Goal: Information Seeking & Learning: Learn about a topic

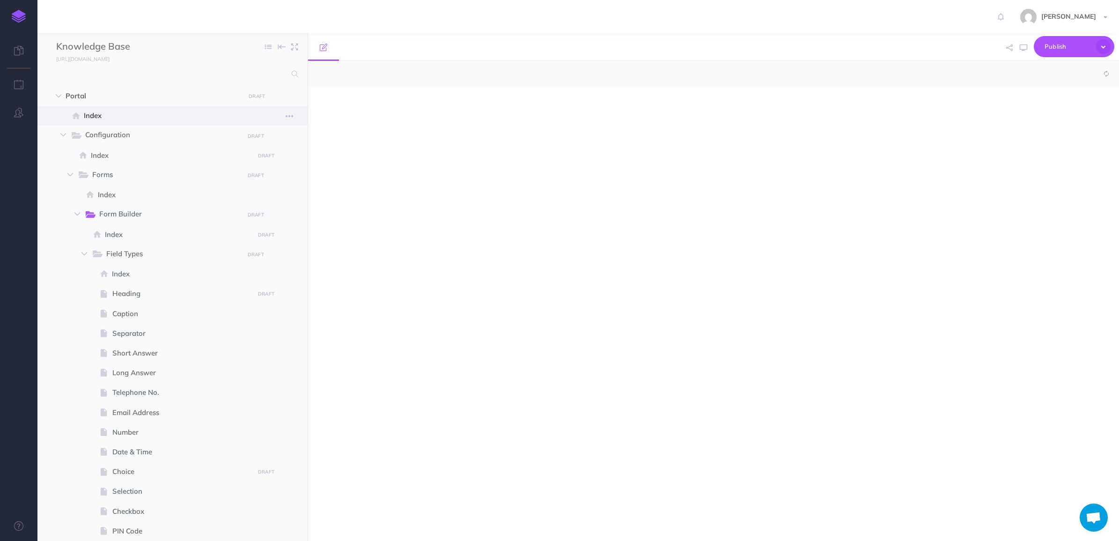
select select "null"
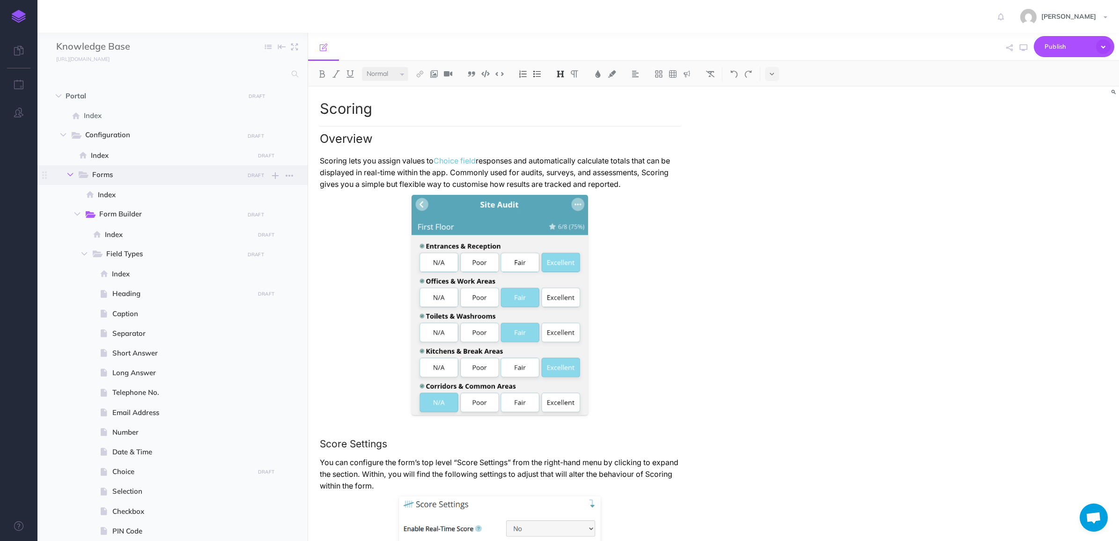
click at [69, 176] on icon "button" at bounding box center [70, 175] width 6 height 6
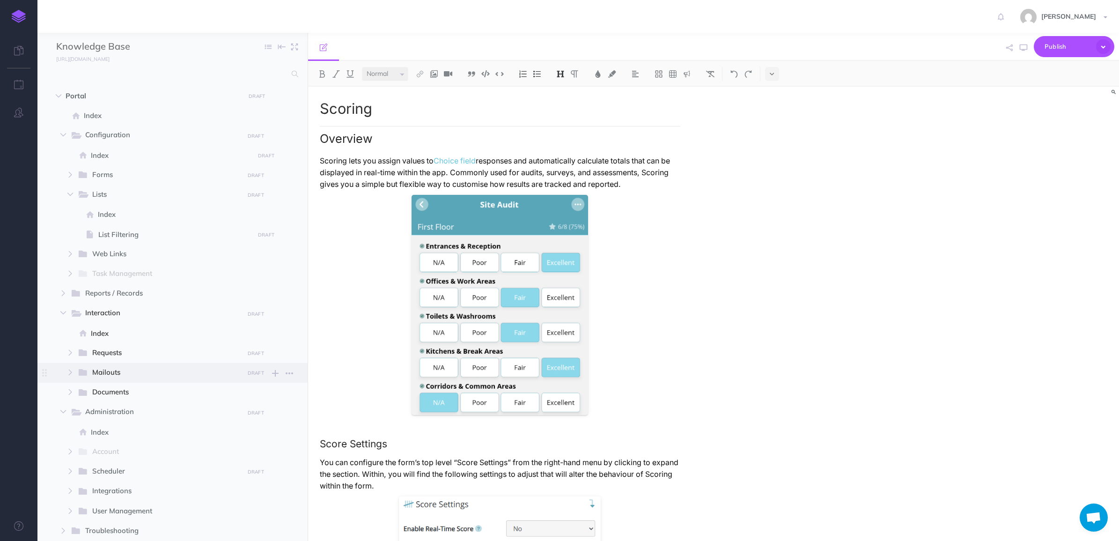
click at [97, 368] on span "Mailouts" at bounding box center [164, 373] width 145 height 12
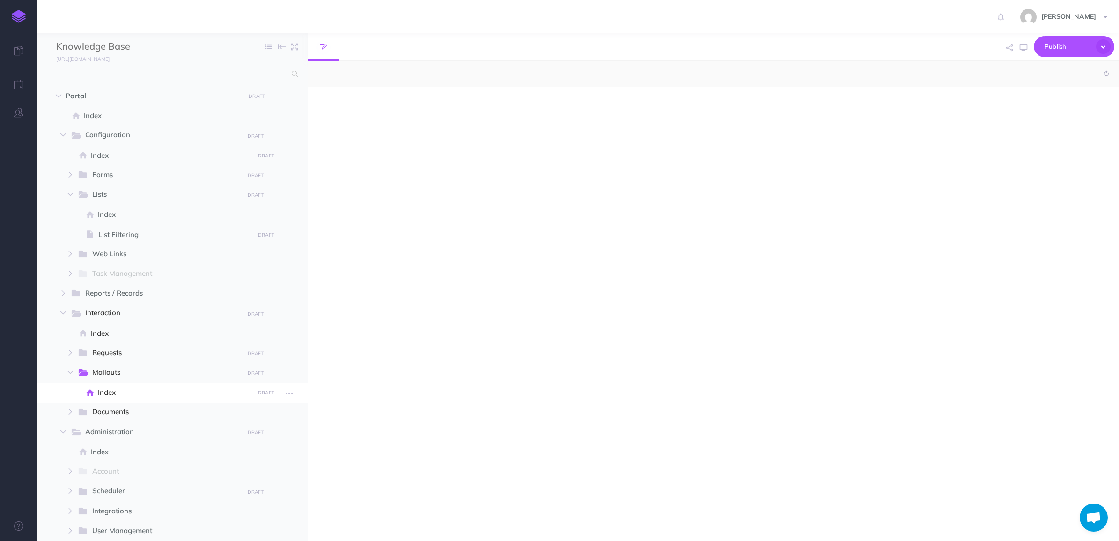
select select "null"
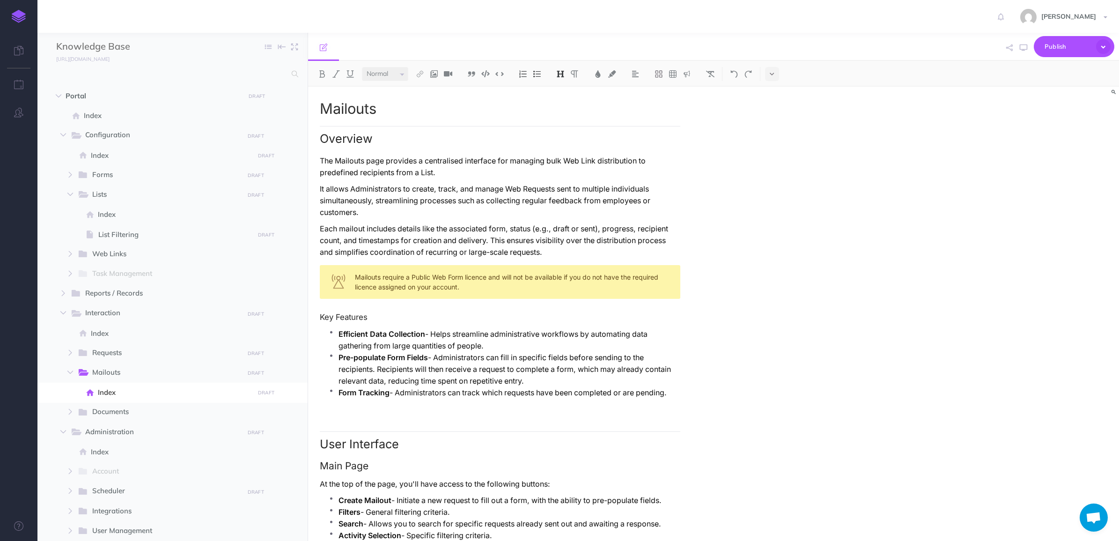
click at [432, 243] on p "Each mailout includes details like the associated form, status (e.g., draft or …" at bounding box center [500, 240] width 360 height 35
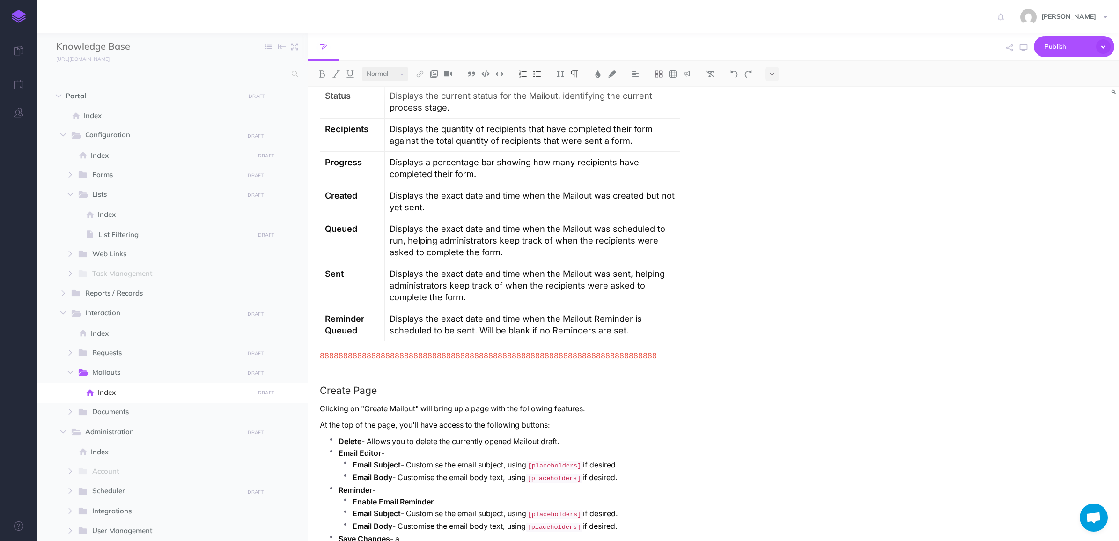
scroll to position [702, 0]
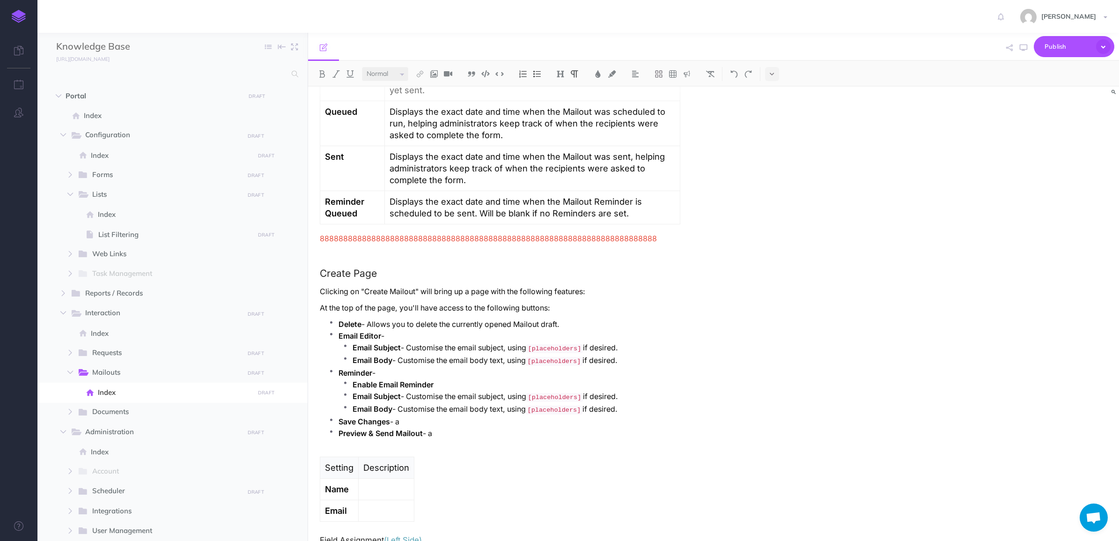
click at [472, 330] on p "Email Editor -" at bounding box center [509, 336] width 342 height 12
click at [404, 330] on p "Email Editor -" at bounding box center [509, 336] width 342 height 12
click at [403, 367] on p "Reminder -" at bounding box center [509, 373] width 342 height 12
click at [458, 368] on li "Reminder : Enable Email Reminder Email Subject - Customise the email subject, u…" at bounding box center [509, 391] width 342 height 49
click at [460, 379] on p "Enable Email Reminder" at bounding box center [516, 385] width 328 height 12
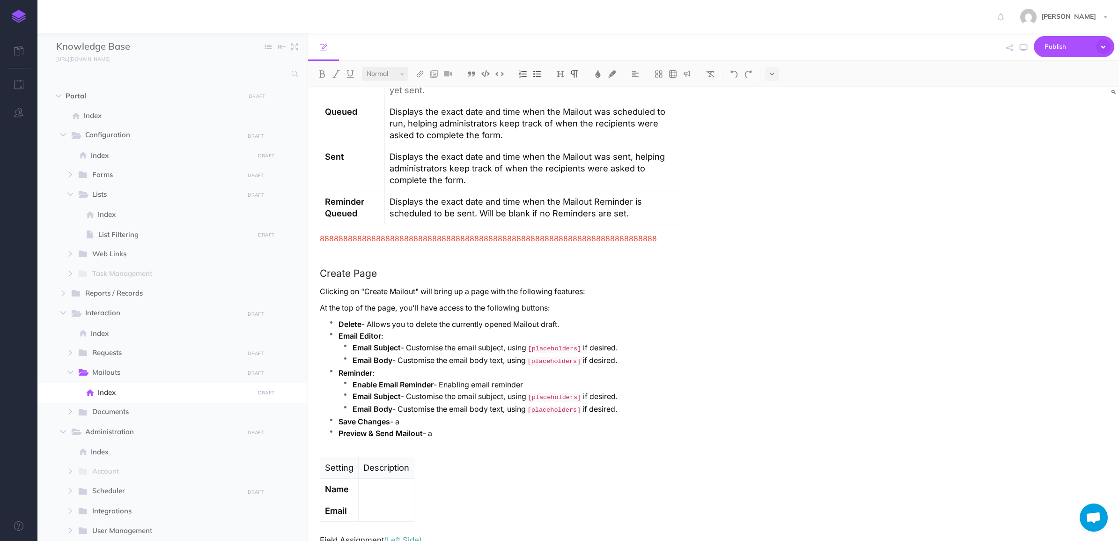
drag, startPoint x: 478, startPoint y: 375, endPoint x: 550, endPoint y: 377, distance: 72.1
click at [550, 379] on p "Enable Email Reminder - Enabling email reminder" at bounding box center [516, 385] width 328 height 12
click at [473, 379] on p "Enable Email Reminder - Cus" at bounding box center [516, 385] width 328 height 12
click at [470, 354] on p "Email Body - Customise the email body text, using [placeholders] if desired." at bounding box center [516, 360] width 328 height 13
click at [604, 379] on p "Enable Email Reminder - Customise a scheduled follow-up email for incompleted f…" at bounding box center [516, 385] width 328 height 12
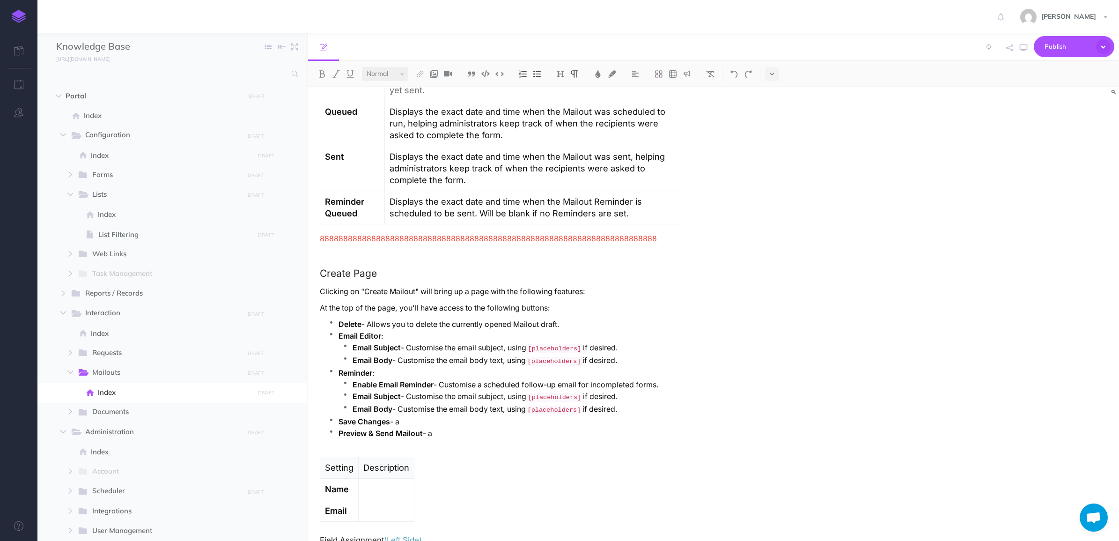
click at [0, 0] on span "incomplete" at bounding box center [0, 0] width 0 height 0
click at [565, 416] on p "Save Changes - a" at bounding box center [509, 422] width 342 height 12
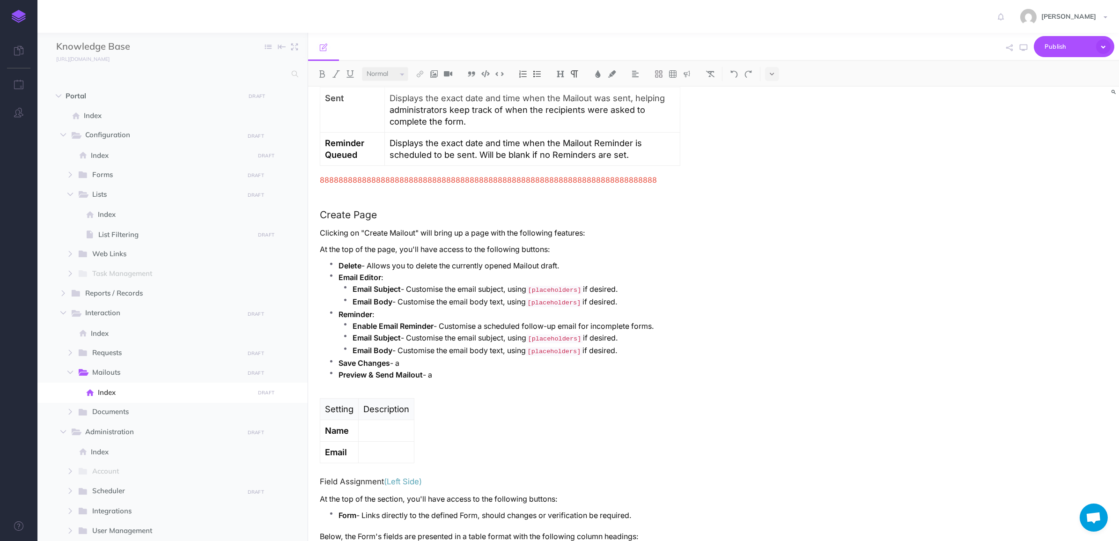
scroll to position [819, 0]
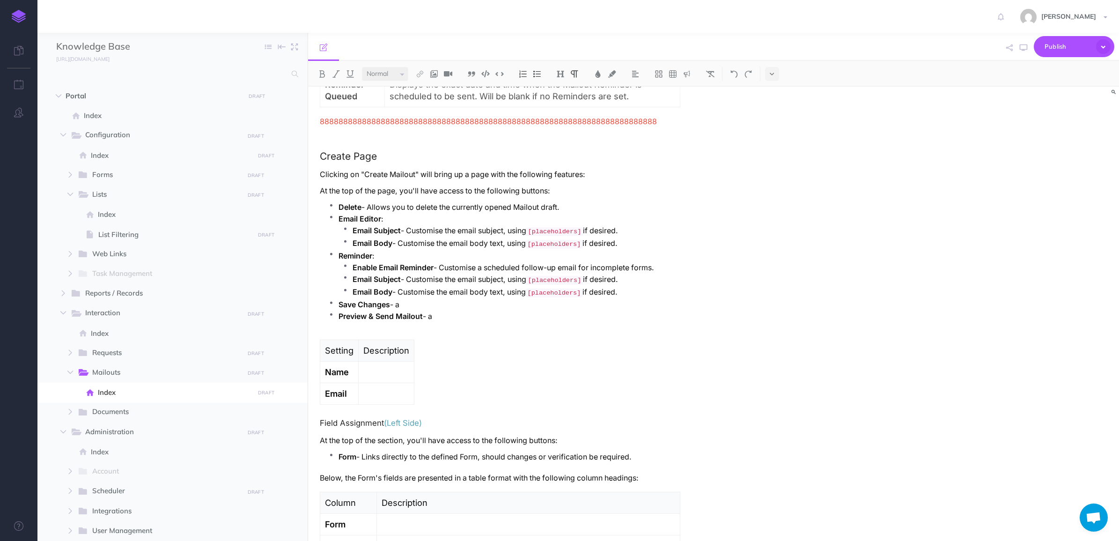
click at [406, 299] on p "Save Changes - a" at bounding box center [509, 305] width 342 height 12
click at [460, 311] on p "Preview & Send Mailout -" at bounding box center [509, 316] width 342 height 12
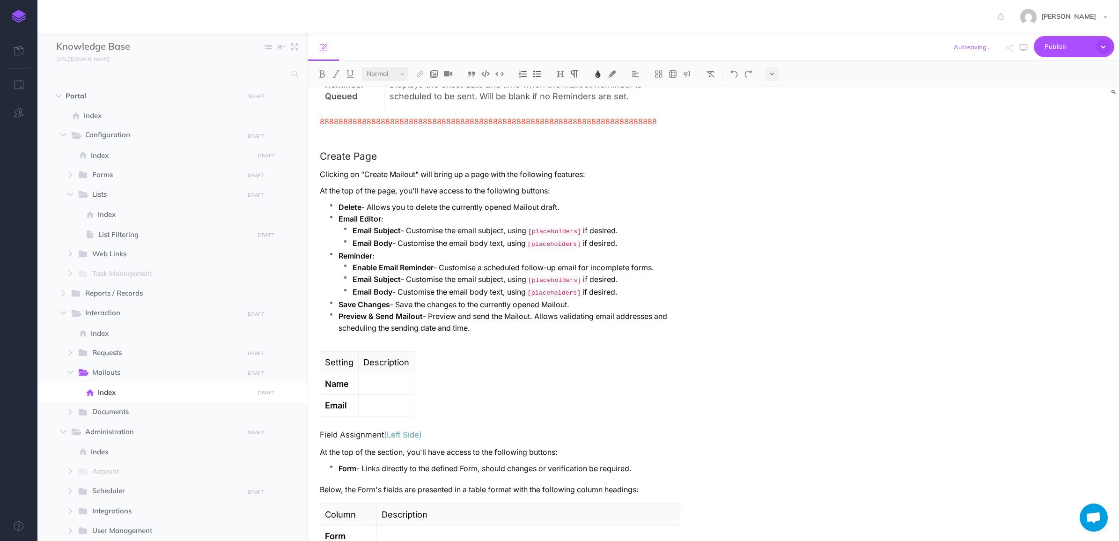
click at [438, 117] on span "888888888888888888888888888888888888888888888888888888888888888888888888" at bounding box center [488, 121] width 337 height 9
click at [375, 326] on ul "Delete - Allows you to delete the currently opened Mailout draft. Email Editor …" at bounding box center [502, 272] width 356 height 142
click at [470, 330] on ul "Delete - Allows you to delete the currently opened Mailout draft. Email Editor …" at bounding box center [502, 272] width 356 height 142
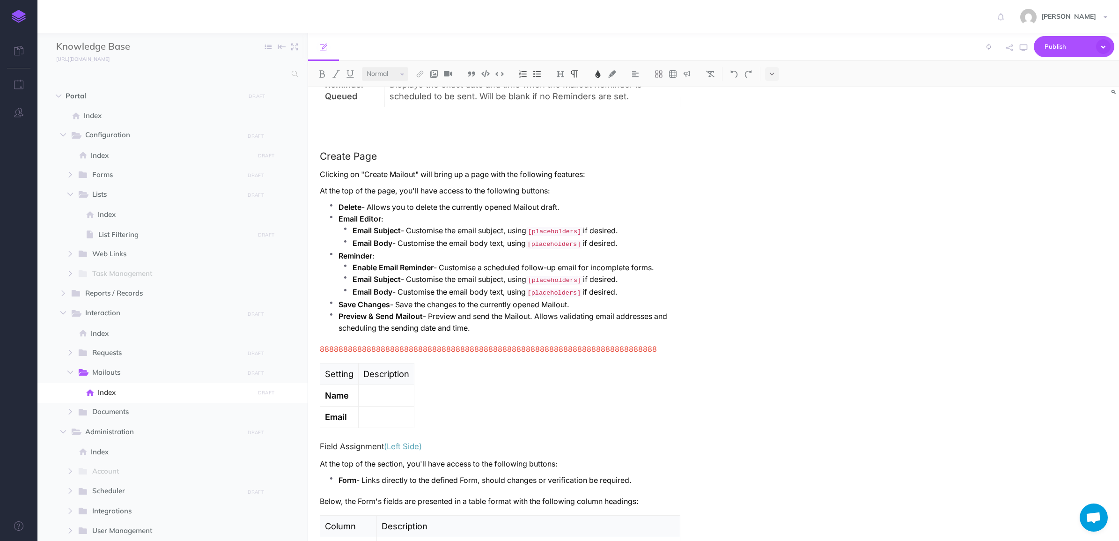
scroll to position [702, 0]
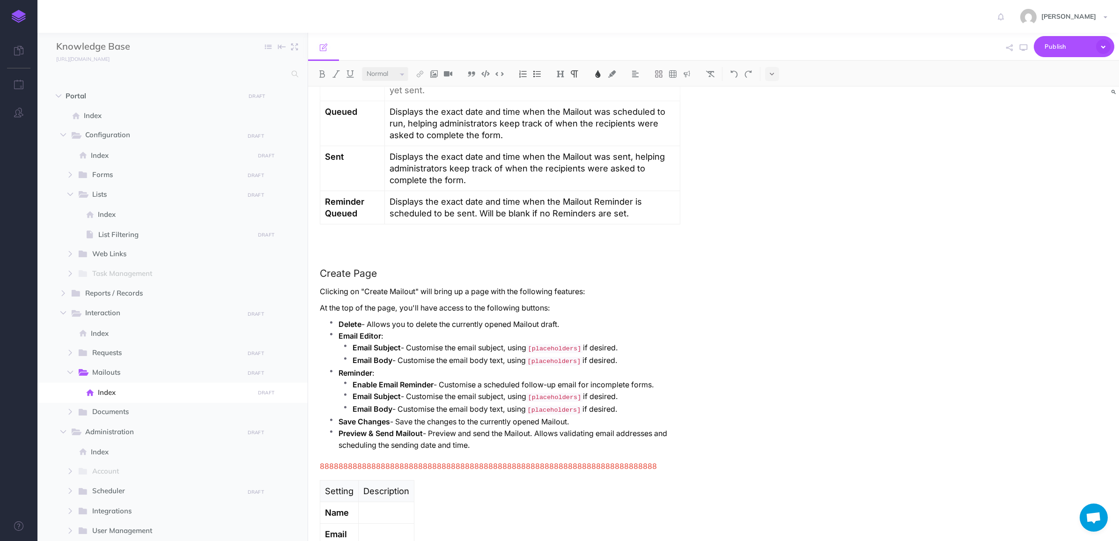
click at [399, 235] on div "Mailouts Overview The Mailouts page provides a centralised interface for managi…" at bounding box center [500, 211] width 384 height 1655
click at [399, 233] on p at bounding box center [500, 239] width 360 height 12
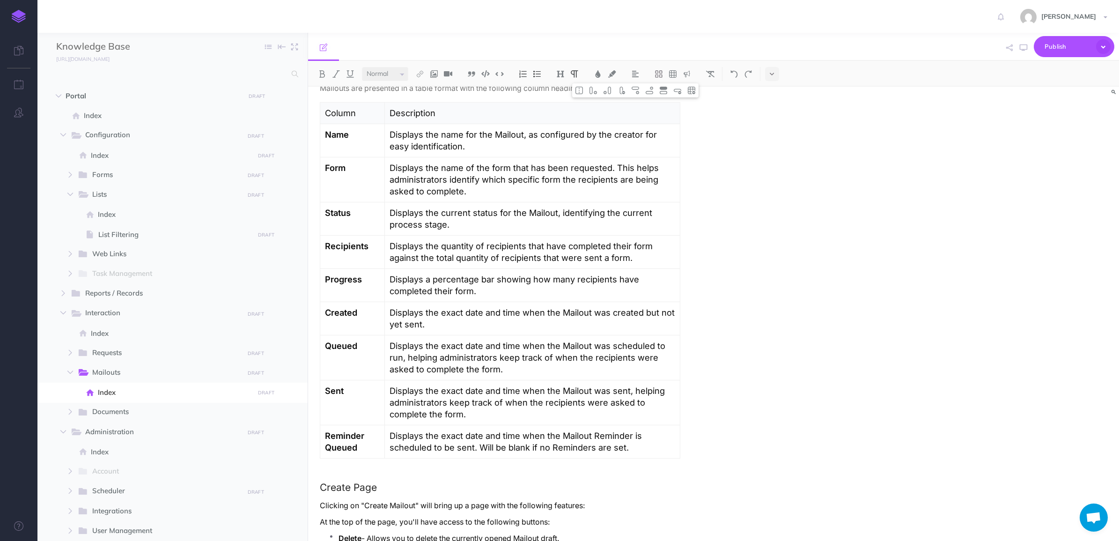
scroll to position [410, 0]
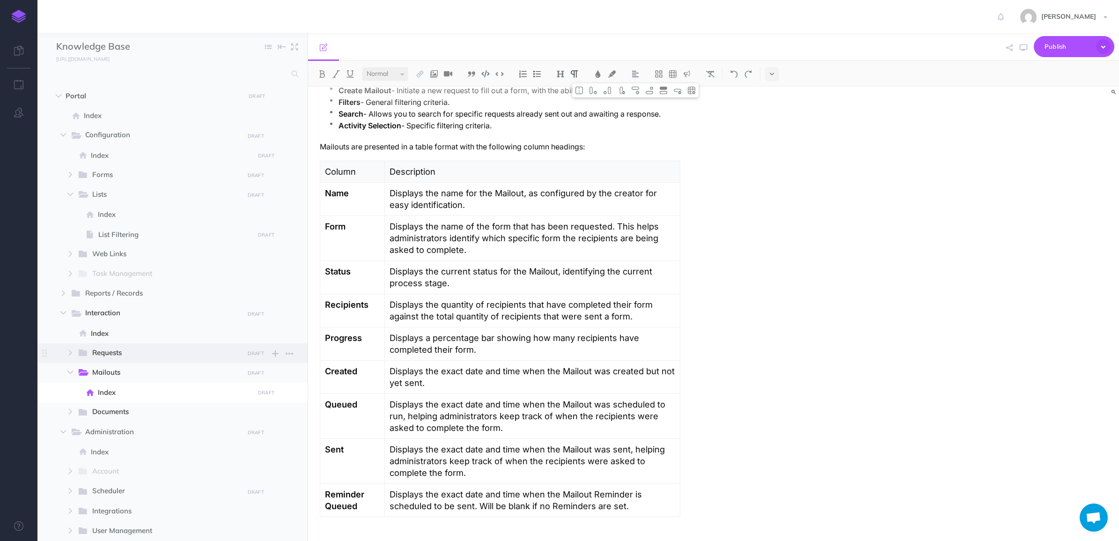
click at [117, 357] on span "Requests" at bounding box center [164, 353] width 145 height 12
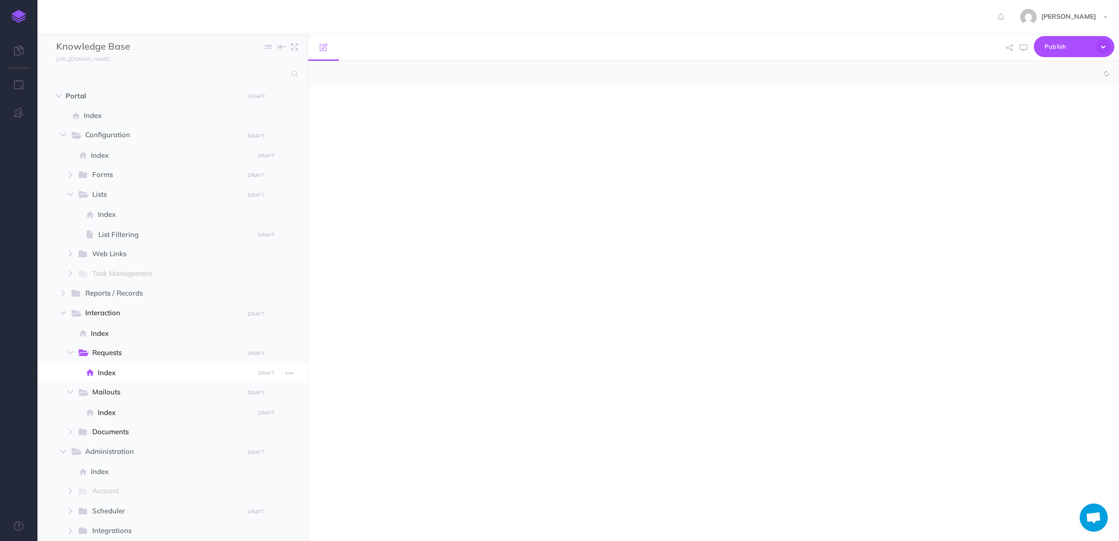
select select "null"
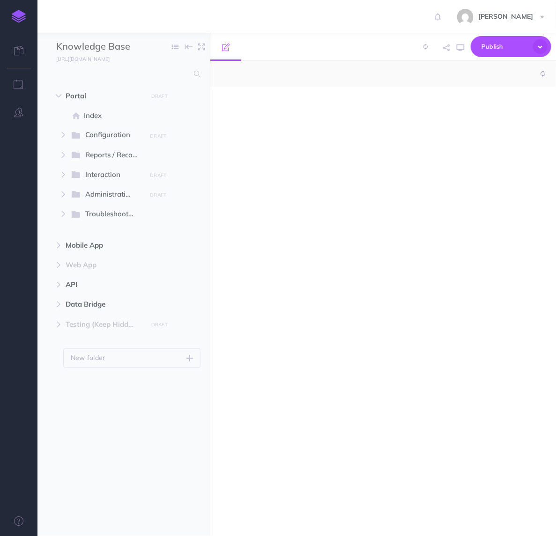
select select "null"
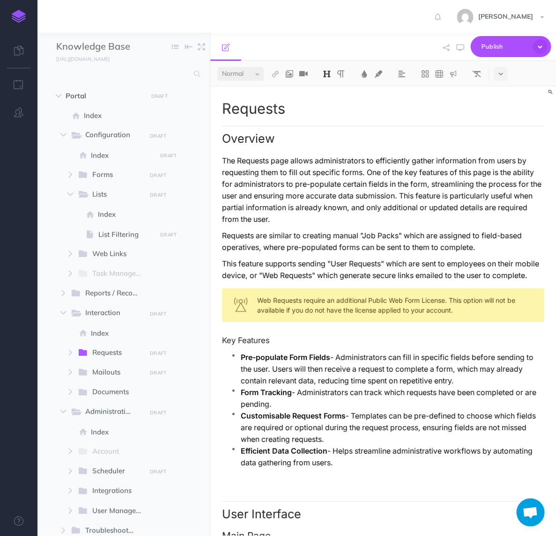
drag, startPoint x: 219, startPoint y: 22, endPoint x: 37, endPoint y: 38, distance: 182.3
click at [219, 22] on div "Lawrence Murrell Settings Account Settings Teams Create Team Culverdocs Support…" at bounding box center [278, 16] width 542 height 33
click at [192, 48] on icon "button" at bounding box center [188, 47] width 7 height 14
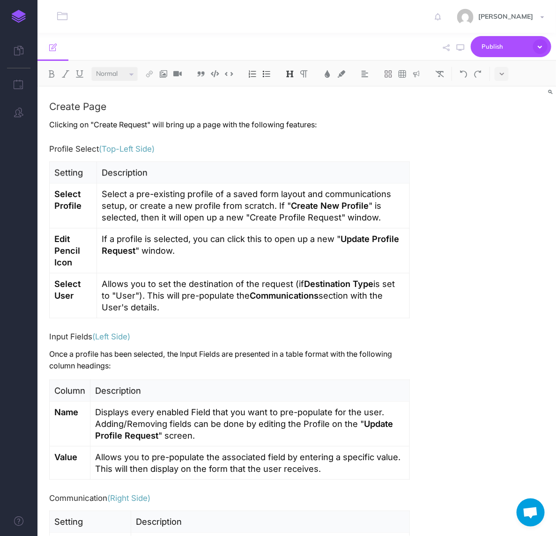
scroll to position [702, 0]
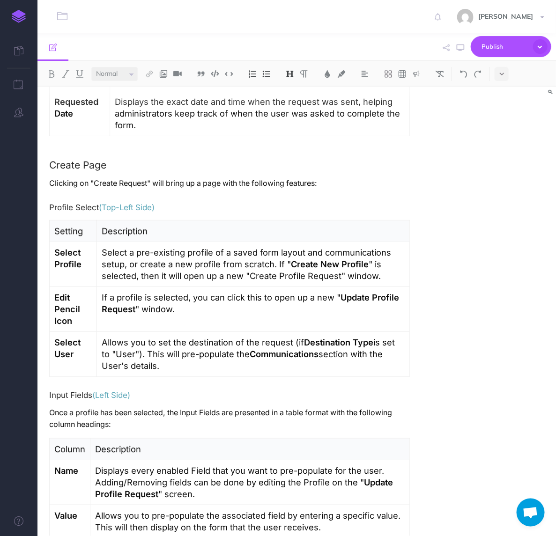
click at [91, 207] on h4 "Profile Select (Top-Left Side)" at bounding box center [229, 207] width 360 height 8
copy h4 "Profile Select (Top-Left Side)"
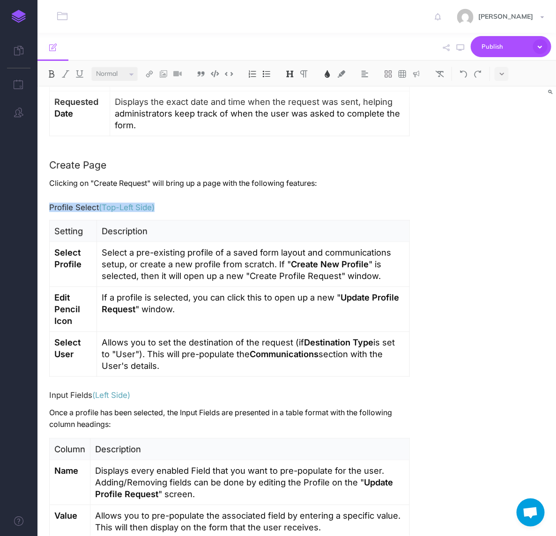
click at [89, 211] on h4 "Profile Select (Top-Left Side)" at bounding box center [229, 207] width 360 height 8
drag, startPoint x: 96, startPoint y: 209, endPoint x: 50, endPoint y: 211, distance: 45.9
click at [50, 211] on h4 "Profile Select (Top-Left Side)" at bounding box center [229, 207] width 360 height 8
click at [136, 205] on span "(Top-Left Side)" at bounding box center [137, 207] width 56 height 9
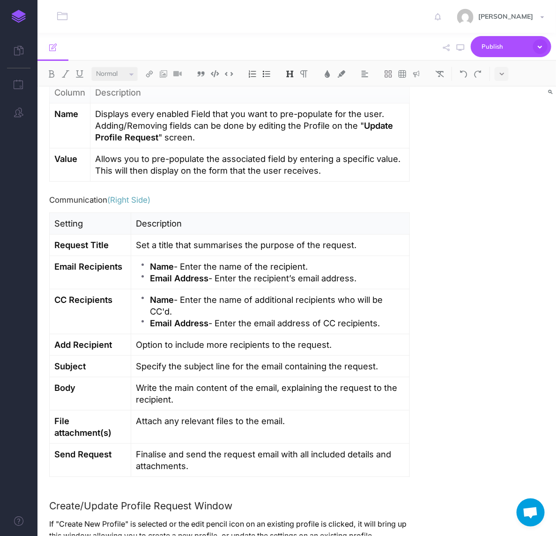
scroll to position [942, 0]
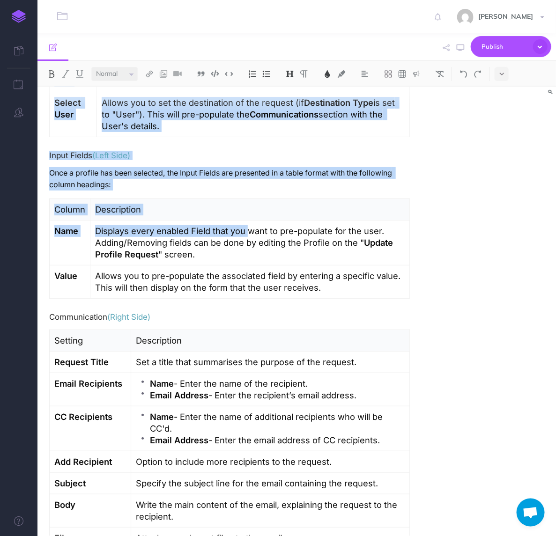
drag, startPoint x: 205, startPoint y: 233, endPoint x: 236, endPoint y: 231, distance: 31.9
click at [236, 231] on p "Displays every enabled Field that you want to pre-populate for the user. Adding…" at bounding box center [249, 242] width 309 height 35
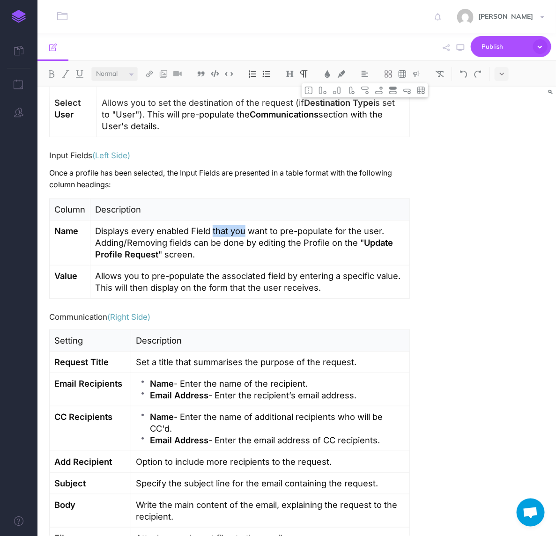
drag, startPoint x: 233, startPoint y: 233, endPoint x: 204, endPoint y: 235, distance: 29.6
click at [204, 235] on p "Displays every enabled Field that you want to pre-populate for the user. Adding…" at bounding box center [249, 242] width 309 height 35
click at [331, 235] on p "Displays every enabled Field should you want to pre-populate for the user. Addi…" at bounding box center [249, 242] width 309 height 35
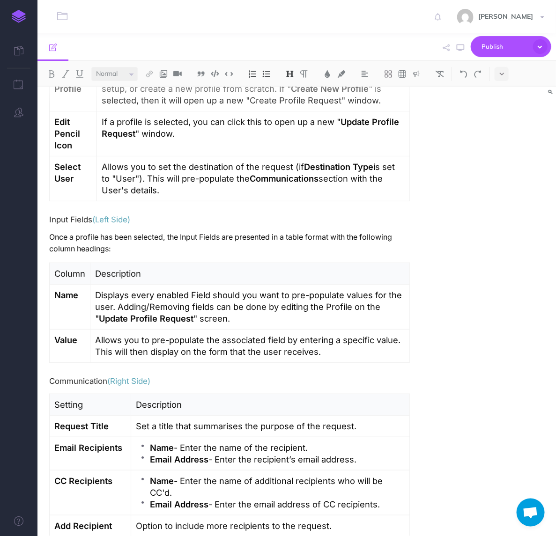
scroll to position [1878, 0]
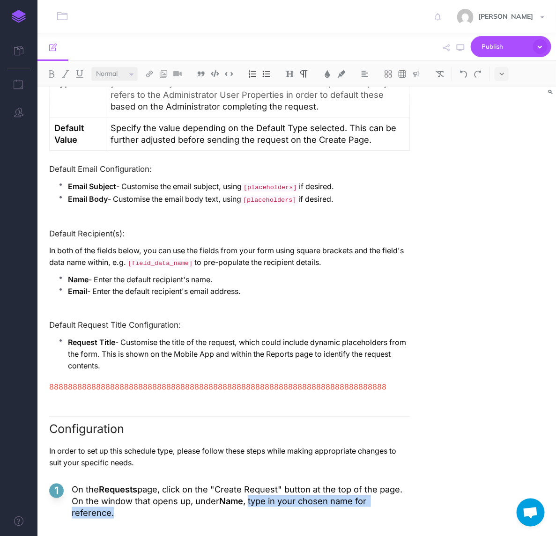
drag, startPoint x: 230, startPoint y: 483, endPoint x: 433, endPoint y: 480, distance: 203.2
paste div
click at [374, 484] on p "On the Requests page, click on the "Create Request" button at the top of the pa…" at bounding box center [241, 501] width 338 height 35
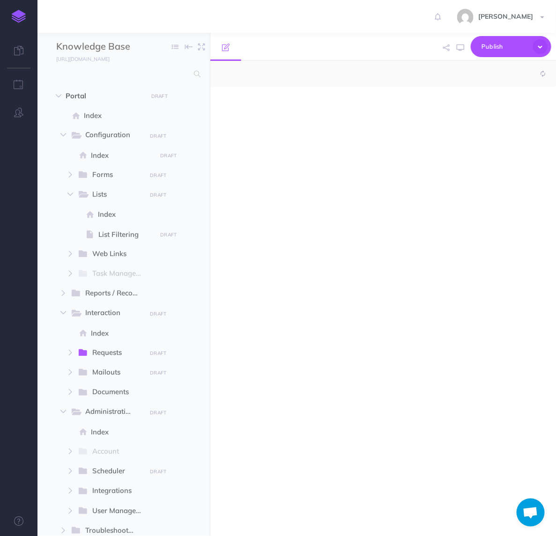
select select "null"
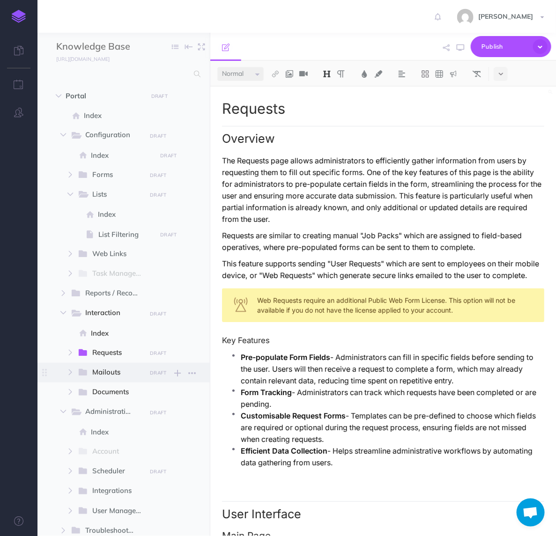
click at [115, 381] on span "Mailouts DRAFT Submit changes for review Nevermind Publish New folder Add a new…" at bounding box center [138, 373] width 123 height 20
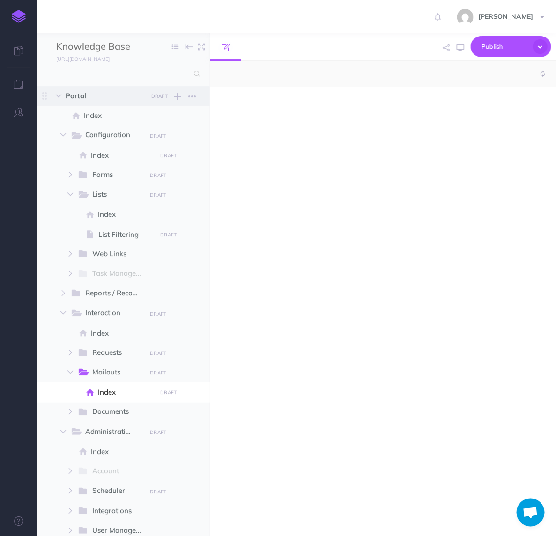
select select "null"
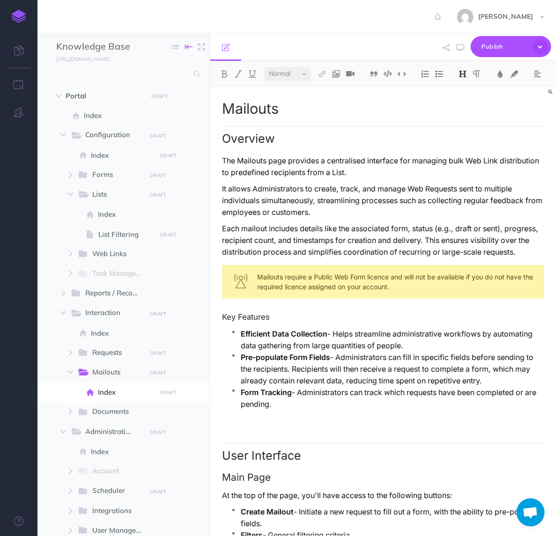
click at [192, 50] on icon "button" at bounding box center [188, 47] width 7 height 14
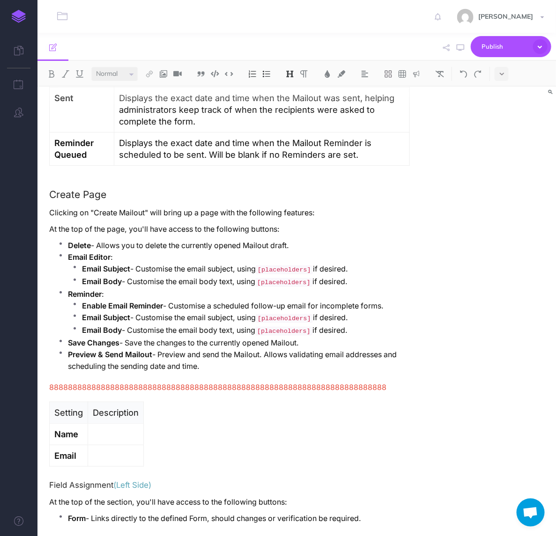
scroll to position [819, 0]
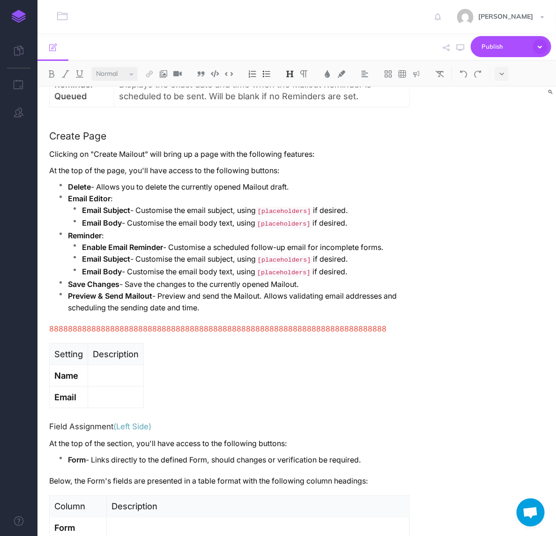
click at [76, 183] on strong "Delete" at bounding box center [79, 187] width 23 height 9
copy p "Delete"
click at [68, 370] on strong "Name" at bounding box center [66, 375] width 24 height 10
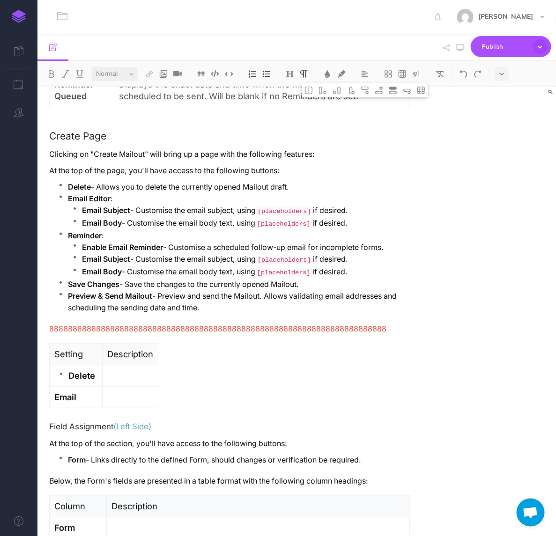
click at [71, 370] on strong "Delete" at bounding box center [81, 375] width 27 height 10
drag, startPoint x: 68, startPoint y: 189, endPoint x: 113, endPoint y: 187, distance: 45.0
click at [113, 193] on p "Email Editor :" at bounding box center [239, 199] width 342 height 12
copy strong "Email Editor"
click at [62, 392] on strong "Email" at bounding box center [65, 397] width 22 height 10
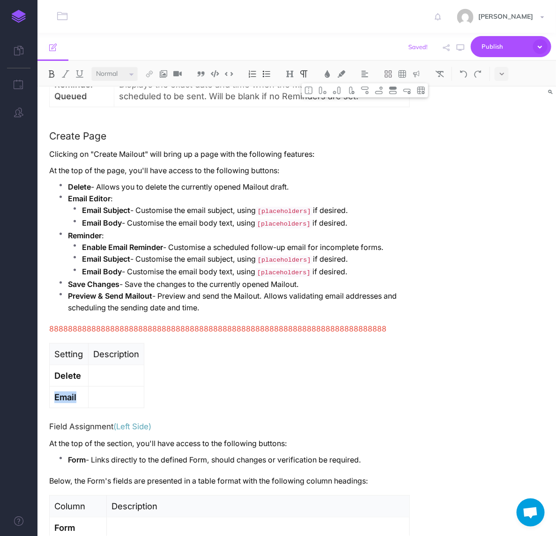
click at [62, 392] on strong "Email" at bounding box center [65, 397] width 22 height 10
click at [69, 392] on strong "Email Editor" at bounding box center [92, 397] width 48 height 10
click at [377, 91] on img at bounding box center [378, 90] width 8 height 7
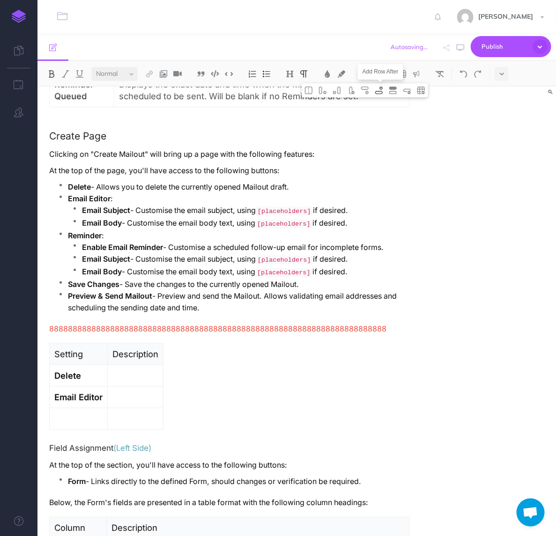
click at [377, 91] on img at bounding box center [378, 90] width 8 height 7
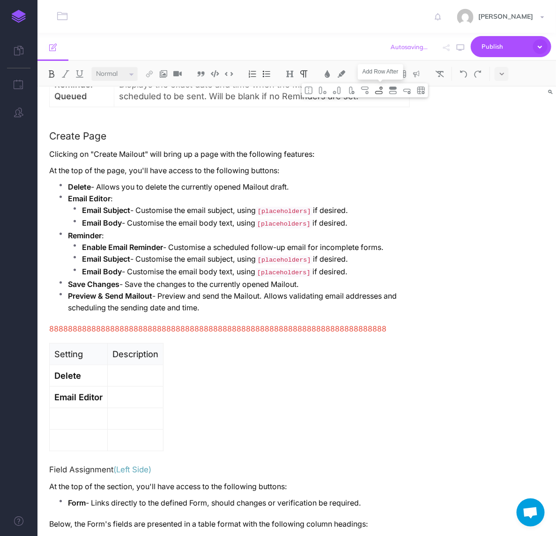
click at [377, 91] on img at bounding box center [378, 90] width 8 height 7
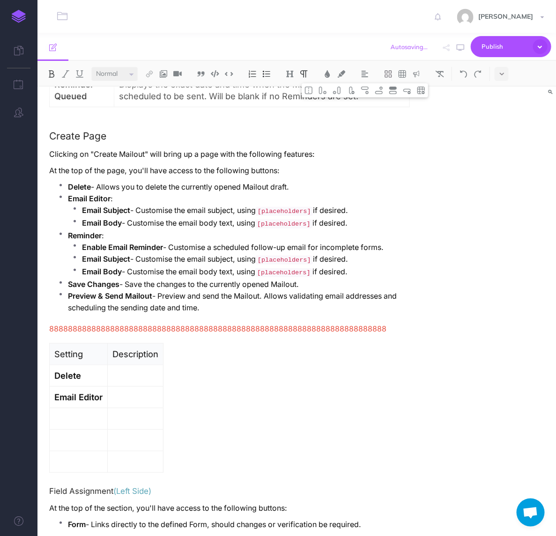
click at [82, 231] on strong "Reminder" at bounding box center [85, 235] width 34 height 9
copy strong "Reminder"
click at [69, 413] on p at bounding box center [78, 419] width 48 height 12
click at [71, 413] on strong "Reminder" at bounding box center [87, 418] width 39 height 10
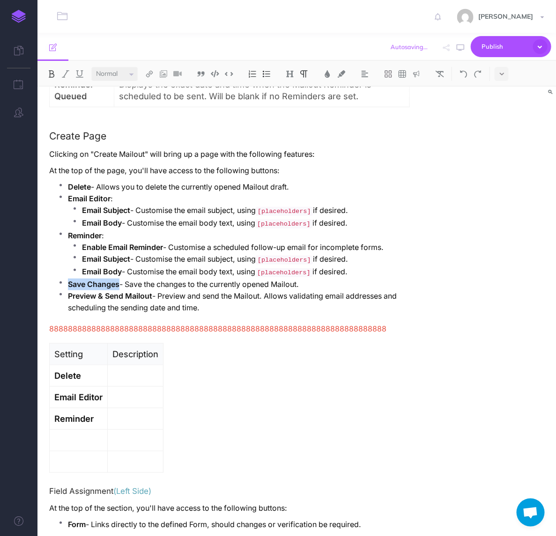
drag, startPoint x: 67, startPoint y: 274, endPoint x: 118, endPoint y: 275, distance: 51.0
click at [118, 279] on li "Save Changes - Save the changes to the currently opened Mailout." at bounding box center [239, 285] width 342 height 12
copy strong "Save Changes"
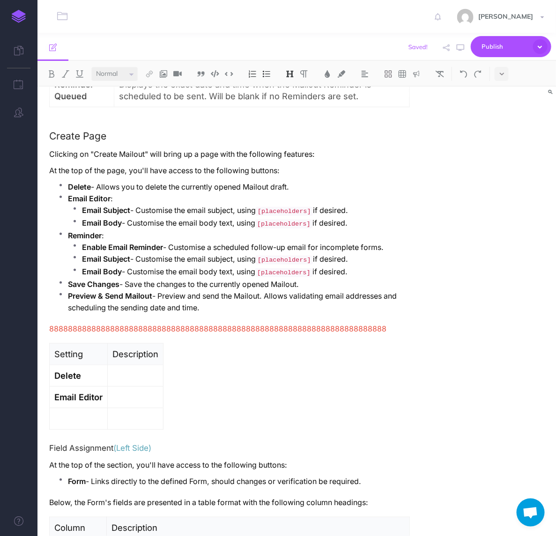
click at [82, 231] on strong "Reminder" at bounding box center [85, 235] width 34 height 9
copy strong "Reminder"
click at [85, 413] on p at bounding box center [78, 419] width 48 height 12
click at [69, 413] on strong "Reminder" at bounding box center [87, 418] width 39 height 10
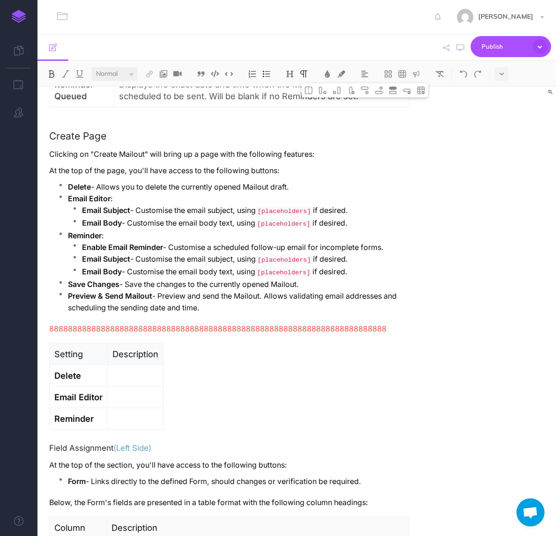
click at [73, 413] on strong "Reminder" at bounding box center [73, 418] width 39 height 10
click at [381, 91] on img at bounding box center [378, 90] width 8 height 7
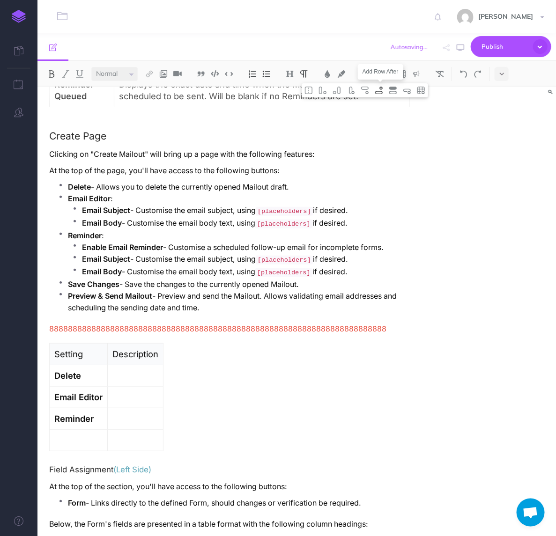
click at [381, 91] on img at bounding box center [378, 90] width 8 height 7
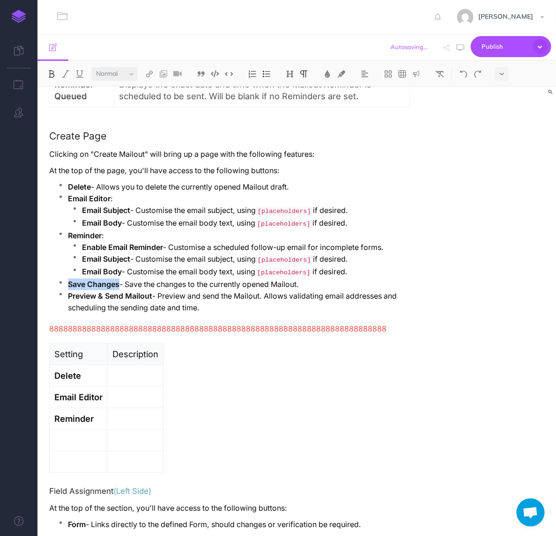
drag, startPoint x: 69, startPoint y: 274, endPoint x: 118, endPoint y: 274, distance: 49.6
click at [118, 279] on p "Save Changes - Save the changes to the currently opened Mailout." at bounding box center [239, 285] width 342 height 12
copy strong "Save Changes"
click at [73, 434] on p at bounding box center [78, 440] width 48 height 12
drag, startPoint x: 71, startPoint y: 286, endPoint x: 155, endPoint y: 286, distance: 84.7
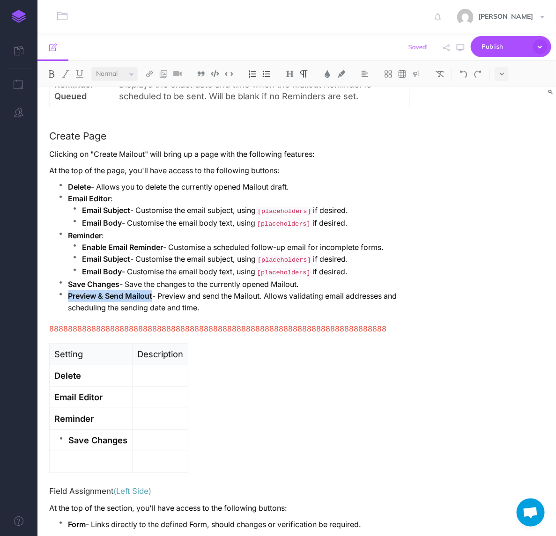
click at [152, 292] on strong "Preview & Send Mailout" at bounding box center [110, 296] width 84 height 9
copy strong "Preview & Send Mailout"
click at [87, 456] on p at bounding box center [90, 462] width 73 height 12
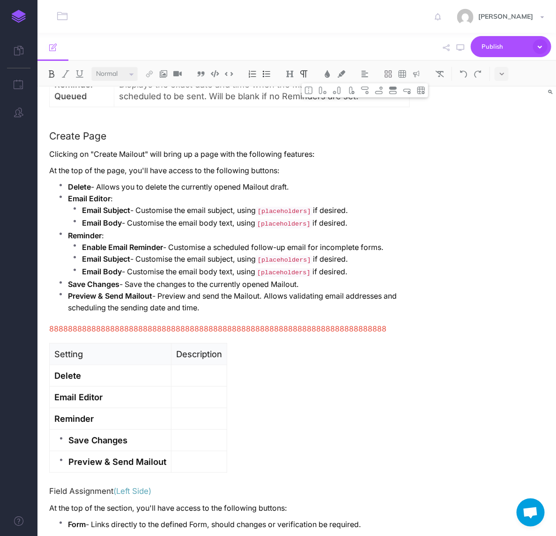
click at [68, 456] on li "Preview & Send Mailout" at bounding box center [117, 462] width 98 height 12
click at [68, 434] on li "Save Changes" at bounding box center [110, 440] width 84 height 12
drag, startPoint x: 98, startPoint y: 177, endPoint x: 285, endPoint y: 172, distance: 186.4
click at [285, 181] on p "Delete - Allows you to delete the currently opened Mailout draft." at bounding box center [239, 187] width 342 height 12
copy p "Allows you to delete the currently opened Mailout draft."
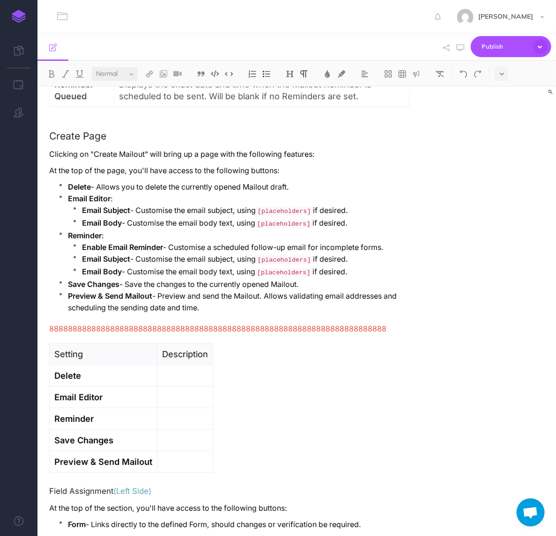
click at [190, 370] on p at bounding box center [185, 376] width 46 height 12
click at [180, 370] on p "Allows you to delete the currently opened Mailout draft." at bounding box center [288, 376] width 224 height 12
drag, startPoint x: 83, startPoint y: 199, endPoint x: 352, endPoint y: 209, distance: 268.9
click at [352, 209] on ul "Email Subject - Customise the email subject, using [placeholders] if desired. E…" at bounding box center [239, 217] width 342 height 25
copy ul "Email Subject - Customise the email subject, using [placeholders] if desired. E…"
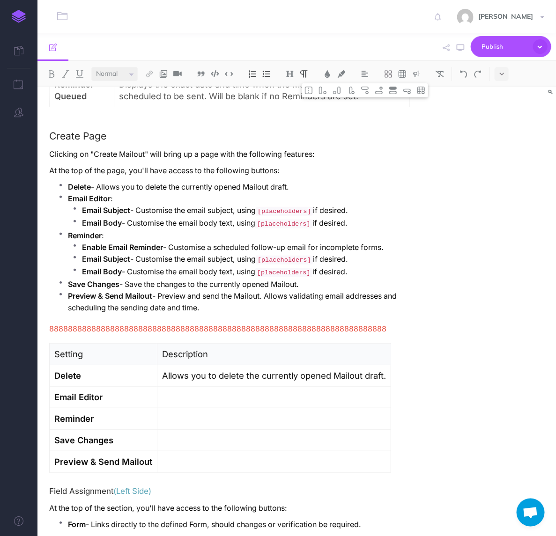
click at [225, 391] on p at bounding box center [274, 397] width 224 height 12
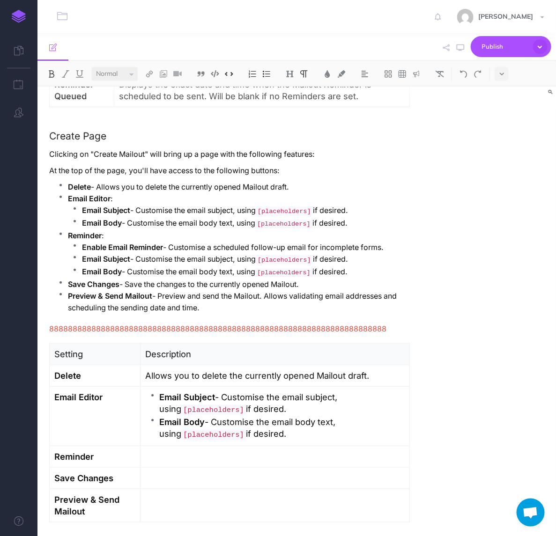
drag, startPoint x: 82, startPoint y: 237, endPoint x: 357, endPoint y: 258, distance: 275.6
click at [357, 258] on ul "Enable Email Reminder - Customise a scheduled follow-up email for incomplete fo…" at bounding box center [239, 260] width 342 height 37
copy ul "Enable Email Reminder - Customise a scheduled follow-up email for incomplete fo…"
click at [208, 451] on p at bounding box center [274, 457] width 259 height 12
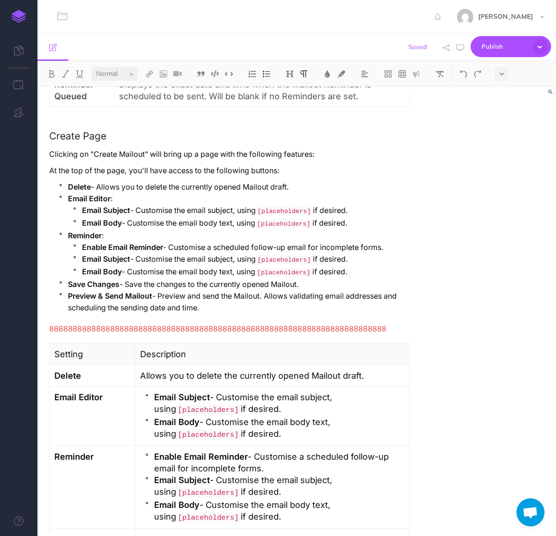
drag, startPoint x: 125, startPoint y: 277, endPoint x: 310, endPoint y: 270, distance: 186.0
click at [310, 279] on p "Save Changes - Save the changes to the currently opened Mailout." at bounding box center [239, 285] width 342 height 12
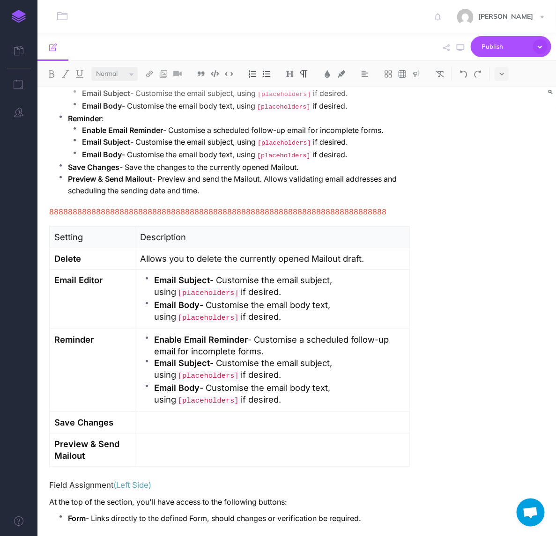
click at [207, 417] on p at bounding box center [272, 423] width 264 height 12
drag, startPoint x: 162, startPoint y: 170, endPoint x: 216, endPoint y: 177, distance: 53.8
click at [216, 177] on p "Preview & Send Mailout - Preview and send the Mailout. Allows validating email …" at bounding box center [239, 184] width 342 height 23
click at [243, 438] on p at bounding box center [272, 444] width 264 height 12
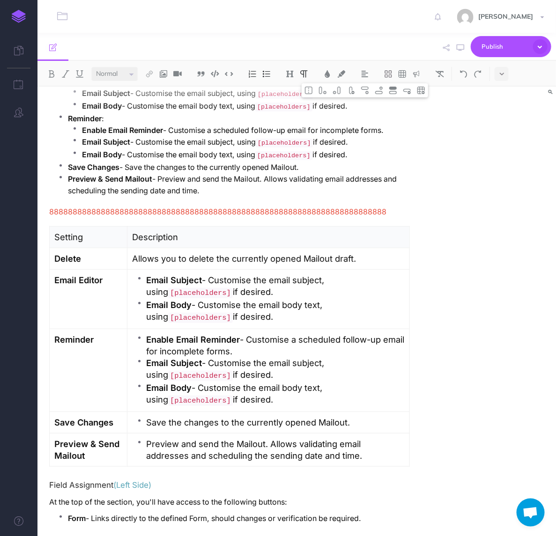
click at [154, 438] on p "Preview and send the Mailout. Allows validating email addresses and scheduling …" at bounding box center [275, 449] width 258 height 23
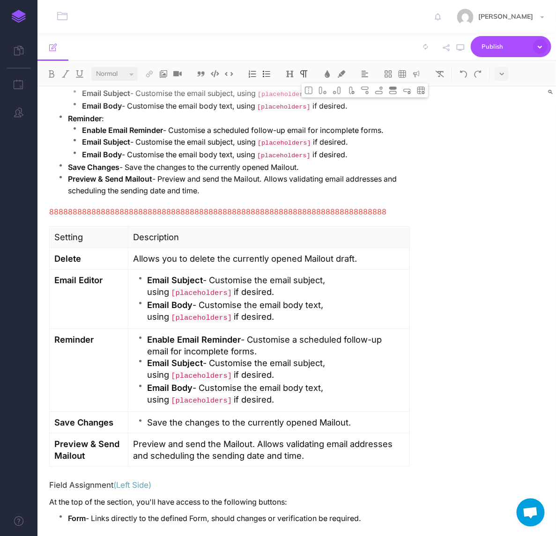
click at [155, 417] on p "Save the changes to the currently opened Mailout." at bounding box center [275, 423] width 257 height 12
click at [154, 358] on strong "Email Subject" at bounding box center [175, 363] width 56 height 10
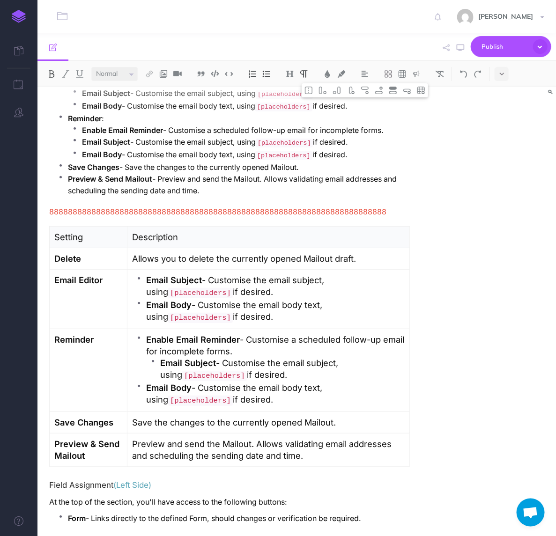
click at [151, 382] on li "Email Body - Customise the email body text, using [placeholders] if desired." at bounding box center [275, 394] width 258 height 25
click at [457, 383] on div "Mailouts Overview The Mailouts page provides a centralised interface for managi…" at bounding box center [296, 55] width 518 height 1810
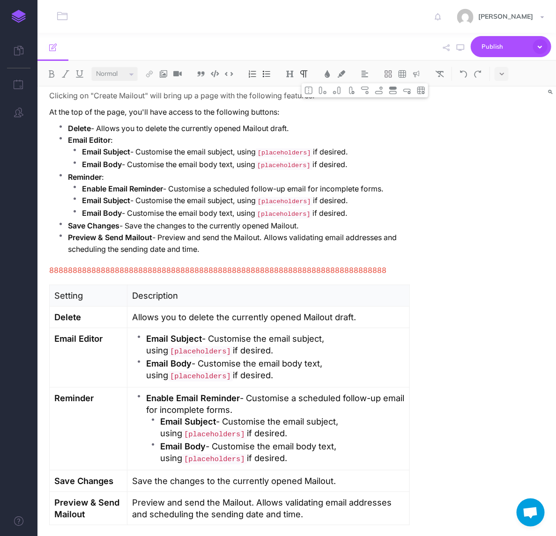
click at [258, 392] on p "Enable Email Reminder - Customise a scheduled follow-up email for incomplete fo…" at bounding box center [275, 403] width 258 height 23
click at [154, 393] on strong "Enable Email Reminder" at bounding box center [193, 398] width 94 height 10
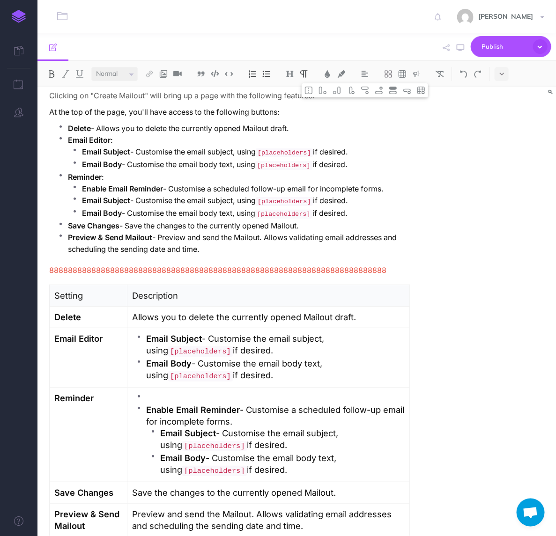
click at [178, 392] on p at bounding box center [275, 398] width 258 height 12
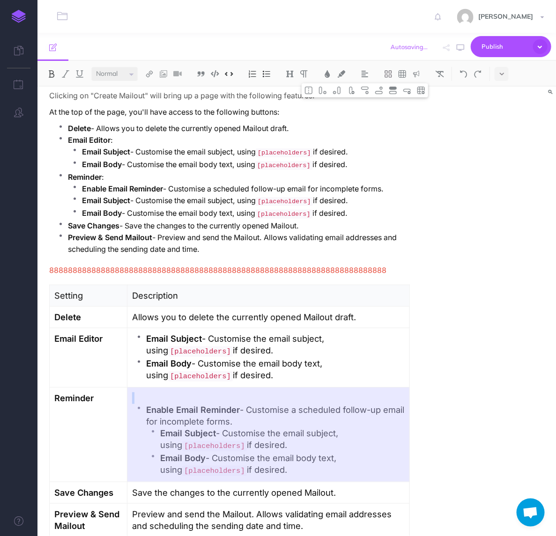
drag, startPoint x: 258, startPoint y: 401, endPoint x: 324, endPoint y: 405, distance: 66.2
click at [328, 405] on p "Enable Email Reminder - Customise a scheduled follow-up email for incomplete fo…" at bounding box center [275, 415] width 258 height 23
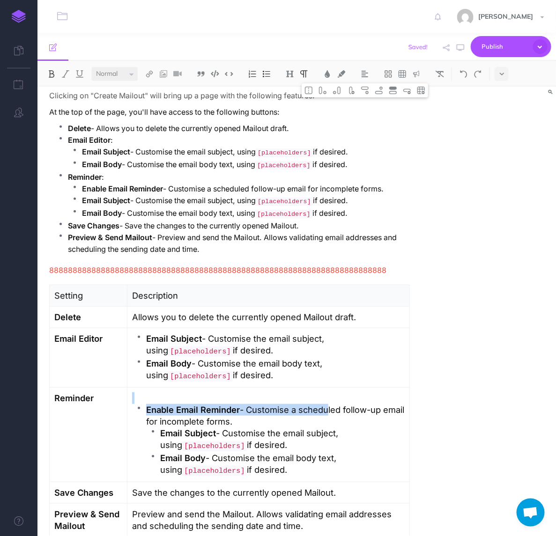
click at [324, 405] on p "Enable Email Reminder - Customise a scheduled follow-up email for incomplete fo…" at bounding box center [275, 415] width 258 height 23
click at [349, 413] on p "Enable Email Reminder - Customise a scheduled follow-up email for incomplete fo…" at bounding box center [275, 415] width 258 height 23
drag, startPoint x: 280, startPoint y: 412, endPoint x: 260, endPoint y: 401, distance: 22.6
click at [260, 404] on p "Enable Email Reminder - Customise a scheduled follow-up email for incomplete fo…" at bounding box center [275, 415] width 258 height 23
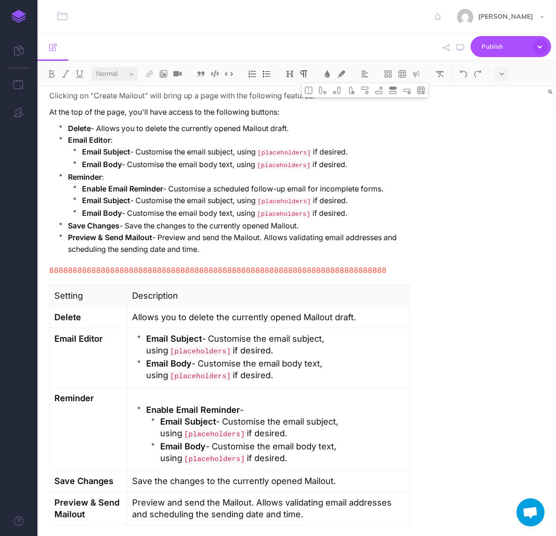
click at [206, 392] on p at bounding box center [268, 398] width 272 height 12
click at [153, 392] on p "Customise a scheduled follow-up email for incomplete forms." at bounding box center [275, 398] width 258 height 12
click at [282, 404] on p "Enable Email Reminder -" at bounding box center [275, 410] width 258 height 12
click at [168, 416] on strong "Email Subject" at bounding box center [188, 421] width 56 height 10
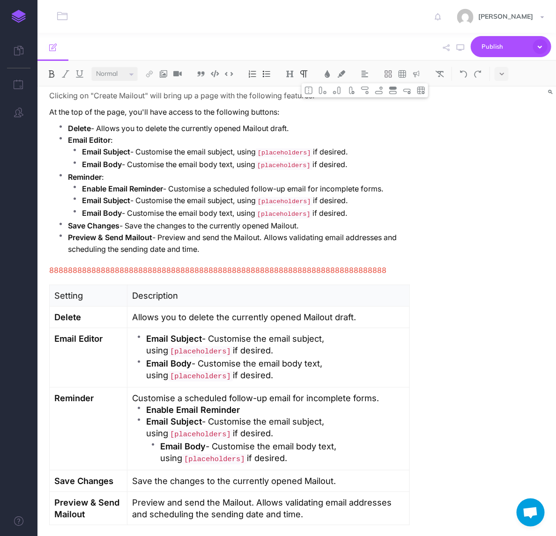
click at [167, 441] on strong "Email Body" at bounding box center [182, 446] width 45 height 10
click at [209, 392] on p "Customise a scheduled follow-up email for incomplete forms." at bounding box center [269, 398] width 272 height 12
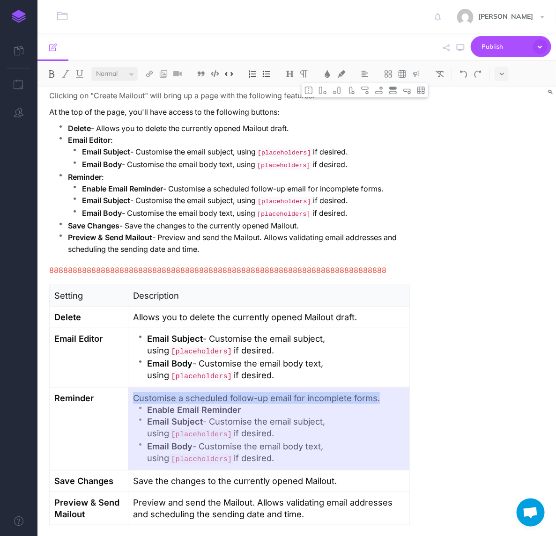
click at [205, 392] on p "Customise a scheduled follow-up email for incomplete forms." at bounding box center [269, 398] width 272 height 12
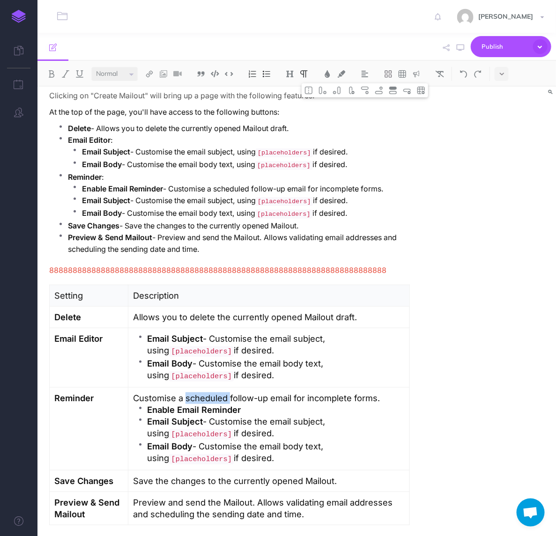
click at [205, 392] on p "Customise a scheduled follow-up email for incomplete forms." at bounding box center [269, 398] width 272 height 12
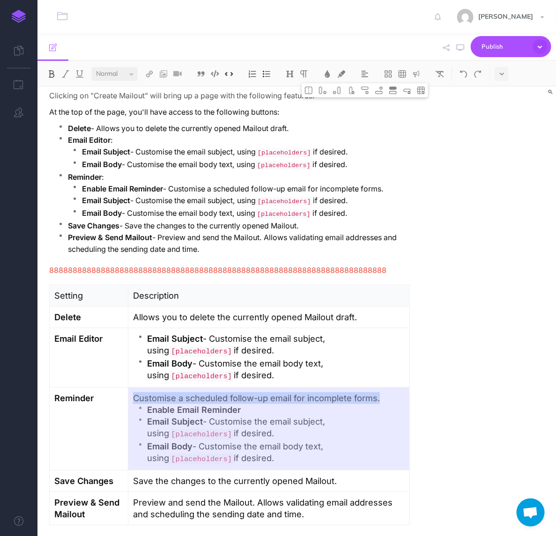
click at [164, 392] on p "Customise a scheduled follow-up email for incomplete forms." at bounding box center [269, 398] width 272 height 12
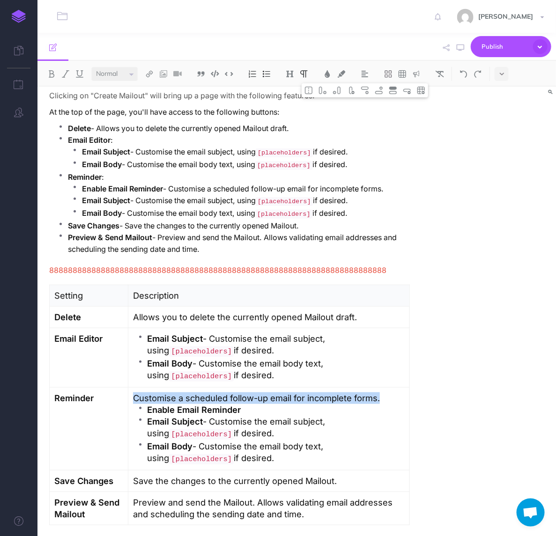
drag, startPoint x: 141, startPoint y: 389, endPoint x: 375, endPoint y: 389, distance: 233.6
click at [375, 392] on p "Customise a scheduled follow-up email for incomplete forms." at bounding box center [269, 398] width 272 height 12
click at [150, 333] on li "Email Subject - Customise the email subject, using [placeholders] if desired." at bounding box center [275, 345] width 257 height 25
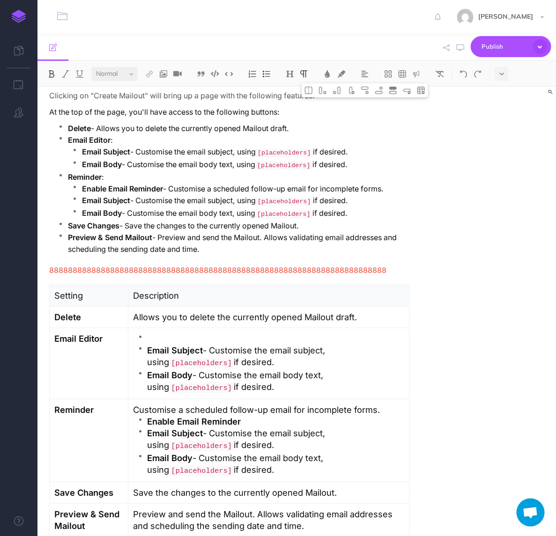
click at [167, 333] on p at bounding box center [275, 339] width 257 height 12
drag, startPoint x: 184, startPoint y: 331, endPoint x: 226, endPoint y: 328, distance: 42.2
click at [226, 333] on p "Customise a scheduled follow-up email for incomplete forms." at bounding box center [269, 339] width 272 height 12
drag, startPoint x: 255, startPoint y: 328, endPoint x: 344, endPoint y: 329, distance: 89.0
click at [344, 333] on p "Customise the initial email for incomplete forms." at bounding box center [269, 339] width 272 height 12
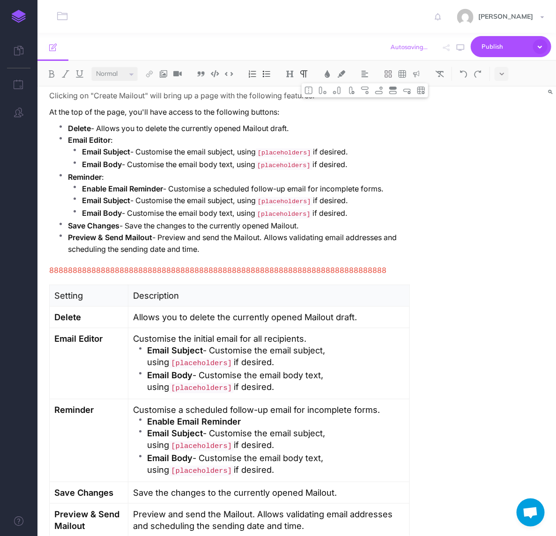
scroll to position [936, 0]
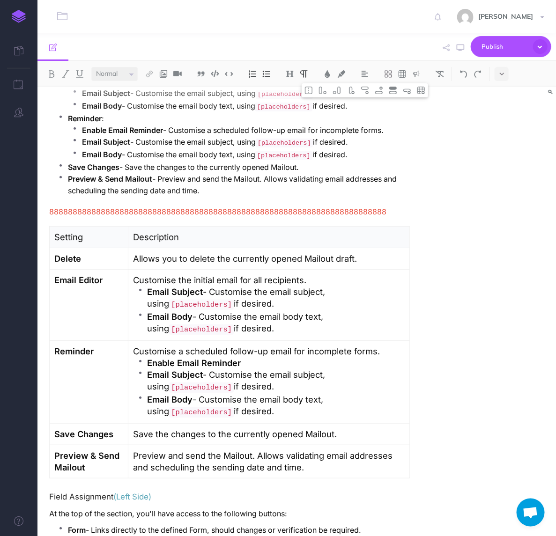
click at [321, 207] on span "888888888888888888888888888888888888888888888888888888888888888888888888" at bounding box center [217, 211] width 337 height 9
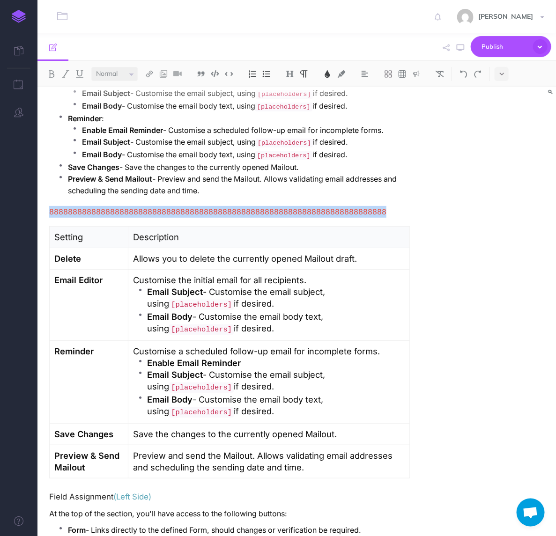
click at [321, 207] on span "888888888888888888888888888888888888888888888888888888888888888888888888" at bounding box center [217, 211] width 337 height 9
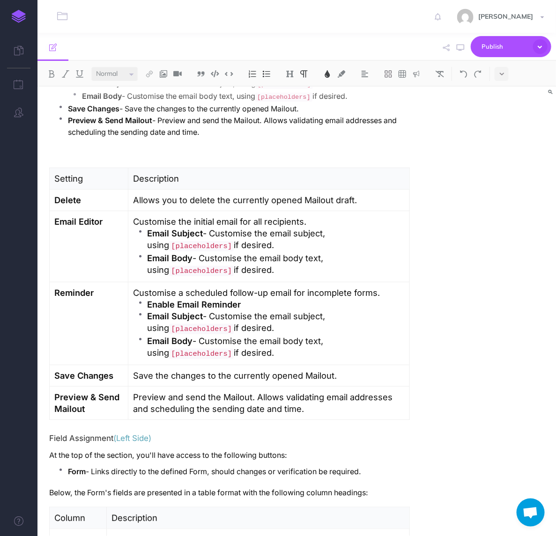
scroll to position [1112, 0]
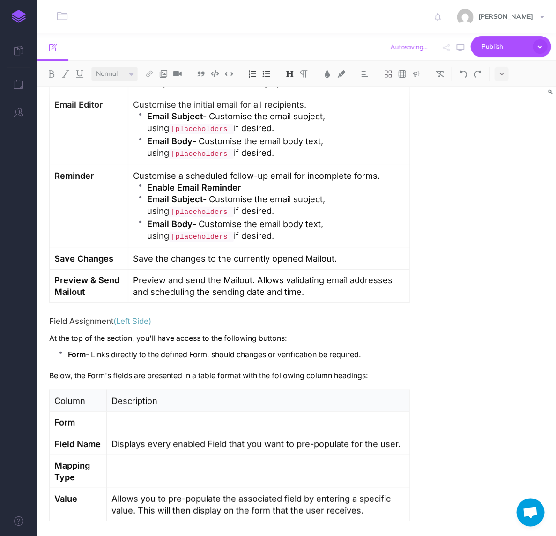
click at [50, 317] on h4 "Field Assignment (Left Side)" at bounding box center [229, 321] width 360 height 8
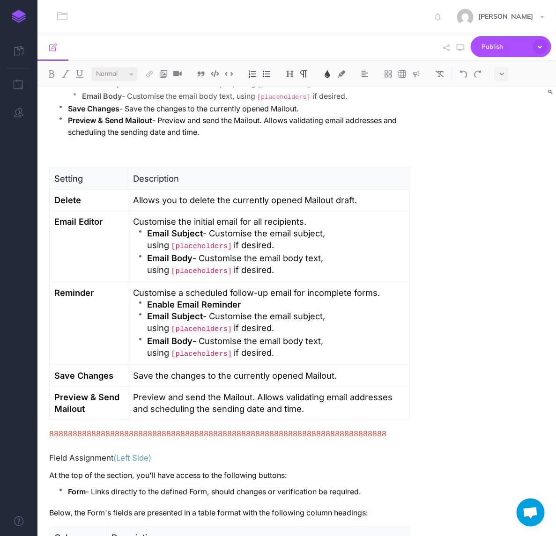
scroll to position [936, 0]
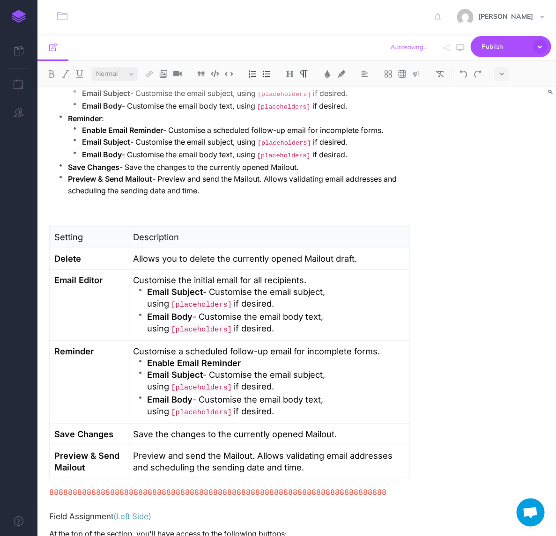
click at [175, 206] on p at bounding box center [229, 212] width 360 height 12
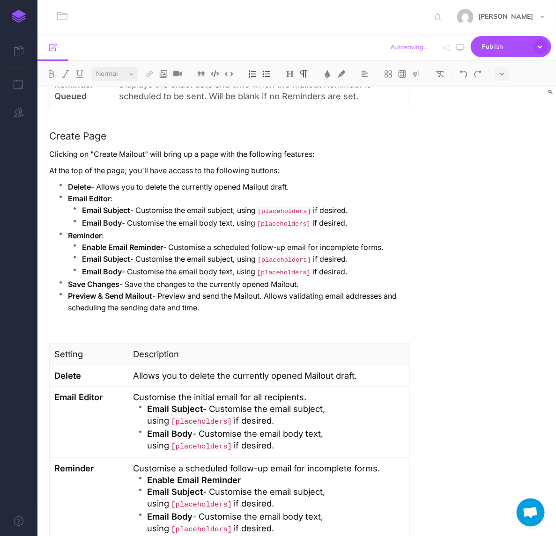
scroll to position [761, 0]
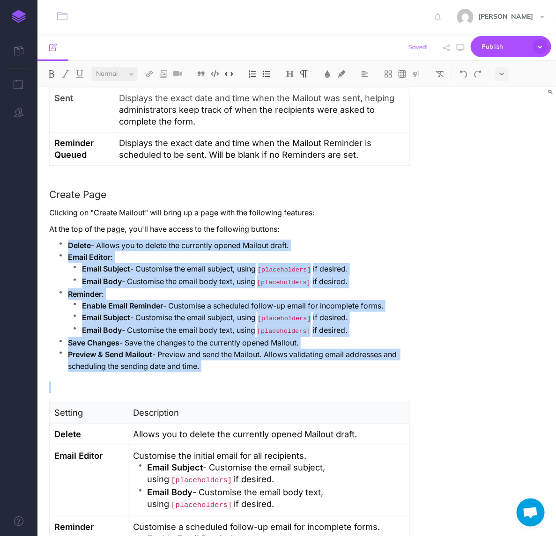
click at [68, 240] on li "Delete - Allows you to delete the currently opened Mailout draft." at bounding box center [239, 246] width 342 height 12
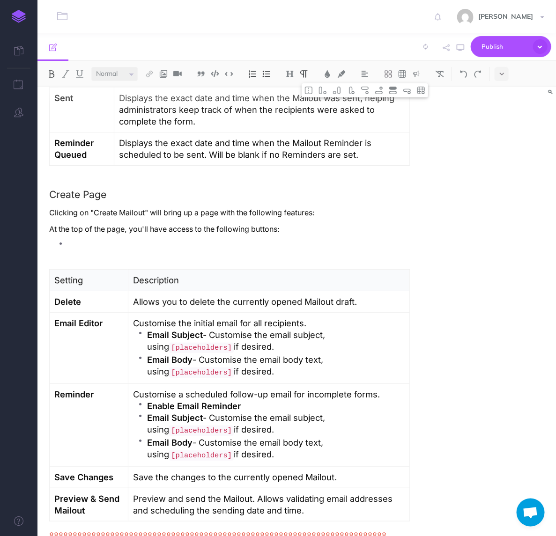
click at [132, 240] on p at bounding box center [239, 246] width 342 height 12
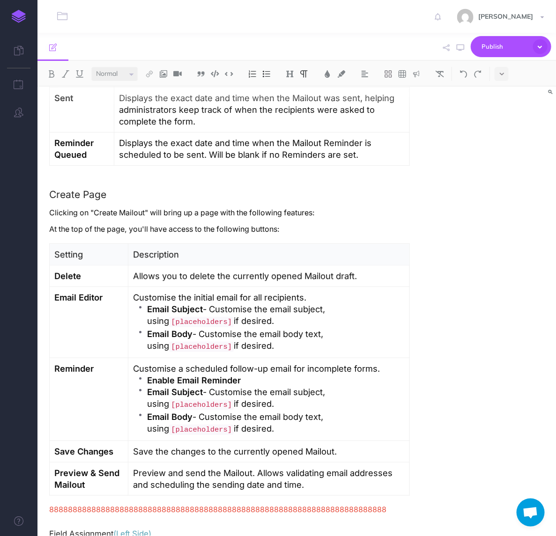
scroll to position [819, 0]
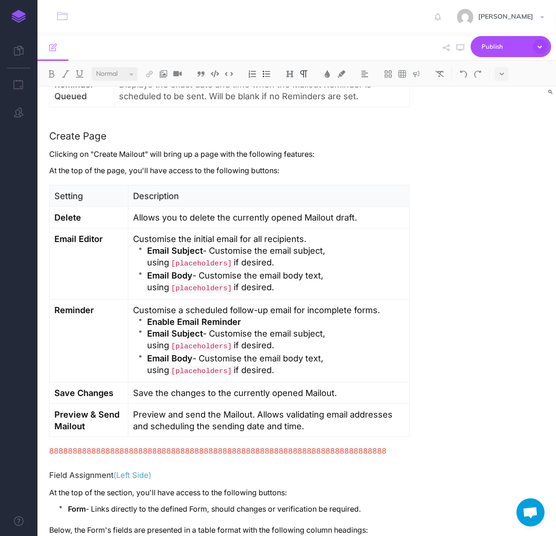
click at [50, 165] on p "At the top of the page, you'll have access to the following buttons:" at bounding box center [229, 171] width 360 height 12
click at [53, 165] on p "At the top of the page, you'll have access to the following buttons:" at bounding box center [229, 171] width 360 height 12
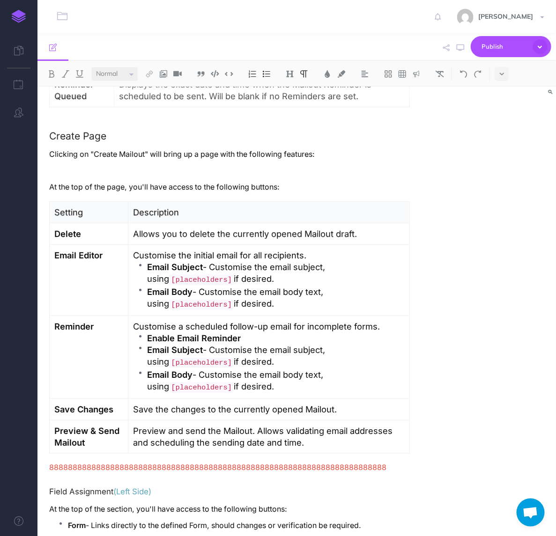
click at [88, 165] on p at bounding box center [229, 171] width 360 height 12
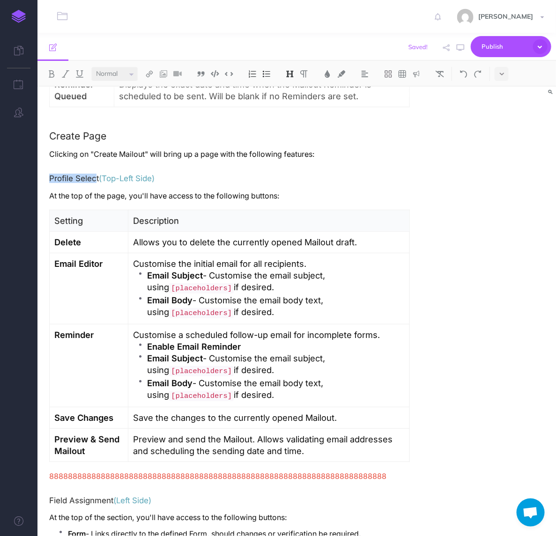
drag, startPoint x: 95, startPoint y: 169, endPoint x: 50, endPoint y: 169, distance: 44.9
click at [50, 174] on h4 "Profile Select (Top-Left Side)" at bounding box center [229, 178] width 360 height 8
click at [124, 177] on div "Mailouts Overview The Mailouts page provides a centralised interface for managi…" at bounding box center [229, 121] width 384 height 1709
click at [95, 174] on h4 "Profile Select (Top-Left Side)" at bounding box center [229, 178] width 360 height 8
drag, startPoint x: 95, startPoint y: 167, endPoint x: 50, endPoint y: 169, distance: 45.0
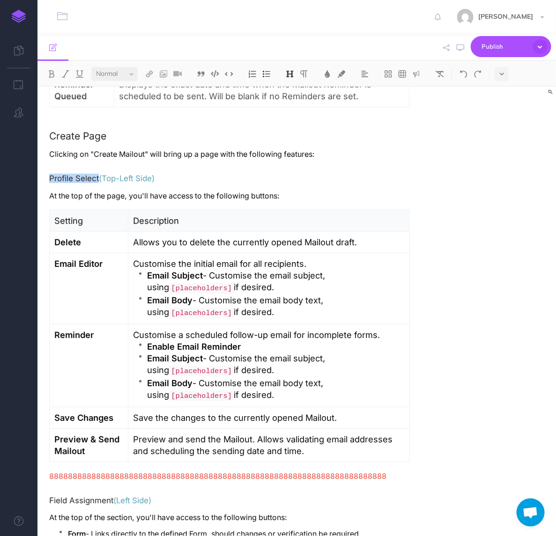
click at [50, 174] on h4 "Profile Select (Top-Left Side)" at bounding box center [229, 178] width 360 height 8
click at [85, 236] on p "Delete" at bounding box center [88, 242] width 69 height 12
click at [372, 91] on button at bounding box center [365, 90] width 14 height 14
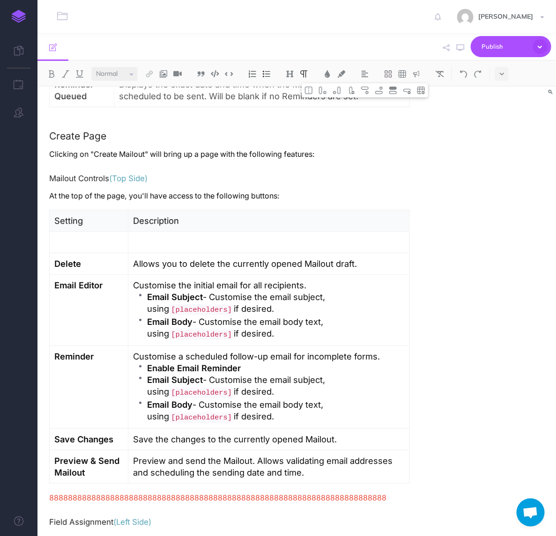
click at [120, 236] on p at bounding box center [88, 242] width 69 height 12
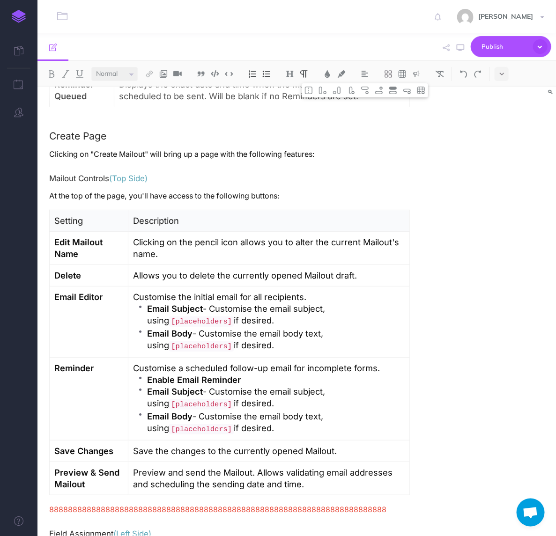
click at [462, 263] on div "Mailouts Overview The Mailouts page provides a centralised interface for managi…" at bounding box center [296, 138] width 518 height 1742
click at [391, 236] on p "Clicking on the pencil icon allows you to alter the current Mailout's name." at bounding box center [269, 247] width 272 height 23
click at [428, 218] on div "Mailouts Overview The Mailouts page provides a centralised interface for managi…" at bounding box center [296, 138] width 518 height 1742
click at [372, 236] on p "Clicking on the pencil icon allows you to alter the current Mailout draft's nam…" at bounding box center [269, 247] width 272 height 23
click at [0, 0] on span "Ignore" at bounding box center [0, 0] width 0 height 0
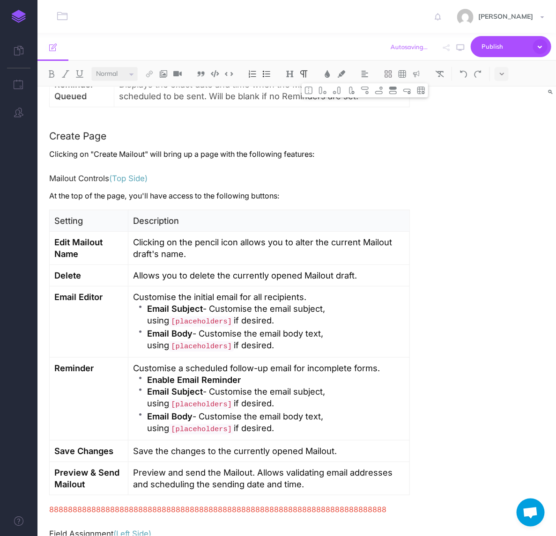
click at [495, 266] on div "Mailouts Overview The Mailouts page provides a centralised interface for managi…" at bounding box center [296, 138] width 518 height 1742
click at [316, 445] on p "Save the changes to the currently opened Mailout." at bounding box center [269, 451] width 272 height 12
click at [0, 0] on span "Ignore" at bounding box center [0, 0] width 0 height 0
click at [239, 469] on p "Preview and send the Mailout. Allows validating email addresses and scheduling …" at bounding box center [269, 478] width 272 height 23
click at [242, 467] on p "Preview and send the Mailout. Allows validating email addresses and scheduling …" at bounding box center [269, 478] width 272 height 23
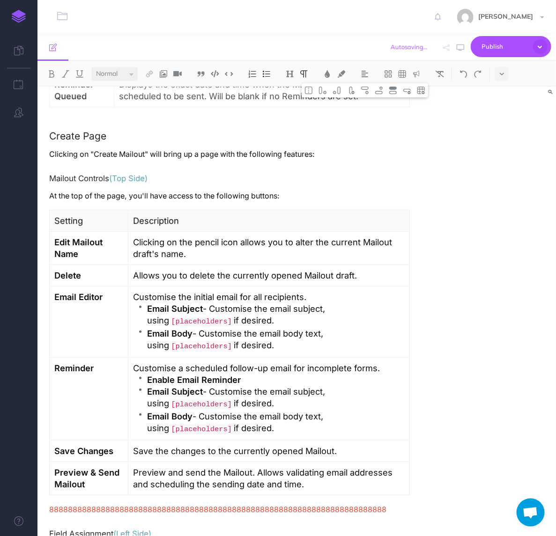
click at [0, 0] on span "Ignore" at bounding box center [0, 0] width 0 height 0
click at [411, 425] on div "Mailouts Overview The Mailouts page provides a centralised interface for managi…" at bounding box center [229, 138] width 384 height 1742
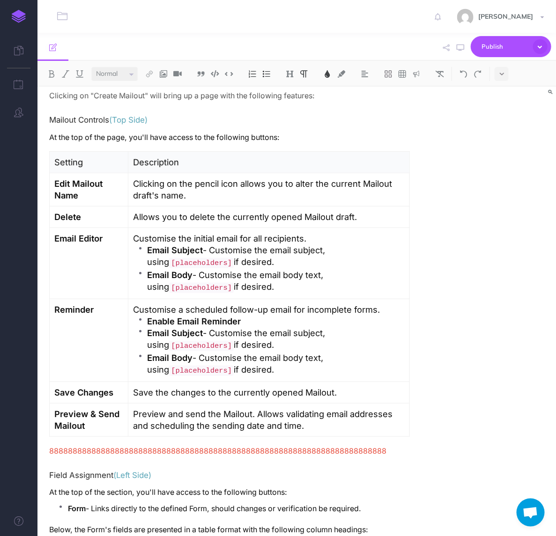
scroll to position [936, 0]
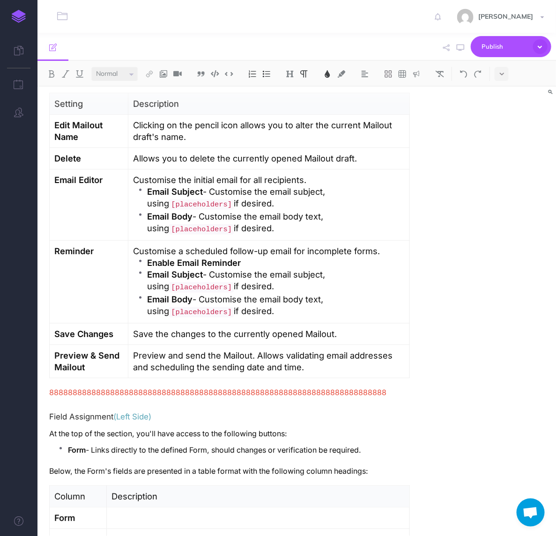
click at [75, 412] on h4 "Field Assignment (Left Side)" at bounding box center [229, 416] width 360 height 8
click at [289, 77] on img at bounding box center [290, 73] width 8 height 7
click at [352, 228] on td "Customise the initial email for all recipients. Email Subject - Customise the e…" at bounding box center [268, 204] width 281 height 71
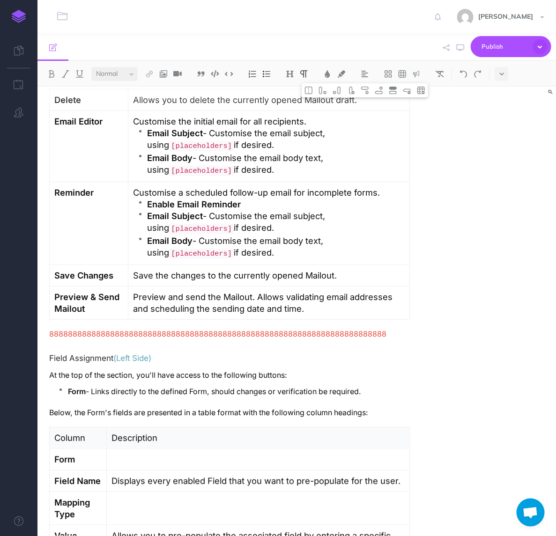
scroll to position [878, 0]
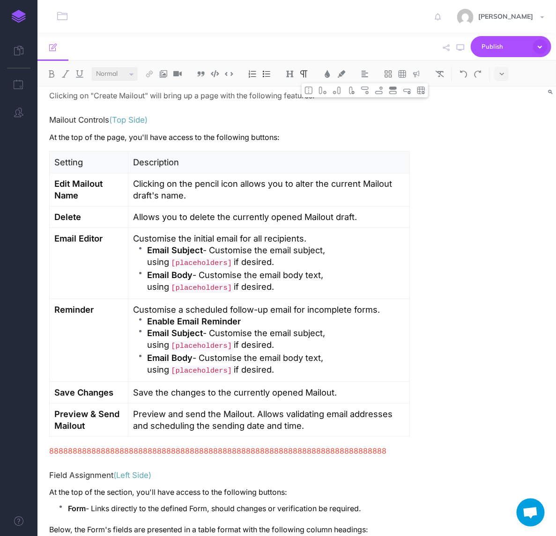
click at [87, 116] on h4 "Mailout Controls (Top Side)" at bounding box center [229, 120] width 360 height 8
click at [287, 73] on img at bounding box center [290, 73] width 8 height 7
click at [463, 139] on div "Mailouts Overview The Mailouts page provides a centralised interface for managi…" at bounding box center [296, 80] width 518 height 1742
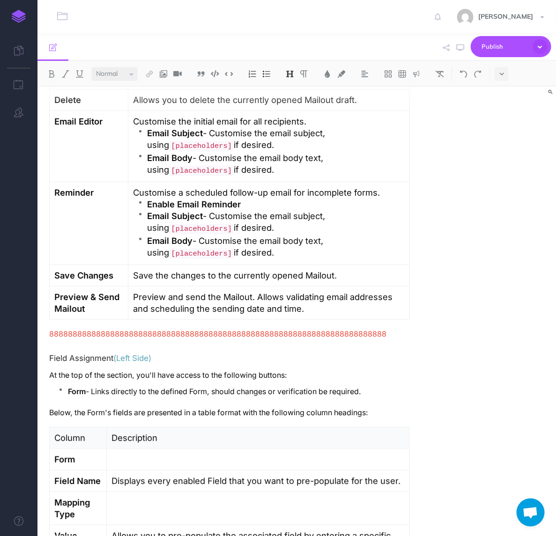
scroll to position [1053, 0]
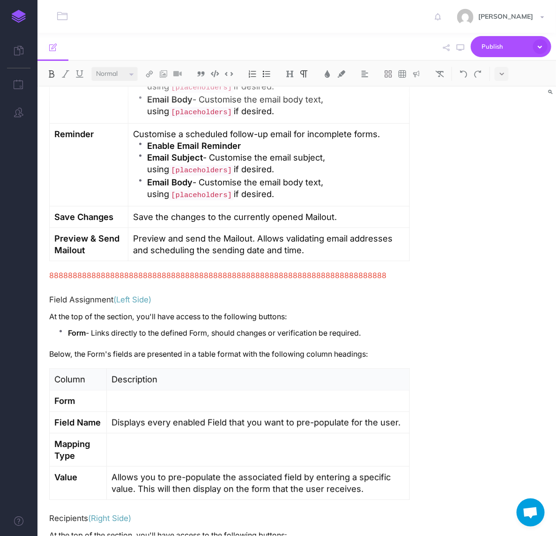
drag, startPoint x: 354, startPoint y: 323, endPoint x: 22, endPoint y: 308, distance: 332.7
click at [37, 308] on div "Toggle Navigation Lawrence Murrell Settings Account Settings Teams Create Team …" at bounding box center [296, 268] width 518 height 536
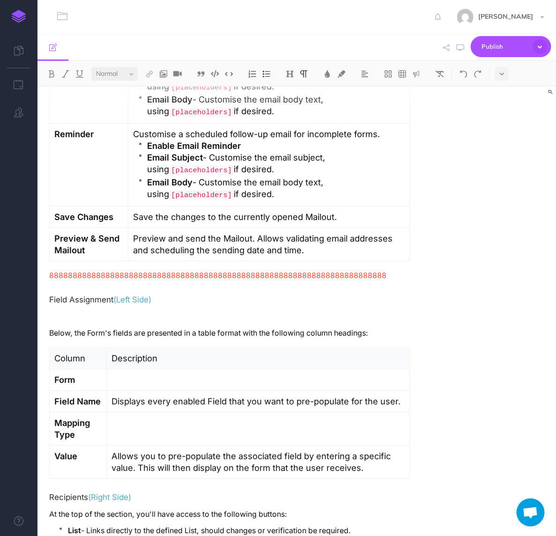
click at [79, 311] on p at bounding box center [229, 317] width 360 height 12
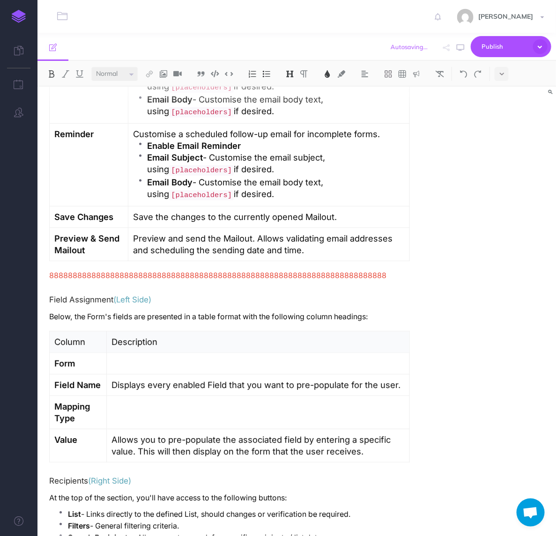
click at [89, 295] on h4 "Field Assignment (Left Side)" at bounding box center [229, 299] width 360 height 8
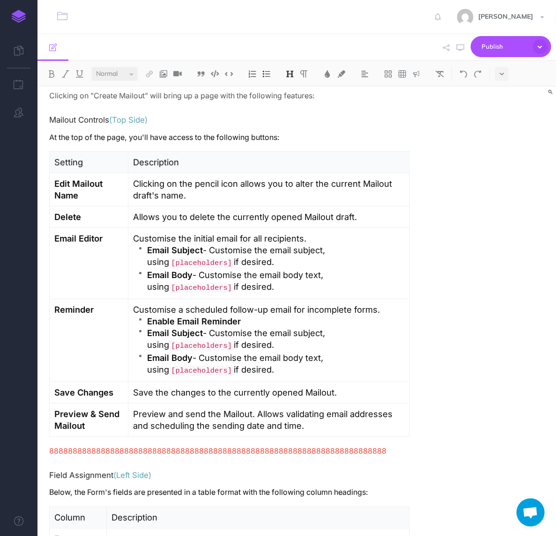
scroll to position [761, 0]
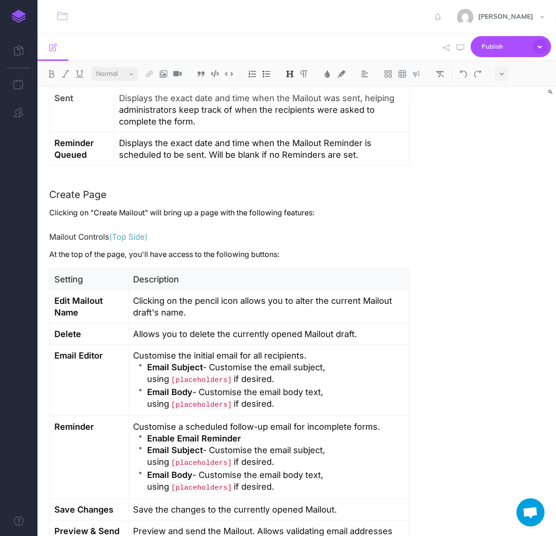
click at [63, 189] on h3 "Create Page" at bounding box center [229, 194] width 360 height 11
drag, startPoint x: 49, startPoint y: 183, endPoint x: 354, endPoint y: 375, distance: 360.5
click at [354, 375] on div "Mailouts Overview The Mailouts page provides a centralised interface for managi…" at bounding box center [229, 178] width 384 height 1704
click at [61, 189] on h3 "Edit Page" at bounding box center [229, 194] width 360 height 11
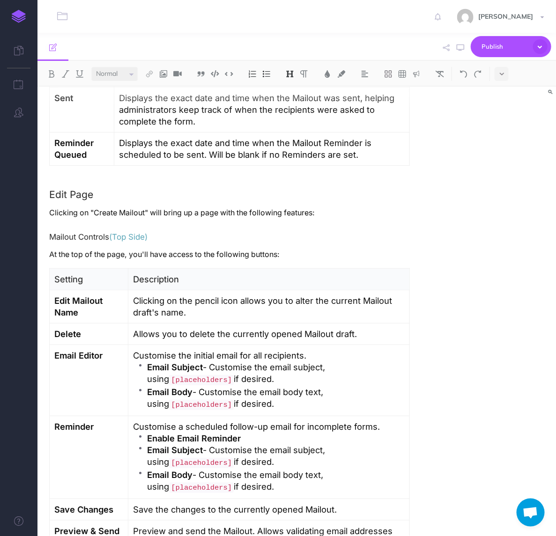
click at [51, 189] on h3 "Edit Page" at bounding box center [229, 194] width 360 height 11
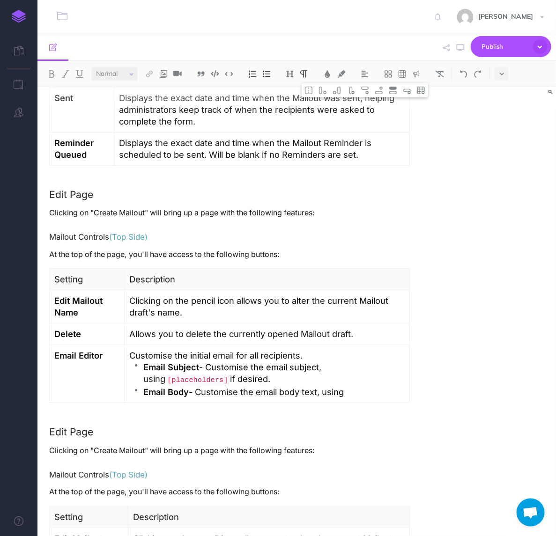
click at [61, 189] on h3 "Edit Page" at bounding box center [229, 194] width 360 height 11
drag, startPoint x: 50, startPoint y: 440, endPoint x: 87, endPoint y: 442, distance: 37.0
click at [87, 445] on p "Clicking on "Create Mailout" will bring up a page with the following features:" at bounding box center [229, 451] width 360 height 12
drag, startPoint x: 121, startPoint y: 440, endPoint x: 69, endPoint y: 445, distance: 52.1
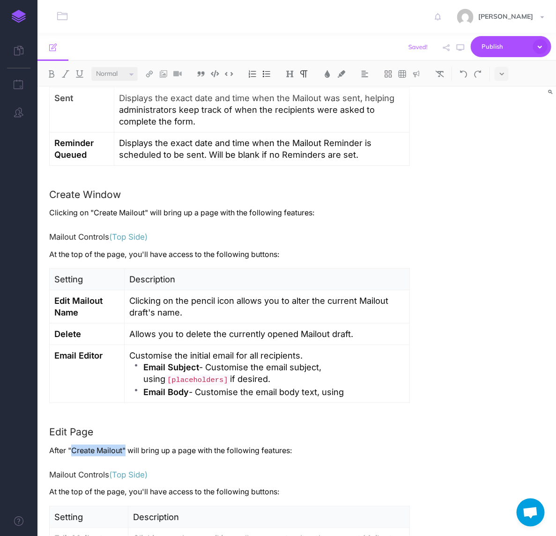
click at [69, 445] on p "After "Create Mailout" will bring up a page with the following features:" at bounding box center [229, 451] width 360 height 12
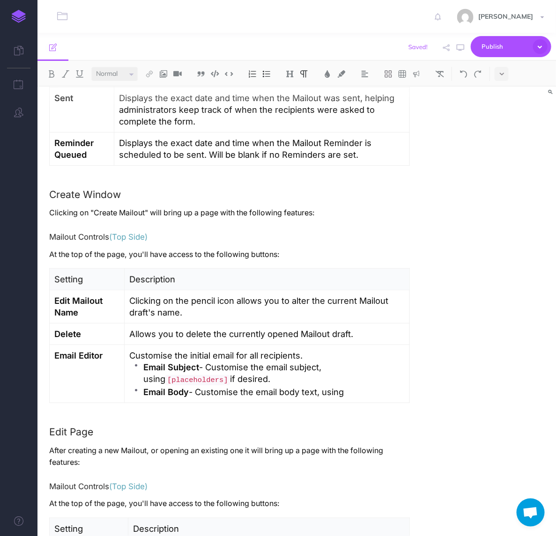
click at [221, 445] on p "After creating a new Mailout, or opening an existing one it will bring up a pag…" at bounding box center [229, 456] width 360 height 23
click at [231, 445] on p "After creating a new Mailout, or opening an existing one it will bring up a pag…" at bounding box center [229, 456] width 360 height 23
click at [0, 0] on span "," at bounding box center [0, 0] width 0 height 0
click at [196, 207] on p "Clicking on "Create Mailout" will bring up a page with the following features:" at bounding box center [229, 213] width 360 height 12
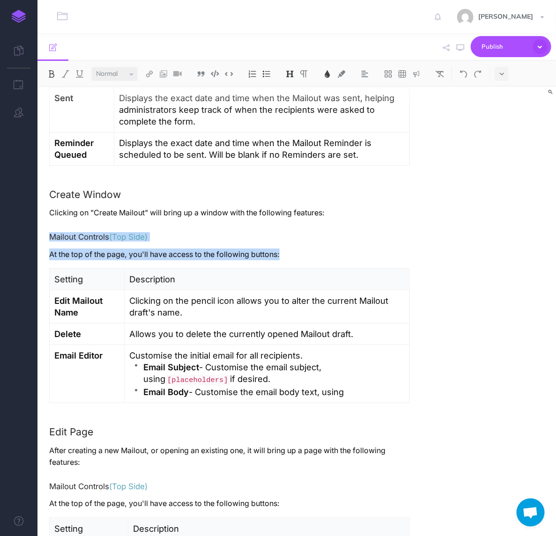
drag, startPoint x: 291, startPoint y: 244, endPoint x: 51, endPoint y: 228, distance: 239.7
click at [51, 228] on div "Mailouts Overview The Mailouts page provides a centralised interface for managi…" at bounding box center [229, 302] width 384 height 1953
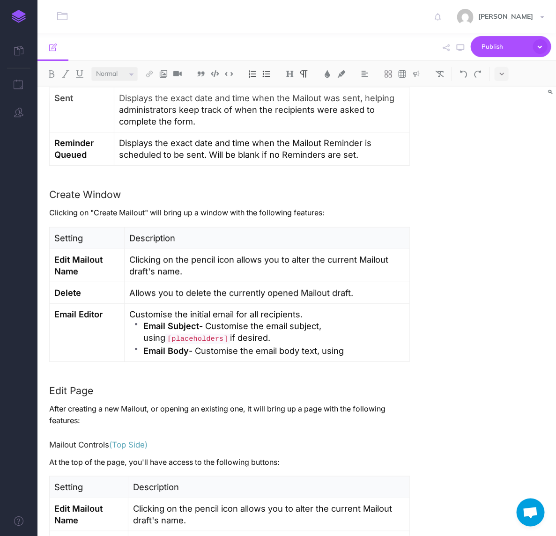
click at [301, 207] on p "Clicking on "Create Mailout" will bring up a window with the following features:" at bounding box center [229, 213] width 360 height 12
drag, startPoint x: 110, startPoint y: 250, endPoint x: 54, endPoint y: 250, distance: 55.7
click at [54, 254] on p "Edit Mailout Name" at bounding box center [86, 265] width 65 height 23
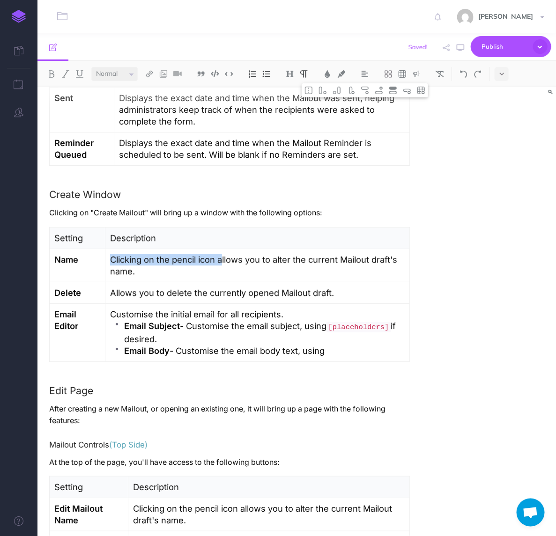
drag, startPoint x: 218, startPoint y: 250, endPoint x: 115, endPoint y: 253, distance: 102.5
click at [115, 254] on p "Clicking on the pencil icon allows you to alter the current Mailout draft's nam…" at bounding box center [257, 265] width 294 height 23
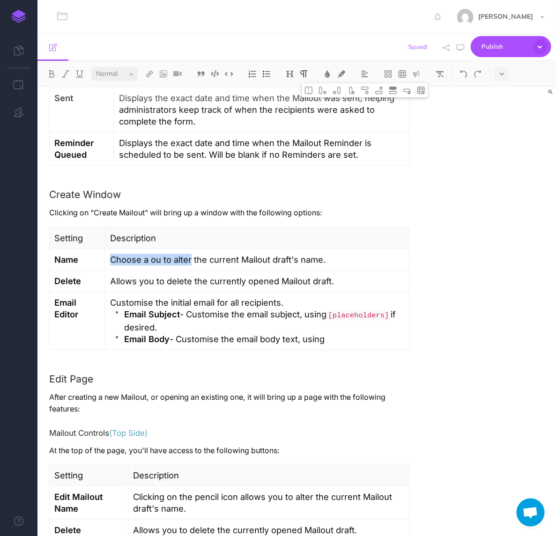
drag, startPoint x: 188, startPoint y: 247, endPoint x: 108, endPoint y: 249, distance: 79.6
click at [108, 249] on td "Choose a ou to alter the current Mailout draft's name." at bounding box center [257, 260] width 304 height 22
click at [174, 254] on p "Define the current Mailout draft's name." at bounding box center [257, 260] width 294 height 12
click at [212, 254] on p "Define the new Mailout draft's name." at bounding box center [257, 260] width 294 height 12
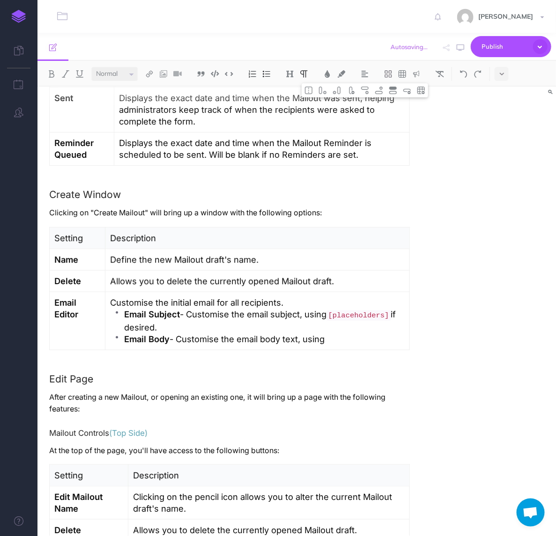
click at [212, 254] on p "Define the new Mailout draft's name." at bounding box center [257, 260] width 294 height 12
click at [254, 254] on p "Define the new Mailout's name." at bounding box center [257, 260] width 294 height 12
click at [75, 276] on strong "Delete" at bounding box center [67, 281] width 27 height 10
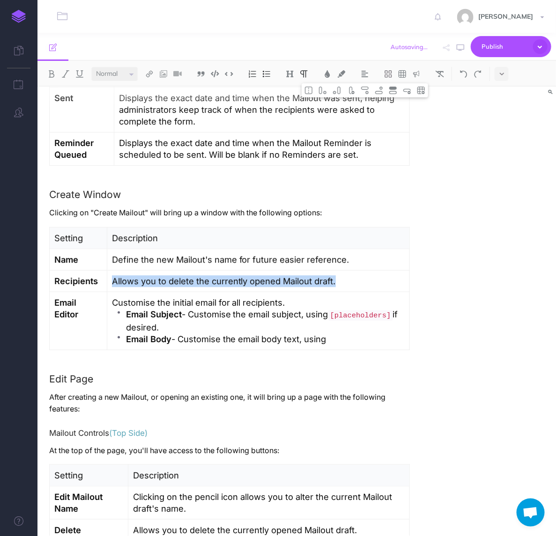
drag, startPoint x: 116, startPoint y: 271, endPoint x: 340, endPoint y: 269, distance: 224.7
click at [340, 275] on p "Allows you to delete the currently opened Mailout draft." at bounding box center [258, 281] width 293 height 12
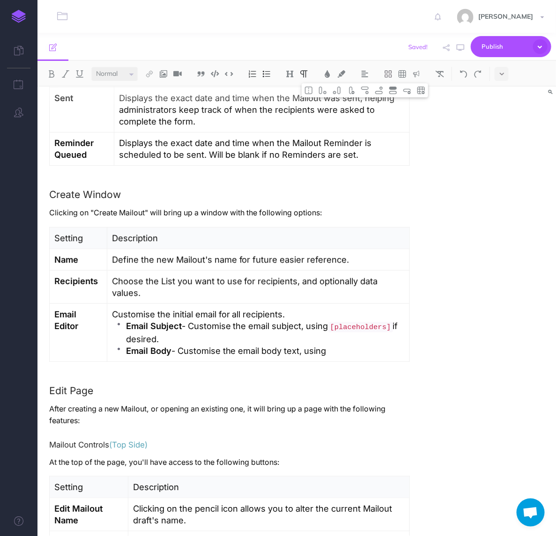
click at [67, 309] on strong "Email Editor" at bounding box center [66, 320] width 24 height 22
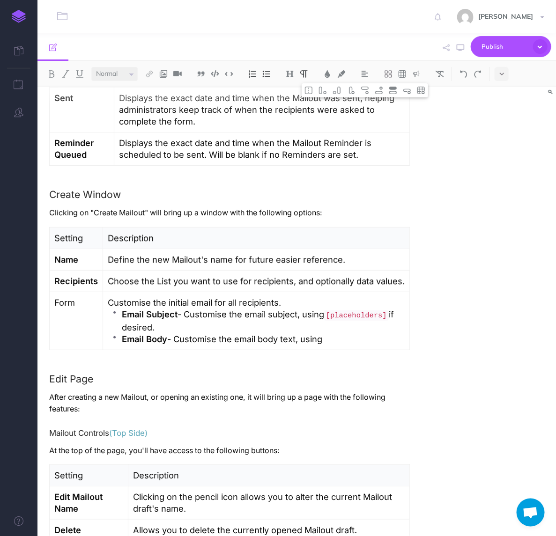
click at [67, 297] on p "Form" at bounding box center [76, 303] width 44 height 12
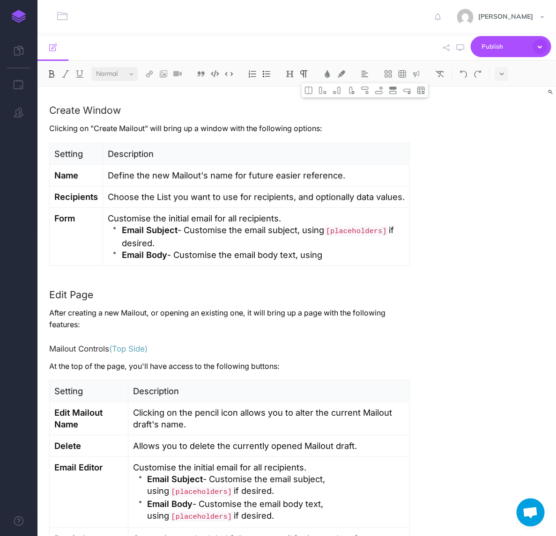
scroll to position [786, 0]
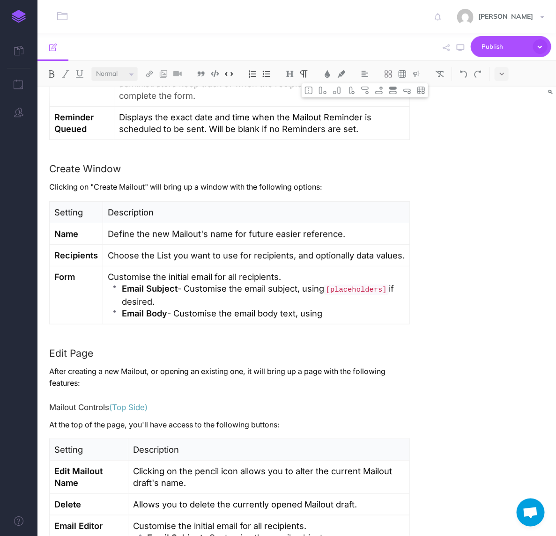
drag, startPoint x: 122, startPoint y: 275, endPoint x: 377, endPoint y: 298, distance: 256.6
click at [377, 298] on ul "Email Subject - Customise the email subject, using [placeholders] if desired. E…" at bounding box center [256, 301] width 297 height 37
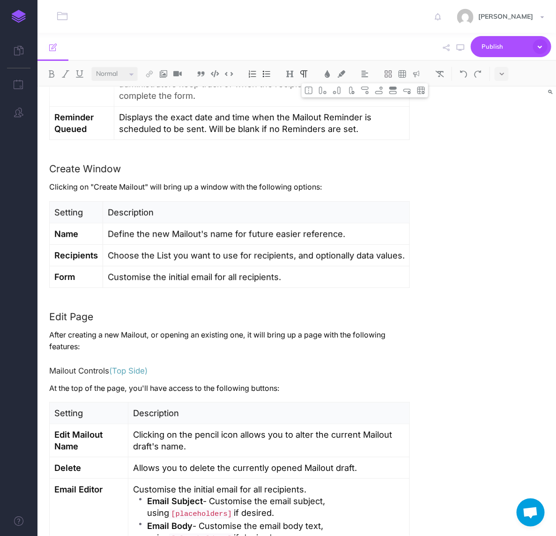
click at [216, 273] on td "Customise the initial email for all recipients." at bounding box center [256, 277] width 307 height 22
click at [320, 250] on p "Choose the List you want to use for recipients, and optionally data values." at bounding box center [256, 256] width 297 height 12
click at [0, 0] on span "optionally" at bounding box center [0, 0] width 0 height 0
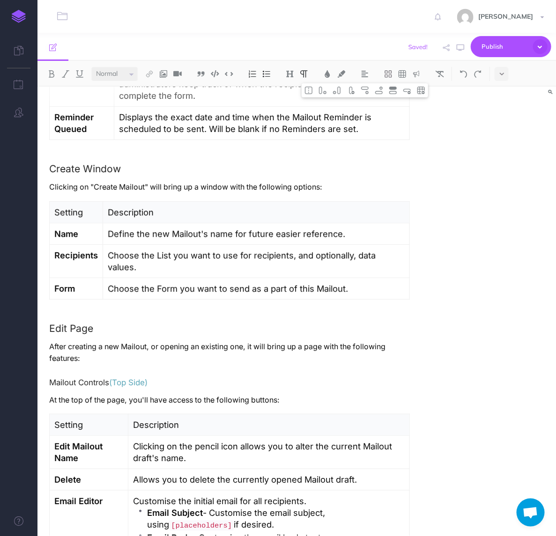
click at [294, 250] on p "Choose the List you want to use for recipients, and optionally, data values." at bounding box center [256, 261] width 297 height 23
click at [0, 0] on div "and," at bounding box center [0, 0] width 0 height 0
click at [326, 250] on p "Choose the List you want to use for recipients and, optionally, data values." at bounding box center [256, 261] width 297 height 23
click at [200, 278] on td "Choose the Form you want to send as a part of this Mailout." at bounding box center [256, 289] width 307 height 22
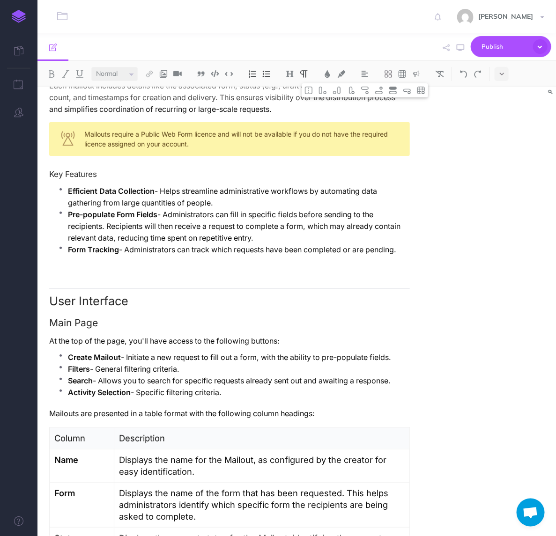
scroll to position [84, 0]
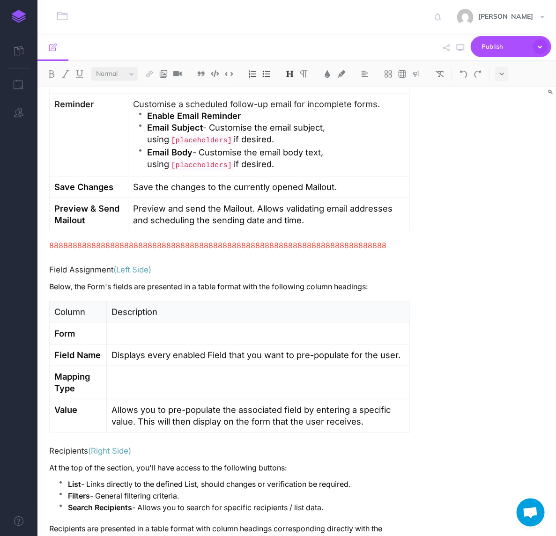
scroll to position [1313, 0]
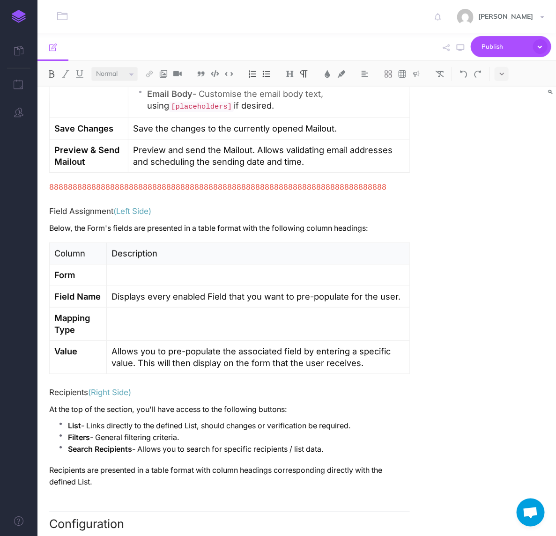
drag, startPoint x: 329, startPoint y: 417, endPoint x: 78, endPoint y: 399, distance: 252.0
click at [78, 420] on ul "List - Links directly to the defined List, should changes or verification be re…" at bounding box center [232, 442] width 356 height 44
drag, startPoint x: 314, startPoint y: 415, endPoint x: 47, endPoint y: 378, distance: 269.4
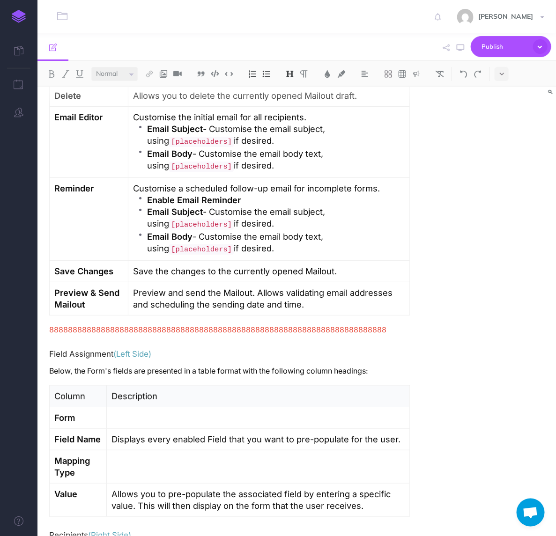
scroll to position [1229, 0]
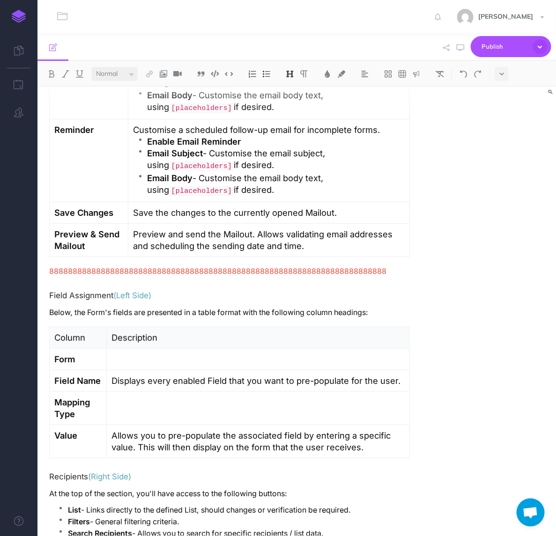
click at [169, 291] on h4 "Field Assignment (Left Side)" at bounding box center [229, 295] width 360 height 8
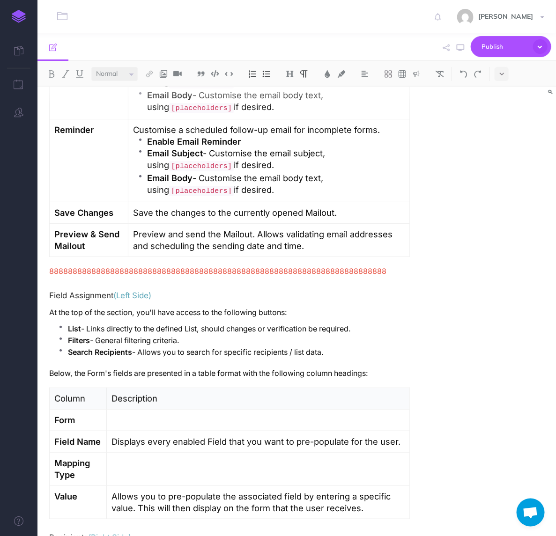
click at [75, 324] on strong "List" at bounding box center [74, 328] width 13 height 9
click at [190, 323] on p "Form - Links directly to the defined List, should changes or verification be re…" at bounding box center [239, 329] width 342 height 12
drag, startPoint x: 331, startPoint y: 321, endPoint x: 38, endPoint y: 311, distance: 293.7
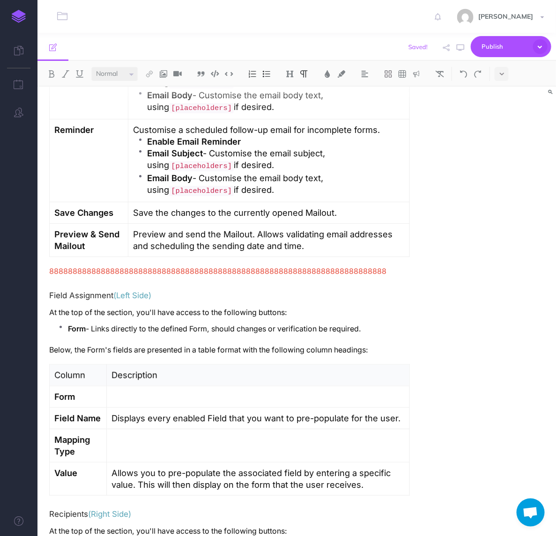
click at [185, 344] on p "Below, the Form's fields are presented in a table format with the following col…" at bounding box center [229, 350] width 360 height 12
drag, startPoint x: 84, startPoint y: 361, endPoint x: 183, endPoint y: 363, distance: 99.3
click at [183, 386] on tr "Form" at bounding box center [230, 397] width 360 height 22
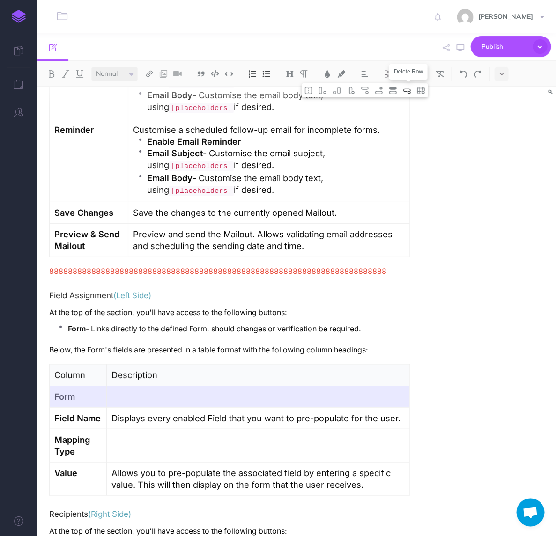
click at [404, 89] on img at bounding box center [407, 90] width 8 height 7
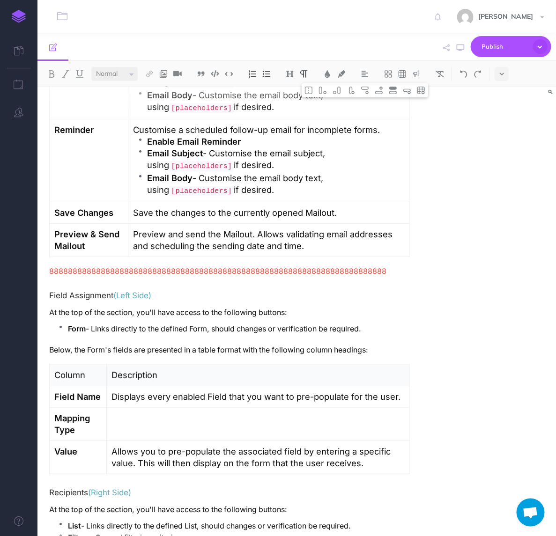
click at [257, 391] on p "Displays every enabled Field that you want to pre-populate for the user." at bounding box center [257, 397] width 293 height 12
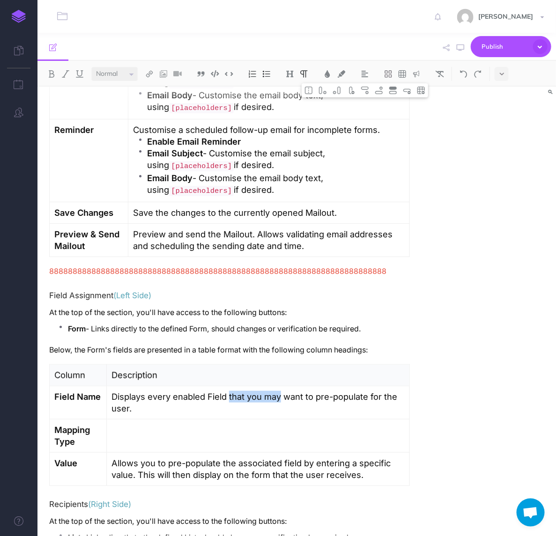
drag, startPoint x: 223, startPoint y: 366, endPoint x: 272, endPoint y: 368, distance: 49.7
click at [272, 391] on p "Displays every enabled Field that you may want to pre-populate for the user." at bounding box center [257, 402] width 293 height 23
click at [350, 391] on p "Displays every enabled Field should you want to pre-populate for the user." at bounding box center [257, 402] width 293 height 23
drag, startPoint x: 268, startPoint y: 154, endPoint x: 154, endPoint y: 122, distance: 117.7
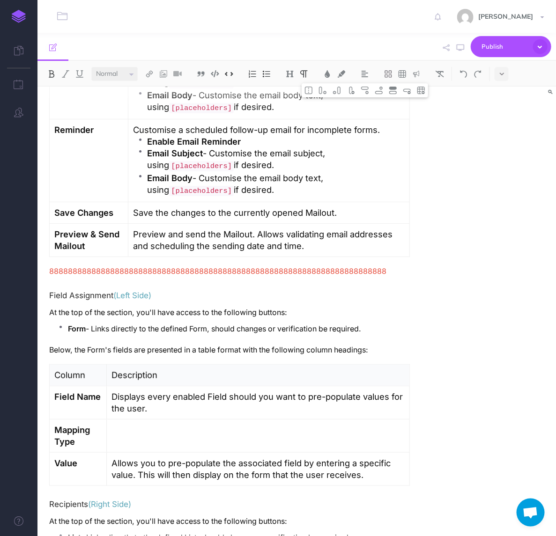
click at [154, 136] on ul "Enable Email Reminder Email Subject - Customise the email subject, using [place…" at bounding box center [269, 166] width 272 height 61
click at [154, 419] on td at bounding box center [257, 435] width 303 height 33
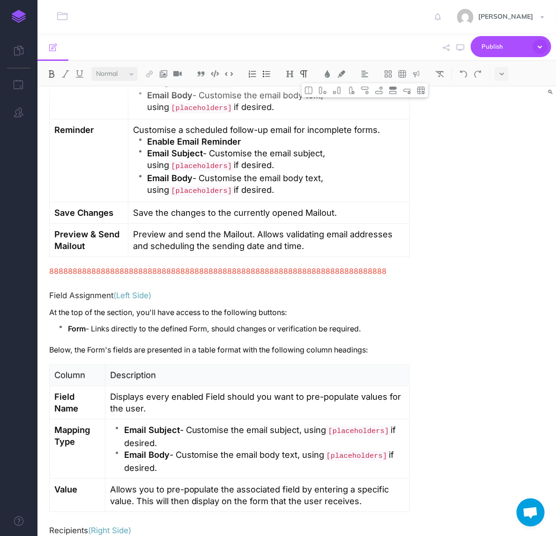
drag, startPoint x: 183, startPoint y: 397, endPoint x: 129, endPoint y: 394, distance: 53.4
click at [130, 425] on strong "Email Subject" at bounding box center [152, 430] width 56 height 10
drag, startPoint x: 127, startPoint y: 396, endPoint x: 185, endPoint y: 397, distance: 58.5
click at [185, 424] on p "Email Subject - Customise the email subject, using [placeholders] if desired." at bounding box center [264, 436] width 280 height 25
drag, startPoint x: 172, startPoint y: 422, endPoint x: 127, endPoint y: 420, distance: 45.0
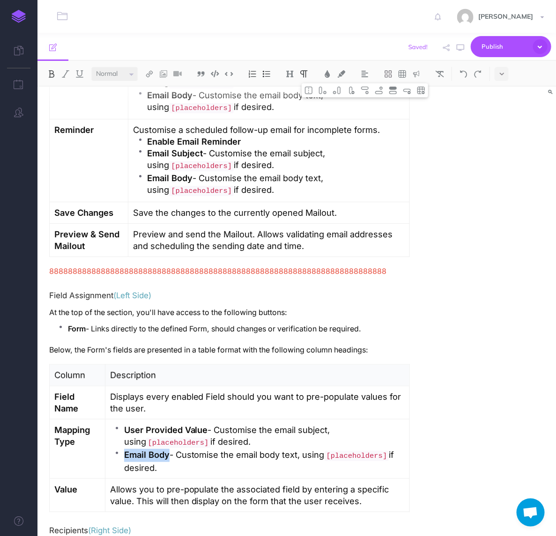
click at [127, 449] on strong "Email Body" at bounding box center [146, 454] width 45 height 10
drag, startPoint x: 220, startPoint y: 398, endPoint x: 351, endPoint y: 395, distance: 130.6
click at [351, 424] on p "User Provided Value - Customise the email subject, using [placeholders] if desi…" at bounding box center [264, 436] width 280 height 25
click at [188, 424] on p "User Provided Value - Pre-populate values directly, using [placeholders] if des…" at bounding box center [264, 436] width 280 height 25
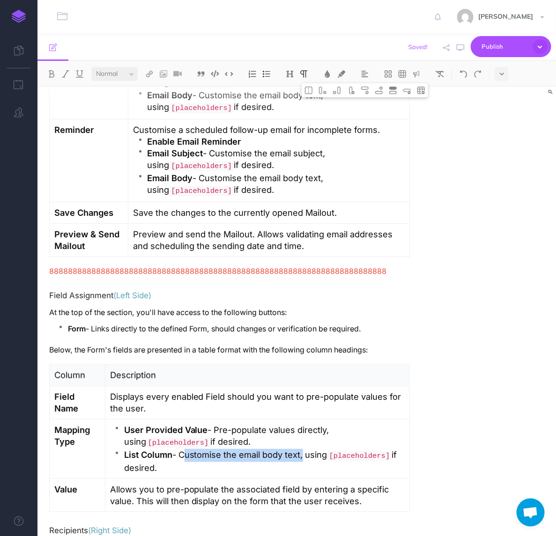
drag, startPoint x: 186, startPoint y: 422, endPoint x: 300, endPoint y: 420, distance: 113.8
click at [300, 449] on p "List Column - Customise the email body text, using [placeholders] if desired." at bounding box center [264, 461] width 280 height 25
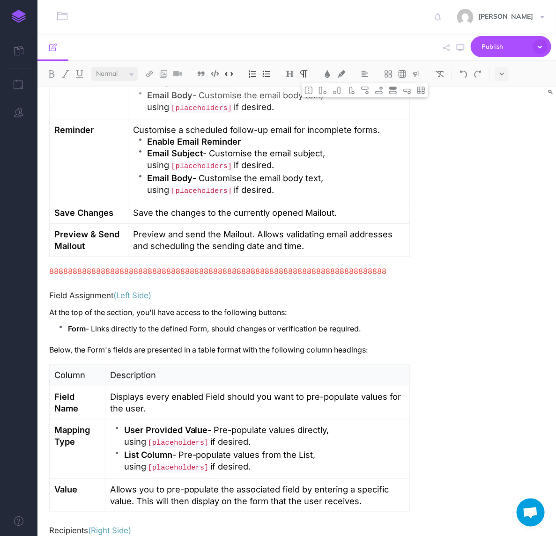
drag, startPoint x: 315, startPoint y: 422, endPoint x: 324, endPoint y: 432, distance: 13.6
click at [324, 449] on p "List Column - Pre-populate values from the List, using [placeholders] if desire…" at bounding box center [264, 461] width 280 height 25
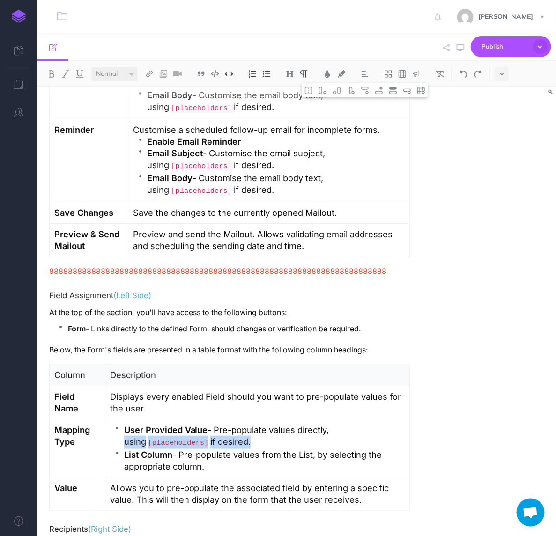
drag, startPoint x: 330, startPoint y: 397, endPoint x: 225, endPoint y: 408, distance: 105.9
click at [225, 424] on p "User Provided Value - Pre-populate values directly, using [placeholders] if des…" at bounding box center [264, 436] width 280 height 25
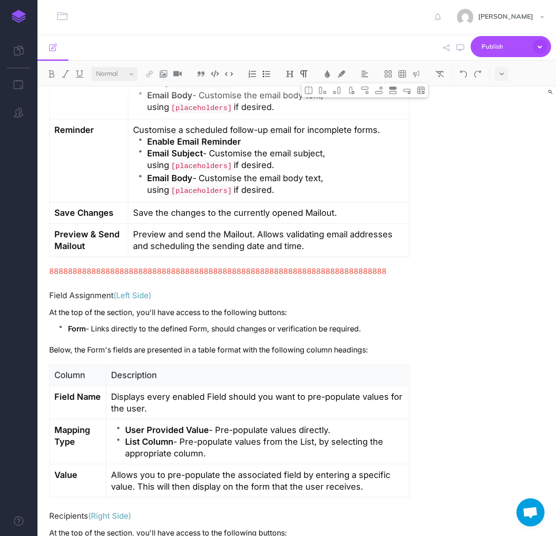
click at [364, 436] on p "List Column - Pre-populate values from the List, by selecting the appropriate c…" at bounding box center [264, 447] width 279 height 23
click at [308, 436] on p "List Column - Pre-populate values from the List, by selecting the appropriate c…" at bounding box center [264, 447] width 279 height 23
click at [240, 436] on p "List Column - Pre-populate values from the List, by selecting the appropriate c…" at bounding box center [264, 447] width 279 height 23
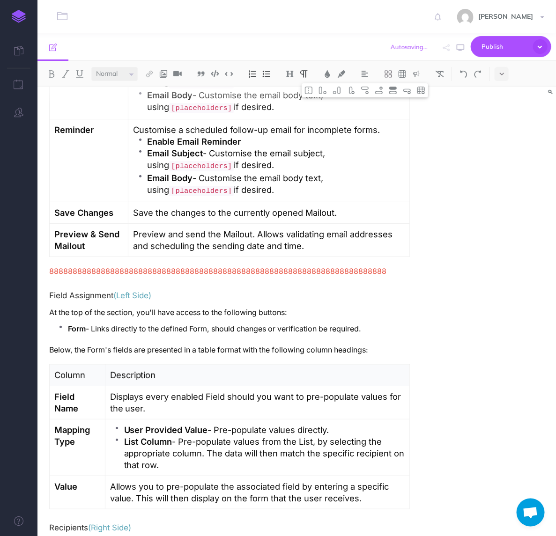
click at [137, 436] on p "List Column - Pre-populate values from the List, by selecting the appropriate c…" at bounding box center [264, 453] width 280 height 35
click at [238, 436] on p "List Column - Pre-populate values from the List, by selecting the appropriate c…" at bounding box center [264, 453] width 281 height 35
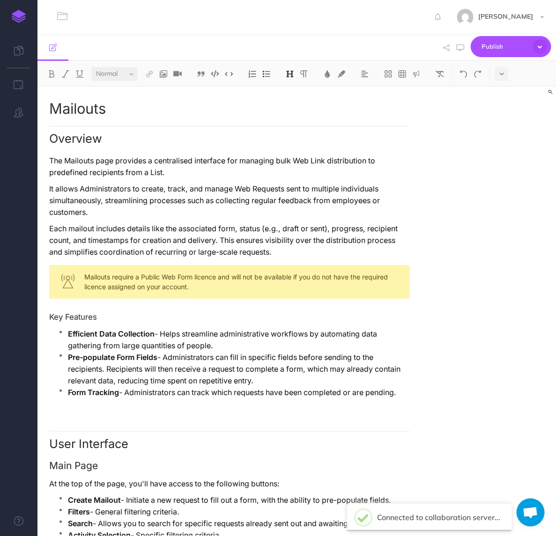
click at [338, 171] on p "The Mailouts page provides a centralised interface for managing bulk Web Link d…" at bounding box center [229, 166] width 360 height 23
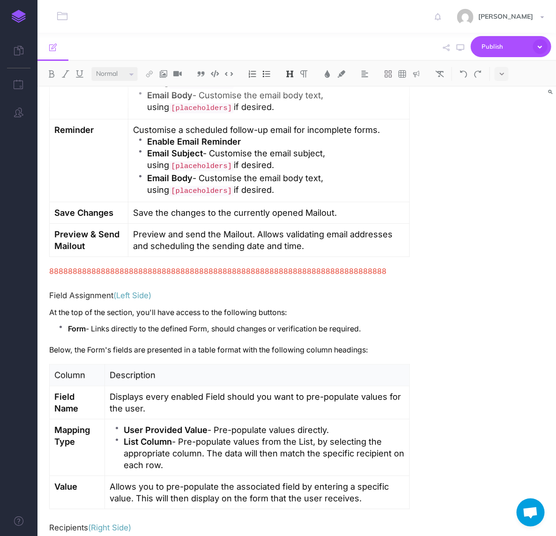
scroll to position [1287, 0]
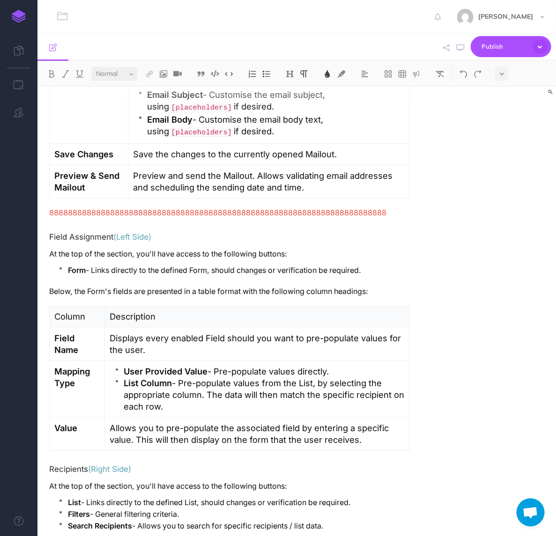
click at [155, 208] on span "888888888888888888888888888888888888888888888888888888888888888888888888" at bounding box center [217, 212] width 337 height 9
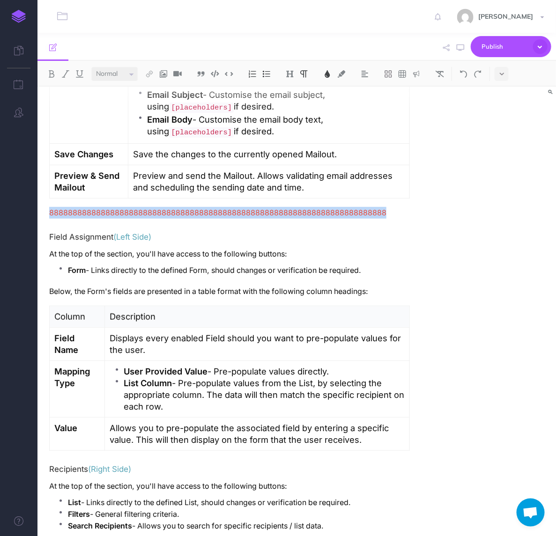
click at [155, 208] on span "888888888888888888888888888888888888888888888888888888888888888888888888" at bounding box center [217, 212] width 337 height 9
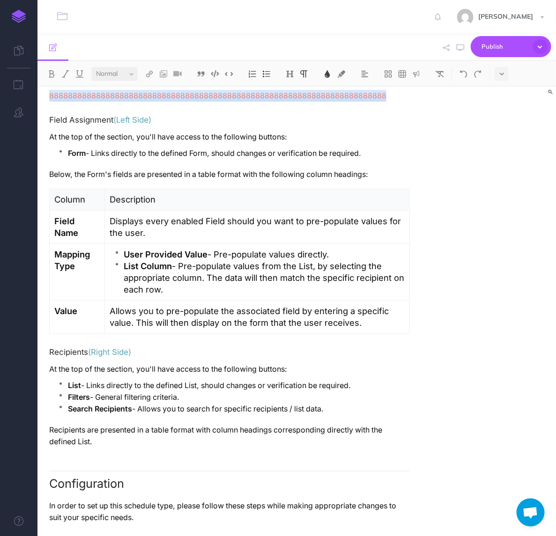
scroll to position [1346, 0]
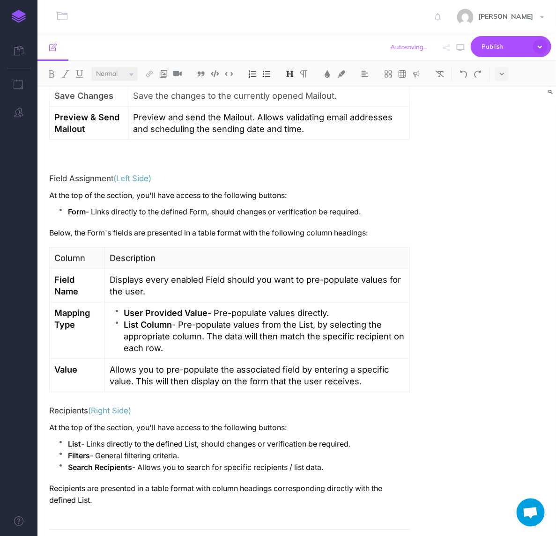
click at [146, 148] on p at bounding box center [229, 154] width 360 height 12
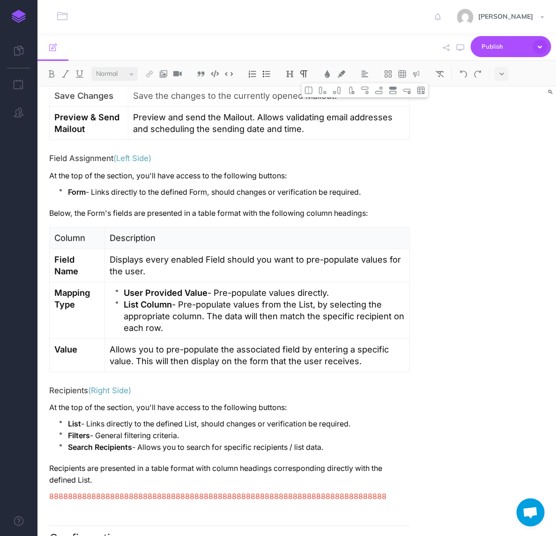
click at [233, 339] on td "Allows you to pre-populate the associated field by entering a specific value. T…" at bounding box center [257, 355] width 305 height 33
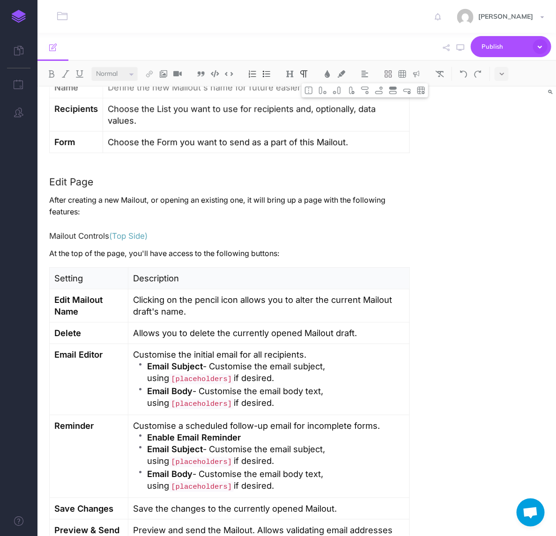
scroll to position [991, 0]
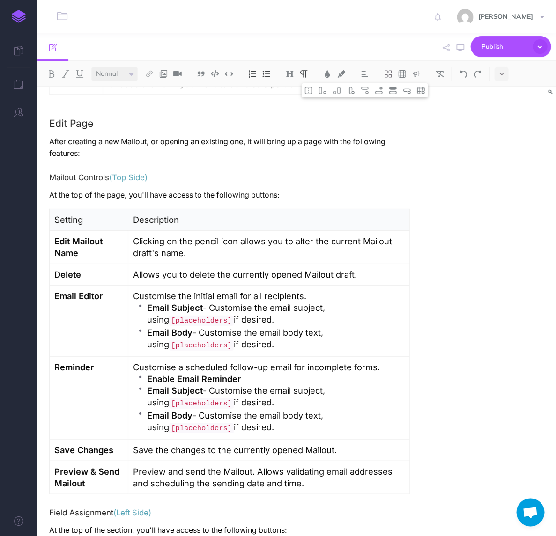
click at [331, 466] on p "Preview and send the Mailout. Allows validating email addresses and scheduling …" at bounding box center [269, 477] width 272 height 23
click at [50, 508] on h4 "Field Assignment (Left Side)" at bounding box center [229, 512] width 360 height 8
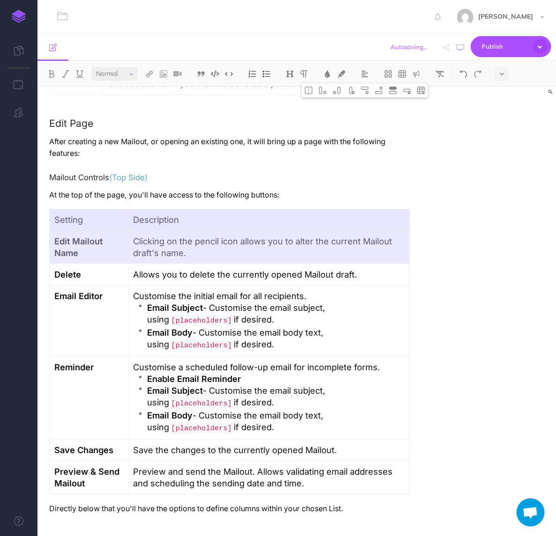
drag, startPoint x: 71, startPoint y: 182, endPoint x: 156, endPoint y: 214, distance: 91.3
click at [156, 214] on tbody "Setting Description Edit Mailout Name Clicking on the pencil icon allows you to…" at bounding box center [230, 351] width 360 height 285
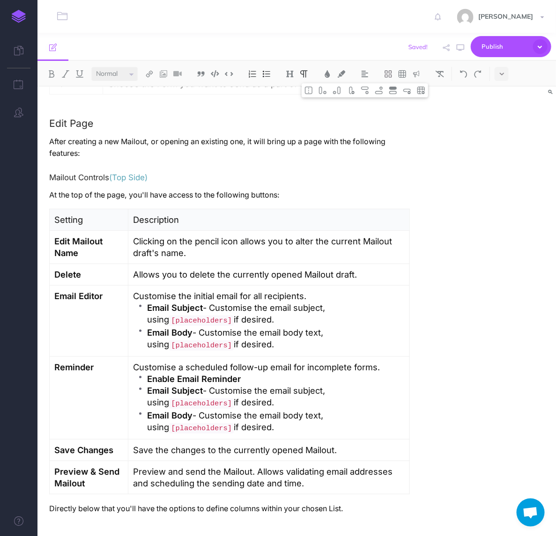
click at [90, 235] on p "Edit Mailout Name" at bounding box center [88, 246] width 69 height 23
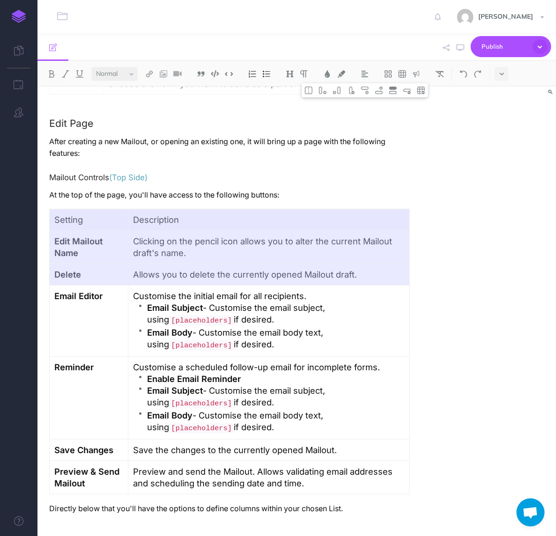
drag, startPoint x: 89, startPoint y: 192, endPoint x: 161, endPoint y: 232, distance: 82.6
click at [161, 232] on tbody "Setting Description Edit Mailout Name Clicking on the pencil icon allows you to…" at bounding box center [230, 351] width 360 height 285
click at [75, 519] on p at bounding box center [229, 525] width 360 height 12
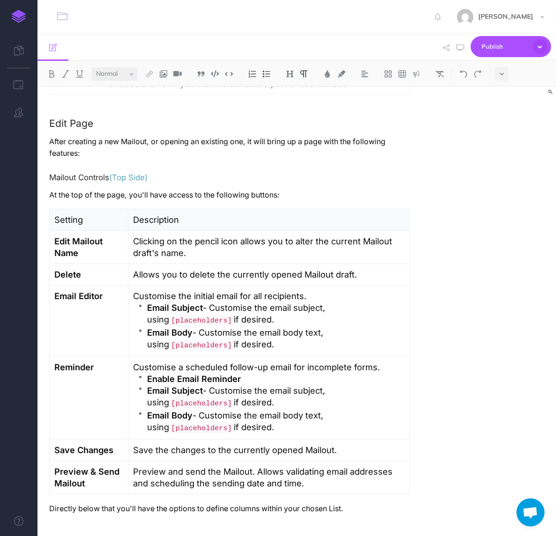
scroll to position [1047, 0]
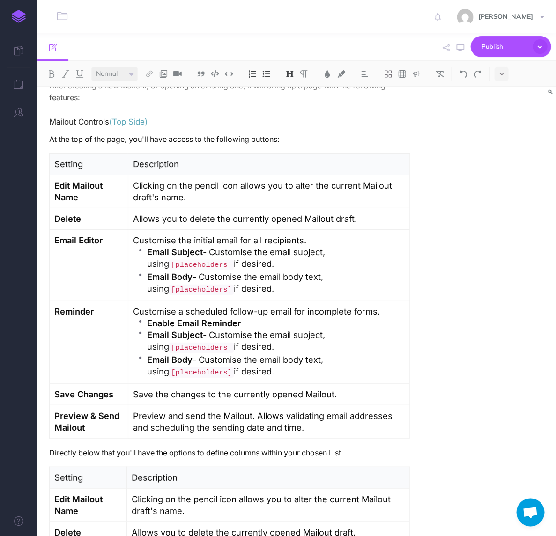
click at [86, 494] on strong "Edit Mailout Name" at bounding box center [79, 505] width 51 height 22
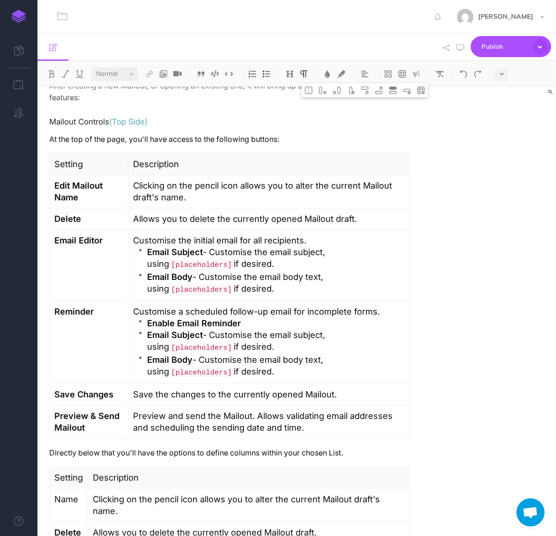
click at [71, 527] on strong "Delete" at bounding box center [67, 532] width 27 height 10
click at [69, 493] on p "Name" at bounding box center [68, 499] width 29 height 12
click at [169, 489] on td "Clicking on the pencil icon allows you to alter the current Mailout draft's nam…" at bounding box center [249, 505] width 322 height 33
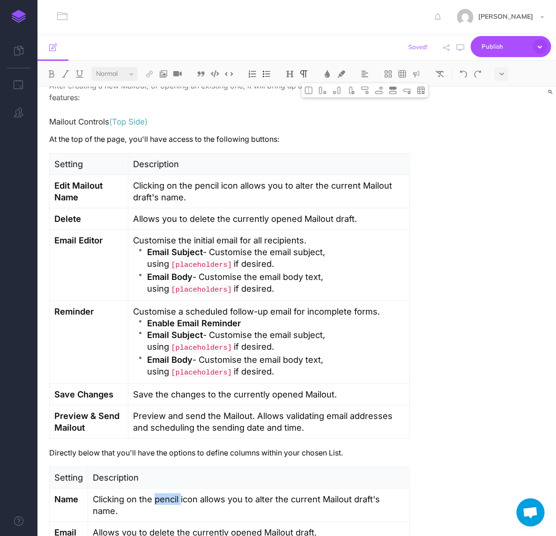
click at [169, 489] on td "Clicking on the pencil icon allows you to alter the current Mailout draft's nam…" at bounding box center [249, 505] width 322 height 33
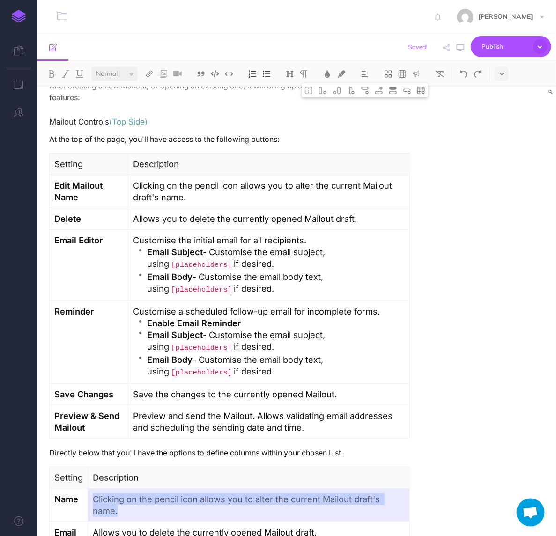
click at [169, 489] on td "Clicking on the pencil icon allows you to alter the current Mailout draft's nam…" at bounding box center [249, 505] width 322 height 33
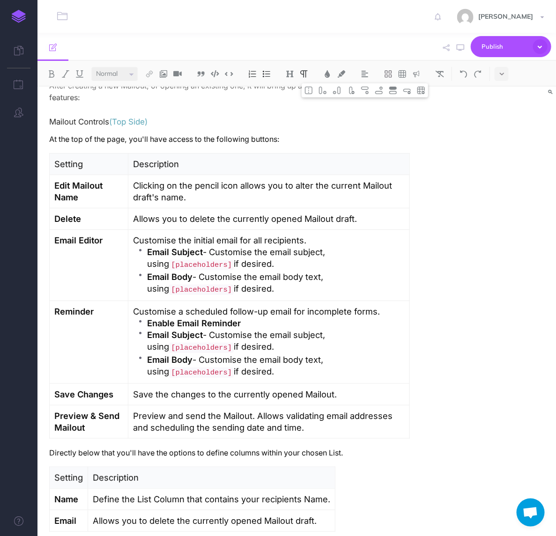
click at [179, 493] on p "Define the List Column that contains your recipients Name." at bounding box center [211, 499] width 237 height 12
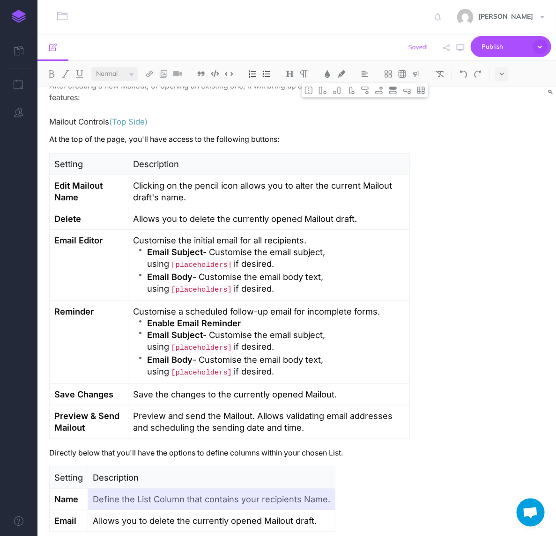
click at [178, 492] on body "Toggle Navigation Lawrence Murrell Settings Account Settings Teams Create Team …" at bounding box center [278, 268] width 556 height 536
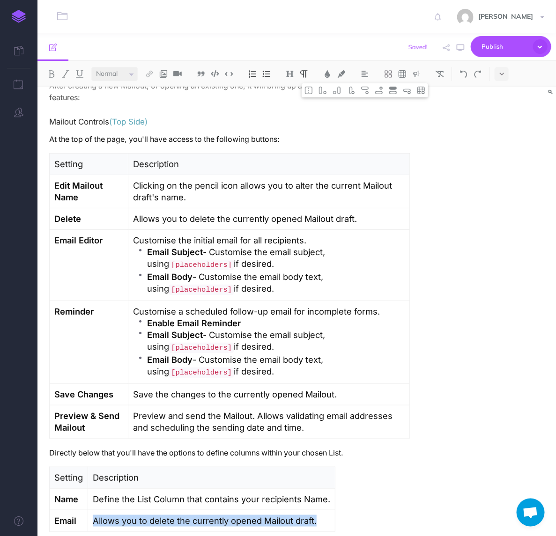
click at [178, 515] on p "Allows you to delete the currently opened Mailout draft." at bounding box center [211, 521] width 237 height 12
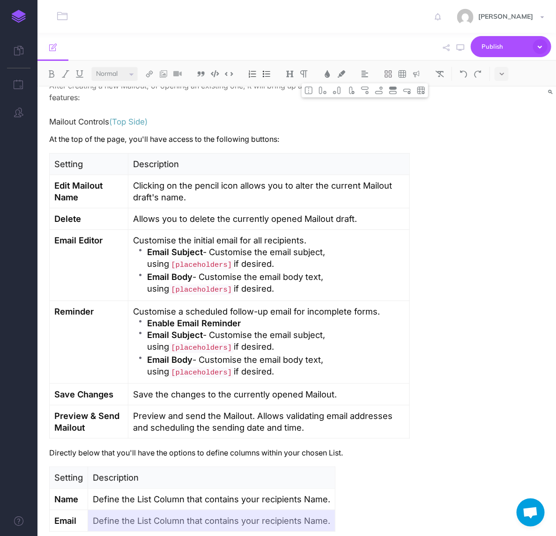
click at [286, 515] on p "Define the List Column that contains your recipients Name." at bounding box center [211, 521] width 237 height 12
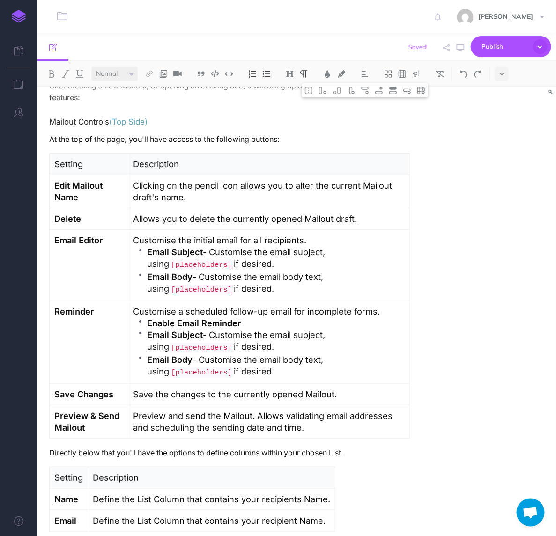
click at [285, 493] on p "Define the List Column that contains your recipients Name." at bounding box center [211, 499] width 237 height 12
click at [309, 493] on p "Define the List Column that contains your recipient Name." at bounding box center [209, 499] width 233 height 12
click at [301, 515] on p "Define the List Column that contains your recipient Name." at bounding box center [211, 521] width 237 height 12
click at [504, 176] on div "Mailouts Overview The Mailouts page provides a centralised interface for managi…" at bounding box center [296, 47] width 518 height 2016
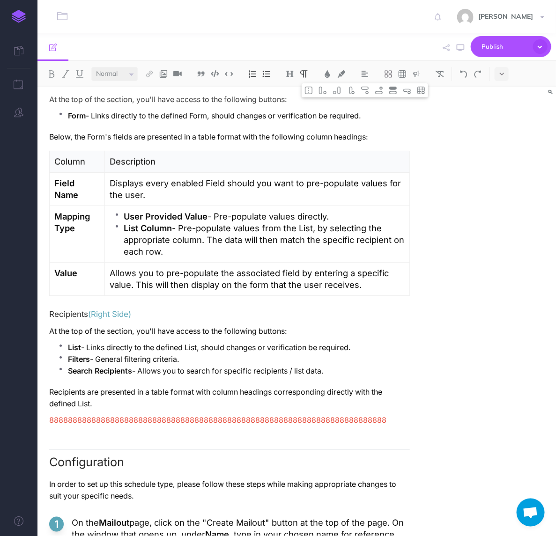
scroll to position [1534, 0]
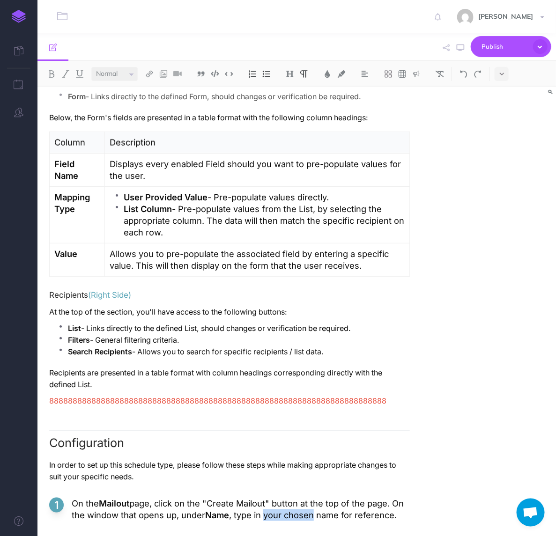
drag, startPoint x: 260, startPoint y: 483, endPoint x: 303, endPoint y: 482, distance: 43.5
click at [303, 498] on p "On the Mailout page, click on the "Create Mailout" button at the top of the pag…" at bounding box center [241, 509] width 338 height 23
click at [296, 498] on p "On the Mailout page, click on the "Create Mailout" button at the top of the pag…" at bounding box center [241, 509] width 338 height 23
click at [301, 498] on p "On the Mailout page, click on the "Create Mailout" button at the top of the pag…" at bounding box center [241, 509] width 338 height 23
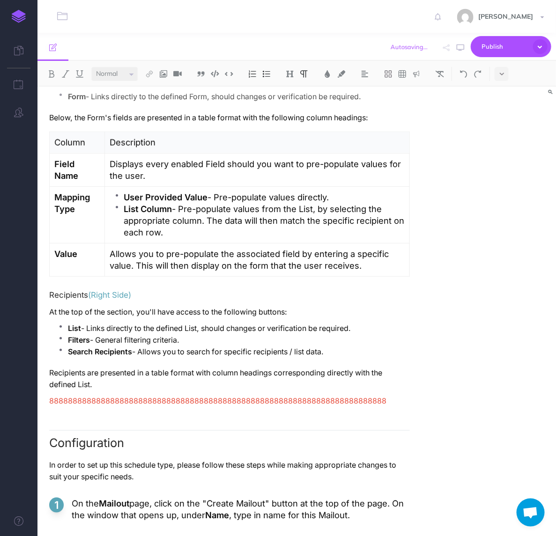
click at [258, 498] on p "On the Mailout page, click on the "Create Mailout" button at the top of the pag…" at bounding box center [241, 509] width 338 height 23
drag, startPoint x: 232, startPoint y: 483, endPoint x: 396, endPoint y: 480, distance: 164.8
click at [396, 498] on p "On the Mailout page, click on the "Create Mailout" button at the top of the pag…" at bounding box center [241, 509] width 338 height 23
click at [392, 498] on ol "On the Mailout page, click on the "Create Mailout" button at the top of the pag…" at bounding box center [229, 518] width 360 height 40
click at [177, 498] on p "On the Mailout page, click on the "Create Mailout" button at the top of the pag…" at bounding box center [241, 509] width 338 height 23
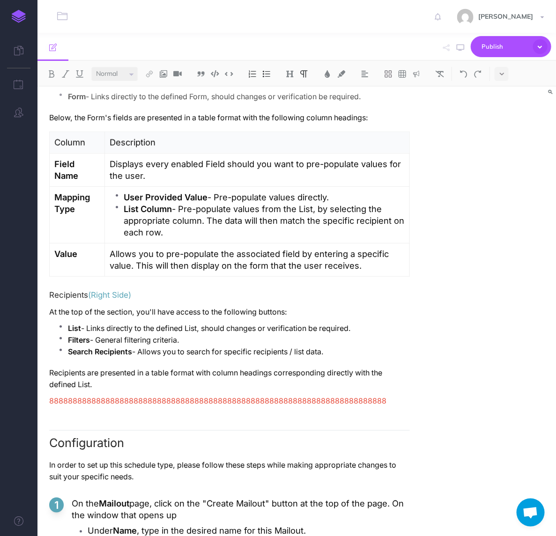
click at [330, 525] on p "Under Name , type in the desired name for this Mailout." at bounding box center [249, 531] width 322 height 12
click at [300, 525] on p "Under Name , type in the desired name for this Mailout." at bounding box center [249, 531] width 322 height 12
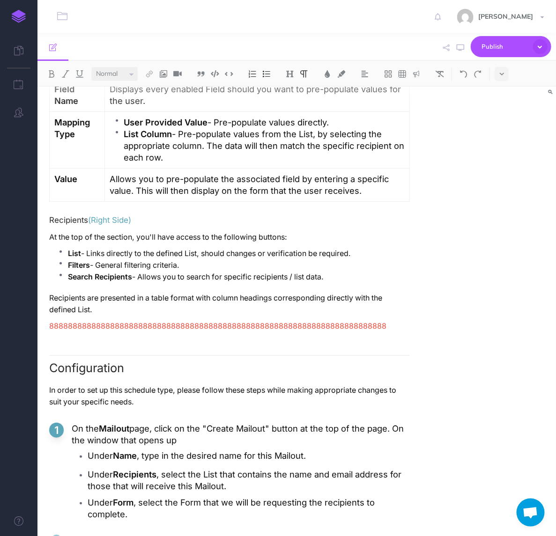
scroll to position [1628, 0]
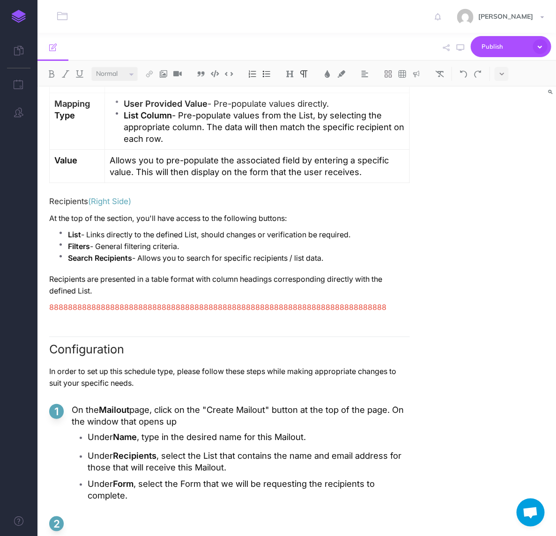
click at [149, 466] on ol "On the Mailout page, click on the "Create Mailout" button at the top of the pag…" at bounding box center [229, 475] width 360 height 143
click at [153, 516] on p at bounding box center [241, 522] width 338 height 12
click at [98, 404] on p "On the Mailout page, click on the "Create Mailout" button at the top of the pag…" at bounding box center [241, 415] width 338 height 23
click at [136, 404] on p "On the Mailout page, click on the "Create Mailout" button at the top of the pag…" at bounding box center [241, 415] width 338 height 23
click at [225, 473] on ol "On the Mailout overview page, click on the "Create Mailout" button at the top o…" at bounding box center [229, 475] width 360 height 143
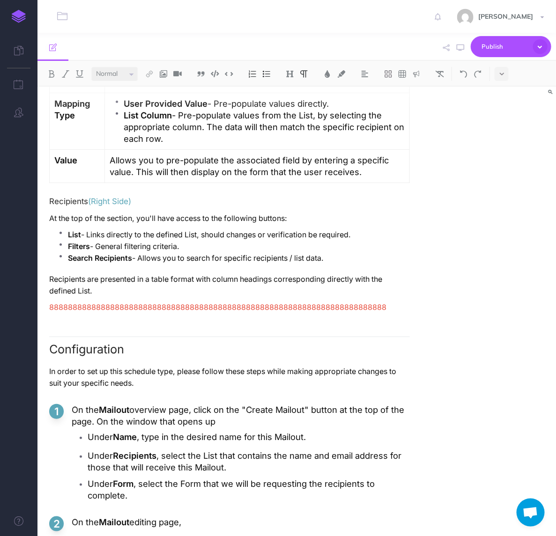
click at [217, 516] on p "On the Mailout editing page," at bounding box center [241, 522] width 338 height 12
click at [287, 450] on p "Under Recipients , select the List that contains the name and email address for…" at bounding box center [249, 461] width 322 height 23
drag, startPoint x: 79, startPoint y: 495, endPoint x: 73, endPoint y: 495, distance: 5.1
click at [73, 516] on p "On the Mailout editing page, you must first specify which List Columns contain …" at bounding box center [241, 527] width 338 height 23
click at [117, 516] on p "On the Mailout editing page, you must first specify which List Columns contain …" at bounding box center [241, 527] width 338 height 23
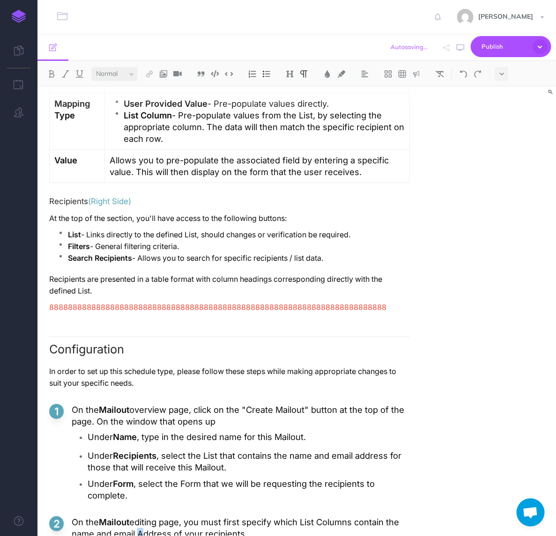
click at [139, 516] on p "On the Mailout editing page, you must first specify which List Columns contain …" at bounding box center [241, 527] width 338 height 23
click at [233, 516] on p "On the Mailout editing page, you must first specify which List Columns contain …" at bounding box center [241, 527] width 338 height 23
click at [261, 516] on p "On the Mailout editing page, you must first specify which List Columns contain …" at bounding box center [241, 527] width 338 height 23
click at [259, 516] on p "On the Mailout editing page, you must first specify which List Columns contain …" at bounding box center [241, 527] width 338 height 23
click at [256, 516] on p "On the Mailout editing page, you must first specify which List Columns contain …" at bounding box center [241, 527] width 338 height 23
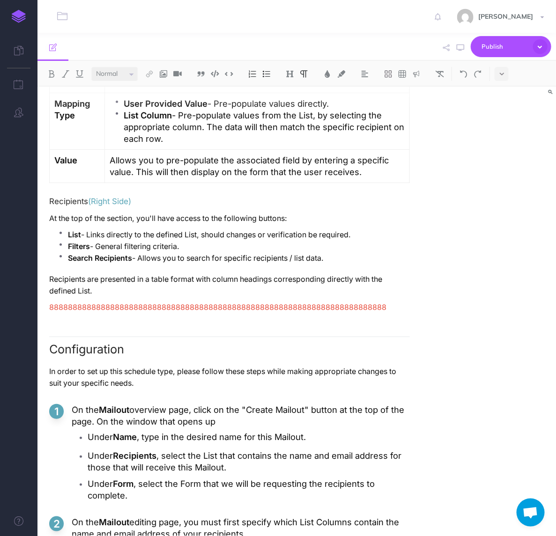
scroll to position [1718, 0]
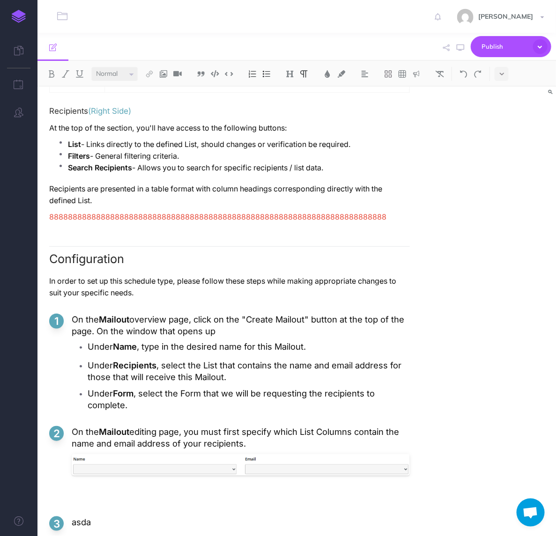
click at [270, 426] on p "On the Mailout editing page, you must first specify which List Columns contain …" at bounding box center [241, 437] width 338 height 23
click at [260, 426] on p "On the Mailout editing page, you must first specify which List Columns contain …" at bounding box center [241, 437] width 338 height 23
click at [230, 360] on p "Under Recipients , select the List that contains the name and email address for…" at bounding box center [249, 371] width 322 height 23
click at [292, 426] on p "On the Mailout editing page, you must first specify which List Columns contain …" at bounding box center [241, 437] width 338 height 23
click at [118, 490] on p at bounding box center [241, 496] width 338 height 12
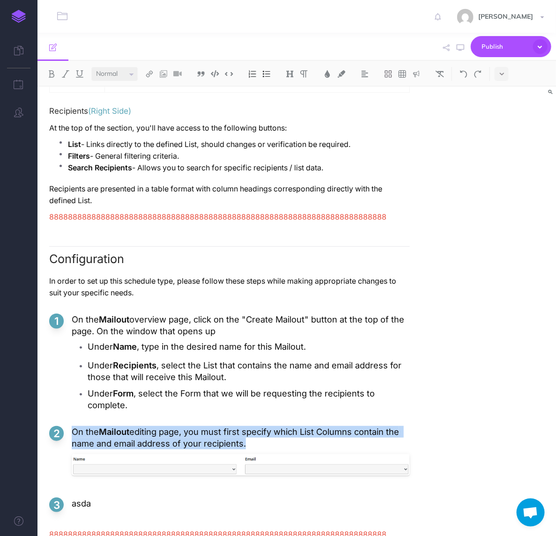
scroll to position [1700, 0]
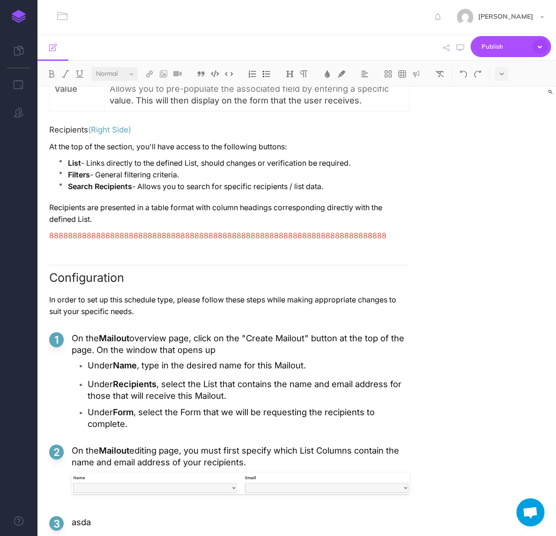
click at [101, 466] on ol "On the Mailout overview page, click on the "Create Mailout" button at the top o…" at bounding box center [229, 439] width 360 height 215
click at [83, 516] on p "asda" at bounding box center [241, 522] width 338 height 12
click at [72, 516] on p "Under Field Assignment" at bounding box center [241, 522] width 338 height 12
click at [74, 516] on p "Under Field Assignment" at bounding box center [241, 522] width 338 height 12
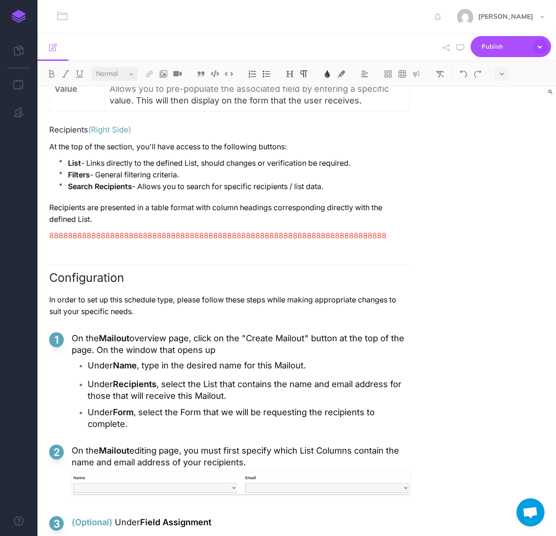
click at [247, 516] on p "(Optional) Under Field Assignment" at bounding box center [241, 522] width 338 height 12
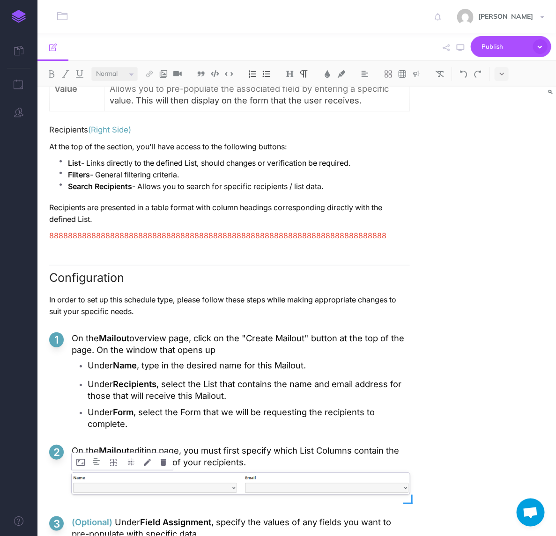
scroll to position [1738, 0]
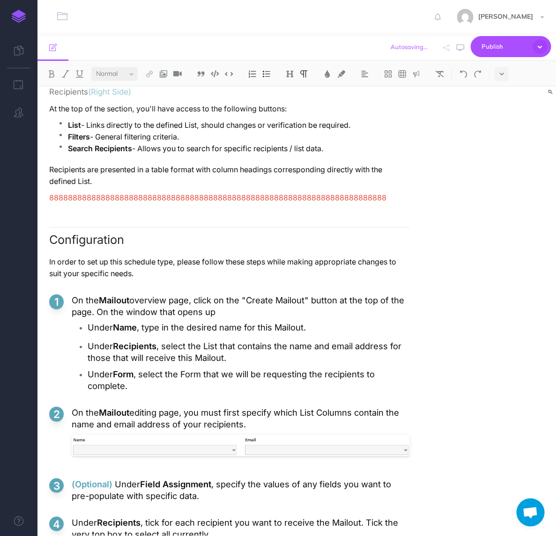
click at [355, 517] on p "Under Recipients , tick for each recipient you want to receive the Mailout. Tic…" at bounding box center [241, 528] width 338 height 23
click at [254, 517] on p "Under Recipients , tick for each recipient you want to receive the Mailout. Tic…" at bounding box center [241, 528] width 338 height 23
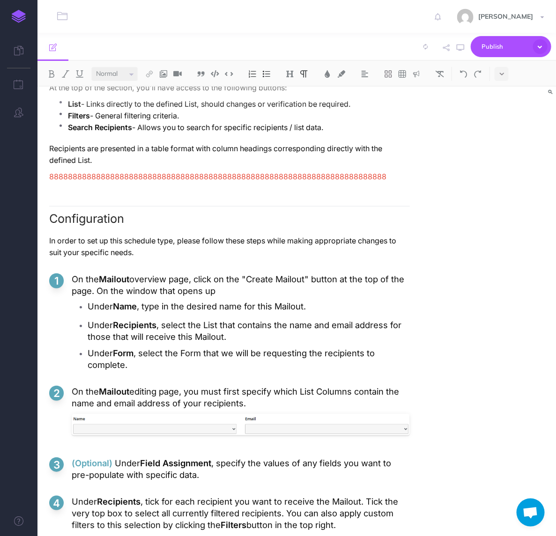
scroll to position [1770, 0]
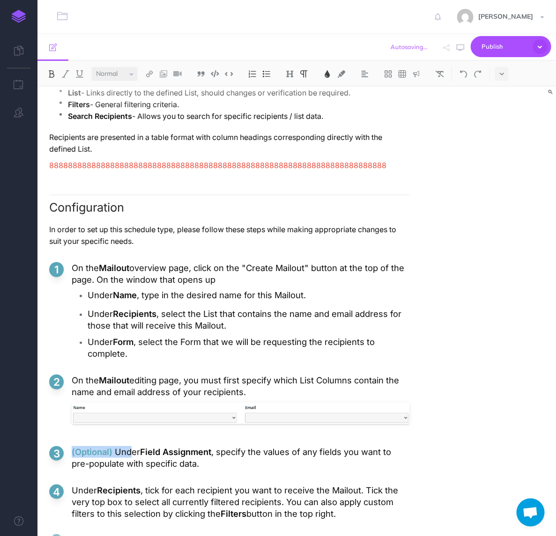
drag, startPoint x: 133, startPoint y: 409, endPoint x: 71, endPoint y: 411, distance: 62.3
click at [72, 446] on p "(Optional) Under Field Assignment , specify the values of any fields you want t…" at bounding box center [241, 457] width 338 height 23
click at [89, 535] on p "h" at bounding box center [241, 541] width 338 height 12
drag, startPoint x: 80, startPoint y: 501, endPoint x: 70, endPoint y: 501, distance: 9.4
click at [70, 535] on li "h" at bounding box center [229, 542] width 360 height 14
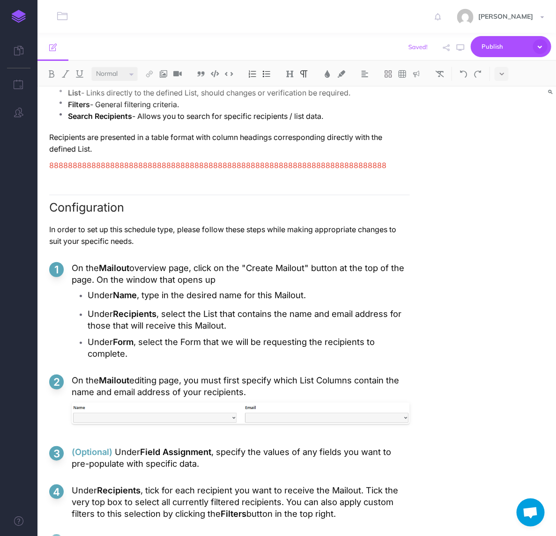
click at [153, 535] on p "(Optional) Und" at bounding box center [241, 541] width 338 height 12
click at [124, 535] on p "(Optional) Und" at bounding box center [241, 541] width 338 height 12
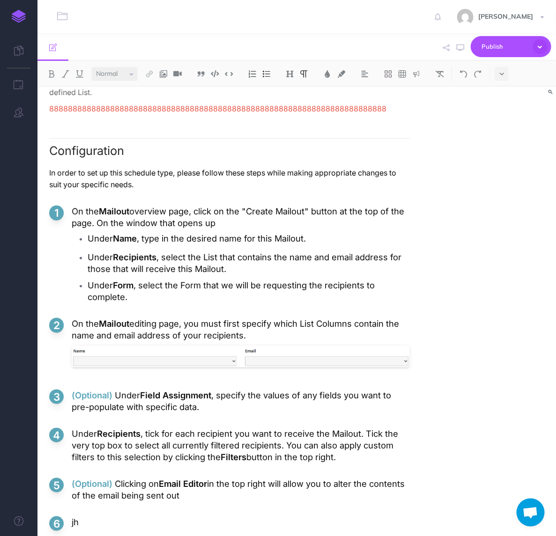
click at [228, 478] on p "(Optional) Clicking on Email Editor in the top right will allow you to alter th…" at bounding box center [241, 489] width 338 height 23
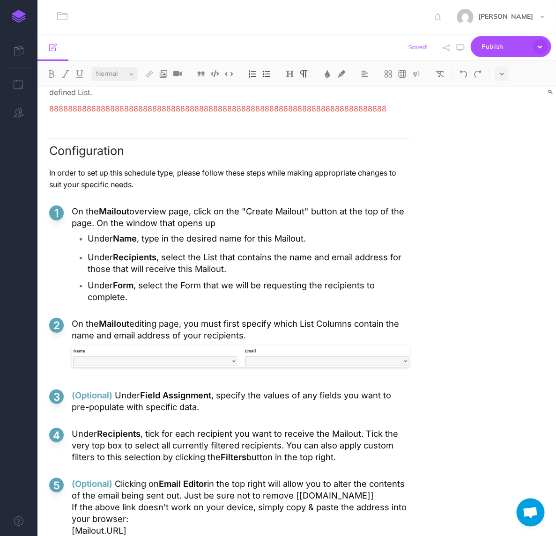
click at [369, 478] on p "(Optional) Clicking on Email Editor in the top right will allow you to alter th…" at bounding box center [241, 489] width 338 height 23
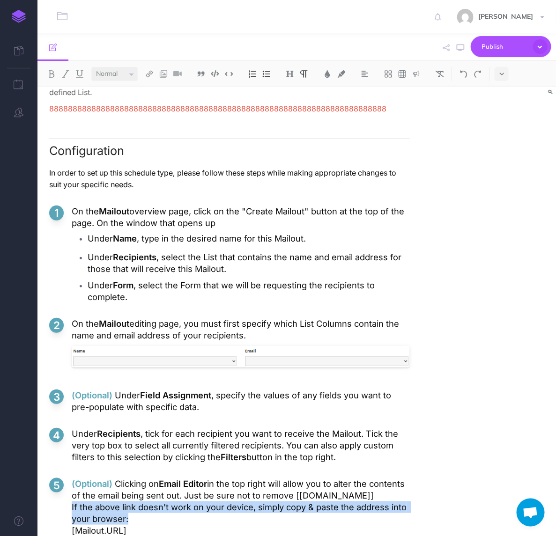
drag, startPoint x: 139, startPoint y: 478, endPoint x: 55, endPoint y: 470, distance: 85.1
click at [55, 478] on li "(Optional) Clicking on Email Editor in the top right will allow you to alter th…" at bounding box center [229, 507] width 360 height 59
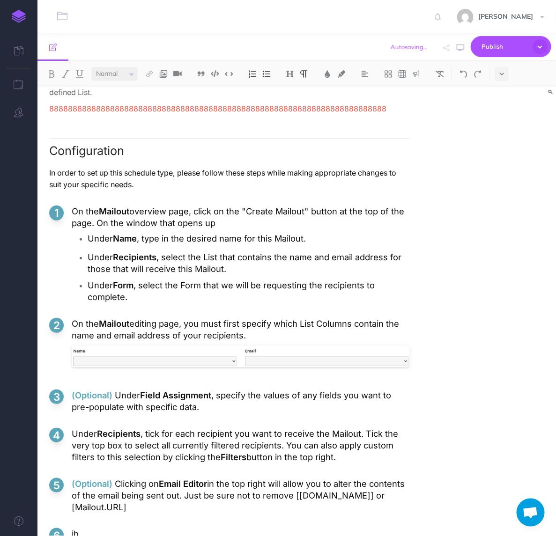
drag, startPoint x: 83, startPoint y: 490, endPoint x: 67, endPoint y: 490, distance: 16.4
click at [67, 528] on li "jh" at bounding box center [229, 535] width 360 height 14
click at [89, 528] on p "jh" at bounding box center [241, 534] width 338 height 12
drag, startPoint x: 71, startPoint y: 440, endPoint x: 148, endPoint y: 443, distance: 77.8
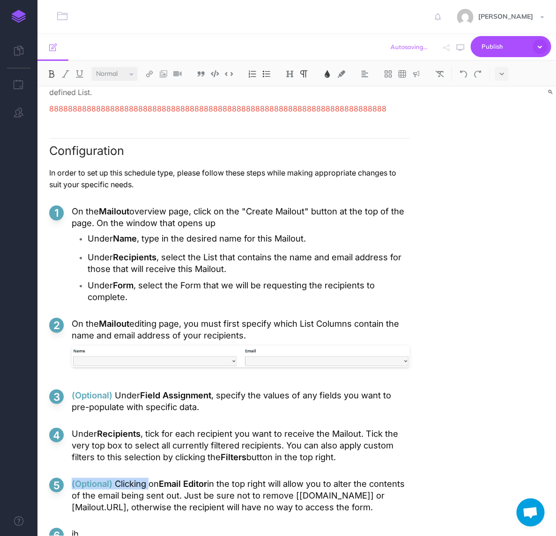
click at [148, 478] on li "(Optional) Clicking on Email Editor in the top right will allow you to alter th…" at bounding box center [229, 495] width 360 height 35
drag, startPoint x: 94, startPoint y: 492, endPoint x: 62, endPoint y: 492, distance: 31.8
click at [62, 528] on li "jh" at bounding box center [229, 535] width 360 height 14
click at [132, 528] on p "(Optional) Clicking" at bounding box center [241, 534] width 338 height 12
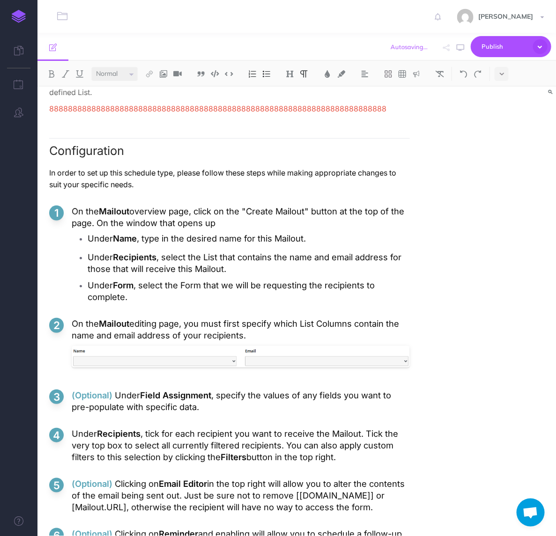
scroll to position [1876, 0]
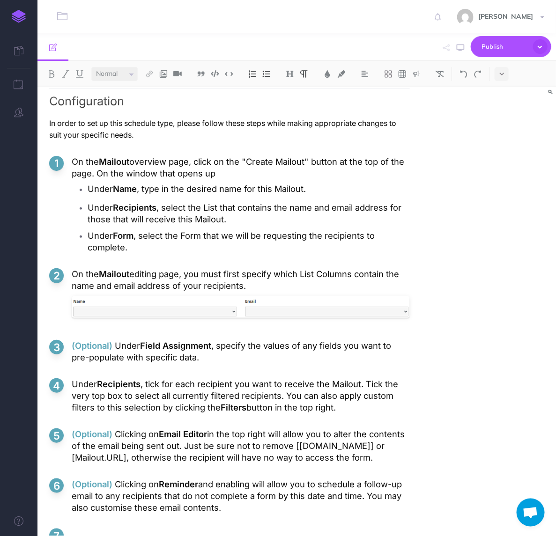
click at [230, 478] on p "(Optional) Clicking on Reminder and enabling will allow you to schedule a follo…" at bounding box center [241, 495] width 338 height 35
click at [141, 480] on ol "On the Mailout overview page, click on the "Create Mailout" button at the top o…" at bounding box center [229, 358] width 360 height 404
click at [273, 528] on p "Once satisfied, click on Preview & Send Mailout to bring up a new window where …" at bounding box center [241, 539] width 338 height 23
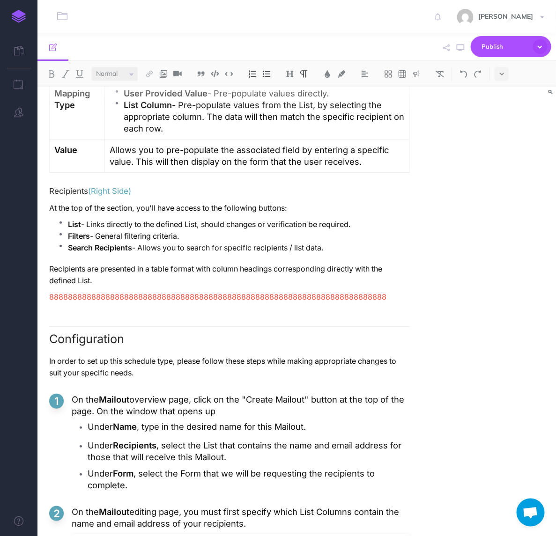
scroll to position [1909, 0]
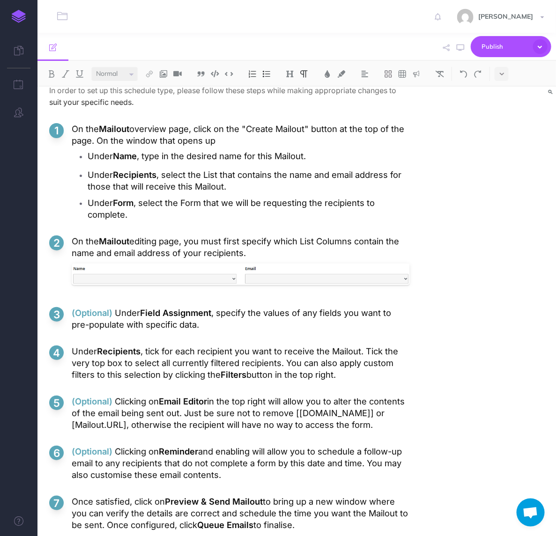
click at [204, 307] on p "(Optional) Under Field Assignment , specify the values of any fields you want t…" at bounding box center [241, 318] width 338 height 23
click at [221, 307] on p "(Optional) Under Field Assignment , specify the values of any fields you want t…" at bounding box center [241, 318] width 338 height 23
click at [204, 307] on p "(Optional) Under Field Assignment , specify the values of any fields you want t…" at bounding box center [241, 318] width 338 height 23
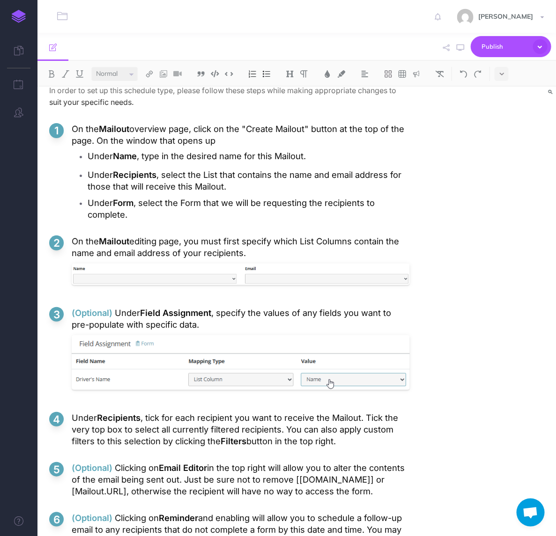
click at [288, 412] on p "Under Recipients , tick for each recipient you want to receive the Mailout. Tic…" at bounding box center [241, 429] width 338 height 35
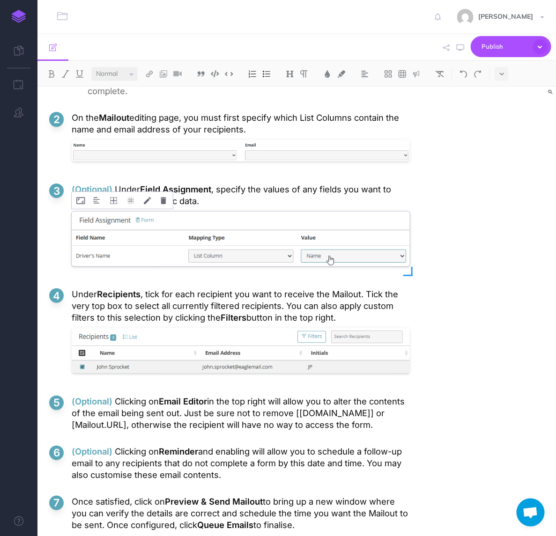
scroll to position [1974, 0]
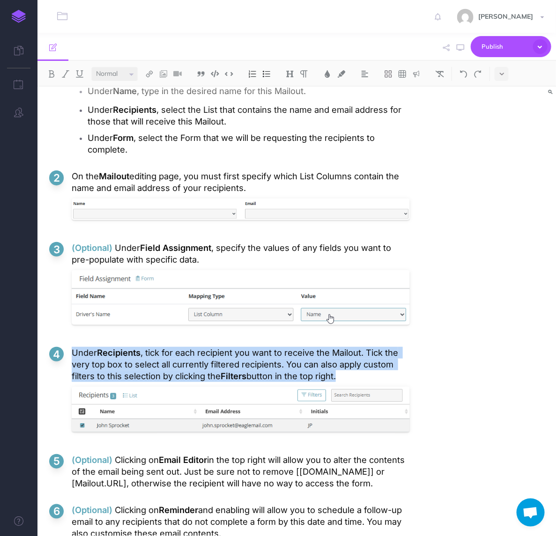
click at [175, 170] on p "On the Mailout editing page, you must first specify which List Columns contain …" at bounding box center [241, 181] width 338 height 23
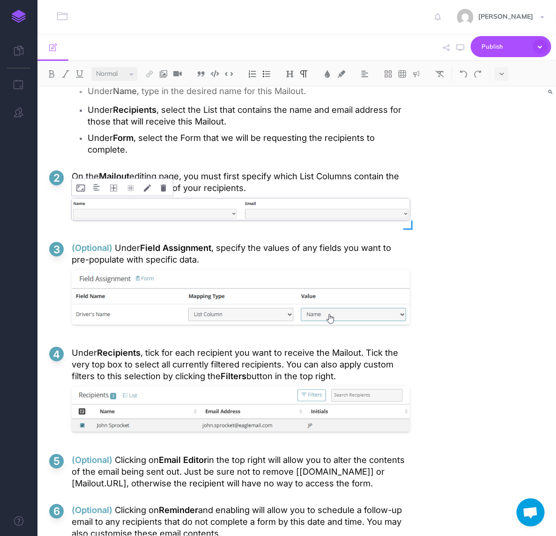
click at [176, 196] on div at bounding box center [241, 211] width 338 height 31
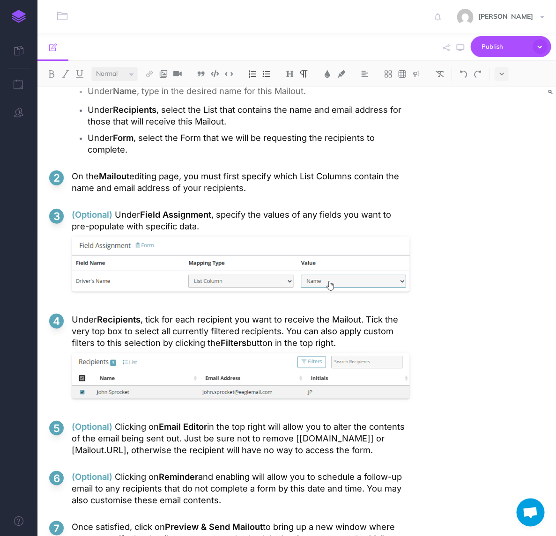
click at [258, 170] on p "On the Mailout editing page, you must first specify which List Columns contain …" at bounding box center [241, 181] width 338 height 23
click at [268, 170] on p "On the Mailout editing page, you must first specify which List Columns contain …" at bounding box center [241, 181] width 338 height 23
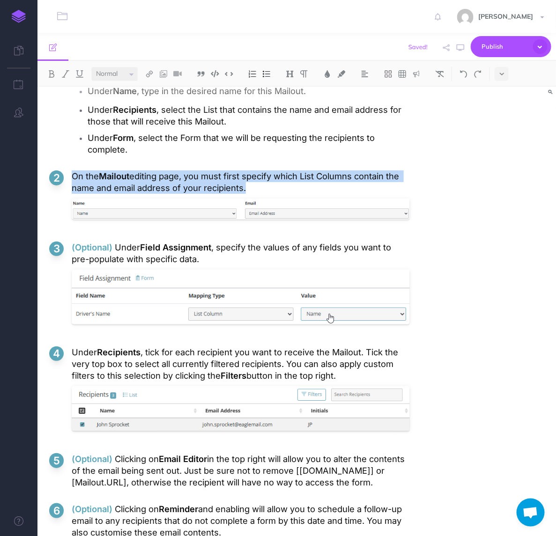
click at [277, 170] on p "On the Mailout editing page, you must first specify which List Columns contain …" at bounding box center [241, 181] width 338 height 23
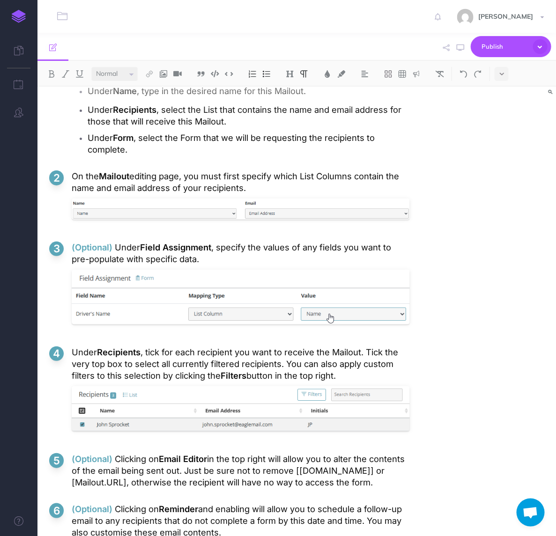
scroll to position [2032, 0]
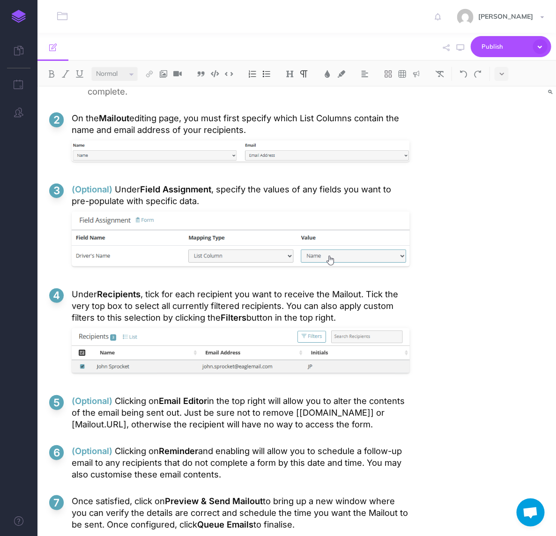
click at [297, 495] on p "Once satisfied, click on Preview & Send Mailout to bring up a new window where …" at bounding box center [241, 512] width 338 height 35
click at [272, 495] on p "Once satisfied, click on Preview & Send Mailout to bring up a new window where …" at bounding box center [241, 512] width 338 height 35
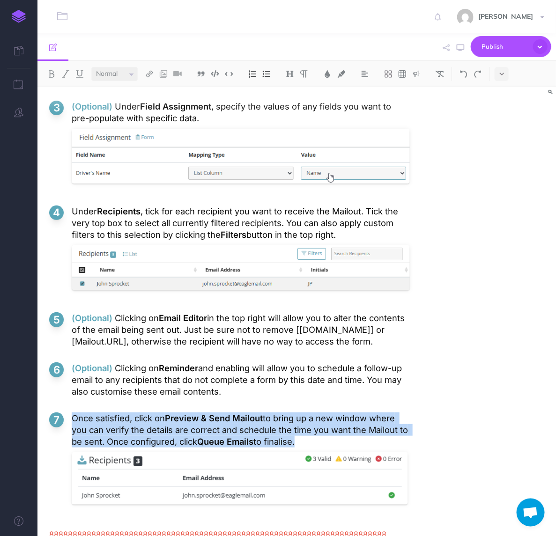
scroll to position [2096, 0]
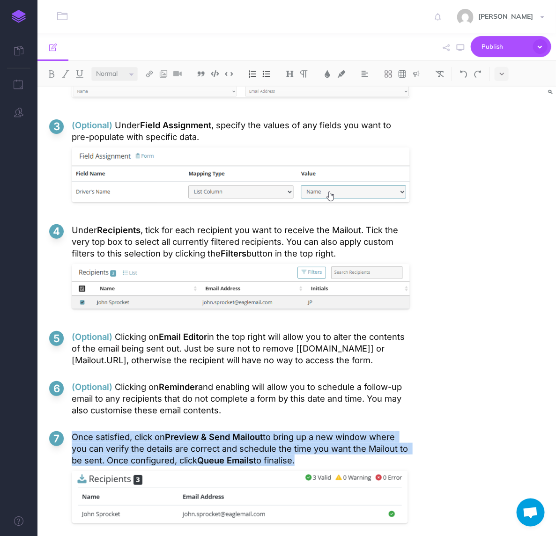
click at [159, 496] on ol "On the Mailout overview page, click on the "Create Mailout" button at the top o…" at bounding box center [229, 241] width 360 height 611
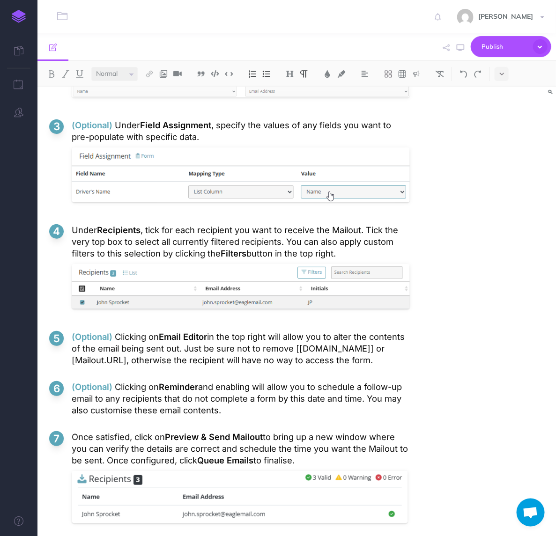
click at [152, 499] on ol "On the Mailout overview page, click on the "Create Mailout" button at the top o…" at bounding box center [229, 241] width 360 height 611
click at [299, 482] on div at bounding box center [240, 500] width 336 height 62
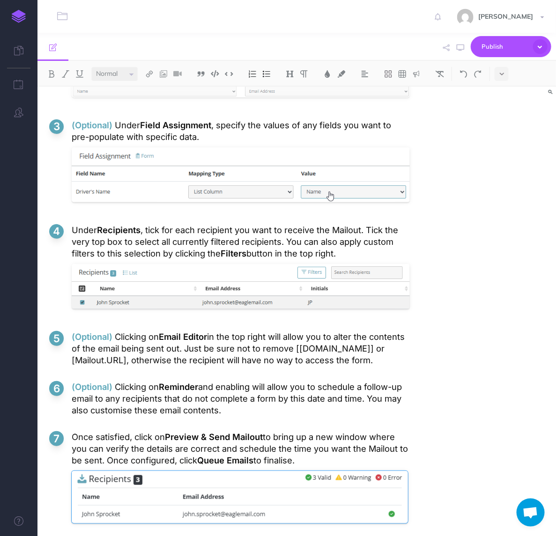
click at [188, 499] on ol "On the Mailout overview page, click on the "Create Mailout" button at the top o…" at bounding box center [229, 241] width 360 height 611
click at [272, 431] on p "Once satisfied, click on Preview & Send Mailout to bring up a new window where …" at bounding box center [241, 448] width 338 height 35
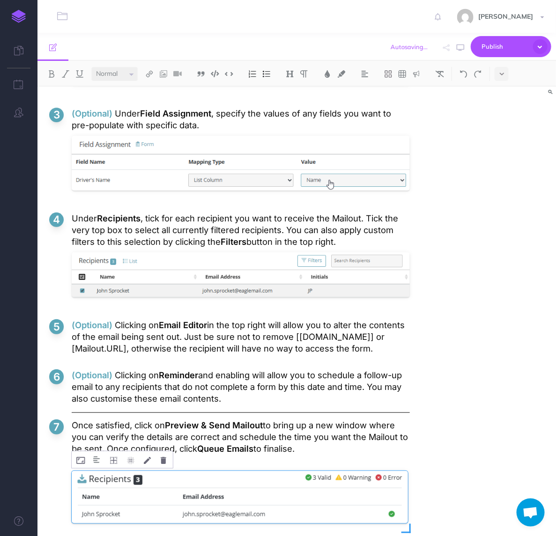
scroll to position [2115, 0]
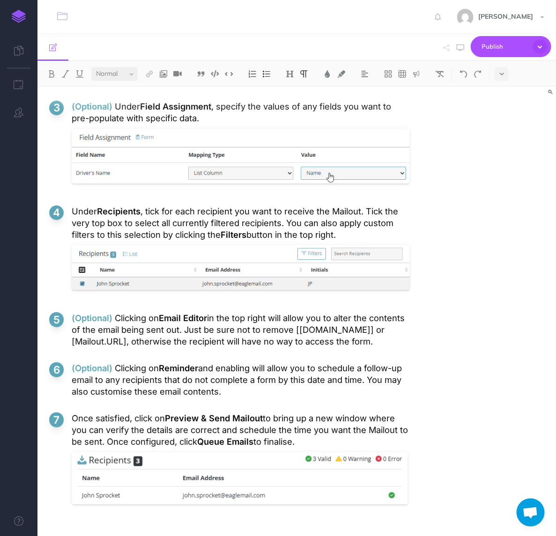
click at [186, 519] on p at bounding box center [241, 525] width 338 height 12
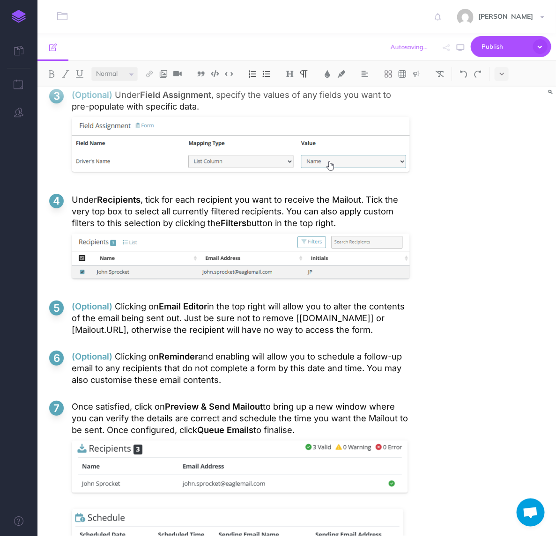
scroll to position [2185, 0]
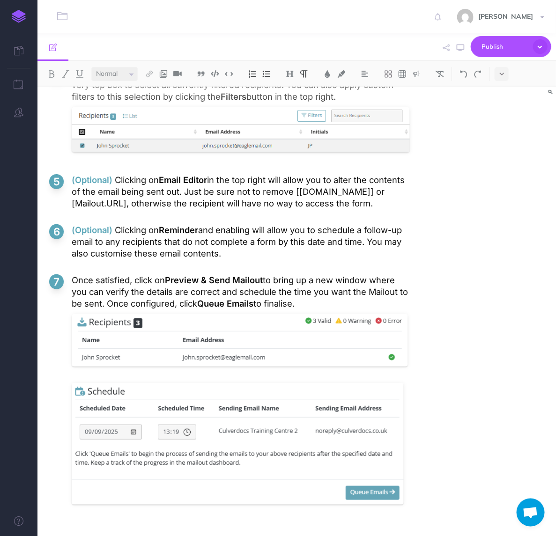
click at [234, 493] on ol "On the Mailout overview page, click on the "Create Mailout" button at the top o…" at bounding box center [229, 163] width 360 height 768
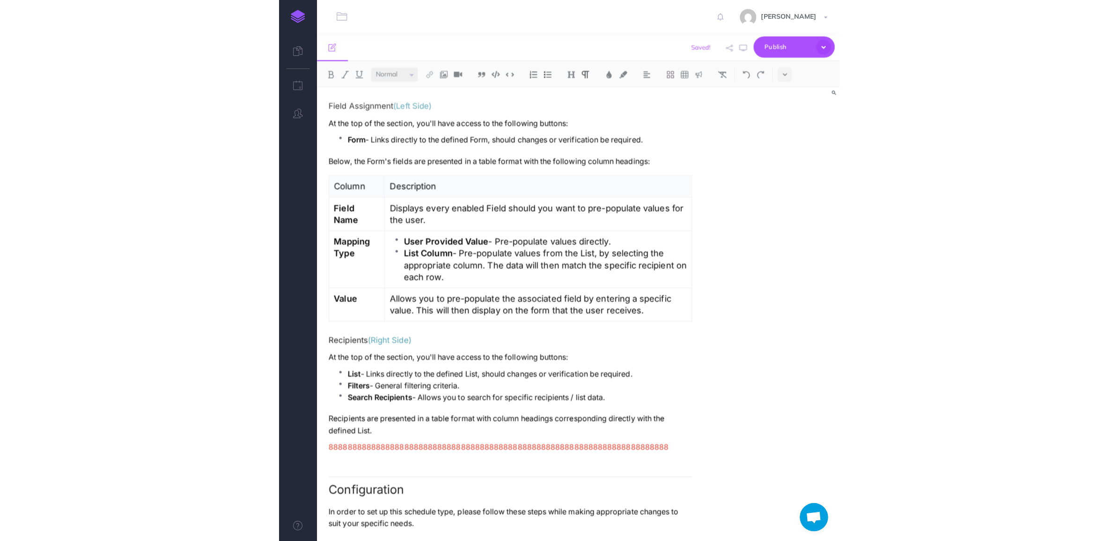
scroll to position [1551, 0]
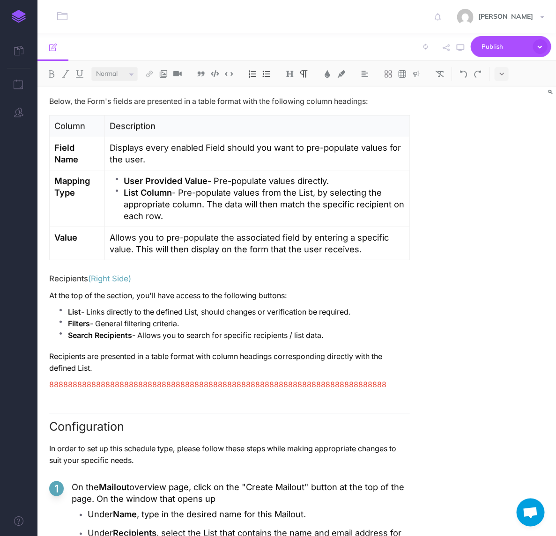
click at [200, 380] on span "888888888888888888888888888888888888888888888888888888888888888888888888" at bounding box center [217, 384] width 337 height 9
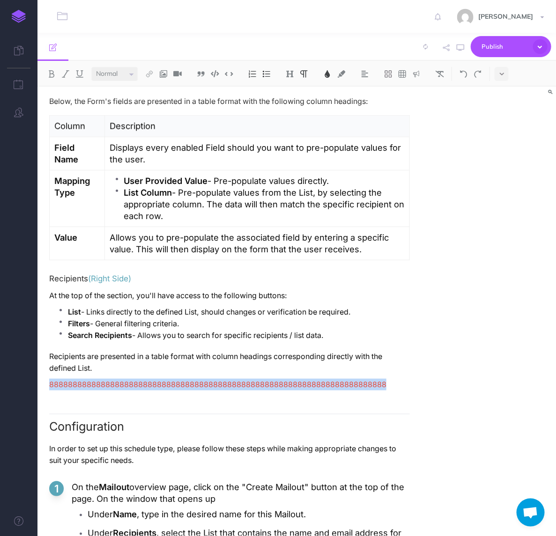
click at [200, 380] on span "888888888888888888888888888888888888888888888888888888888888888888888888" at bounding box center [217, 384] width 337 height 9
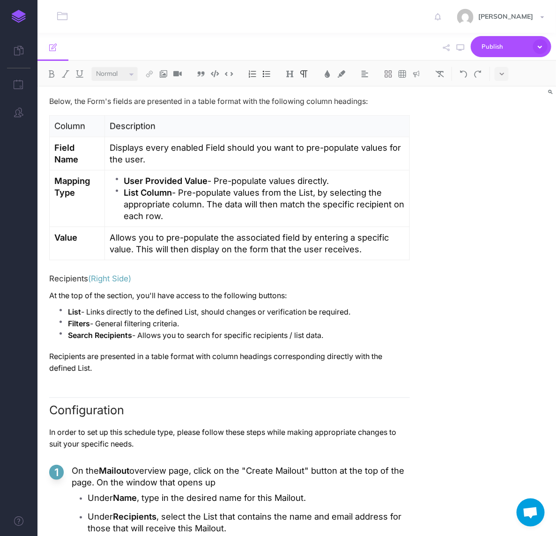
click at [263, 306] on p "List - Links directly to the defined List, should changes or verification be re…" at bounding box center [239, 312] width 342 height 12
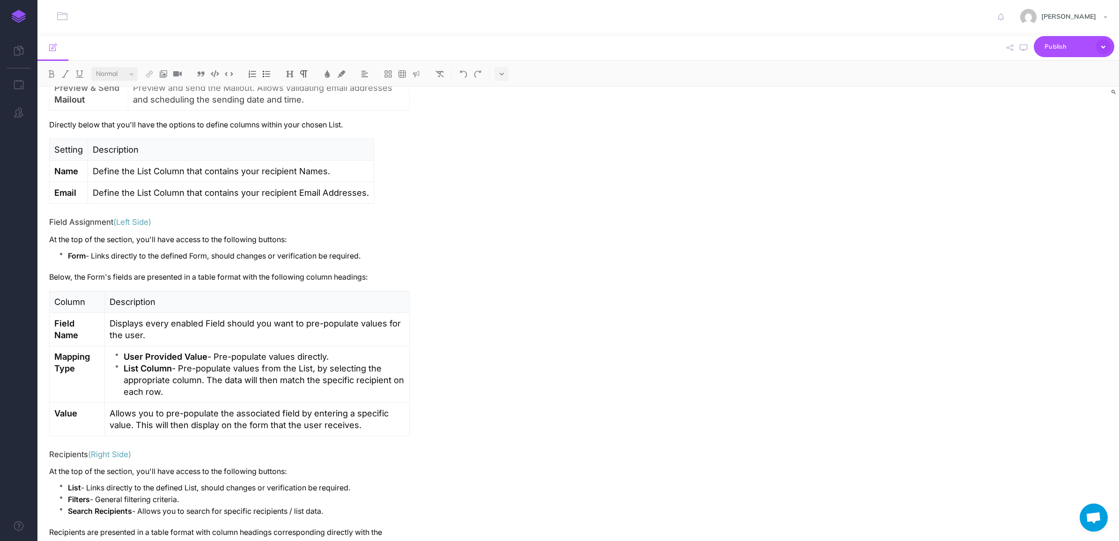
scroll to position [1200, 0]
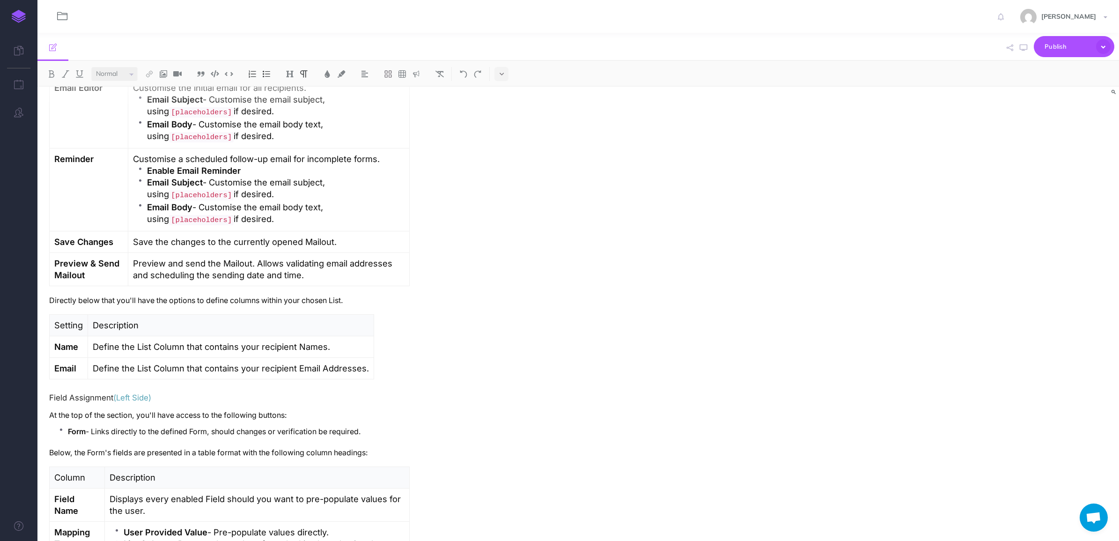
click at [63, 15] on icon "button" at bounding box center [62, 16] width 10 height 11
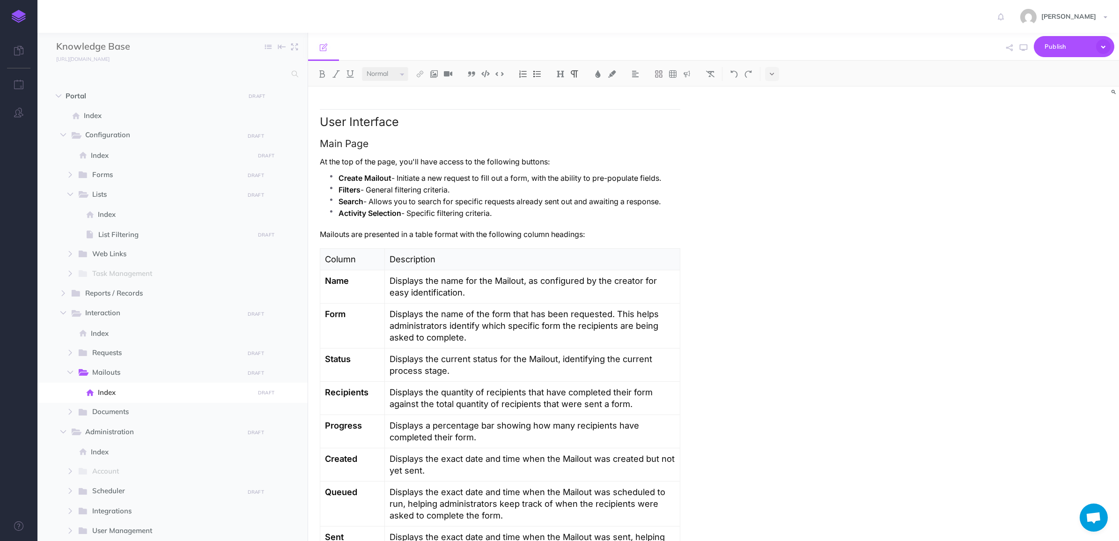
scroll to position [0, 0]
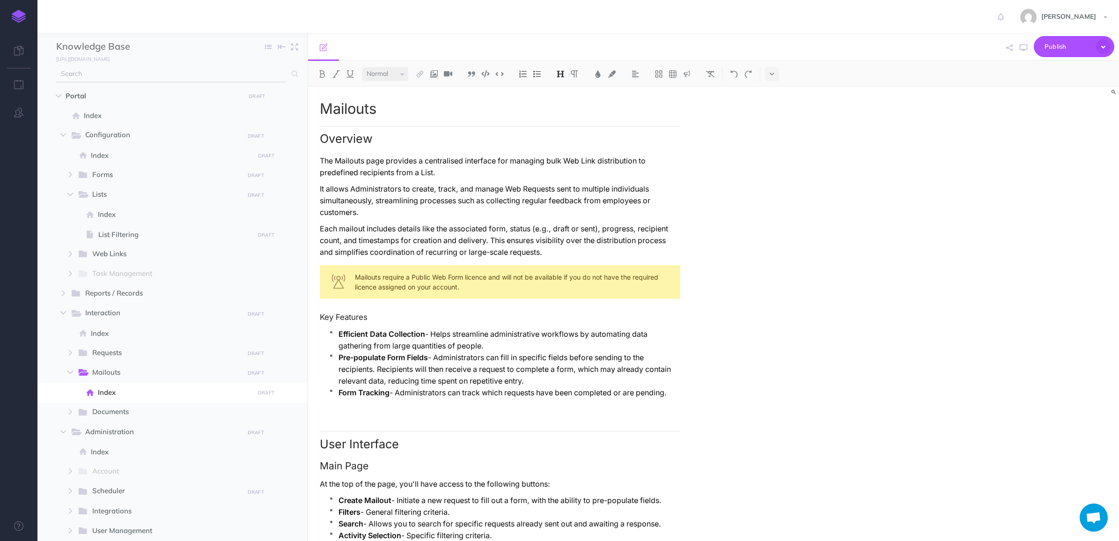
click at [292, 73] on icon at bounding box center [295, 74] width 7 height 7
click at [294, 73] on icon at bounding box center [295, 74] width 7 height 7
click at [176, 75] on input "text" at bounding box center [171, 74] width 230 height 17
type input "reassign"
click at [293, 75] on icon at bounding box center [295, 74] width 7 height 7
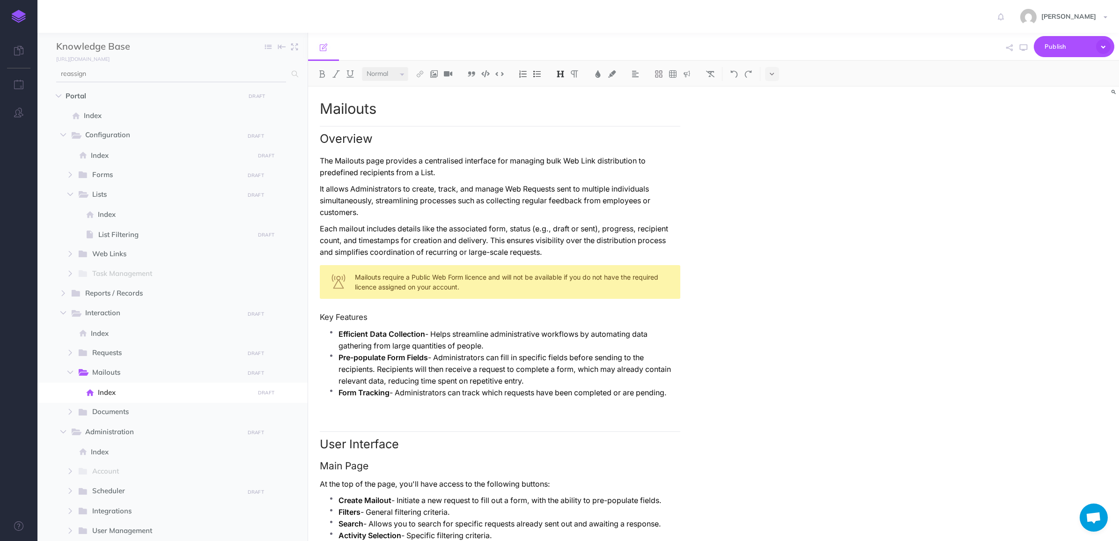
click at [238, 73] on input "reassign" at bounding box center [171, 74] width 230 height 17
click at [73, 176] on icon "button" at bounding box center [70, 175] width 6 height 6
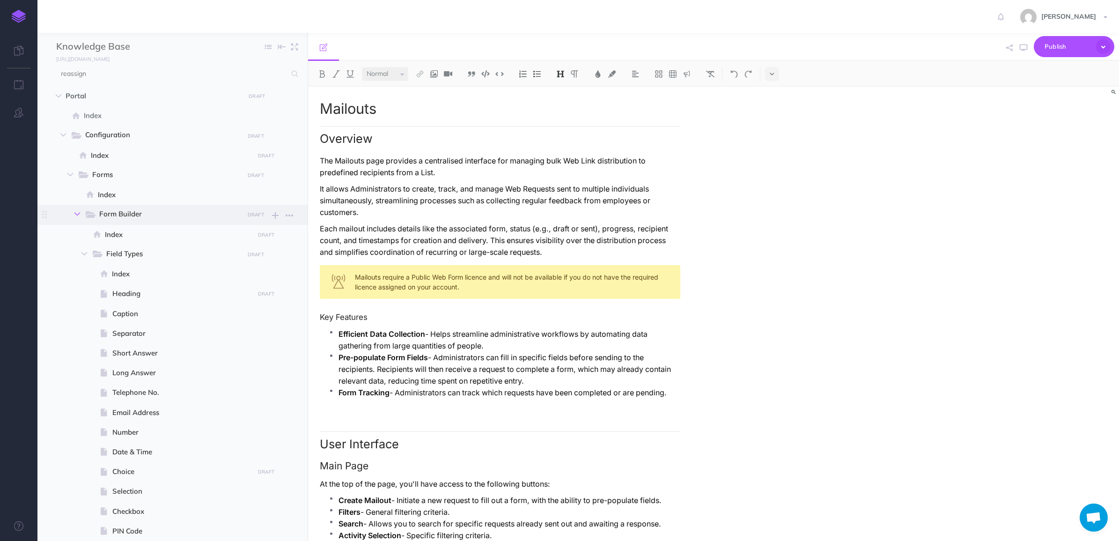
click at [80, 214] on icon "button" at bounding box center [77, 214] width 6 height 6
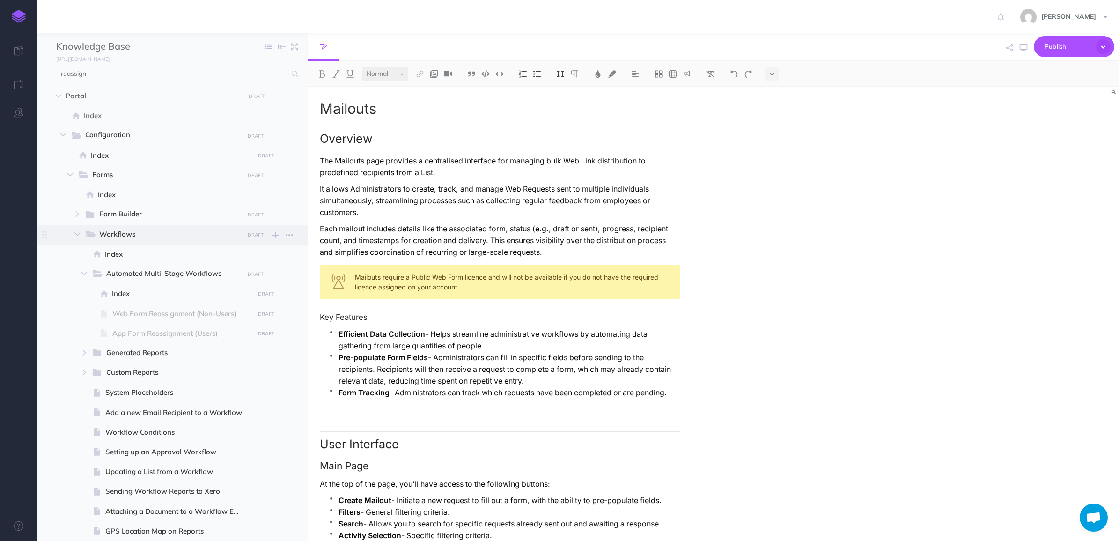
click at [89, 232] on icon at bounding box center [91, 234] width 10 height 7
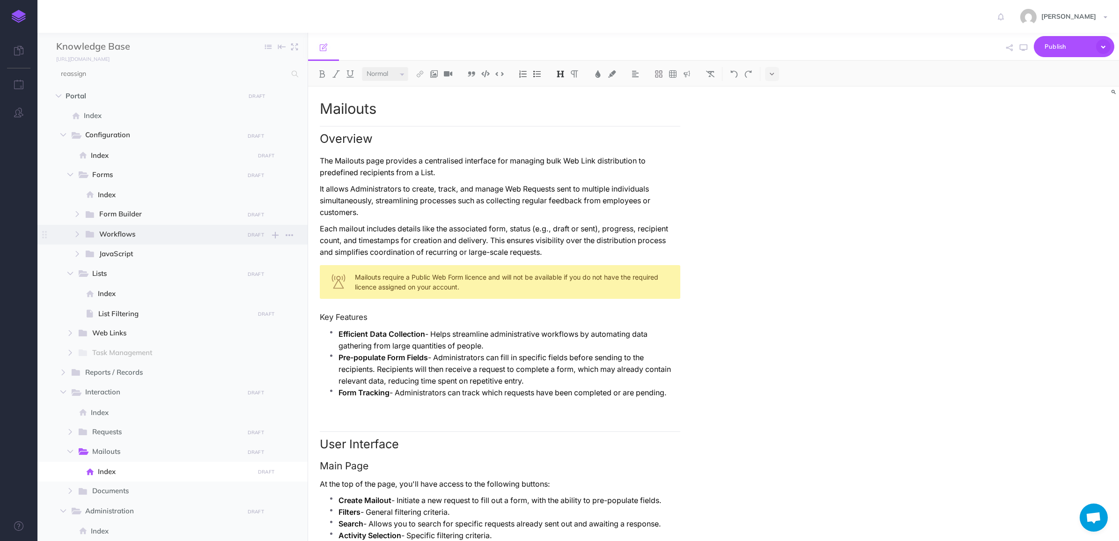
click at [95, 233] on icon at bounding box center [91, 234] width 10 height 7
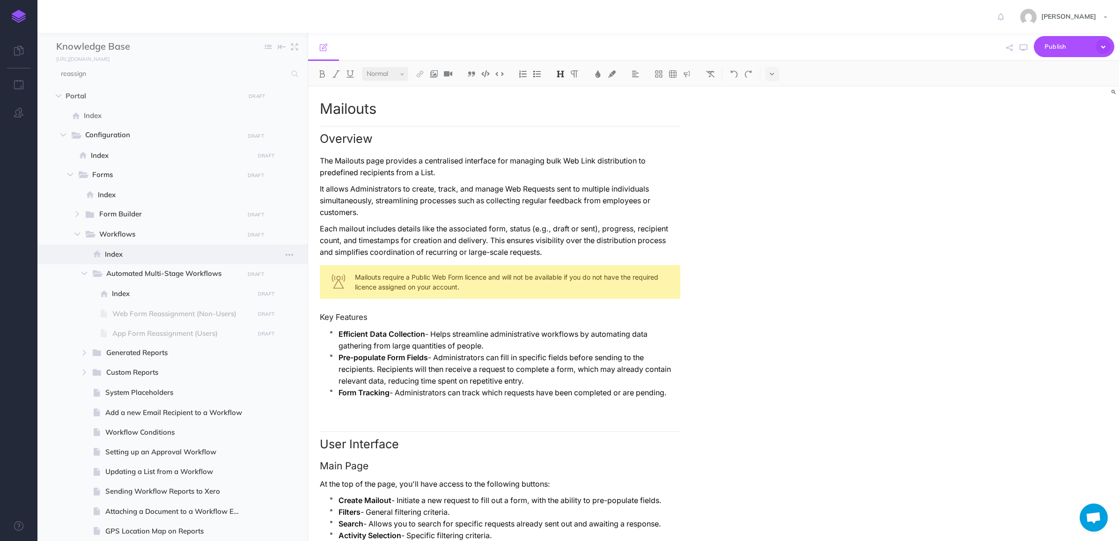
click at [132, 256] on span "Index" at bounding box center [178, 254] width 147 height 11
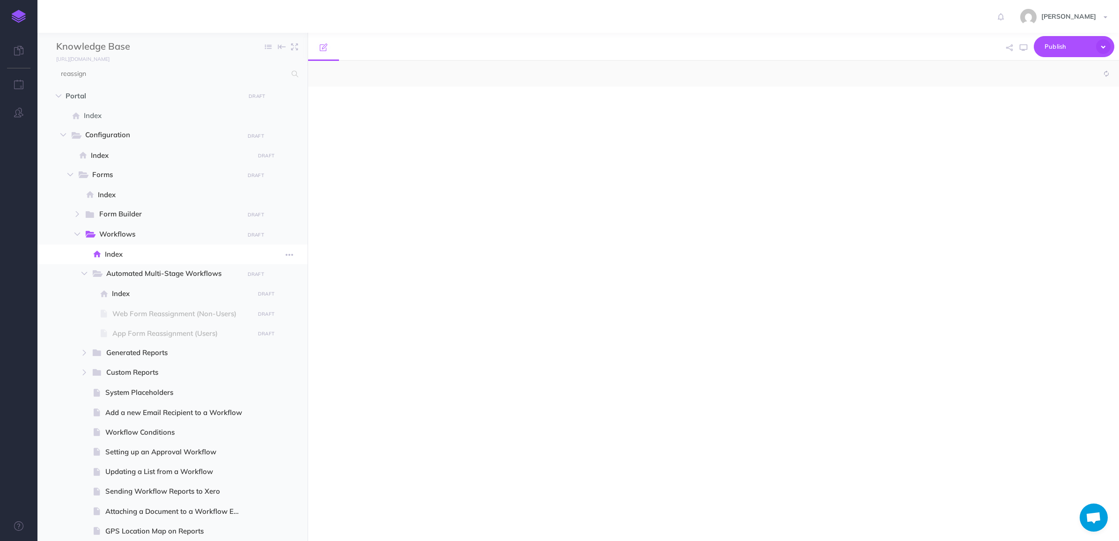
select select "null"
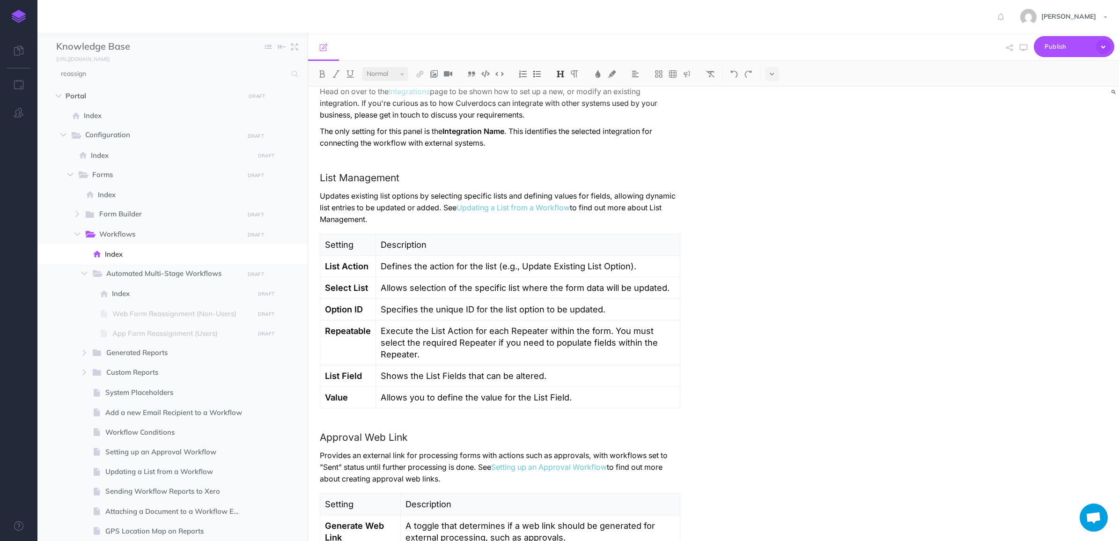
scroll to position [2036, 0]
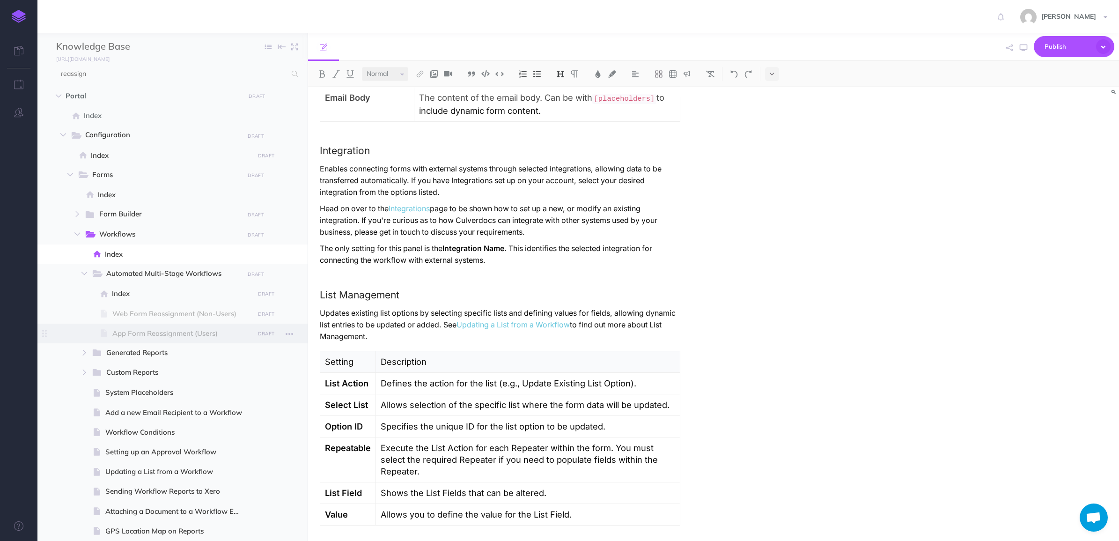
click at [214, 324] on span at bounding box center [172, 333] width 270 height 20
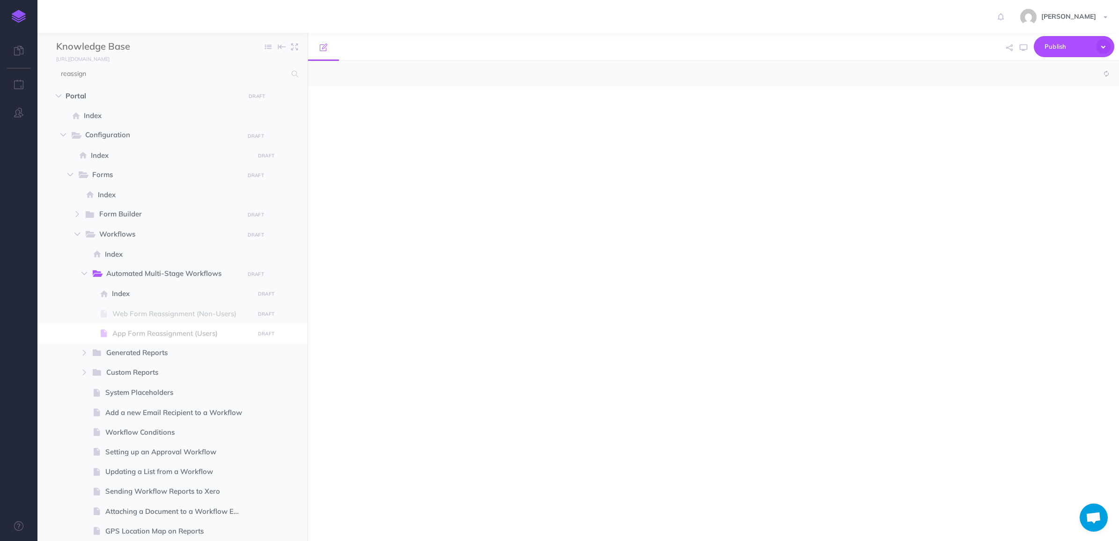
select select "null"
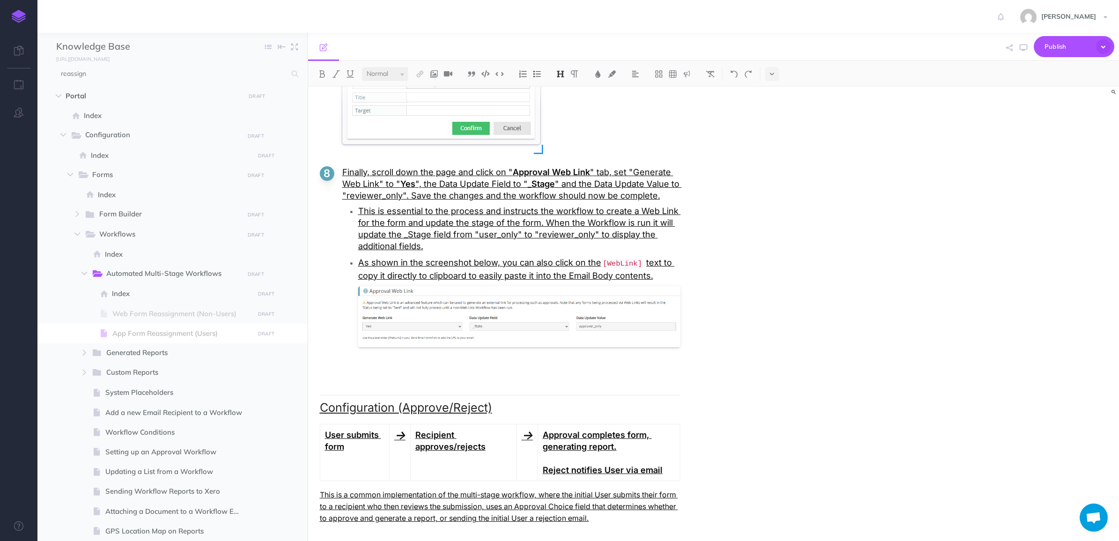
scroll to position [2399, 0]
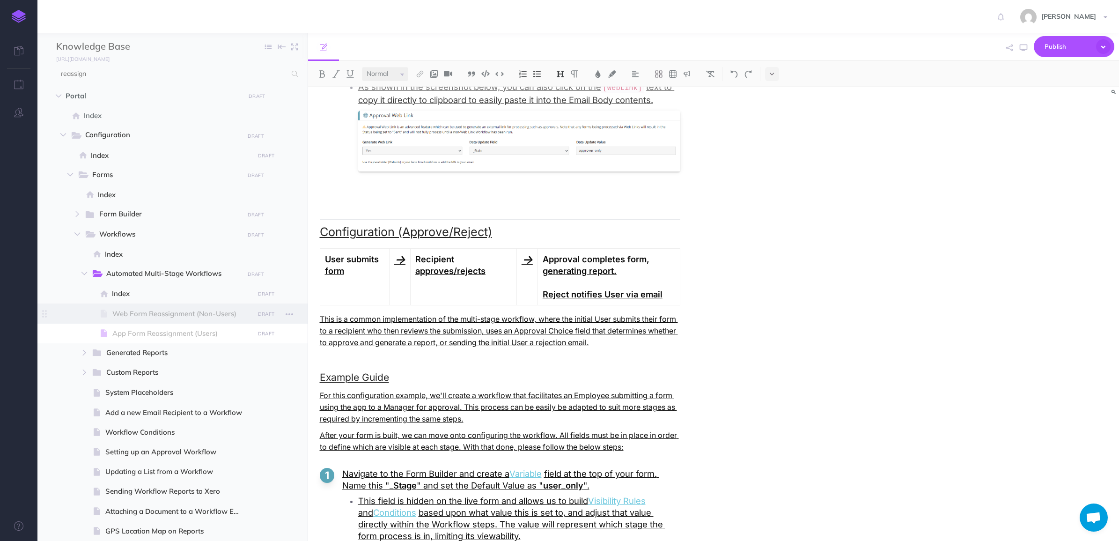
click at [197, 306] on span at bounding box center [172, 313] width 270 height 20
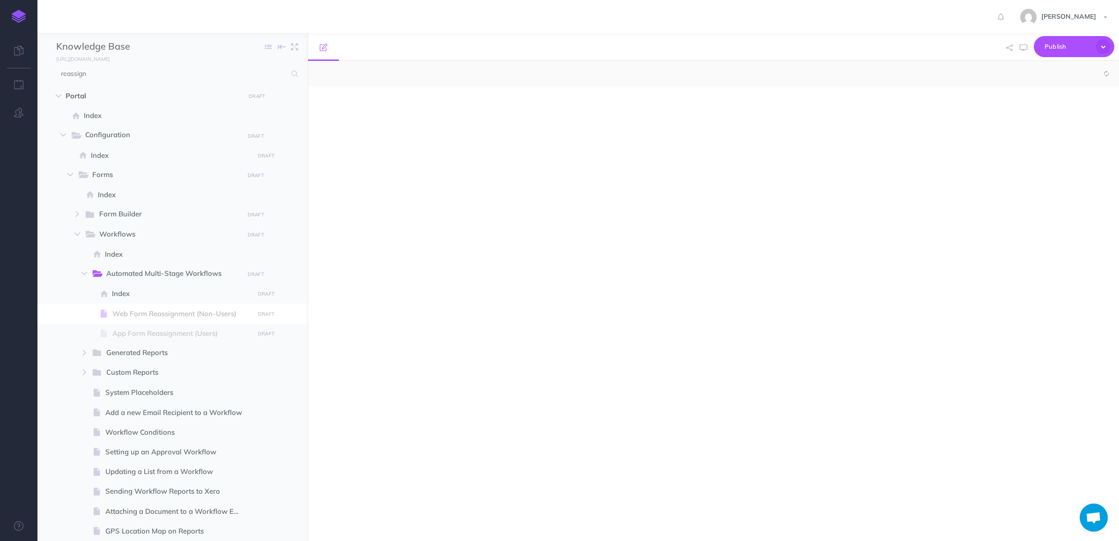
select select "null"
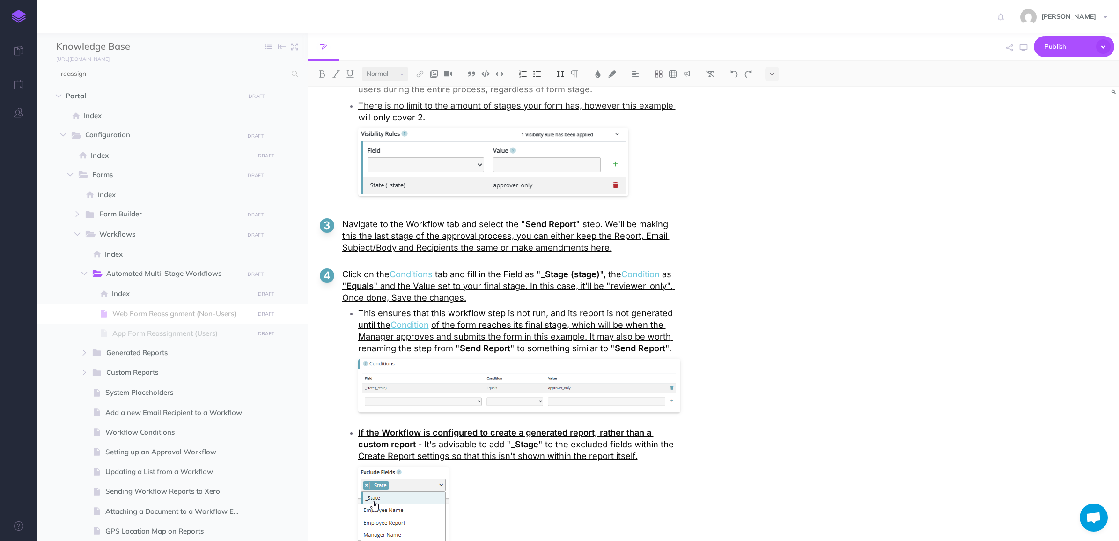
scroll to position [1580, 0]
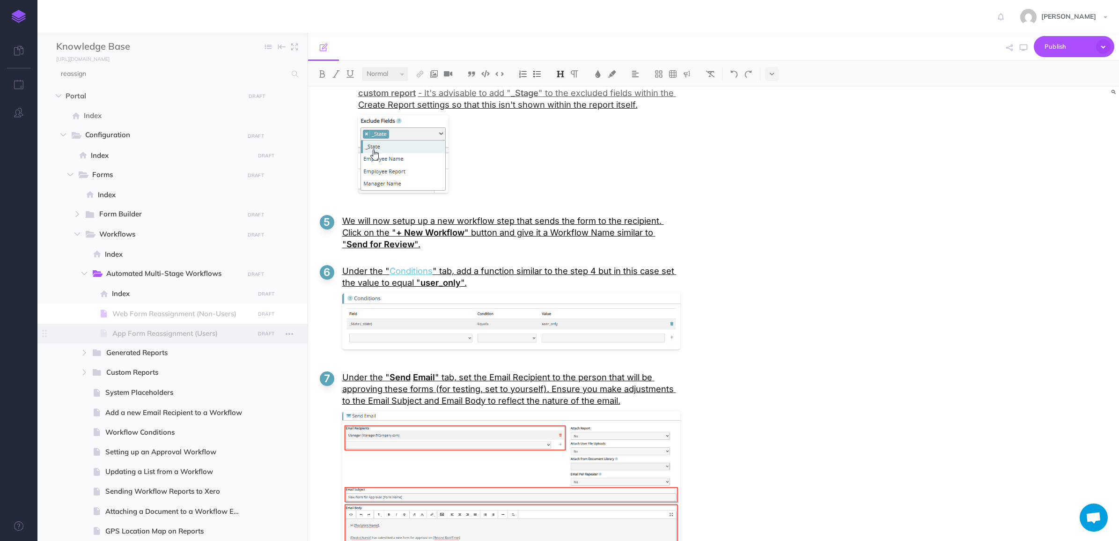
click at [160, 323] on span at bounding box center [172, 333] width 270 height 20
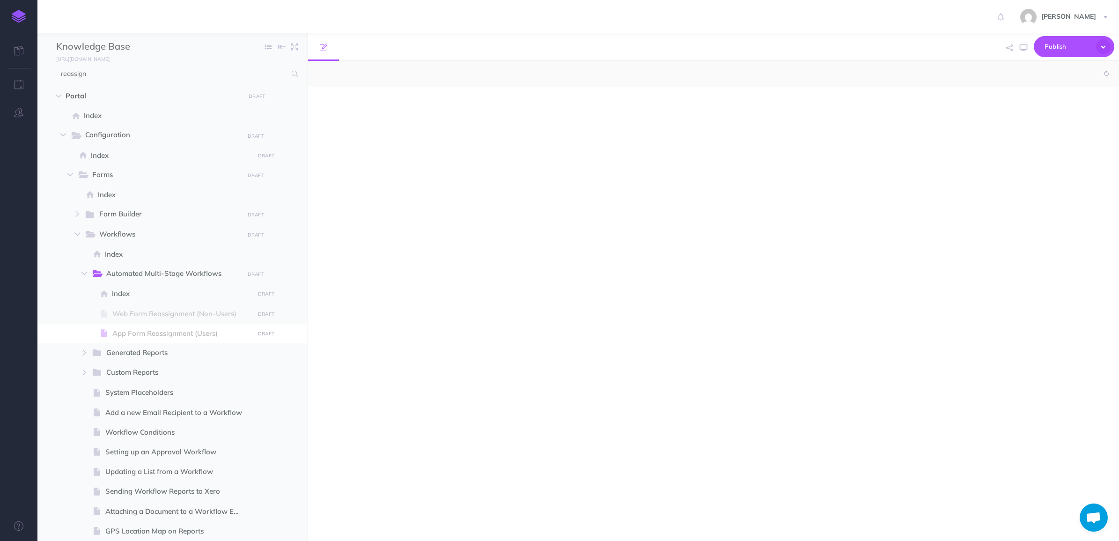
select select "null"
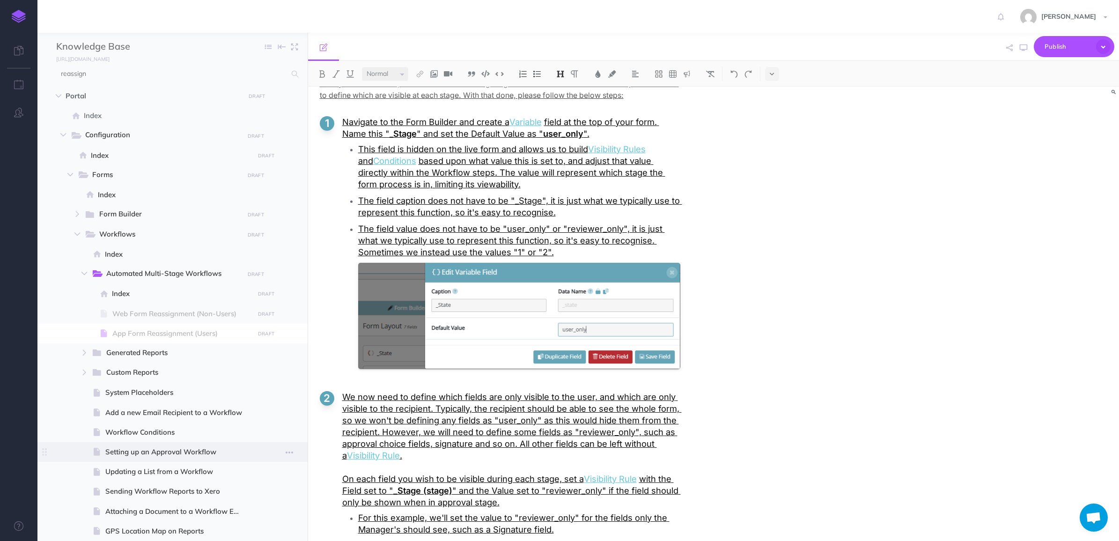
scroll to position [59, 0]
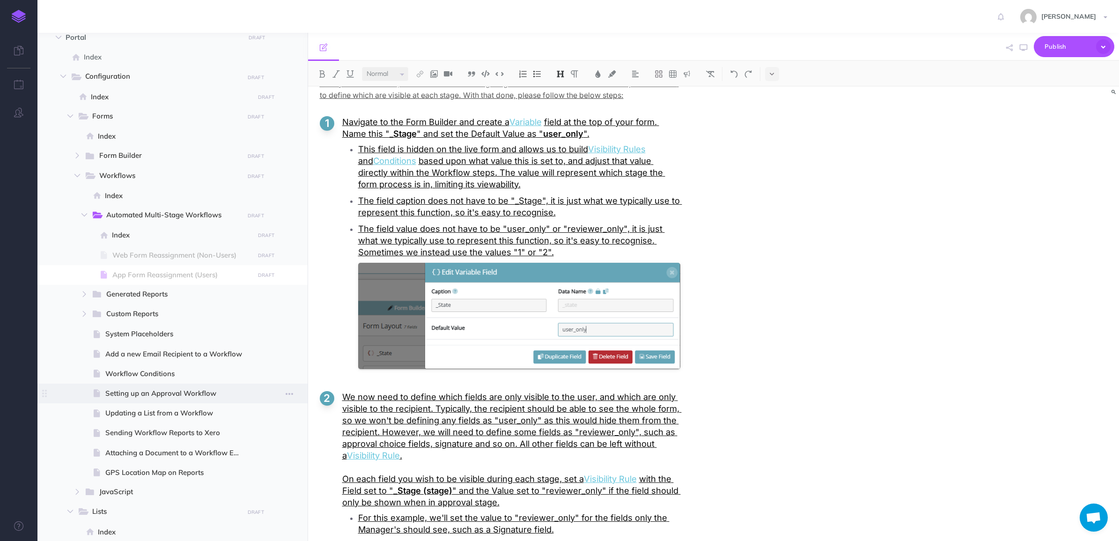
click at [195, 389] on span "Setting up an Approval Workflow" at bounding box center [178, 393] width 146 height 11
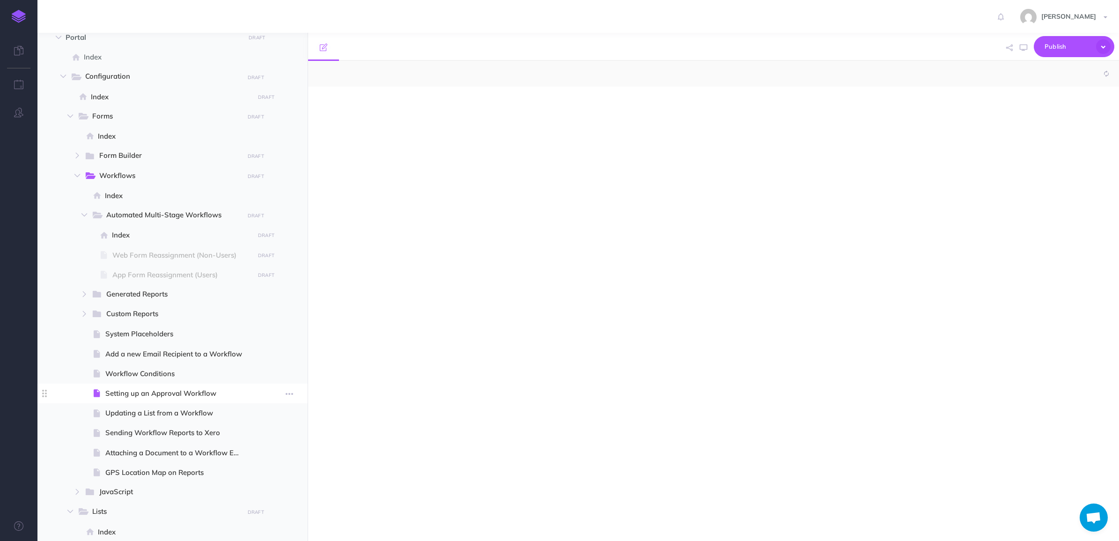
select select "null"
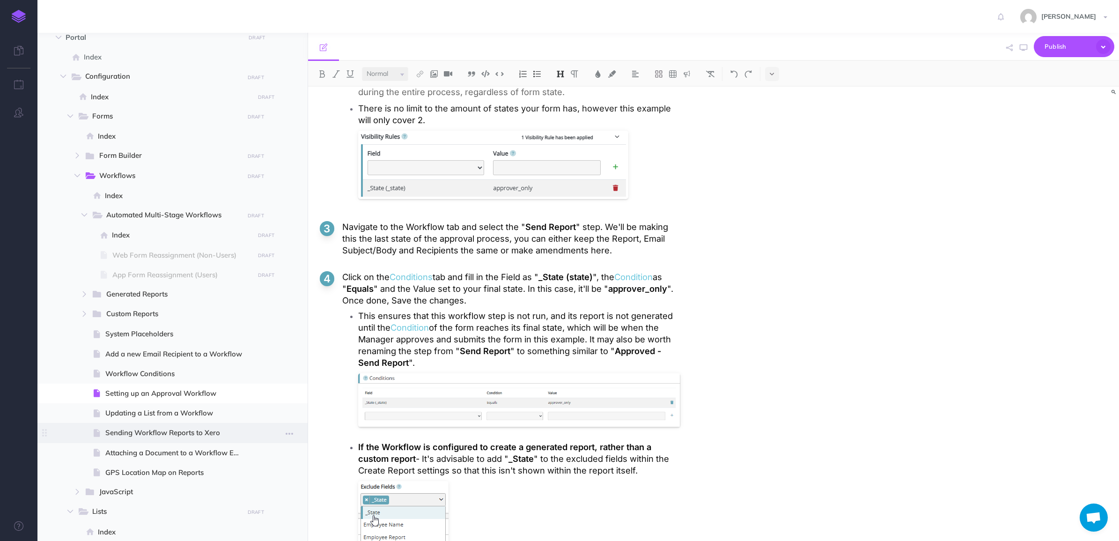
scroll to position [117, 0]
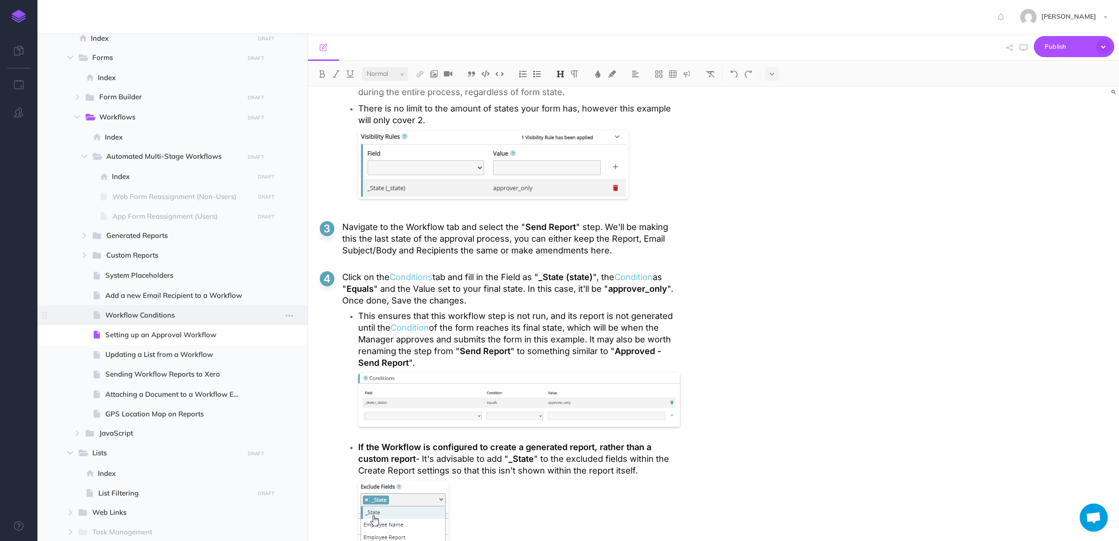
click at [188, 312] on span "Workflow Conditions" at bounding box center [178, 314] width 146 height 11
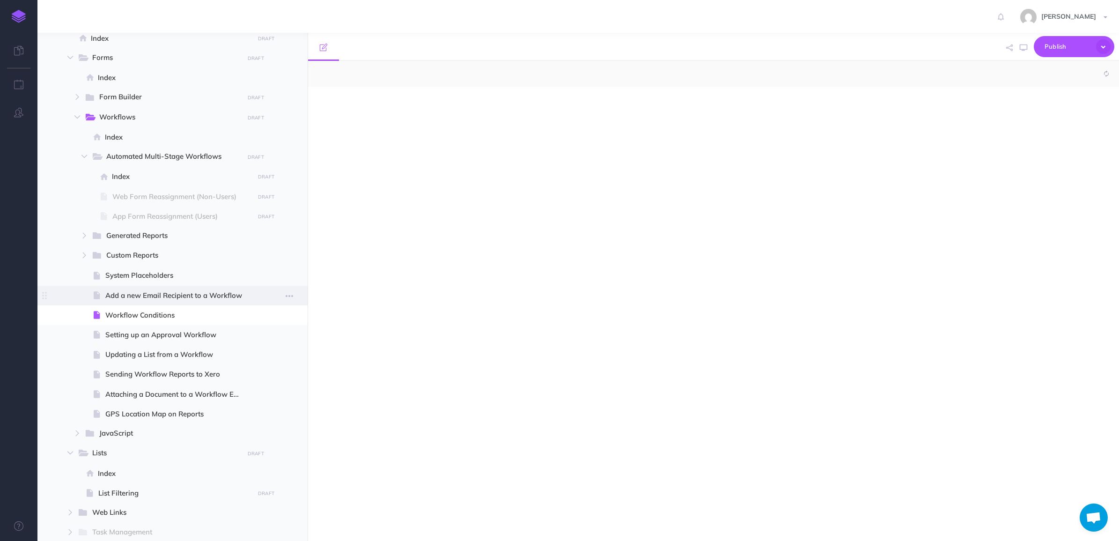
select select "null"
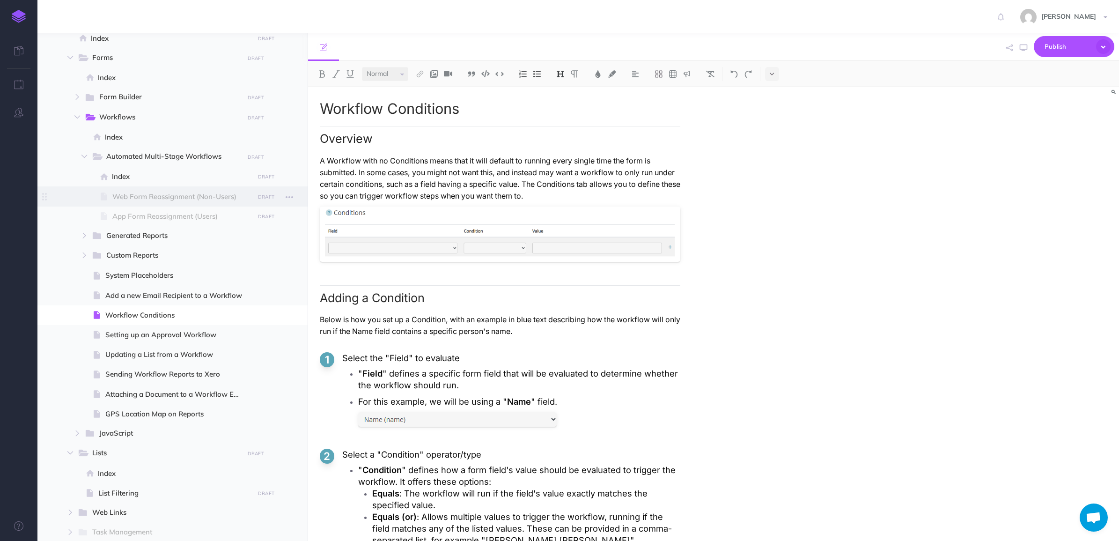
click at [152, 199] on span "Web Form Reassignment (Non-Users)" at bounding box center [181, 196] width 139 height 11
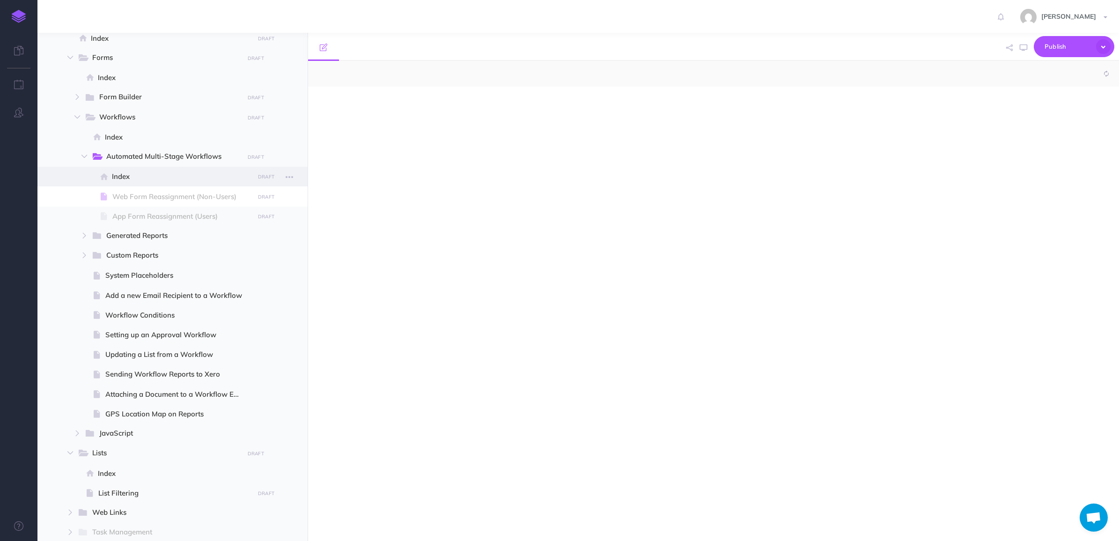
click at [146, 183] on span at bounding box center [172, 177] width 270 height 20
select select "null"
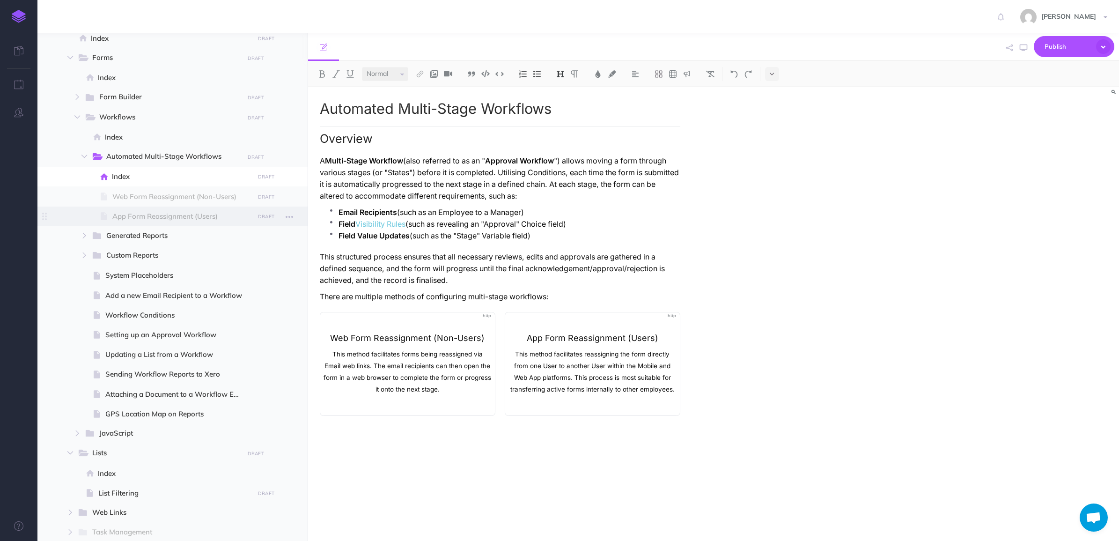
click at [153, 207] on span at bounding box center [172, 216] width 270 height 20
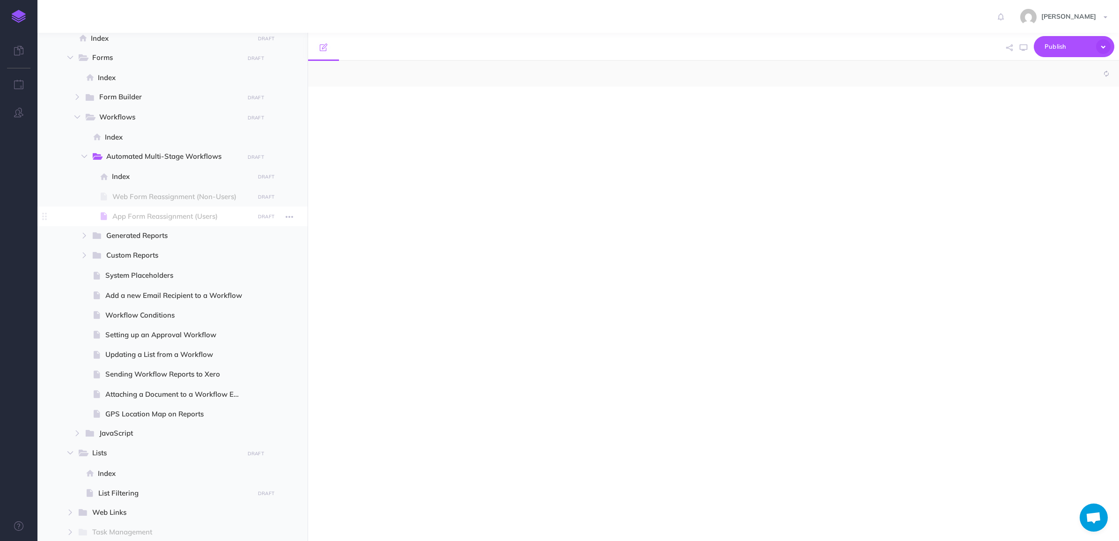
click at [198, 213] on span "App Form Reassignment (Users)" at bounding box center [181, 216] width 139 height 11
click at [439, 202] on div at bounding box center [713, 314] width 811 height 454
select select "null"
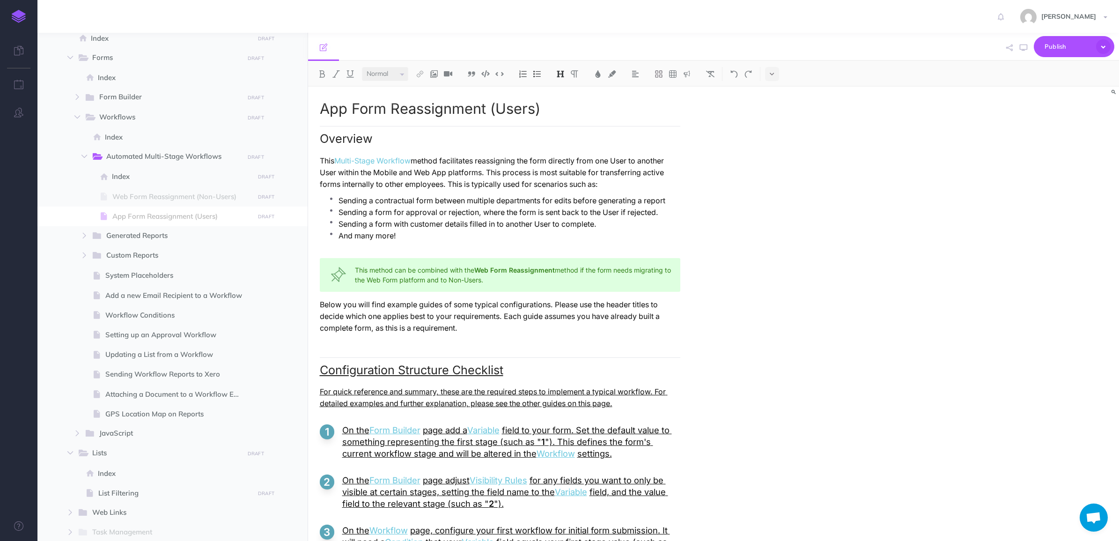
click at [456, 326] on p "Below you will find example guides of some typical configurations. Please use t…" at bounding box center [500, 316] width 360 height 35
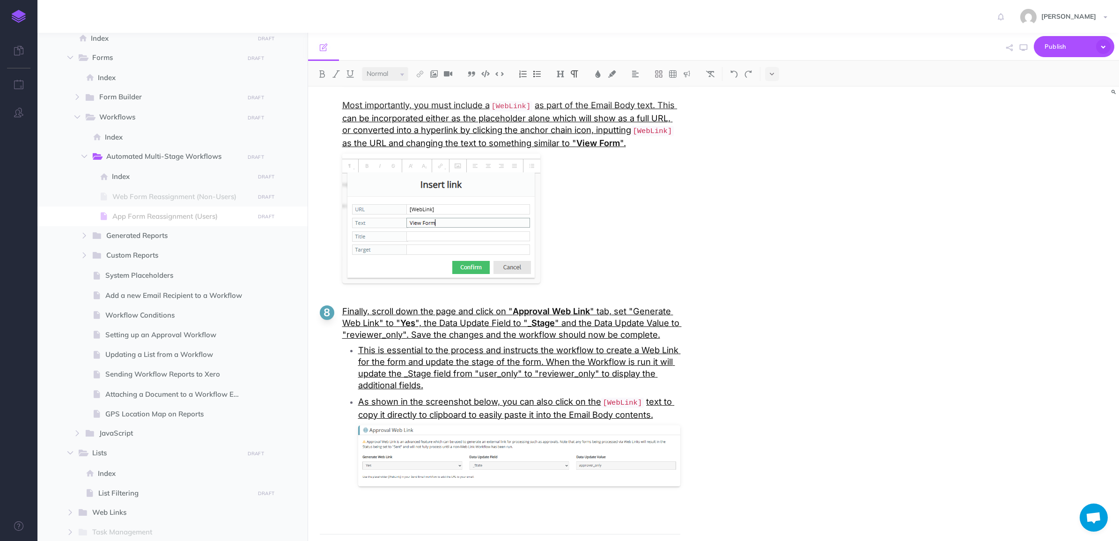
scroll to position [2026, 0]
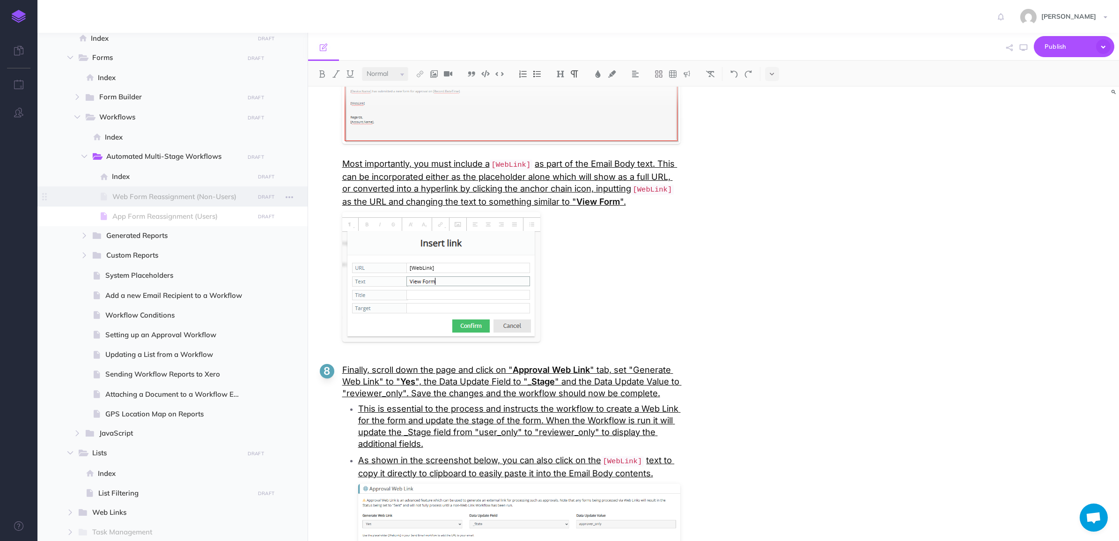
click at [152, 191] on span "Web Form Reassignment (Non-Users)" at bounding box center [181, 196] width 139 height 11
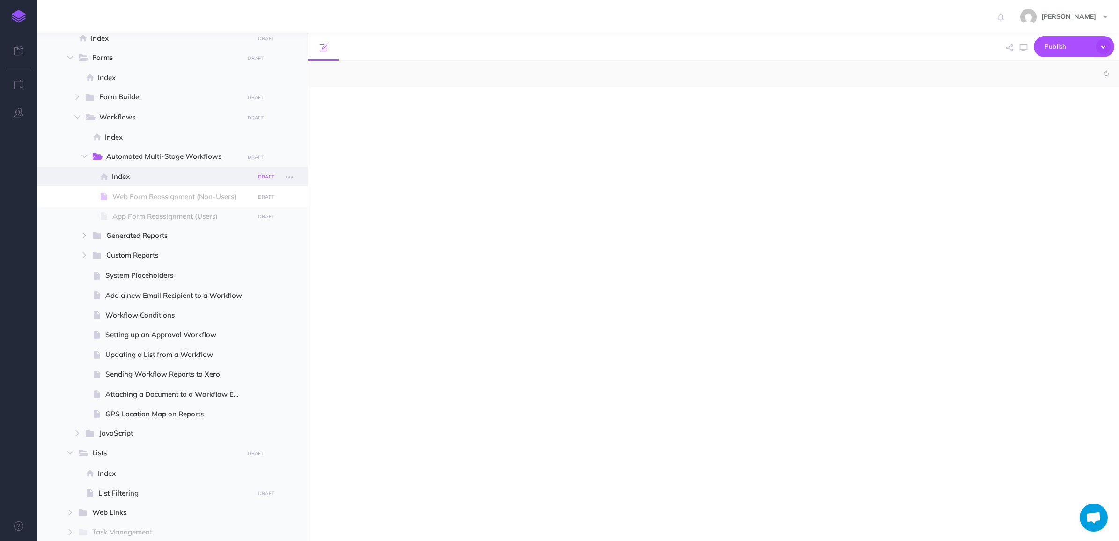
select select "null"
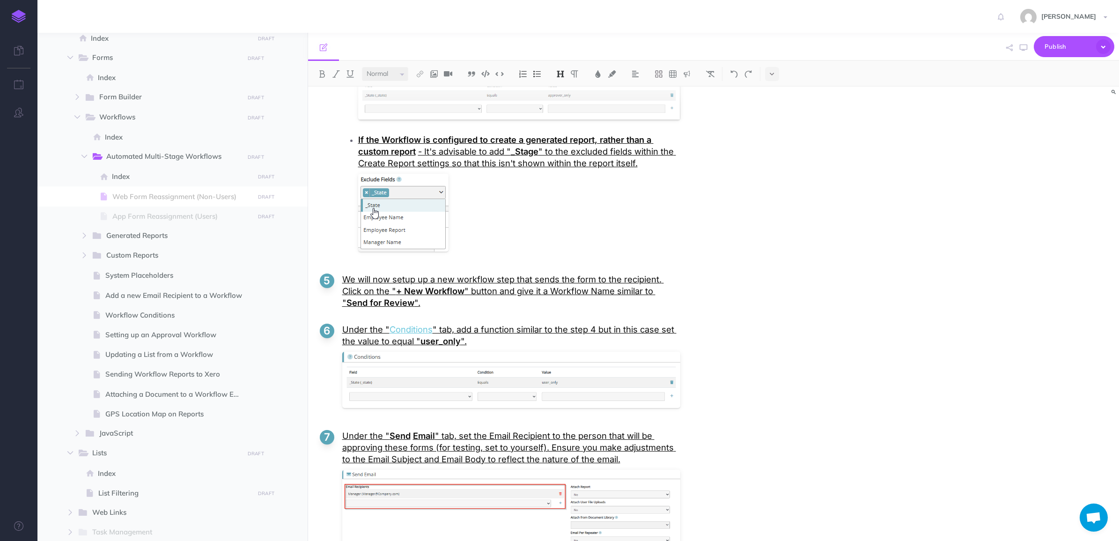
scroll to position [1872, 0]
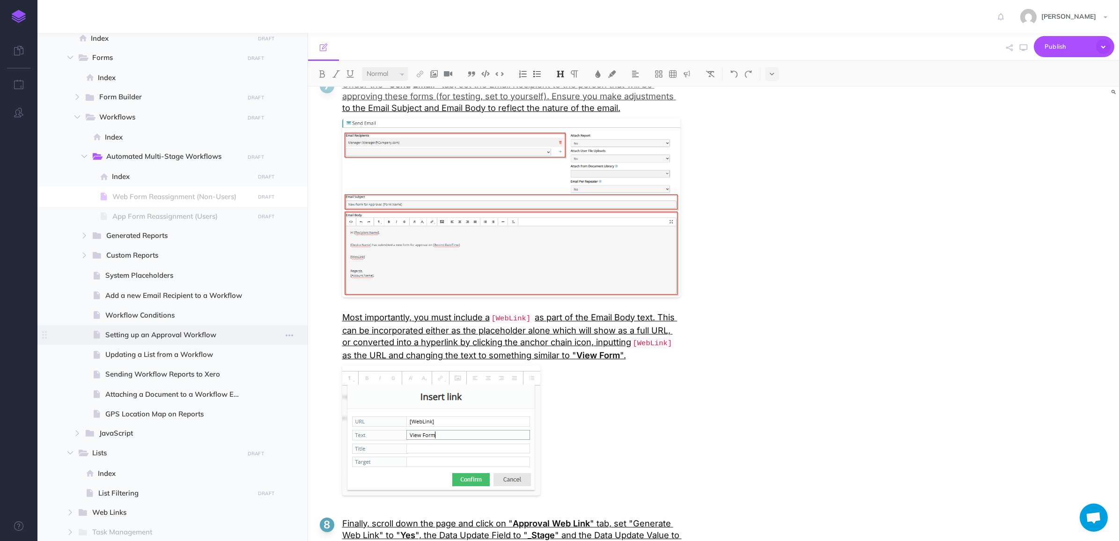
click at [197, 340] on span "Setting up an Approval Workflow" at bounding box center [178, 334] width 146 height 11
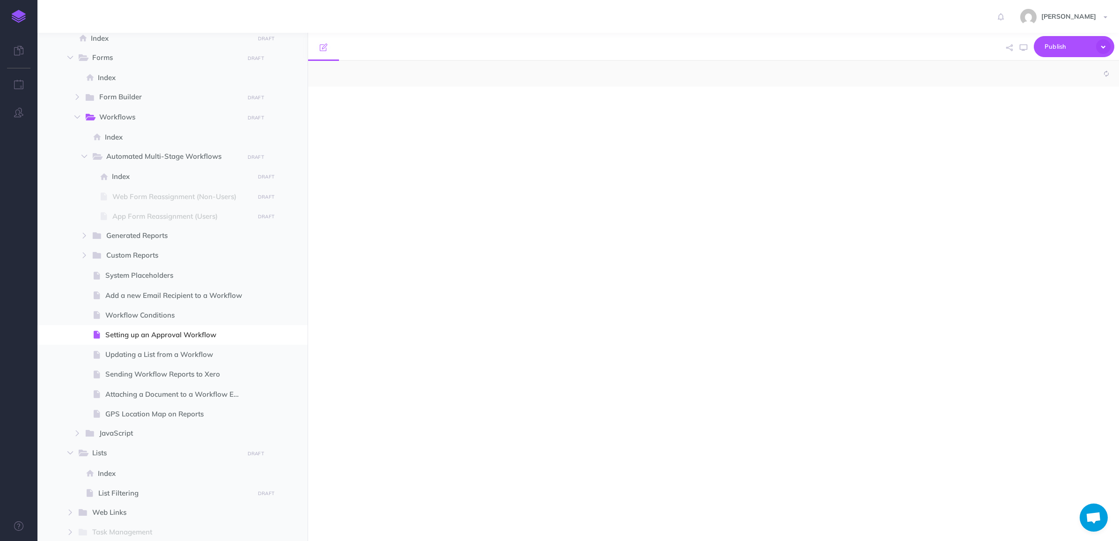
select select "null"
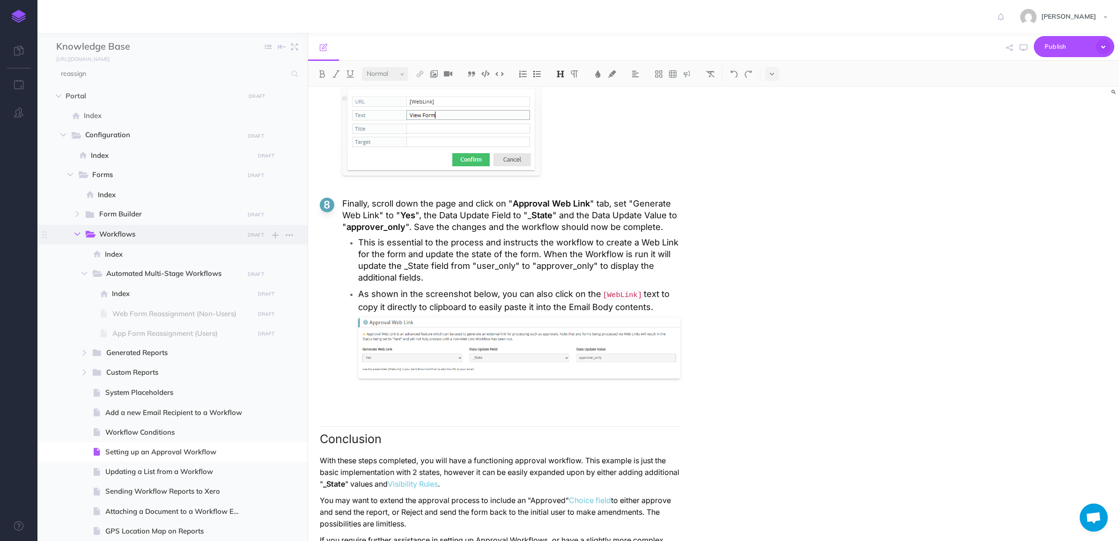
click at [74, 233] on icon "button" at bounding box center [77, 234] width 6 height 6
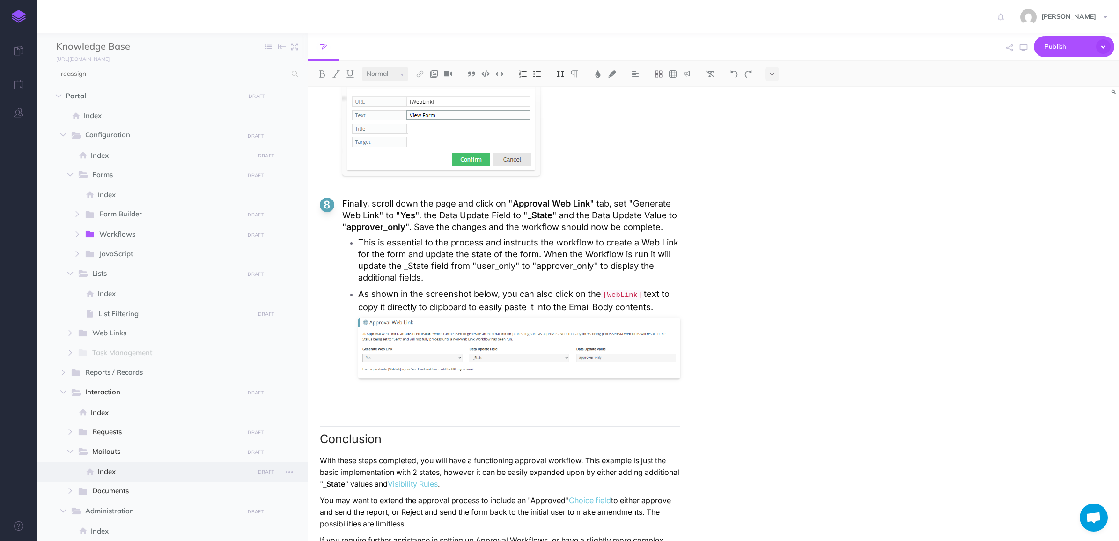
click at [115, 466] on span "Index" at bounding box center [175, 471] width 154 height 11
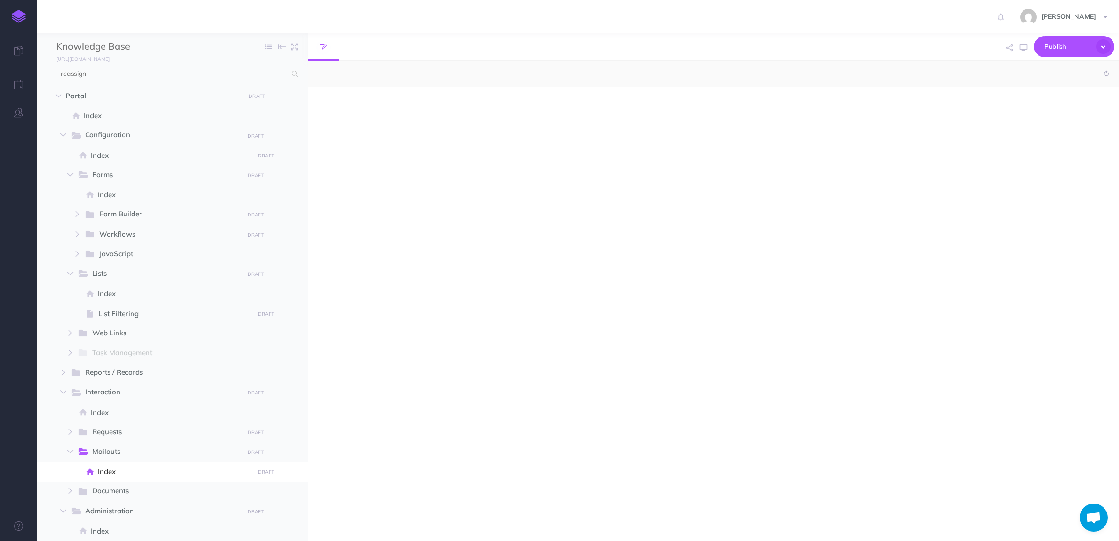
select select "null"
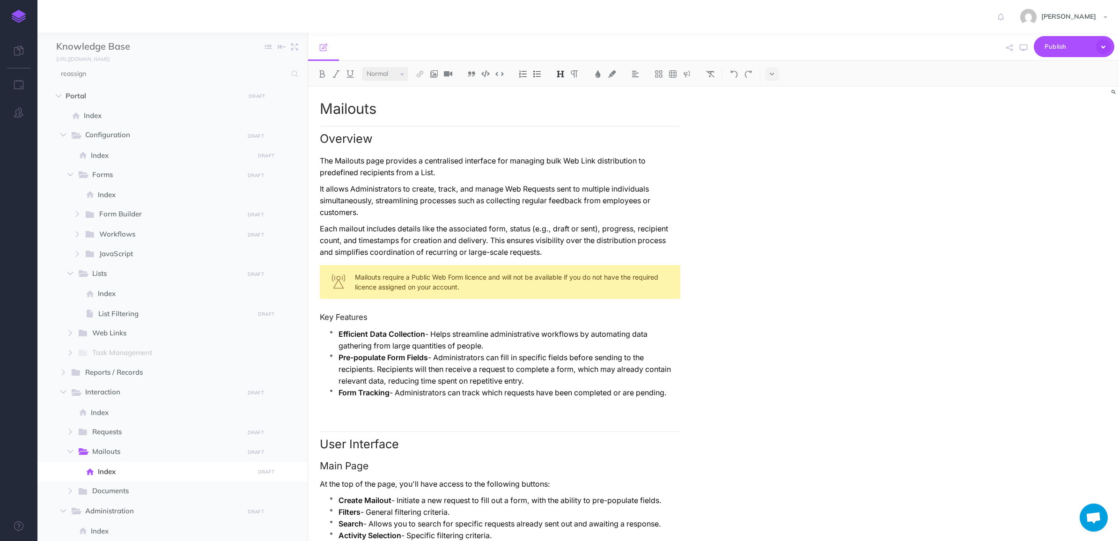
drag, startPoint x: 342, startPoint y: 218, endPoint x: 365, endPoint y: 207, distance: 25.3
click at [342, 223] on p "Each mailout includes details like the associated form, status (e.g., draft or …" at bounding box center [500, 240] width 360 height 35
click at [555, 230] on p "Each Mailout includes details like the associated form, status (e.g., draft or …" at bounding box center [500, 240] width 360 height 35
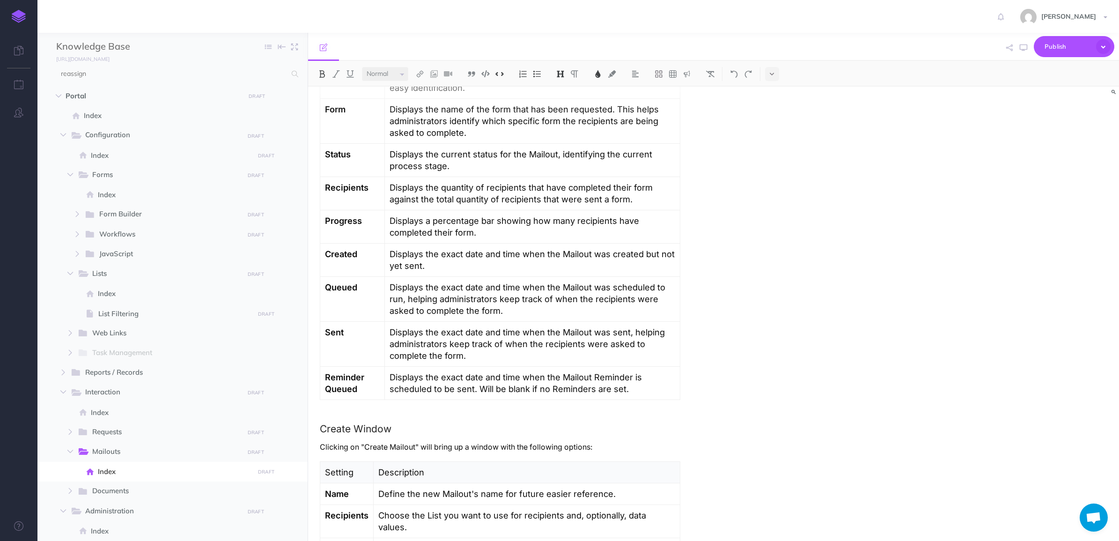
scroll to position [293, 0]
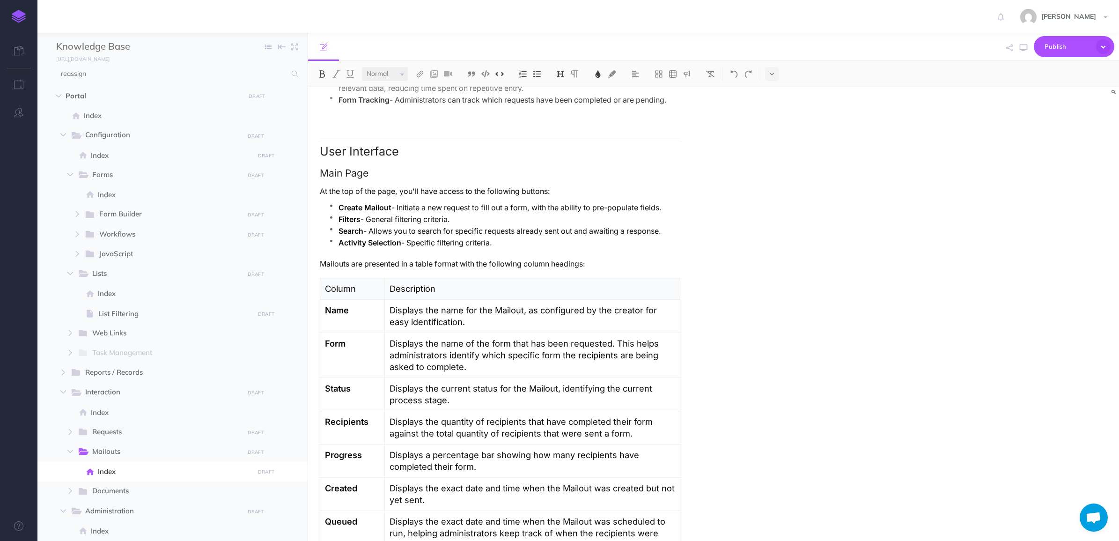
click at [431, 417] on p "Displays the quantity of recipients that have completed their form against the …" at bounding box center [532, 427] width 286 height 23
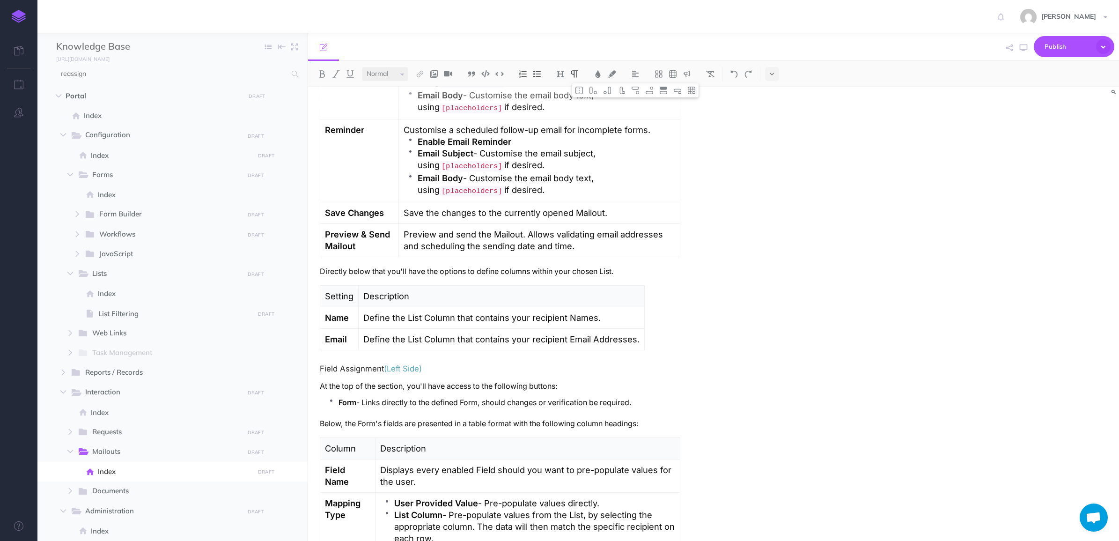
scroll to position [1287, 0]
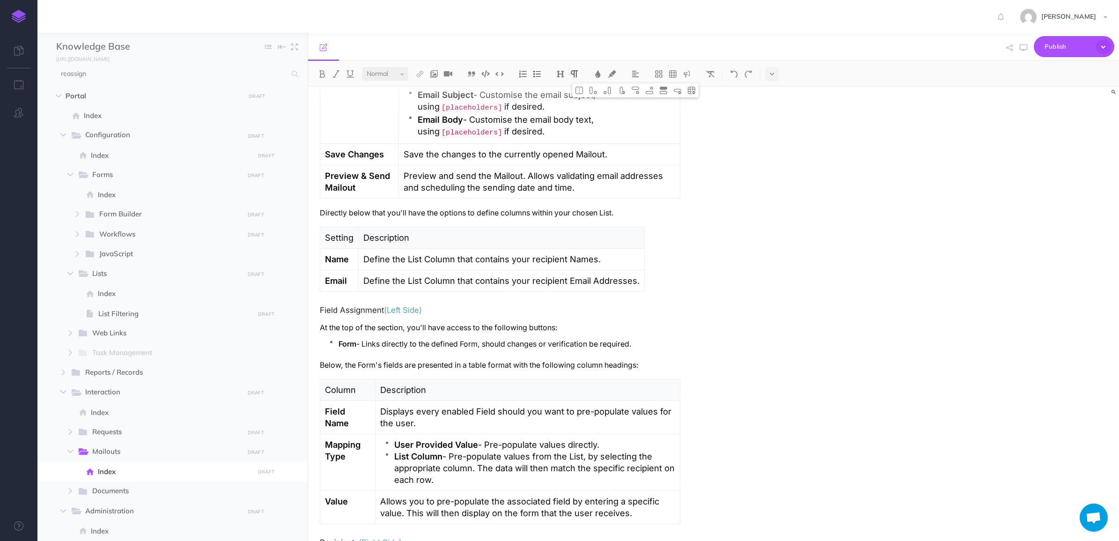
click at [555, 495] on p "Allows you to pre-populate the associated field by entering a specific value. T…" at bounding box center [527, 506] width 295 height 23
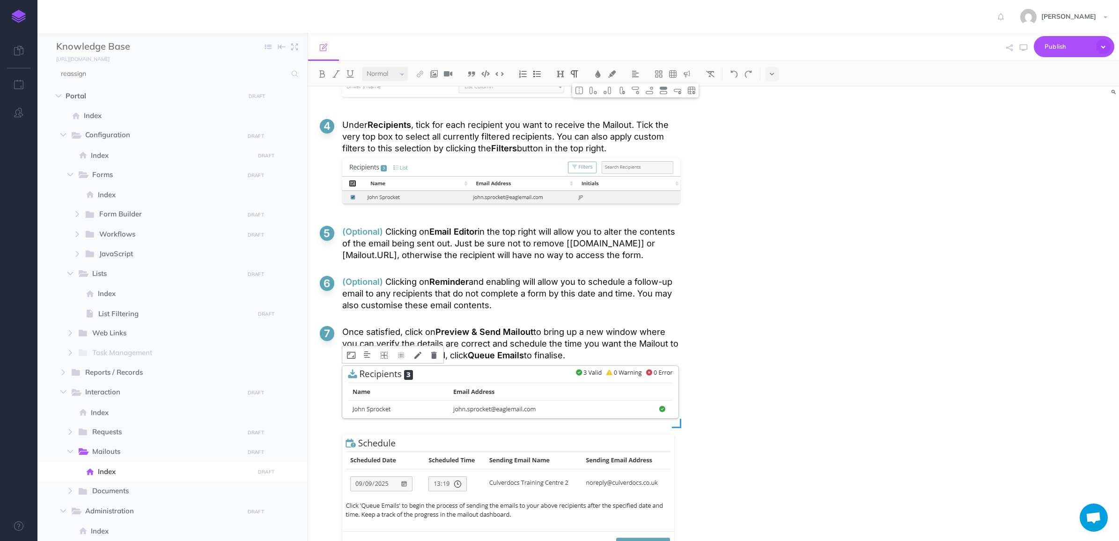
scroll to position [2127, 0]
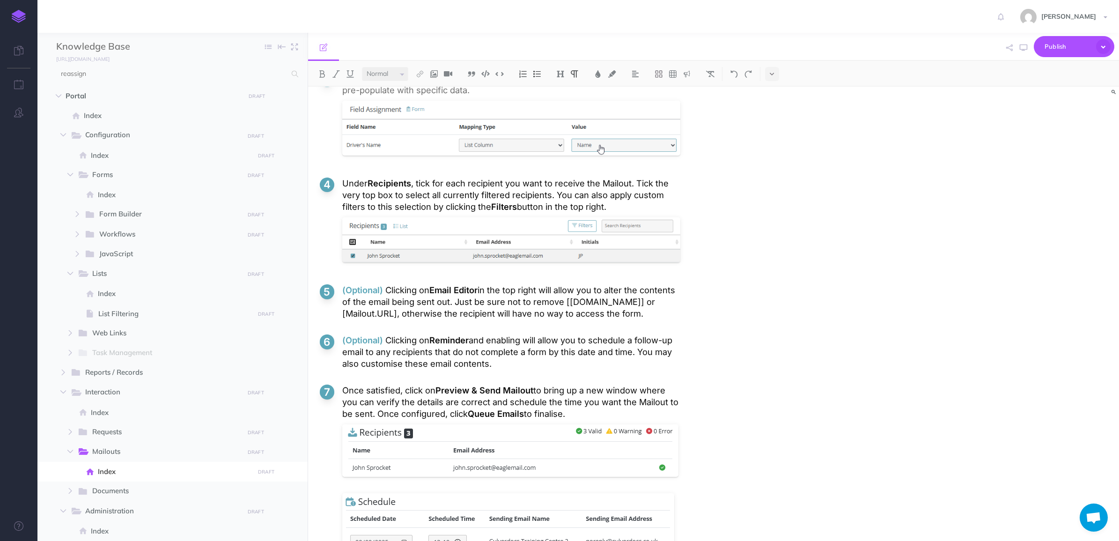
click at [448, 284] on p "(Optional) Clicking on Email Editor in the top right will allow you to alter th…" at bounding box center [511, 301] width 338 height 35
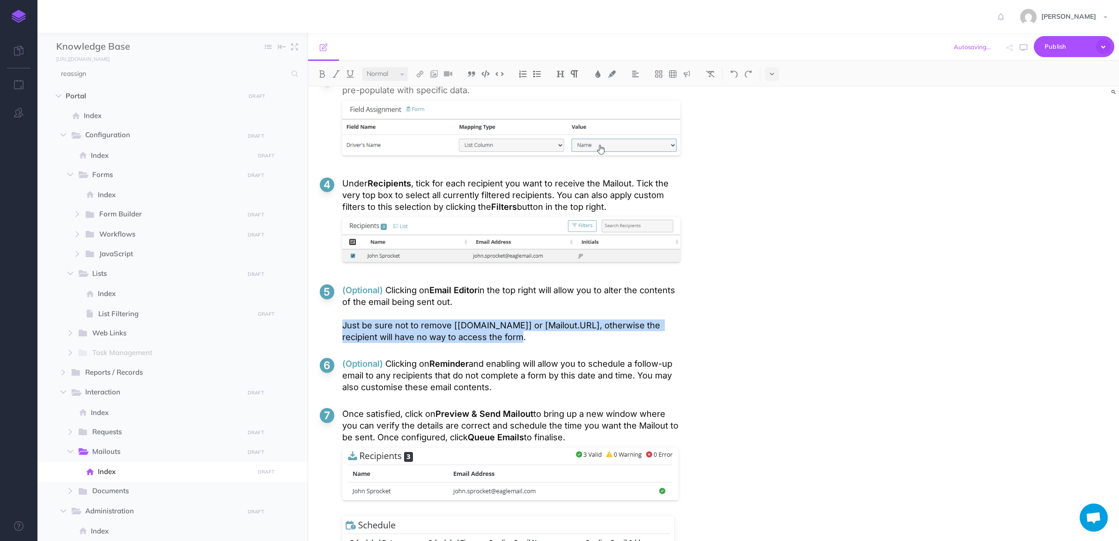
drag, startPoint x: 475, startPoint y: 295, endPoint x: 334, endPoint y: 286, distance: 141.6
click at [334, 286] on li "(Optional) Clicking on Email Editor in the top right will allow you to alter th…" at bounding box center [500, 313] width 360 height 59
click at [555, 75] on img at bounding box center [687, 73] width 8 height 7
click at [555, 129] on img at bounding box center [687, 132] width 8 height 7
click at [470, 284] on p "(Optional) Clicking on Email Editor in the top right will allow you to alter th…" at bounding box center [511, 313] width 338 height 59
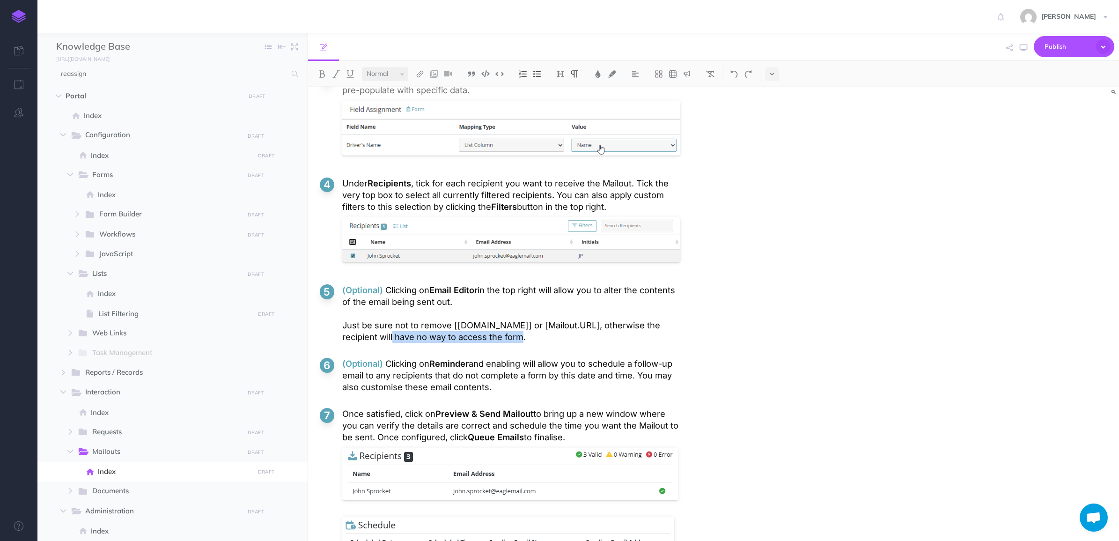
drag, startPoint x: 481, startPoint y: 291, endPoint x: 335, endPoint y: 289, distance: 145.6
click at [335, 289] on li "(Optional) Clicking on Email Editor in the top right will allow you to alter th…" at bounding box center [500, 313] width 360 height 59
click at [348, 284] on p "(Optional) Clicking on Email Editor in the top right will allow you to alter th…" at bounding box center [511, 313] width 338 height 59
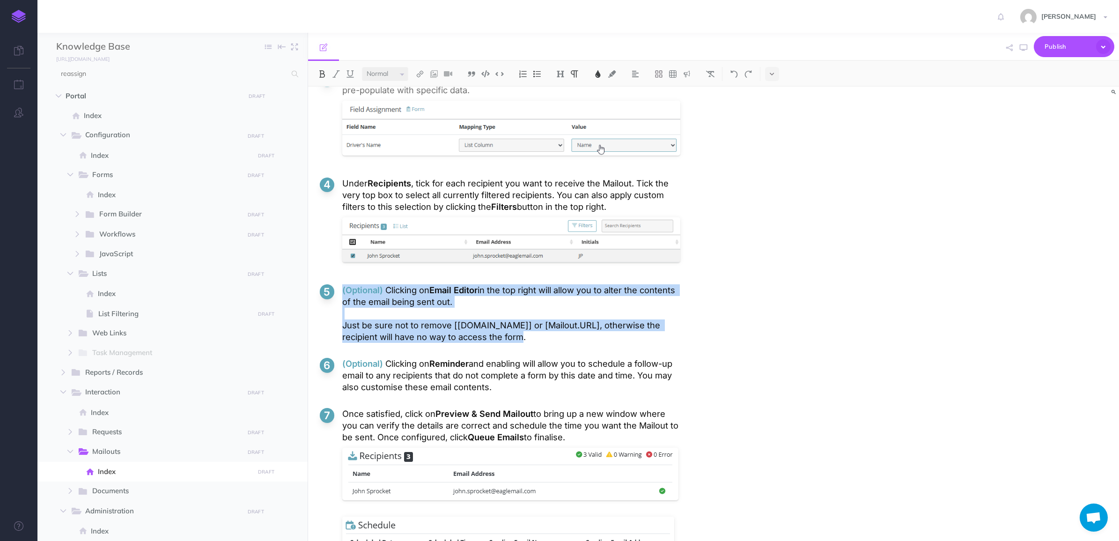
click at [348, 284] on p "(Optional) Clicking on Email Editor in the top right will allow you to alter th…" at bounding box center [511, 313] width 338 height 59
click at [459, 284] on p "(Optional) Clicking on Email Editor in the top right will allow you to alter th…" at bounding box center [511, 313] width 338 height 59
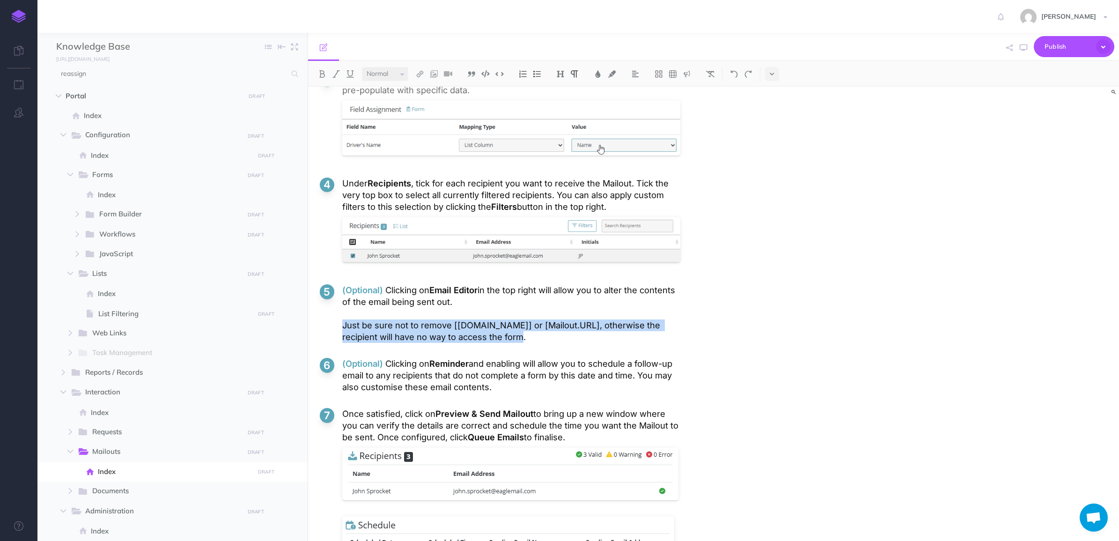
drag, startPoint x: 472, startPoint y: 296, endPoint x: 327, endPoint y: 283, distance: 145.7
click at [327, 284] on li "(Optional) Clicking on Email Editor in the top right will allow you to alter th…" at bounding box center [500, 313] width 360 height 59
click at [555, 73] on img at bounding box center [687, 73] width 8 height 7
click at [555, 134] on img at bounding box center [687, 132] width 8 height 7
drag, startPoint x: 688, startPoint y: 74, endPoint x: 693, endPoint y: 87, distance: 13.5
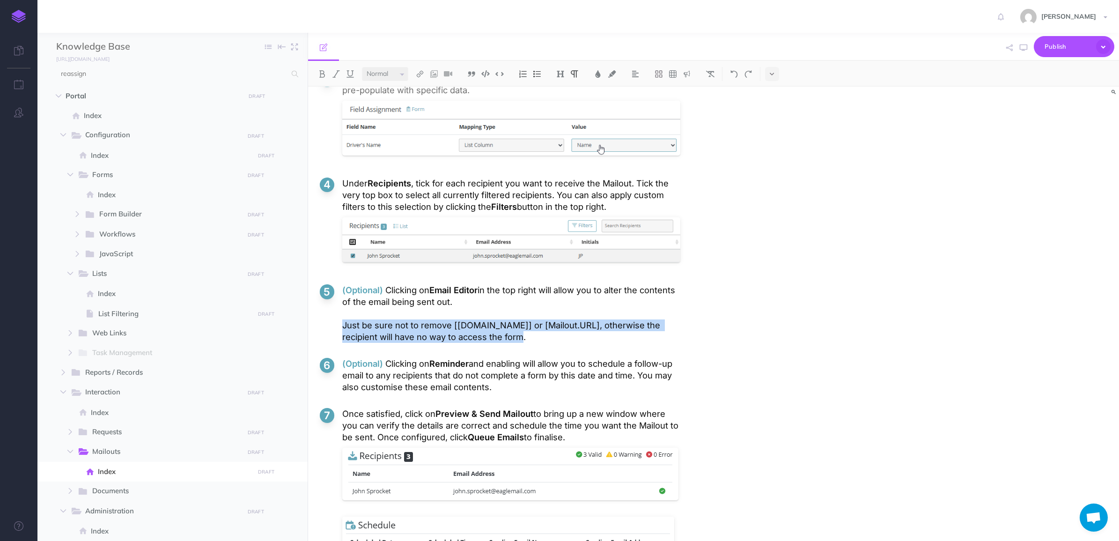
click at [555, 74] on img at bounding box center [687, 73] width 8 height 7
click at [555, 116] on img at bounding box center [687, 118] width 8 height 7
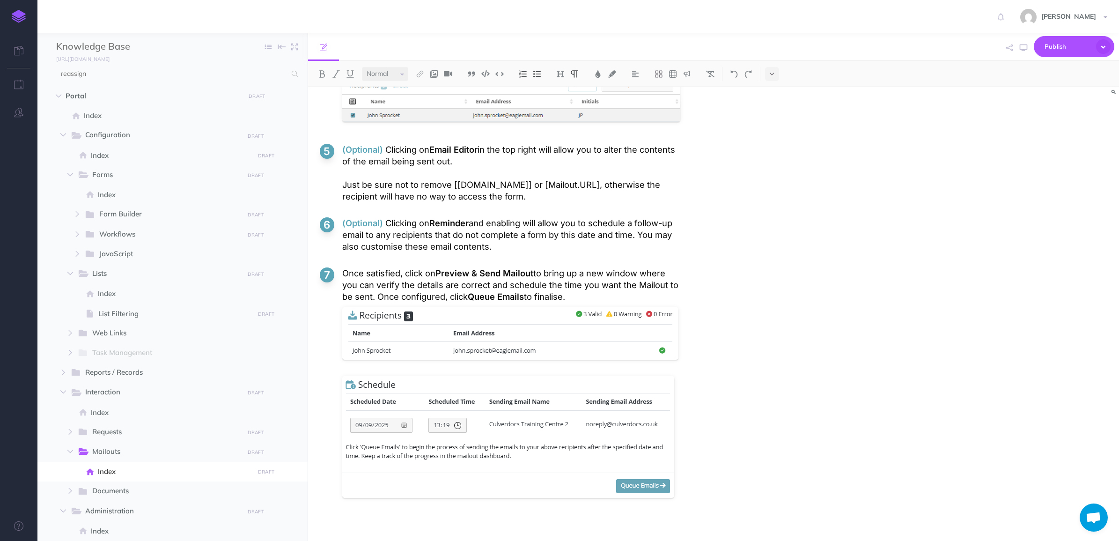
drag, startPoint x: 432, startPoint y: 523, endPoint x: 431, endPoint y: 518, distance: 4.8
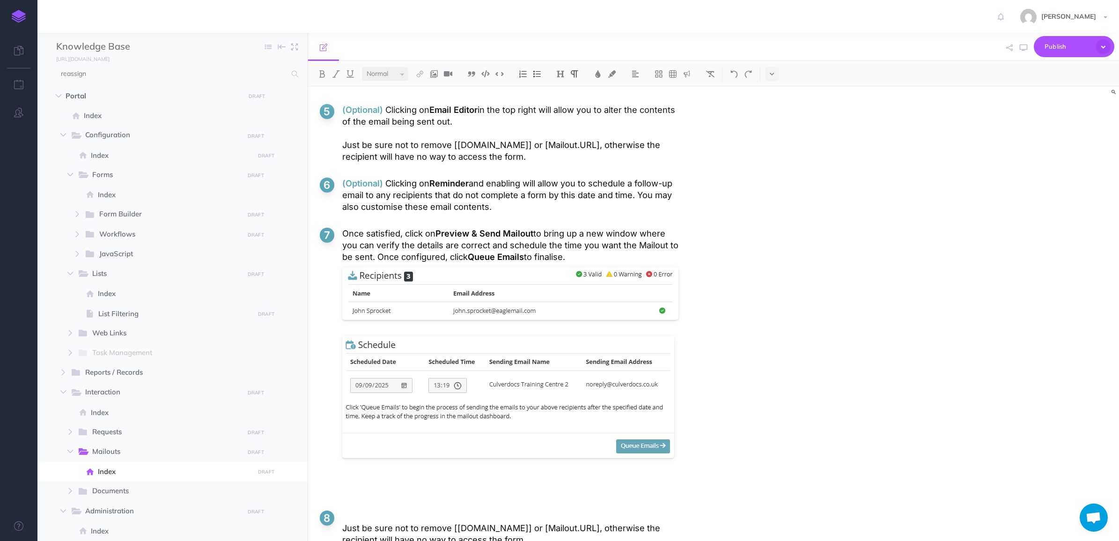
scroll to position [2305, 0]
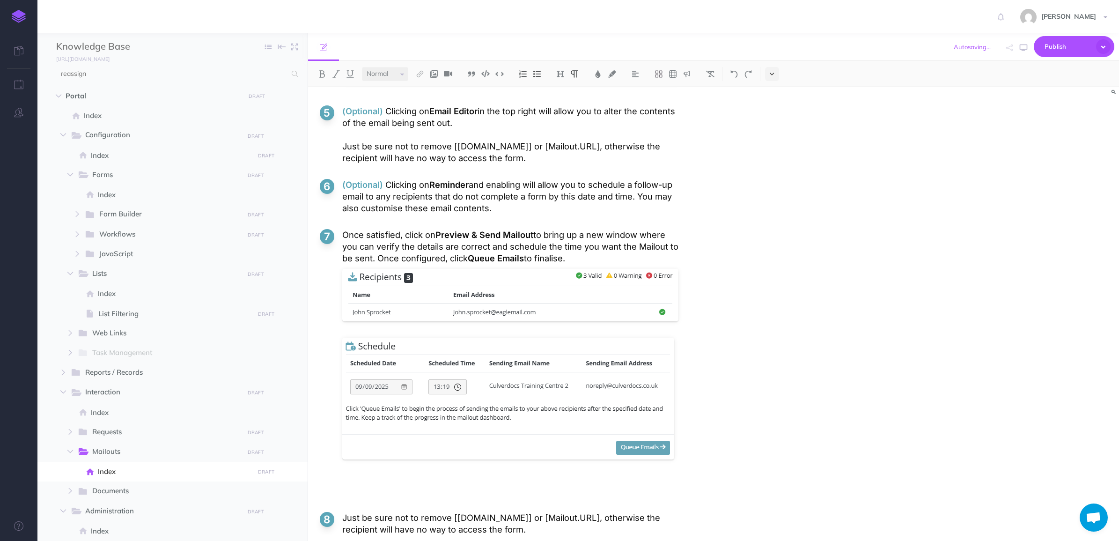
click at [555, 75] on icon at bounding box center [772, 74] width 4 height 7
click at [555, 162] on img at bounding box center [772, 160] width 8 height 5
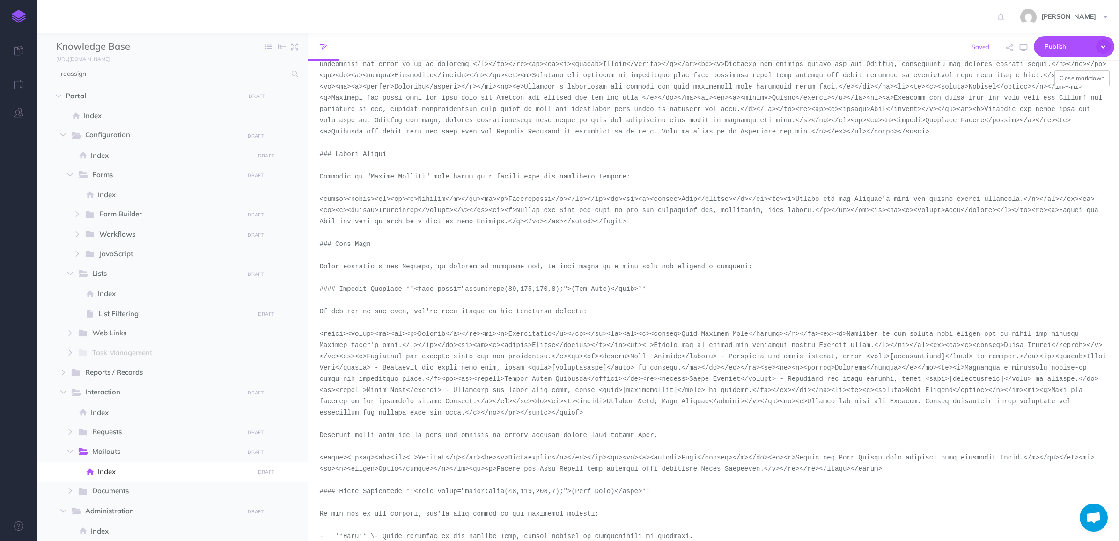
scroll to position [1077, 0]
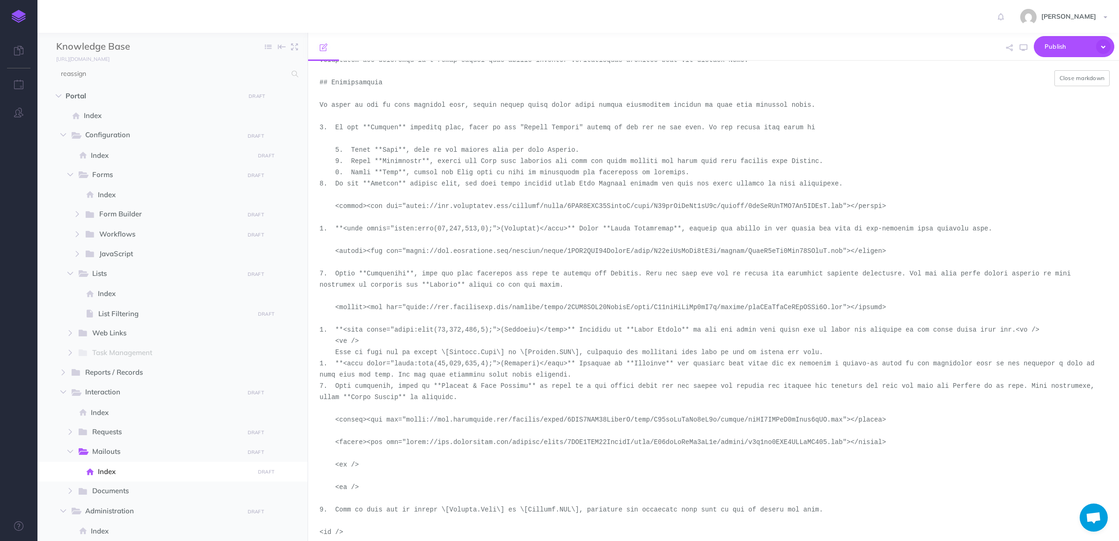
click at [333, 496] on textarea at bounding box center [713, 301] width 811 height 480
drag, startPoint x: 356, startPoint y: 520, endPoint x: 314, endPoint y: 517, distance: 42.2
click at [314, 517] on textarea at bounding box center [713, 301] width 811 height 480
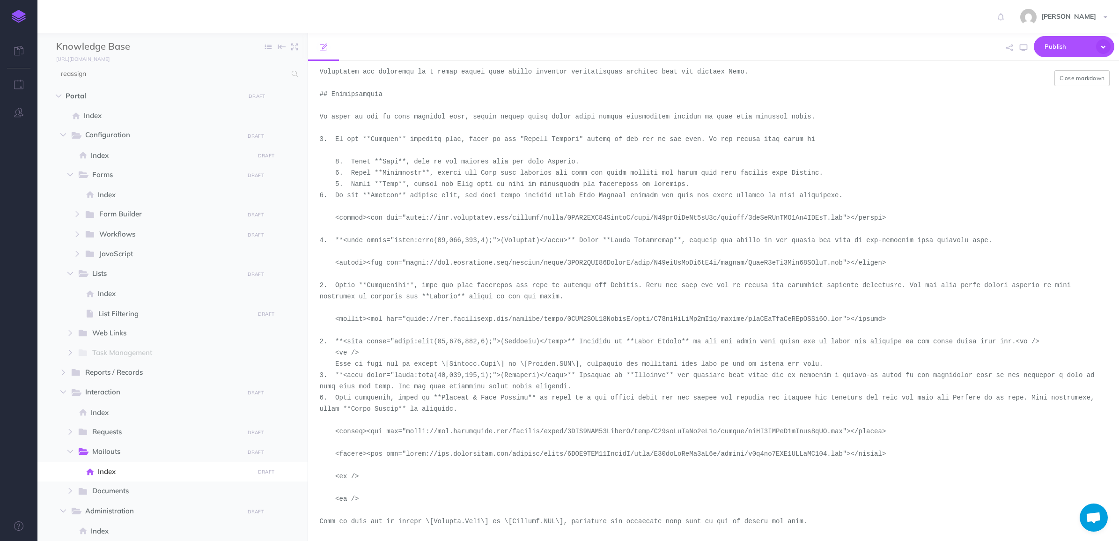
scroll to position [2290, 0]
drag, startPoint x: 364, startPoint y: 480, endPoint x: 317, endPoint y: 477, distance: 46.9
click at [302, 475] on div "Knowledge Base Collapse all Expand all Expand to root folders http://help.culve…" at bounding box center [577, 287] width 1081 height 508
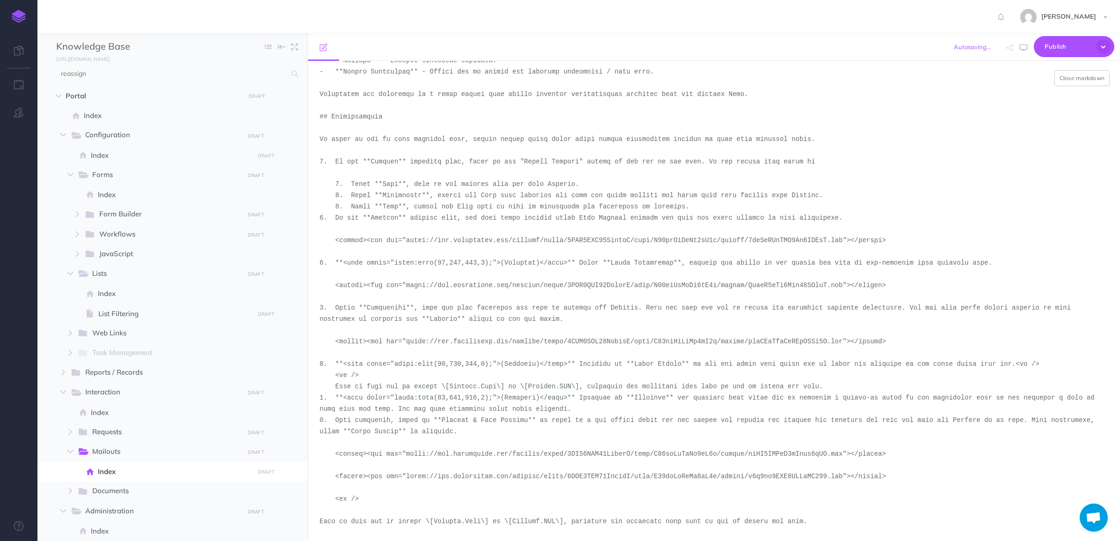
scroll to position [2279, 0]
type textarea "# Mailouts ## Overview The Mailouts page provides a centralised interface for m…"
click at [555, 80] on button "Close markdown" at bounding box center [1082, 78] width 56 height 16
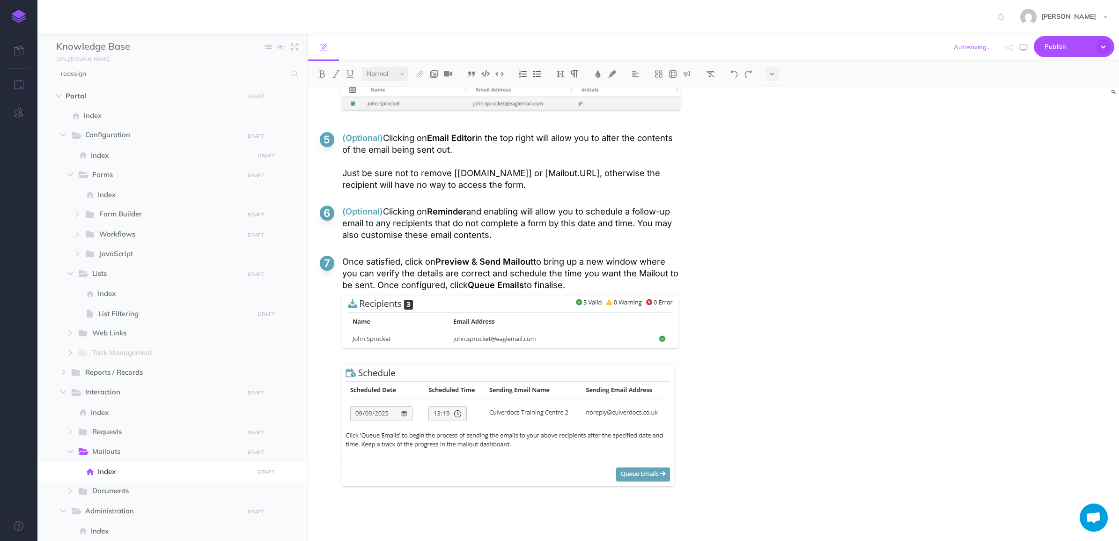
click at [555, 76] on img at bounding box center [687, 73] width 8 height 7
click at [555, 132] on button at bounding box center [687, 132] width 14 height 14
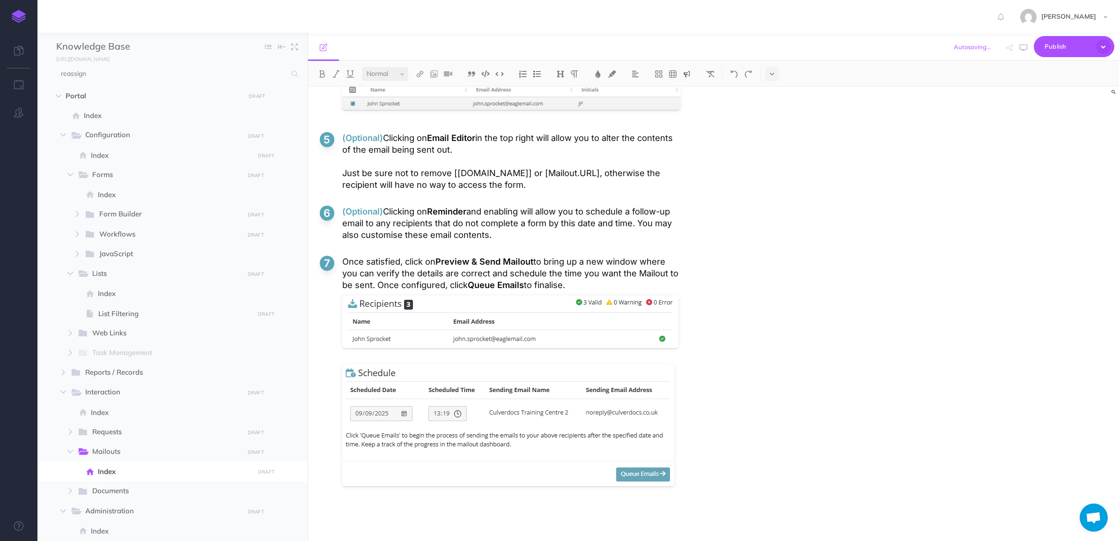
drag, startPoint x: 371, startPoint y: 518, endPoint x: 340, endPoint y: 520, distance: 31.0
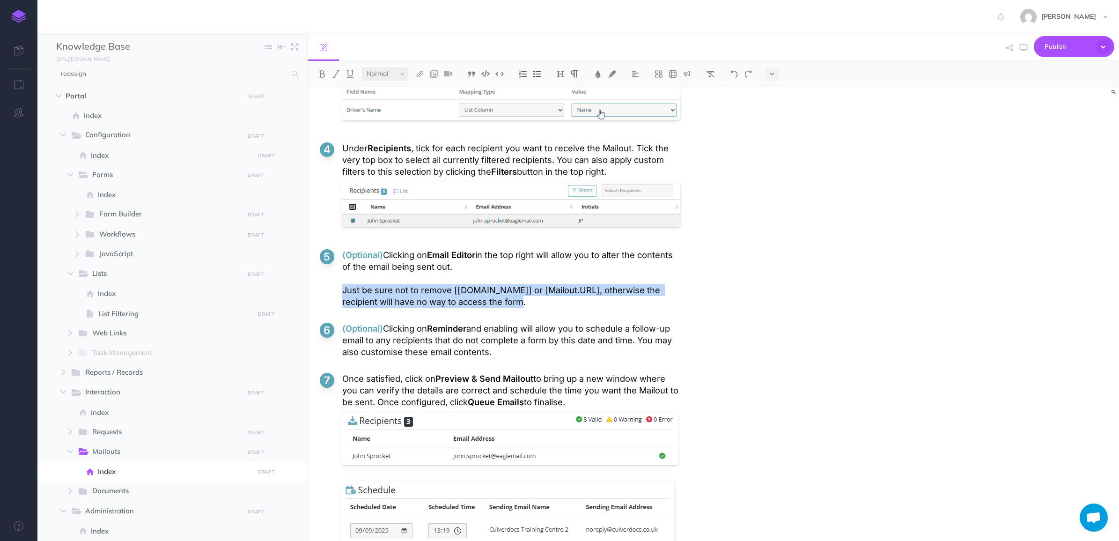
drag, startPoint x: 454, startPoint y: 260, endPoint x: 317, endPoint y: 252, distance: 137.4
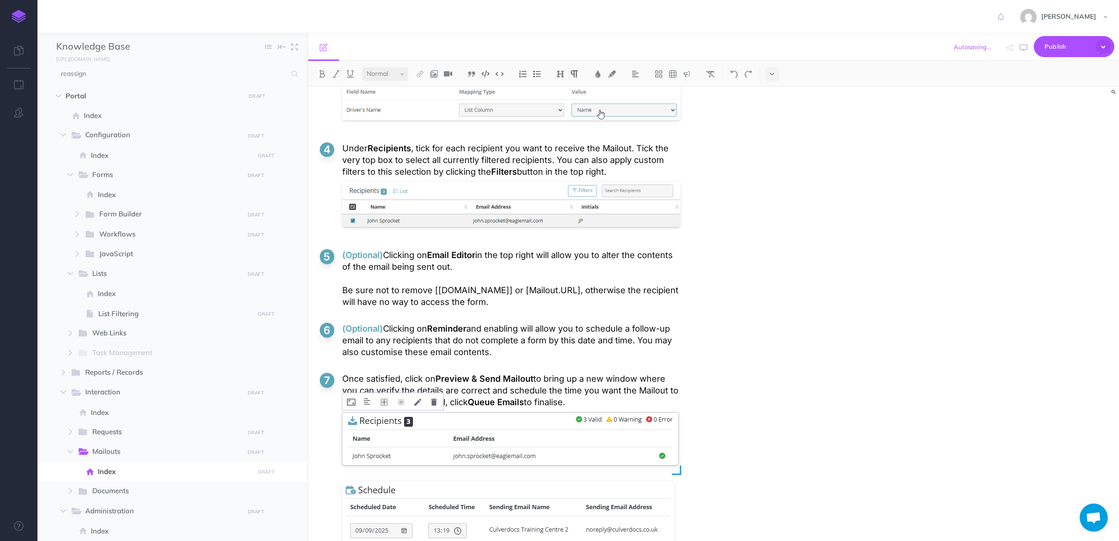
scroll to position [2315, 0]
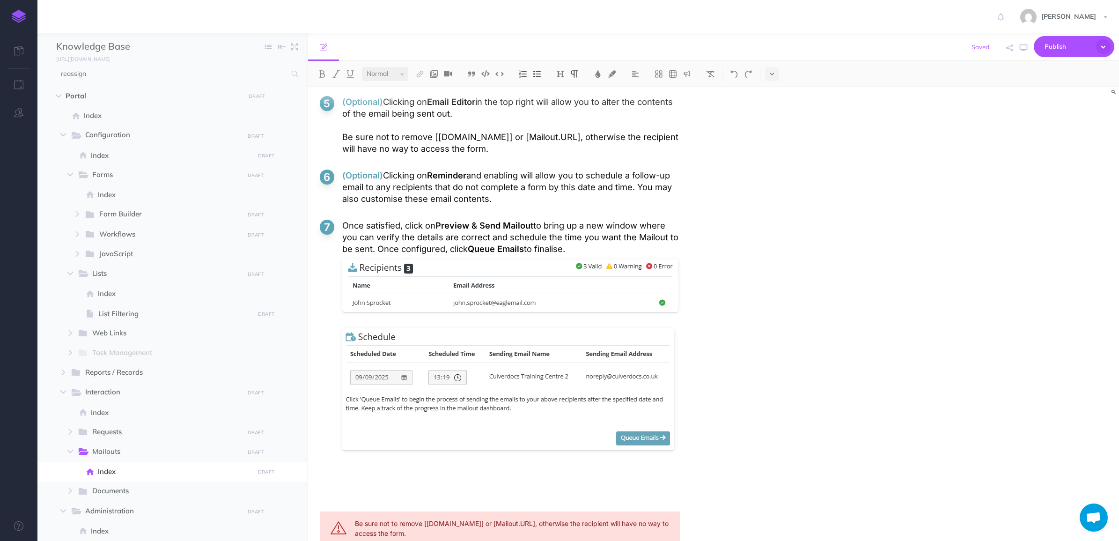
click at [396, 511] on div "Be sure not to remove [Mailout.Name] or [Mailout.URL], otherwise the recipient …" at bounding box center [500, 528] width 360 height 34
click at [388, 511] on div "Be sure not to remove [Mailout.Name] or [Mailout.URL], otherwise the recipient …" at bounding box center [500, 528] width 360 height 34
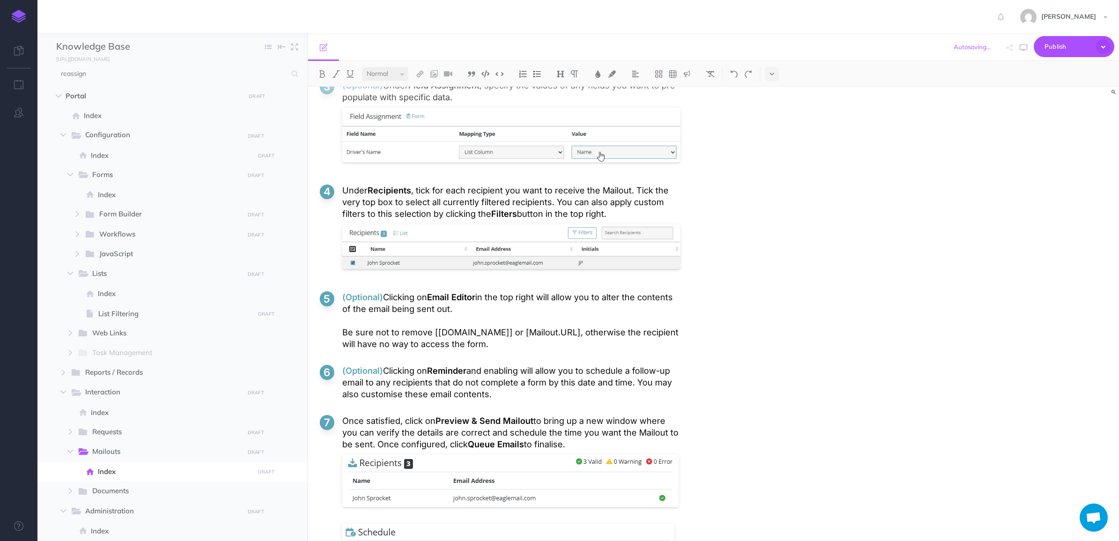
scroll to position [2061, 0]
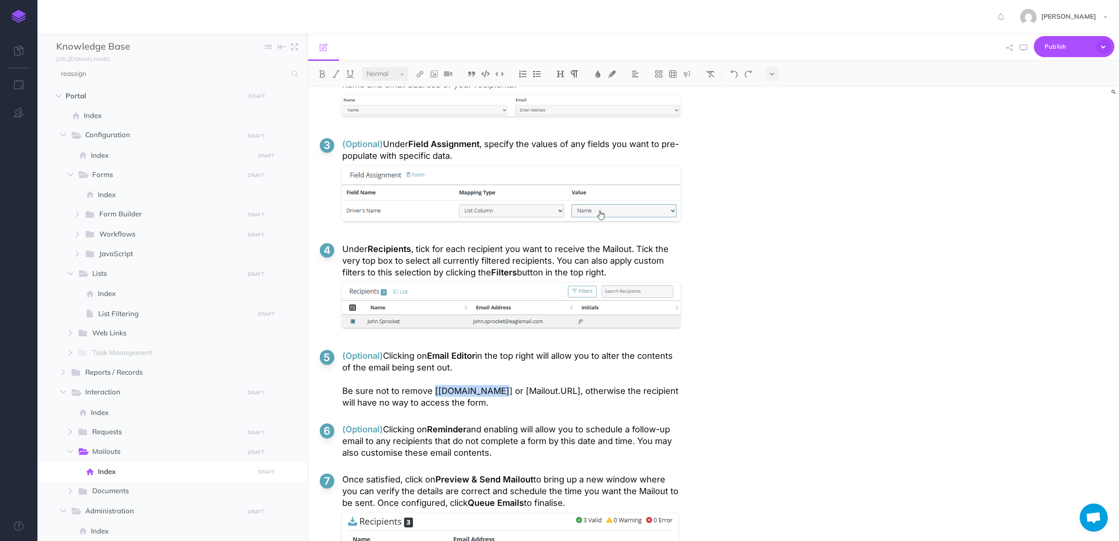
drag, startPoint x: 430, startPoint y: 351, endPoint x: 490, endPoint y: 352, distance: 59.9
click at [490, 352] on p "(Optional) Clicking on Email Editor in the top right will allow you to alter th…" at bounding box center [511, 379] width 338 height 59
drag, startPoint x: 514, startPoint y: 350, endPoint x: 560, endPoint y: 349, distance: 46.8
click at [555, 350] on p "(Optional) Clicking on Email Editor in the top right will allow you to alter th…" at bounding box center [511, 379] width 338 height 59
click at [547, 375] on ol "On the Mailout overview page, click on the "Create Mailout" button at the top o…" at bounding box center [500, 341] width 360 height 773
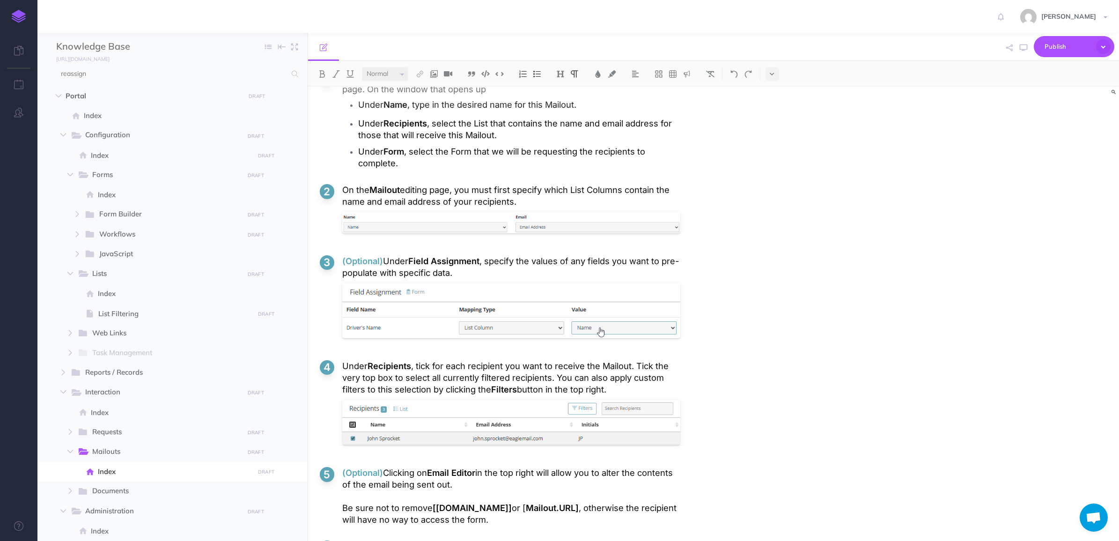
scroll to position [2237, 0]
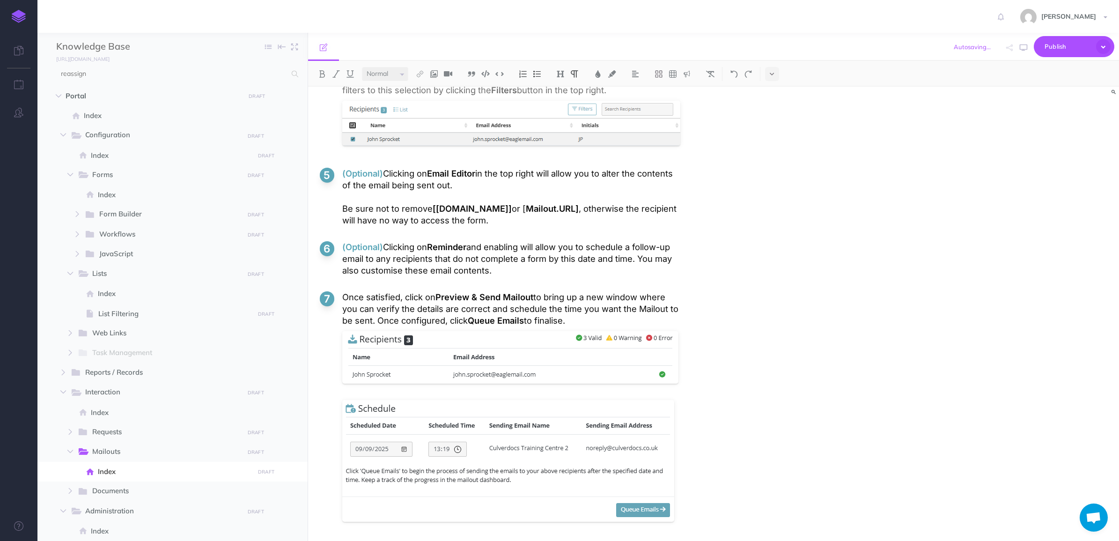
click at [338, 494] on ol "On the Mailout overview page, click on the "Create Mailout" button at the top o…" at bounding box center [500, 158] width 360 height 773
click at [364, 494] on ol "On the Mailout overview page, click on the "Create Mailout" button at the top o…" at bounding box center [500, 158] width 360 height 773
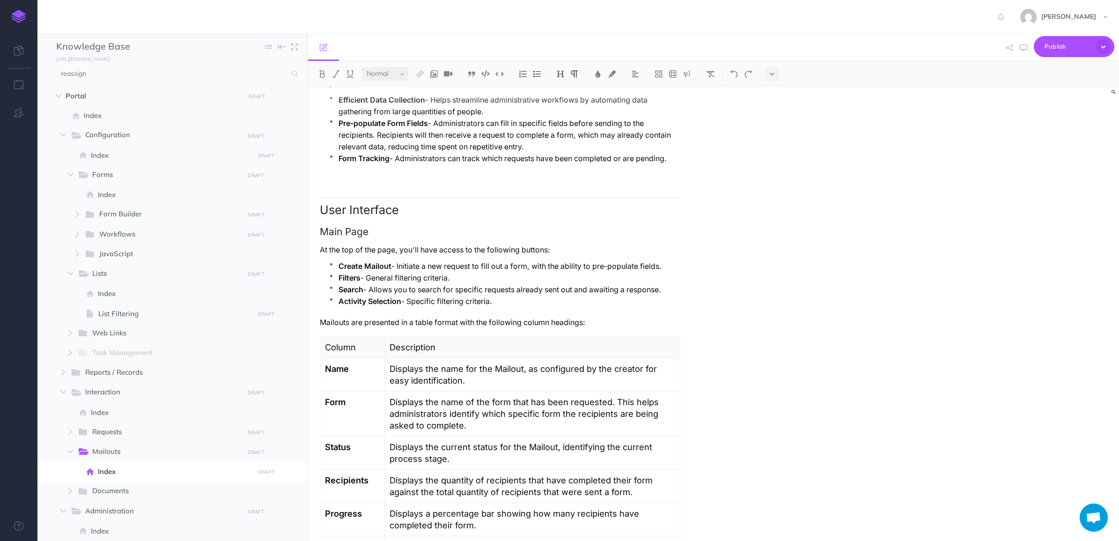
scroll to position [410, 0]
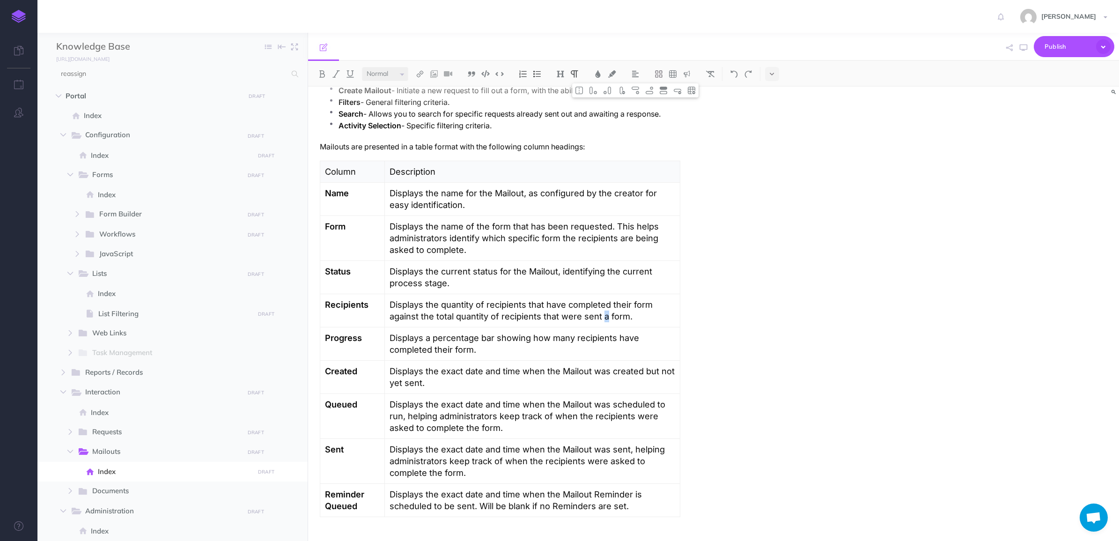
click at [555, 306] on p "Displays the quantity of recipients that have completed their form against the …" at bounding box center [532, 310] width 286 height 23
click at [516, 398] on p "Displays the exact date and time when the Mailout was scheduled to run, helping…" at bounding box center [532, 415] width 286 height 35
click at [555, 498] on p "Displays the exact date and time when the Mailout Reminder is scheduled to be s…" at bounding box center [532, 499] width 286 height 23
click at [492, 465] on p "Displays the exact date and time when the Mailout was sent, helping administrat…" at bounding box center [532, 460] width 286 height 35
drag, startPoint x: 514, startPoint y: 462, endPoint x: 428, endPoint y: 464, distance: 85.2
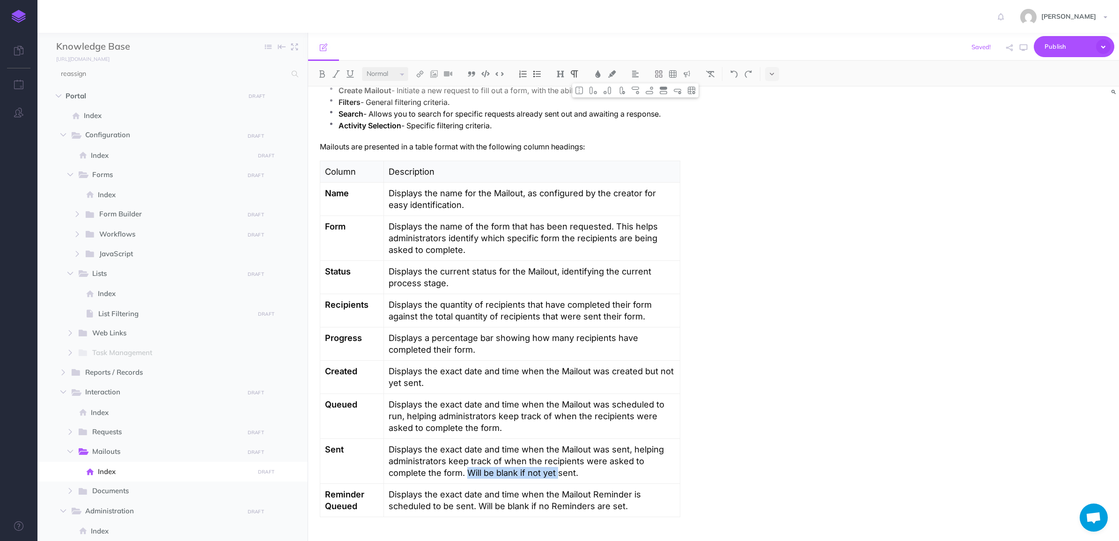
click at [428, 464] on p "Displays the exact date and time when the Mailout was sent, helping administrat…" at bounding box center [532, 460] width 286 height 35
click at [486, 421] on p "Displays the exact date and time when the Mailout was scheduled to run, helping…" at bounding box center [532, 415] width 286 height 35
click at [506, 418] on p "Displays the exact date and time when the Mailout was scheduled to run, helping…" at bounding box center [532, 415] width 286 height 35
click at [394, 372] on p "Displays the exact date and time when the Mailout was created but not yet sent." at bounding box center [531, 376] width 287 height 23
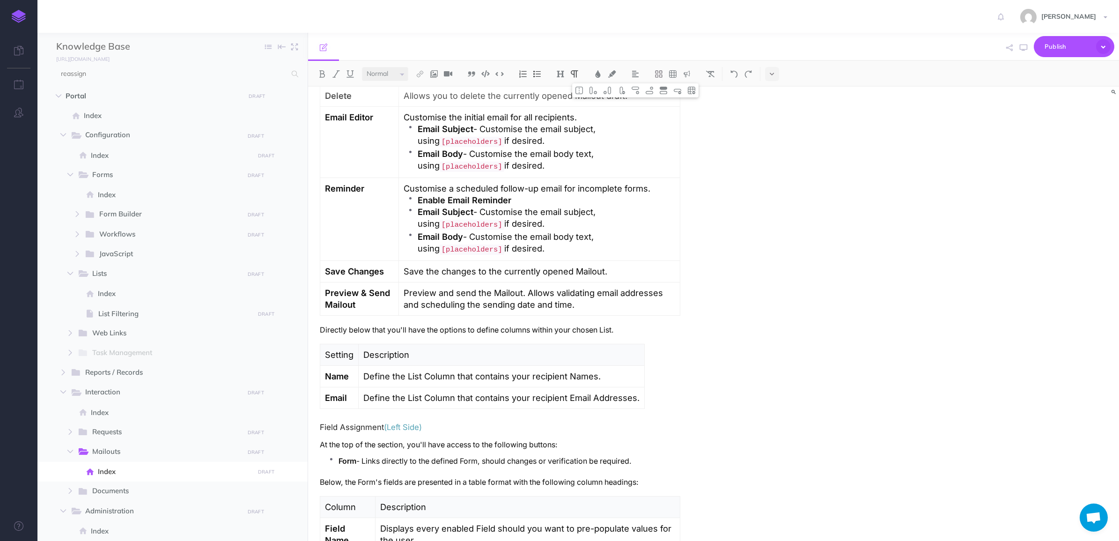
scroll to position [1229, 0]
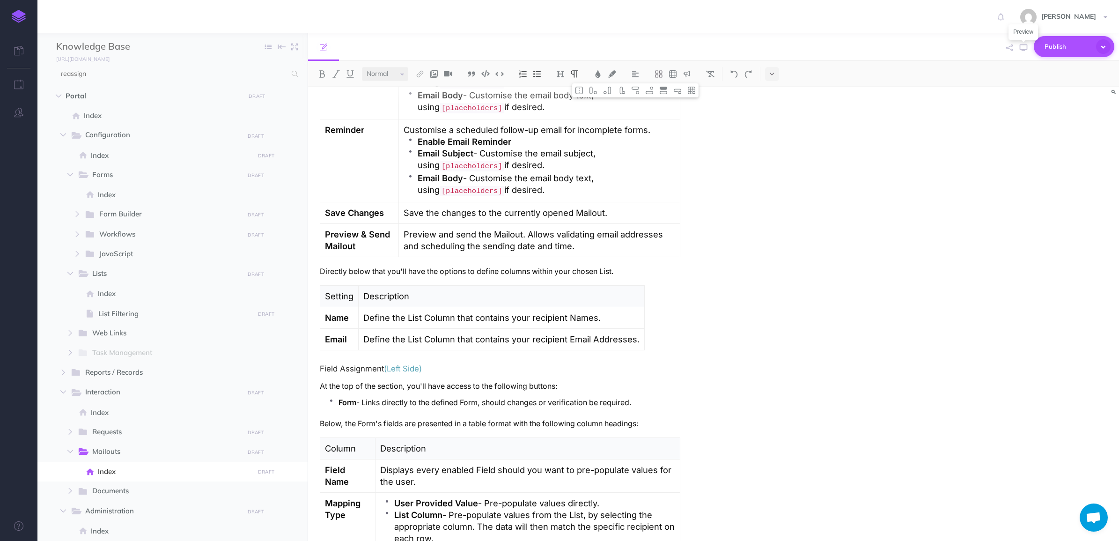
click at [555, 47] on span "Publish" at bounding box center [1067, 46] width 47 height 15
click at [555, 82] on p "Your changes will be submitted for review by a team owner." at bounding box center [1058, 84] width 94 height 17
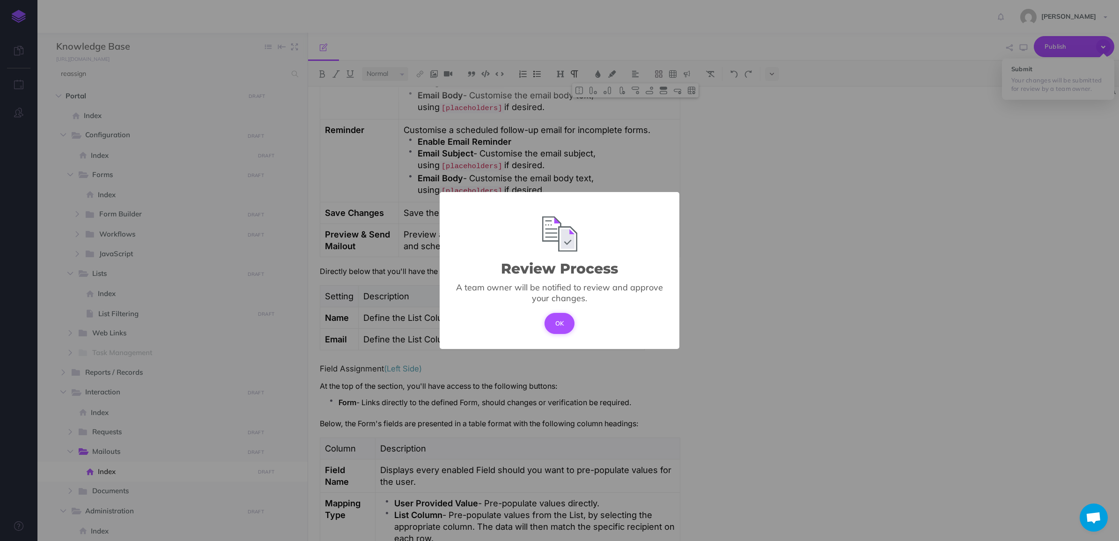
click at [555, 322] on button "OK" at bounding box center [559, 323] width 30 height 21
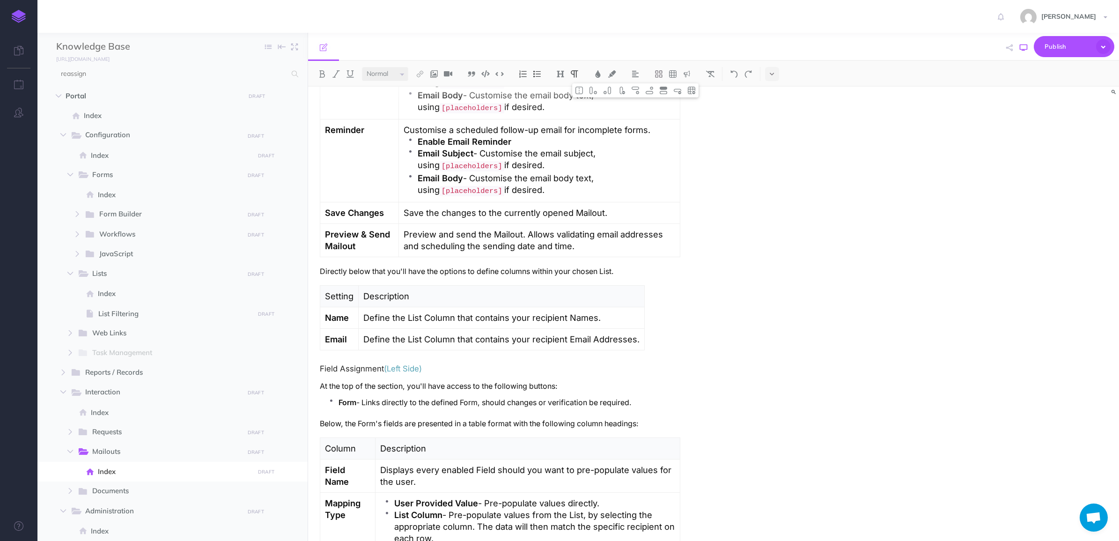
click at [555, 46] on icon "button" at bounding box center [1023, 47] width 7 height 7
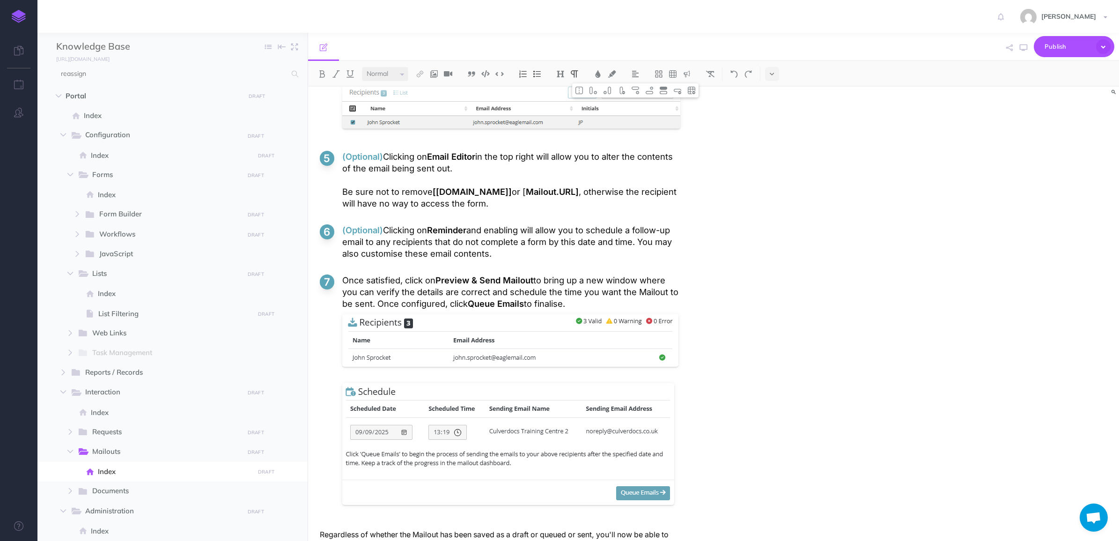
click at [432, 528] on p "Regardless of whether the Mailout has been saved as a draft or queued or sent, …" at bounding box center [500, 545] width 360 height 35
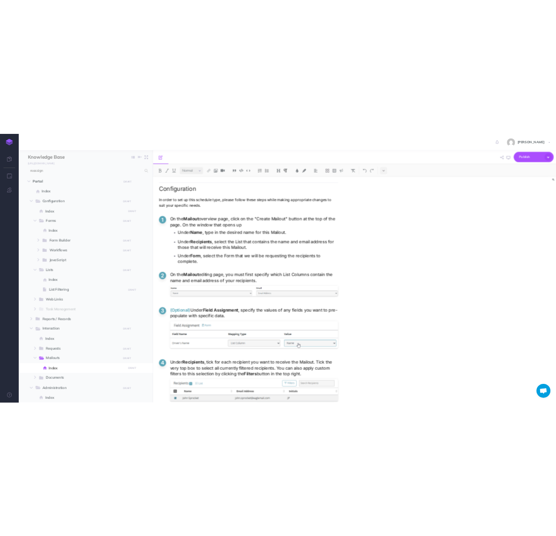
scroll to position [1792, 0]
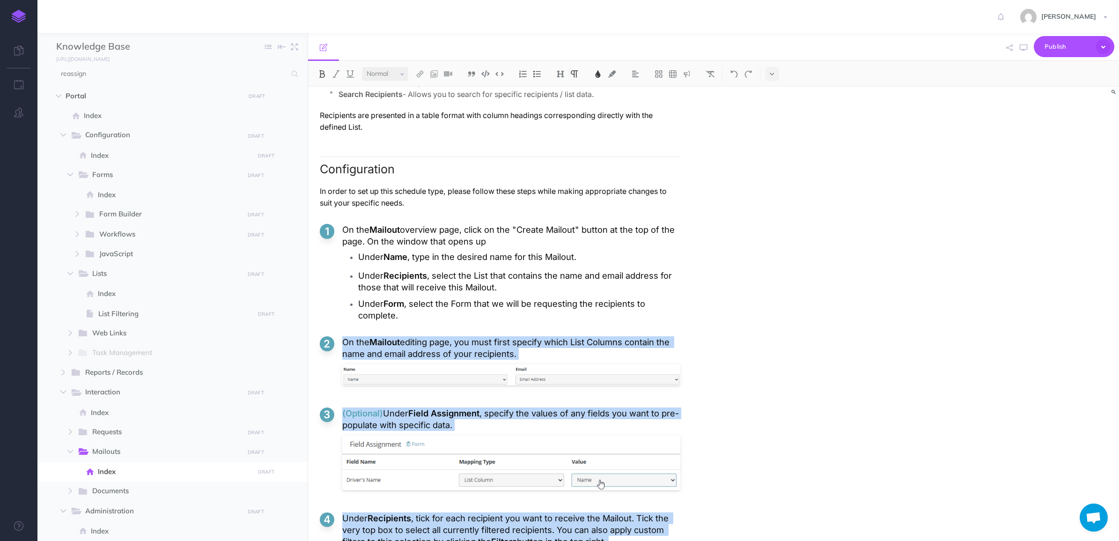
click at [457, 185] on p "In order to set up this schedule type, please follow these steps while making a…" at bounding box center [500, 196] width 360 height 23
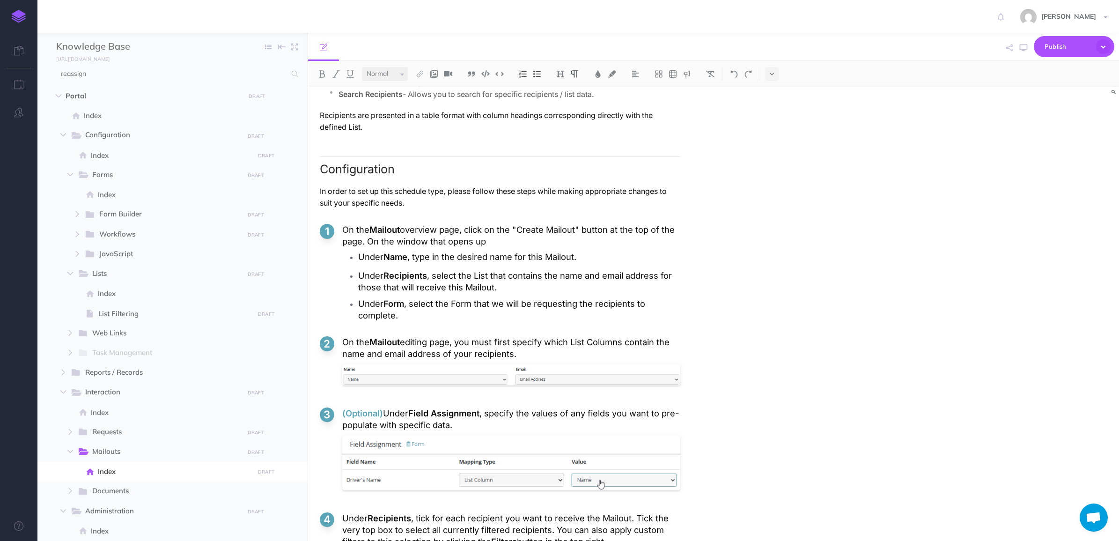
click at [411, 185] on p "In order to set up this schedule type, please follow these steps while making a…" at bounding box center [500, 196] width 360 height 23
click at [555, 41] on span "Publish" at bounding box center [1067, 46] width 47 height 15
click at [555, 69] on h4 "Submit" at bounding box center [1058, 69] width 94 height 7
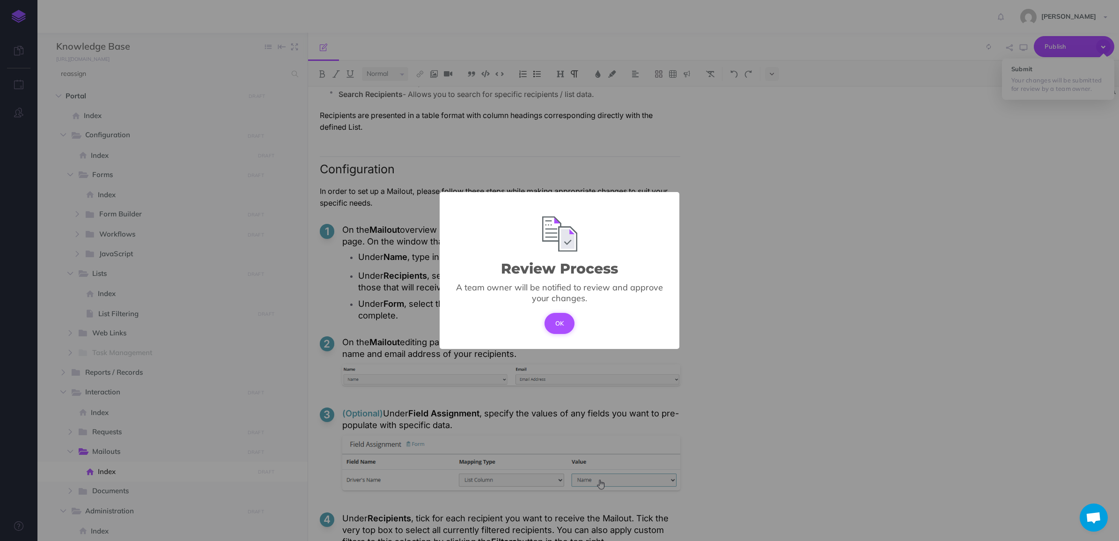
click at [555, 326] on button "OK" at bounding box center [559, 323] width 30 height 21
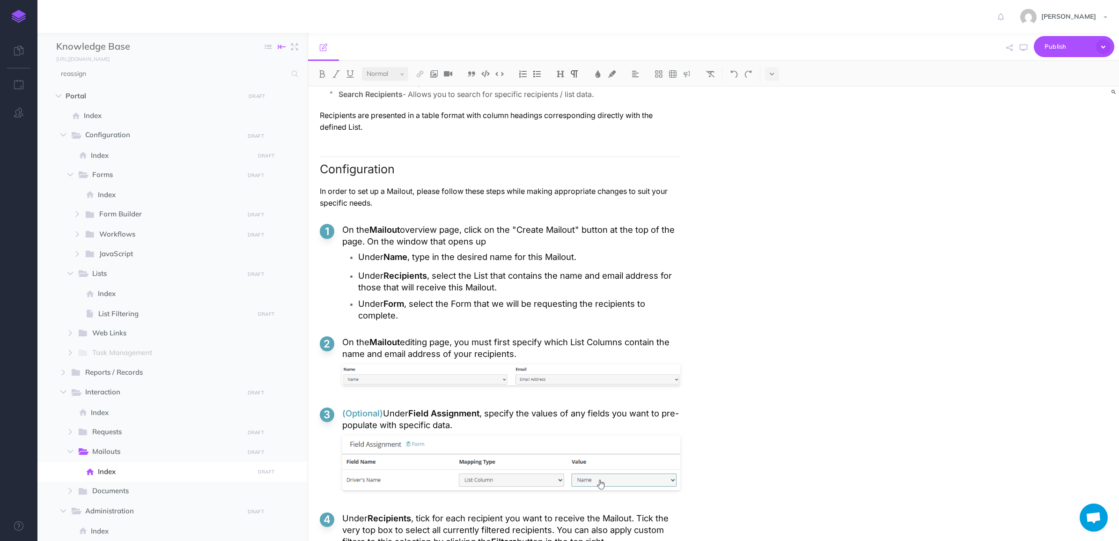
click at [281, 45] on icon "button" at bounding box center [281, 47] width 7 height 14
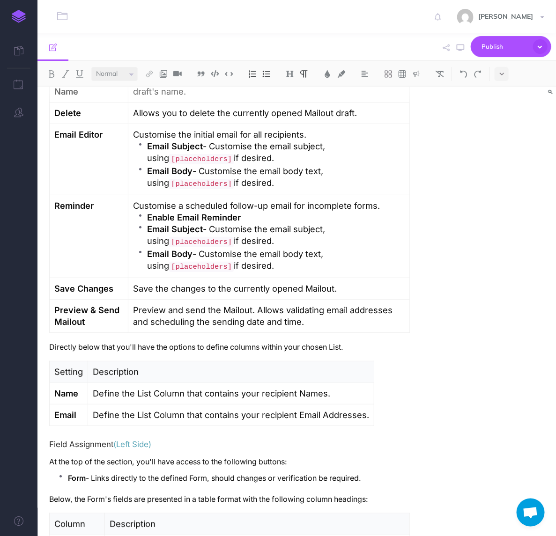
scroll to position [1094, 0]
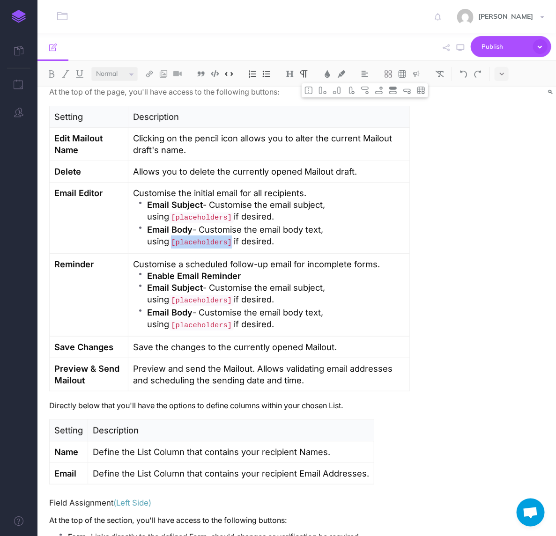
drag, startPoint x: 213, startPoint y: 209, endPoint x: 148, endPoint y: 214, distance: 64.8
click at [148, 214] on ul "Email Subject - Customise the email subject, using [placeholders] if desired. E…" at bounding box center [269, 224] width 272 height 50
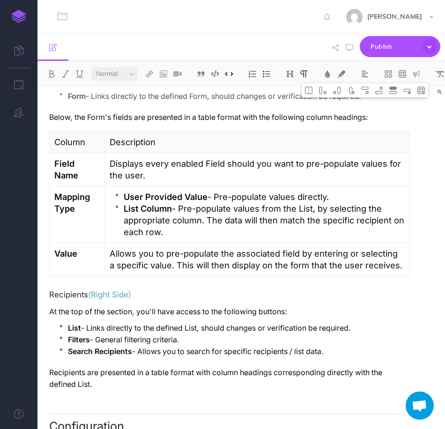
scroll to position [1535, 0]
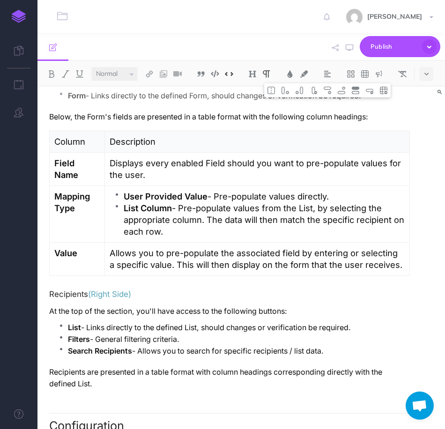
click at [354, 202] on p "List Column - Pre-populate values from the List, by selecting the appropriate c…" at bounding box center [264, 219] width 281 height 35
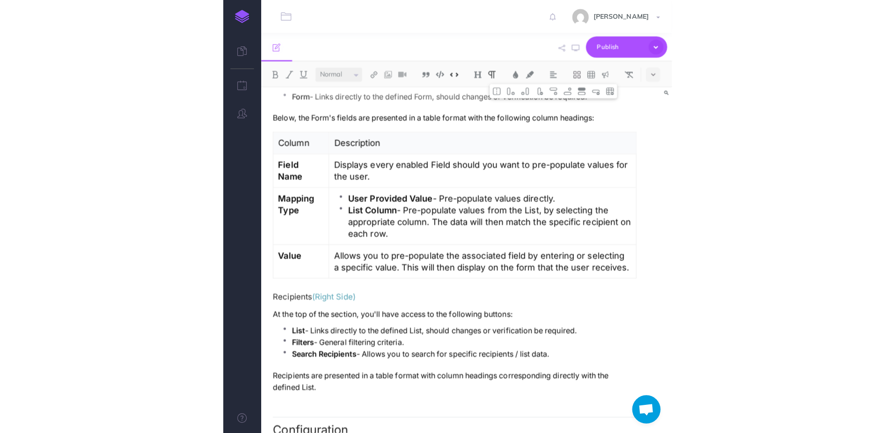
scroll to position [2367, 0]
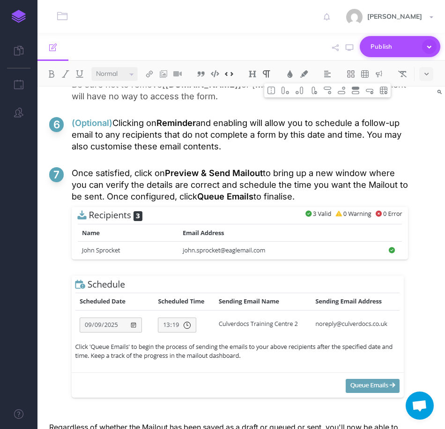
click at [406, 48] on span "Publish" at bounding box center [393, 46] width 47 height 15
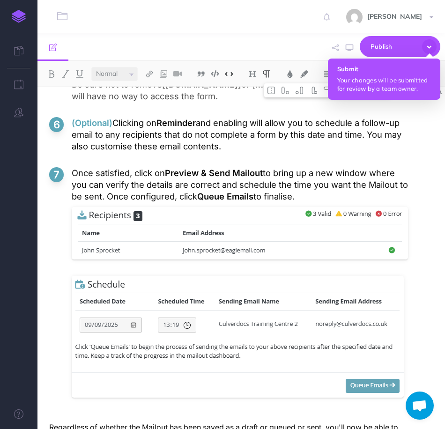
click at [402, 73] on button "Submit Your changes will be submitted for review by a team owner." at bounding box center [384, 79] width 112 height 41
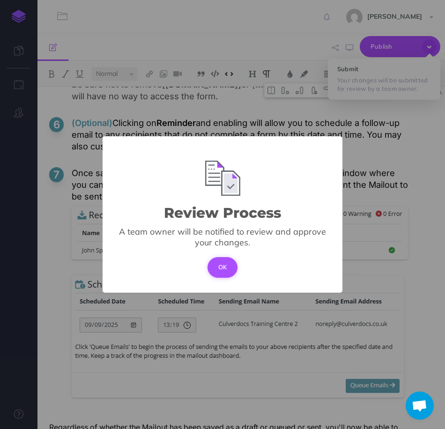
click at [226, 271] on button "OK" at bounding box center [222, 267] width 30 height 21
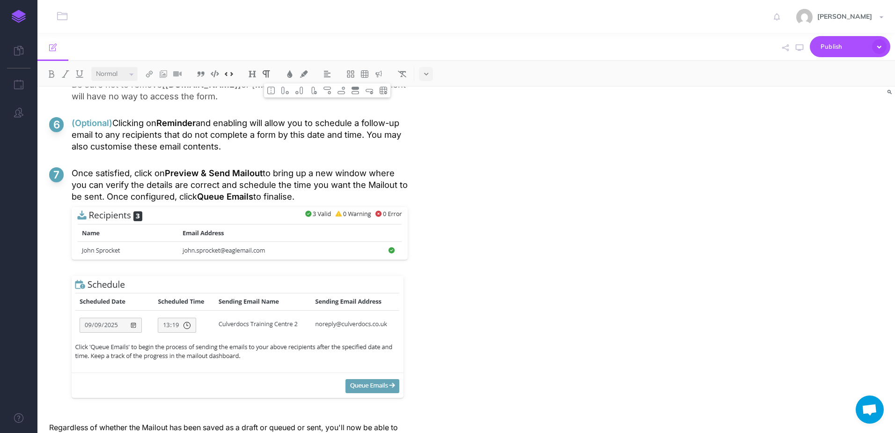
scroll to position [2363, 0]
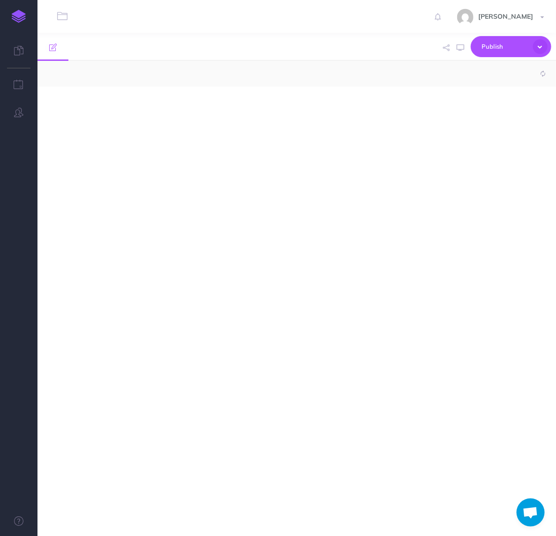
select select "null"
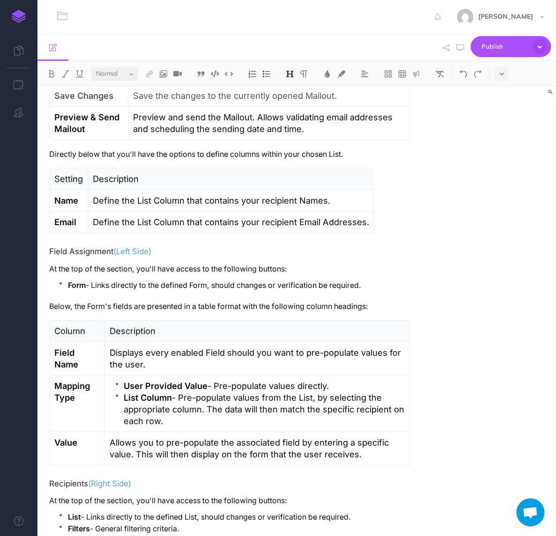
scroll to position [1404, 0]
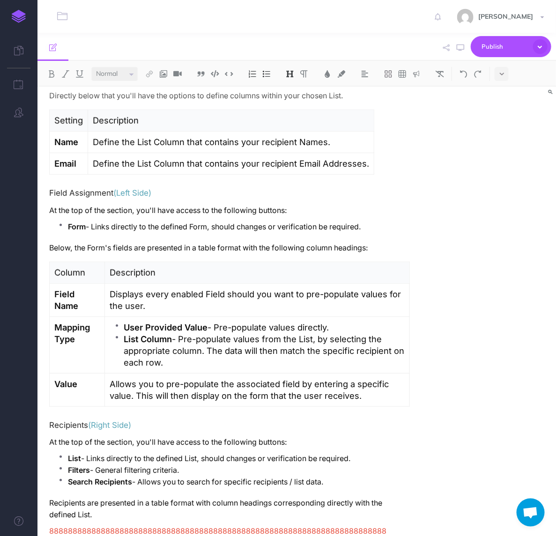
click at [221, 31] on div "Lawrence Murrell Settings Account Settings Teams Create Team Culverdocs Support…" at bounding box center [278, 16] width 542 height 33
click at [60, 22] on button "button" at bounding box center [62, 16] width 10 height 10
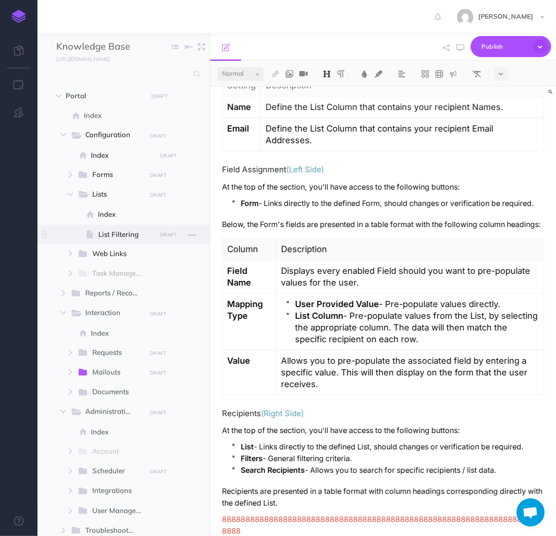
click at [117, 229] on span "List Filtering" at bounding box center [125, 234] width 55 height 11
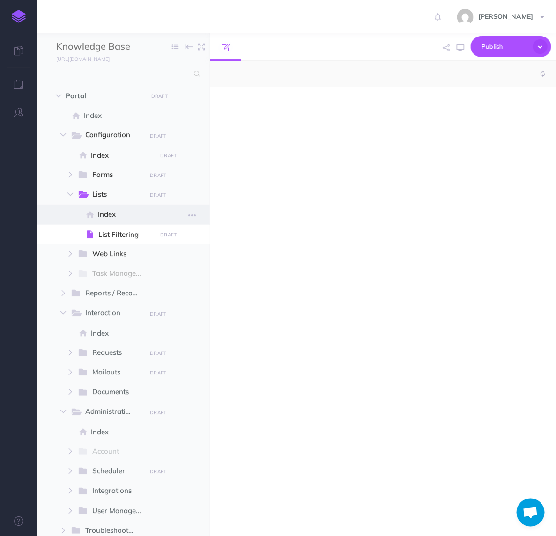
select select "null"
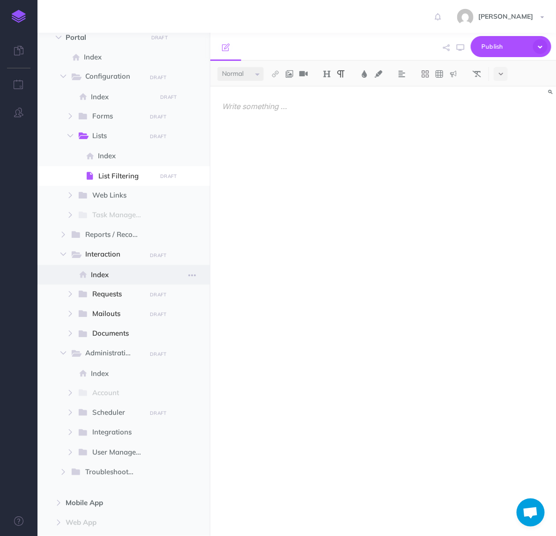
scroll to position [117, 0]
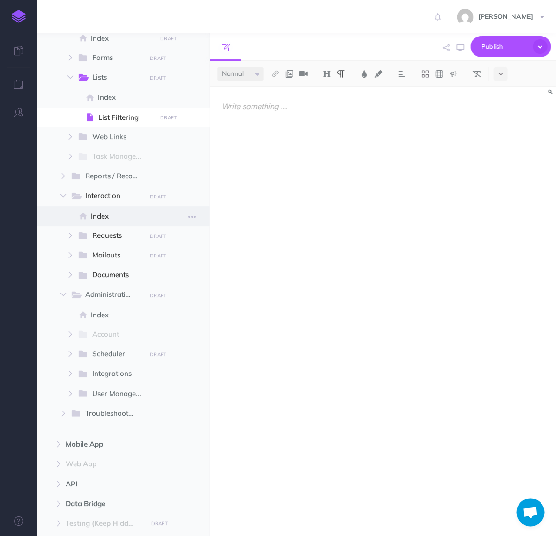
click at [107, 215] on span "Index" at bounding box center [122, 216] width 63 height 11
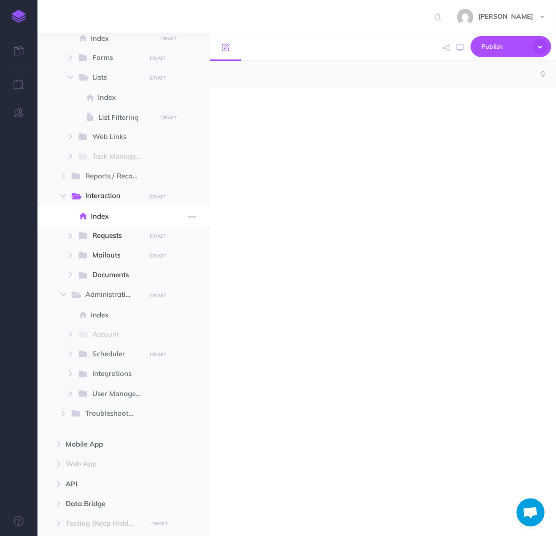
select select "null"
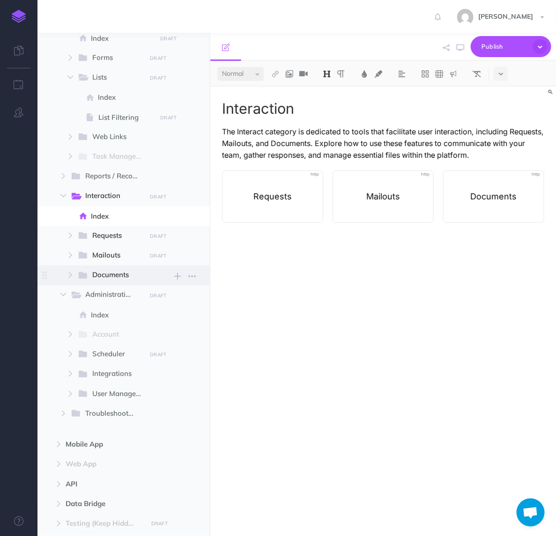
click at [95, 275] on span "Documents" at bounding box center [115, 275] width 47 height 12
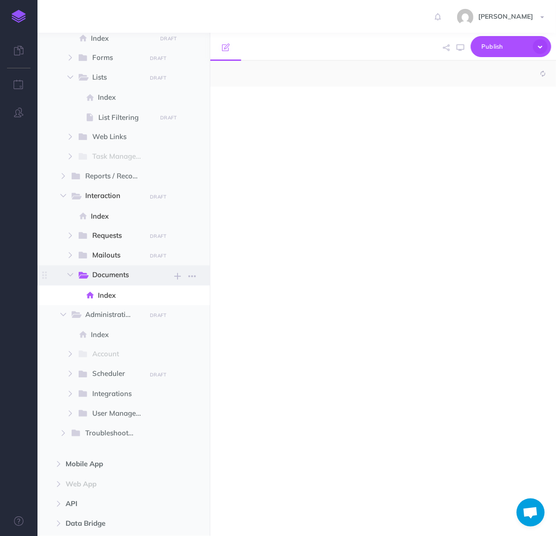
select select "null"
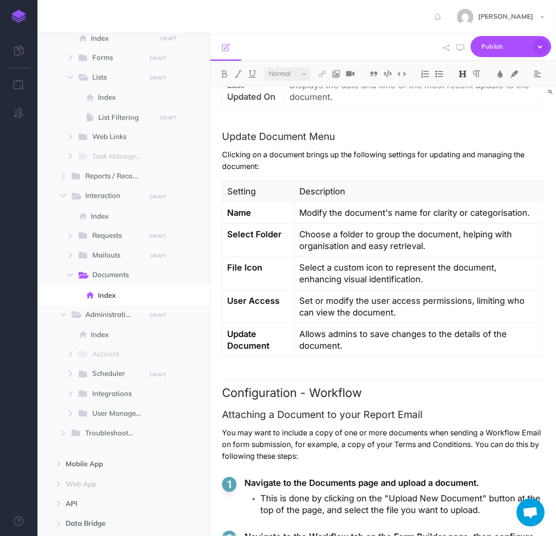
scroll to position [983, 0]
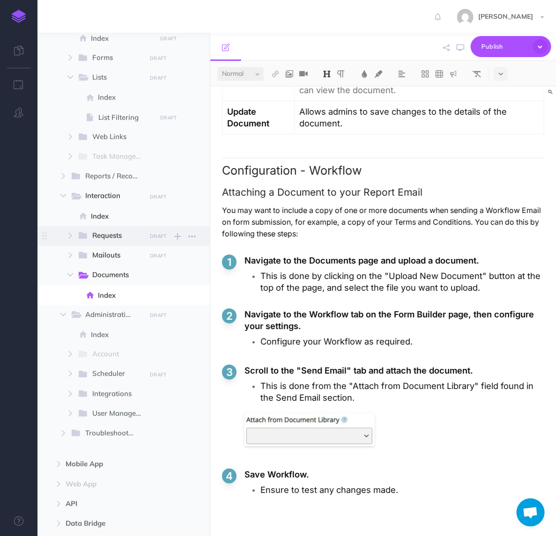
click at [101, 242] on span "Requests DRAFT Submit changes for review Nevermind Publish New folder Add a new…" at bounding box center [138, 236] width 123 height 20
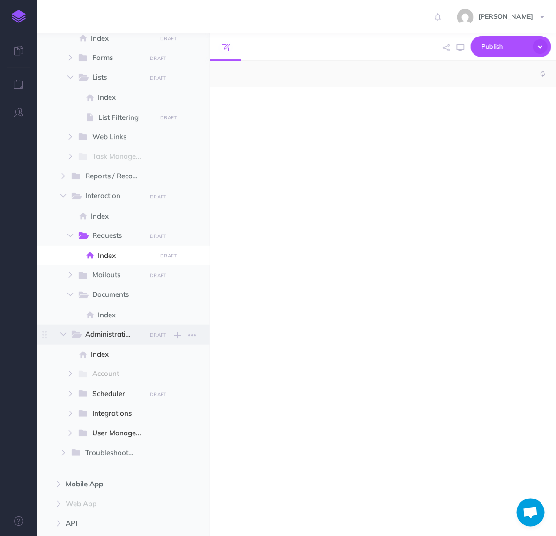
select select "null"
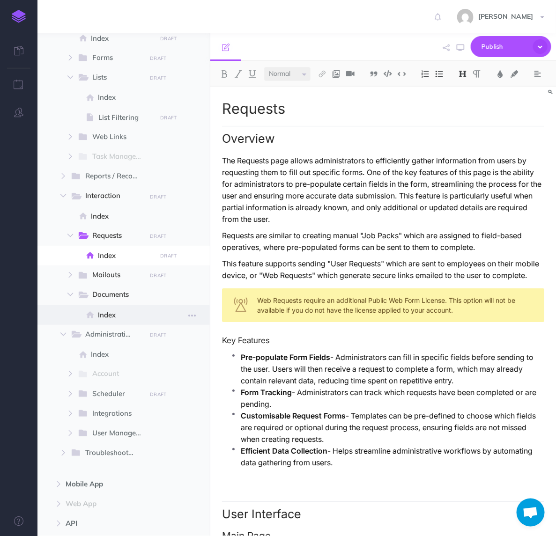
click at [100, 319] on span "Index" at bounding box center [126, 314] width 56 height 11
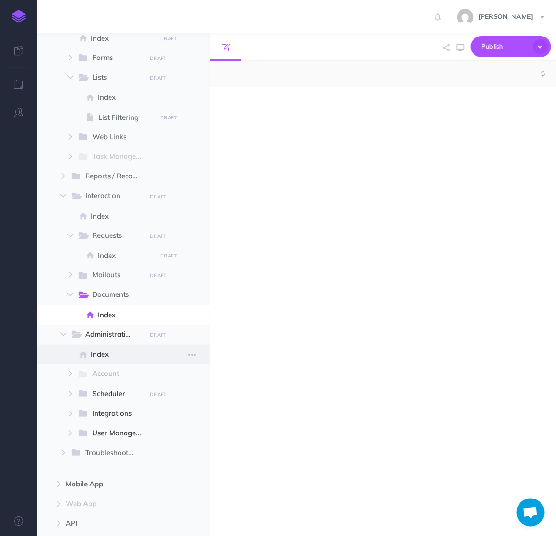
select select "null"
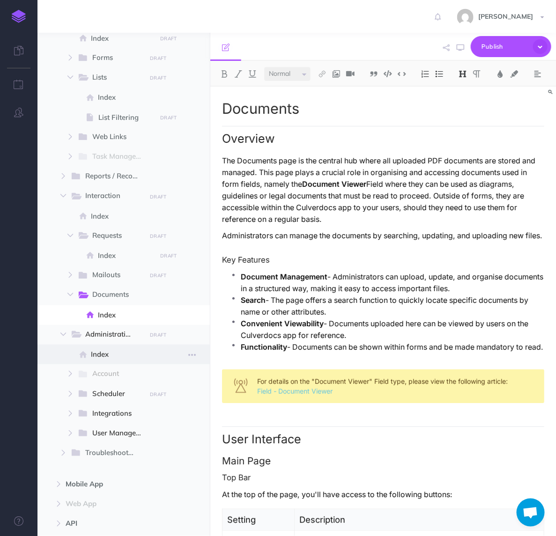
click at [101, 350] on span "Index" at bounding box center [122, 354] width 63 height 11
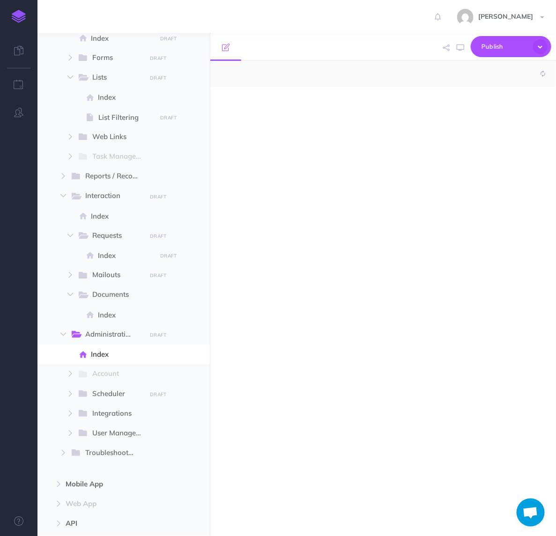
select select "null"
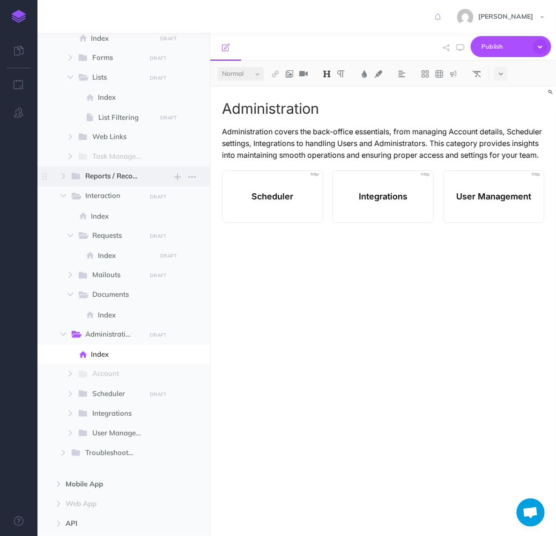
click at [83, 179] on span at bounding box center [77, 176] width 15 height 12
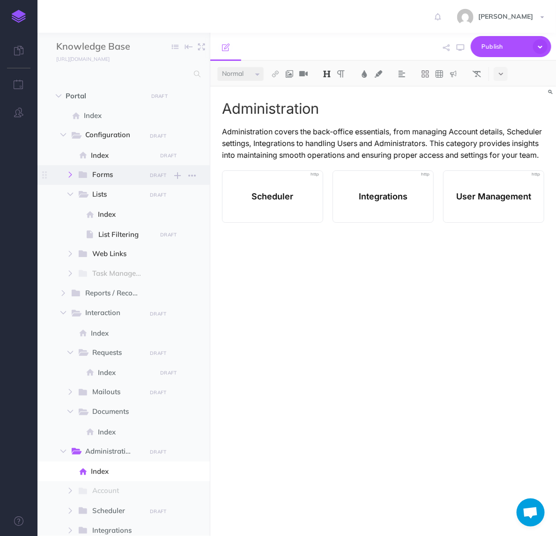
click at [72, 173] on icon "button" at bounding box center [70, 175] width 6 height 6
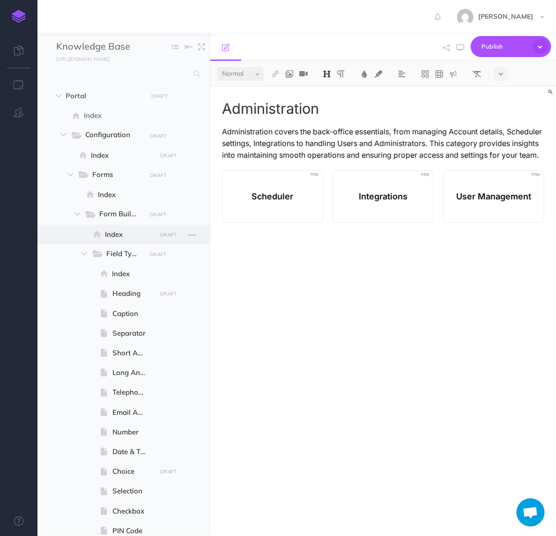
click at [122, 231] on span "Index" at bounding box center [129, 234] width 49 height 11
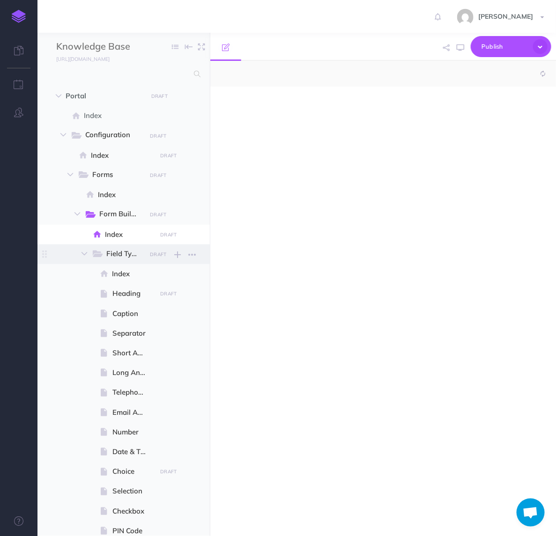
select select "null"
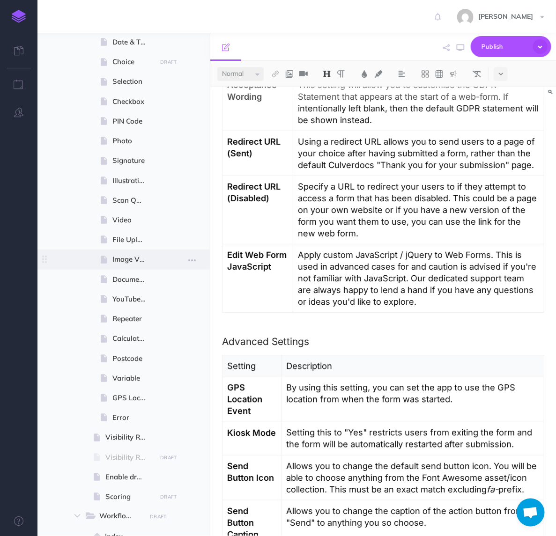
scroll to position [527, 0]
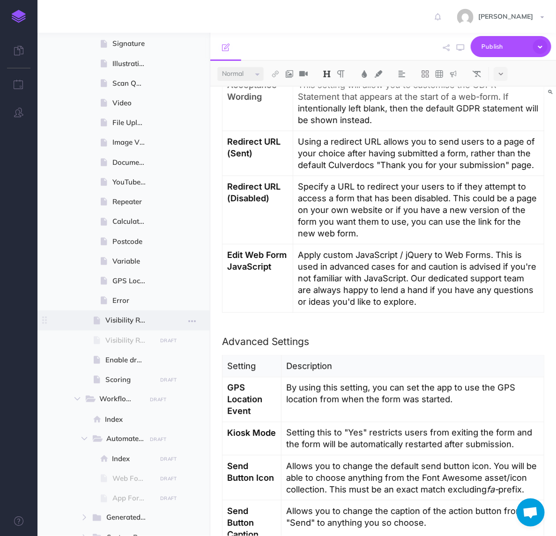
click at [123, 328] on span at bounding box center [123, 320] width 172 height 20
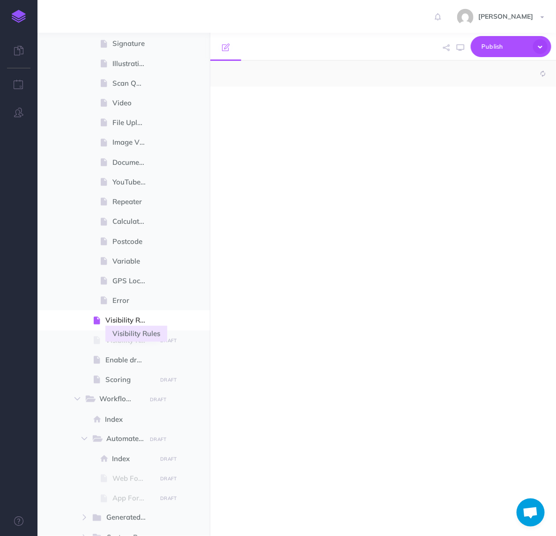
select select "null"
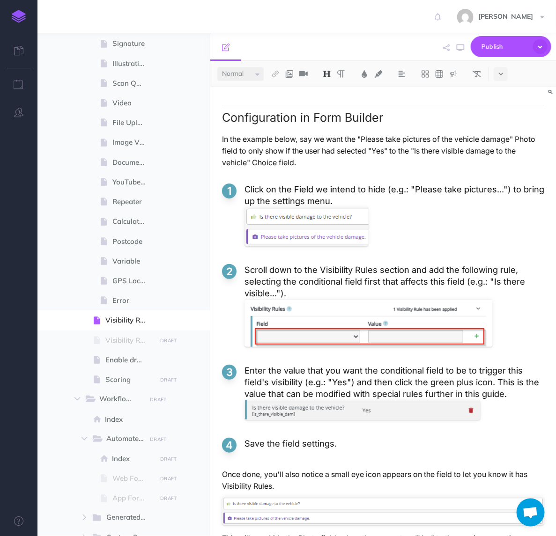
scroll to position [239, 0]
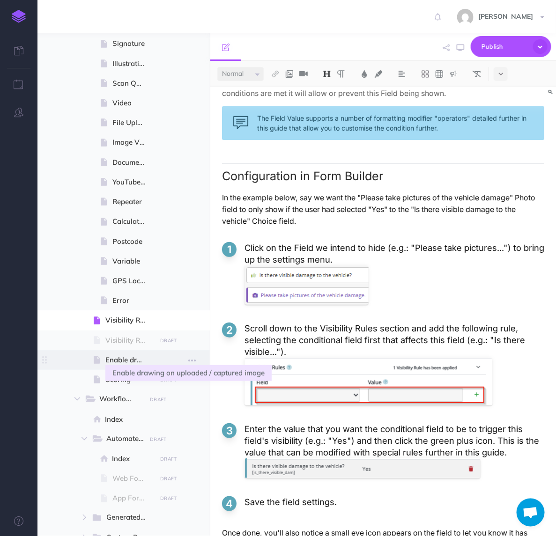
click at [129, 359] on span "Enable drawing on uploaded / captured image" at bounding box center [129, 359] width 48 height 11
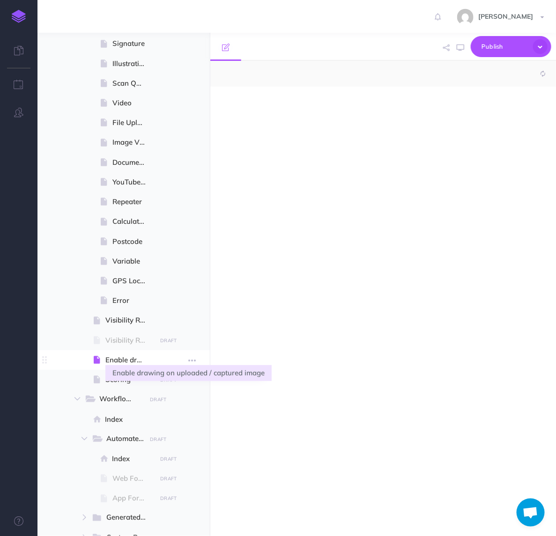
select select "null"
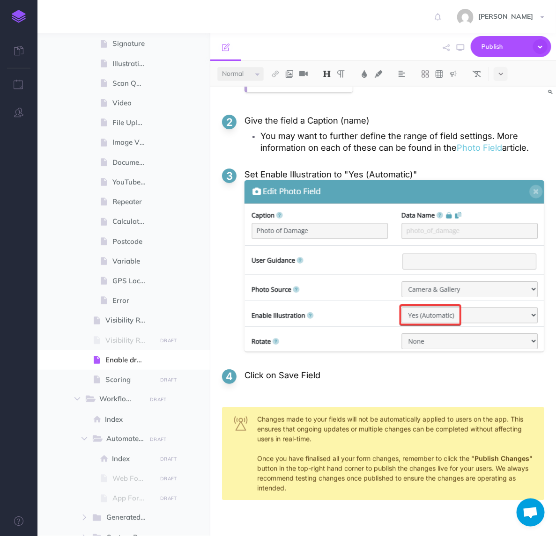
scroll to position [176, 0]
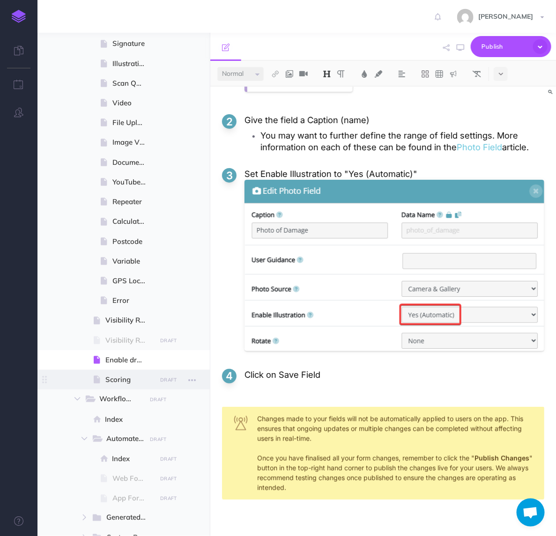
click at [128, 373] on span at bounding box center [123, 380] width 172 height 20
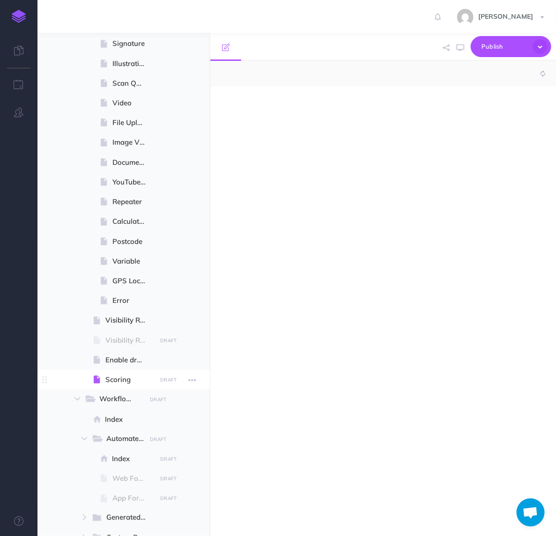
click at [122, 377] on span "Scoring" at bounding box center [129, 379] width 48 height 11
click at [130, 363] on span "Enable drawing on uploaded / captured image" at bounding box center [129, 359] width 48 height 11
click at [286, 300] on div at bounding box center [382, 311] width 345 height 449
click at [146, 301] on span "Error" at bounding box center [132, 300] width 41 height 11
select select "null"
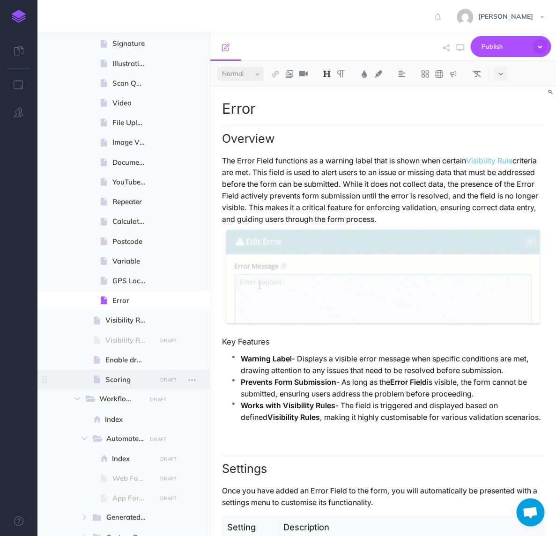
click at [124, 375] on span "Scoring" at bounding box center [129, 379] width 48 height 11
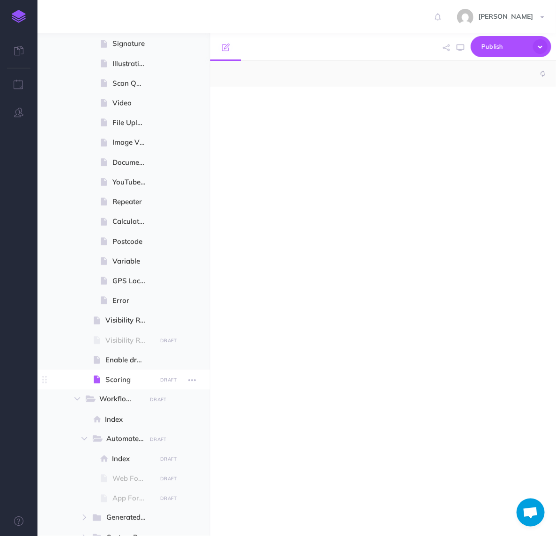
select select "null"
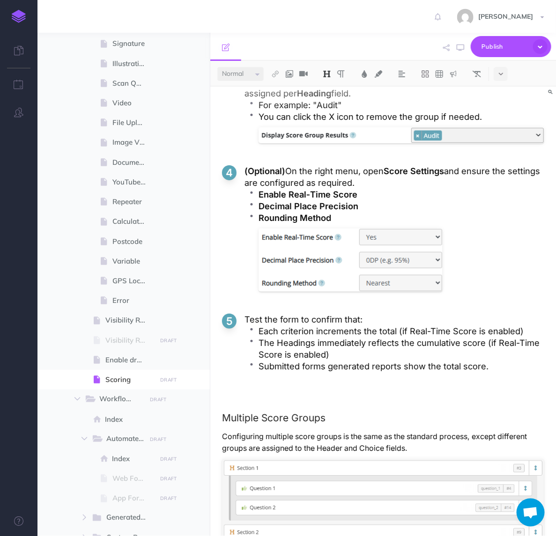
scroll to position [1814, 0]
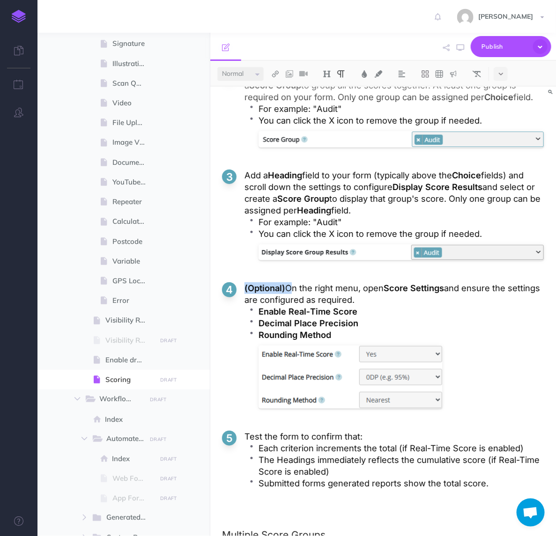
drag, startPoint x: 291, startPoint y: 246, endPoint x: 242, endPoint y: 246, distance: 49.2
click at [242, 282] on li "(Optional) On the right menu, open Score Settings and ensure the settings are c…" at bounding box center [383, 348] width 322 height 133
click at [368, 73] on img at bounding box center [364, 73] width 8 height 7
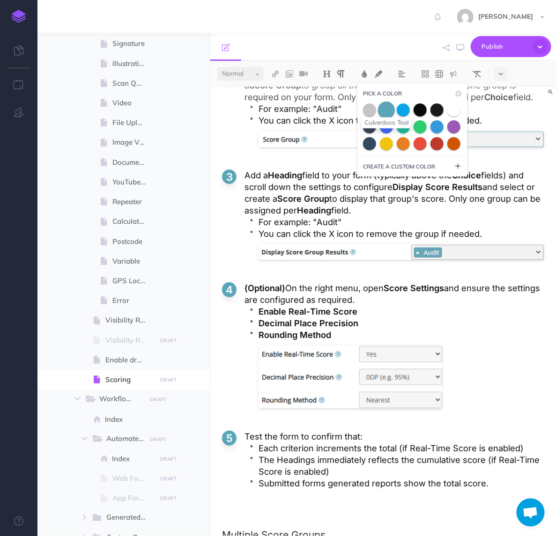
click at [391, 106] on span at bounding box center [386, 109] width 17 height 17
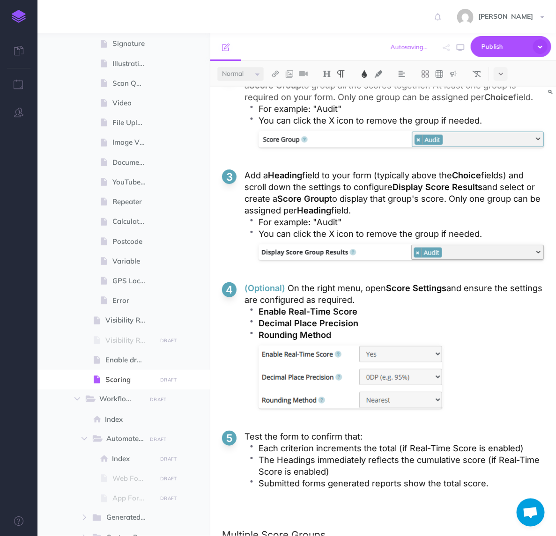
click at [328, 282] on p "(Optional) On the right menu, open Score Settings and ensure the settings are c…" at bounding box center [394, 293] width 300 height 23
click at [504, 50] on span "Publish" at bounding box center [504, 46] width 47 height 15
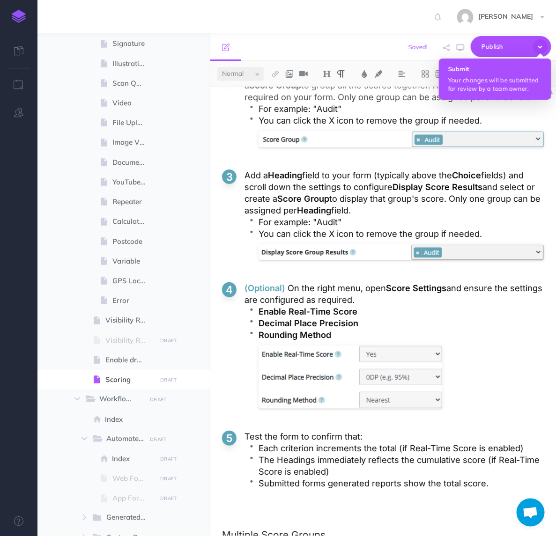
click at [491, 76] on p "Your changes will be submitted for review by a team owner." at bounding box center [495, 84] width 94 height 17
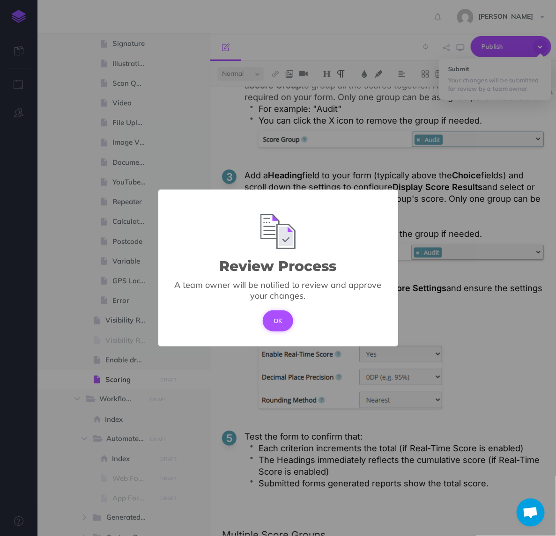
click at [284, 315] on button "OK" at bounding box center [278, 320] width 30 height 21
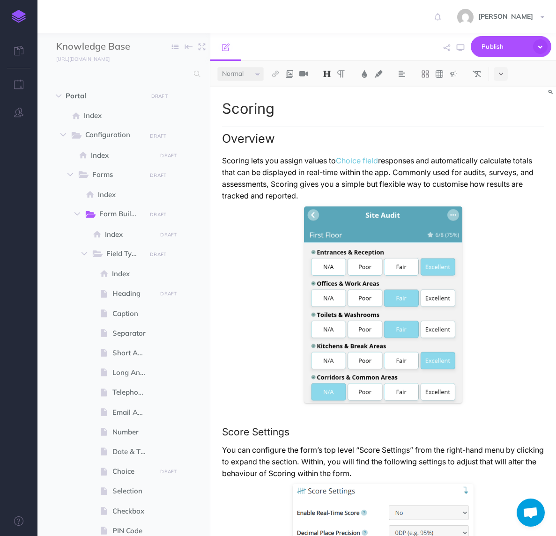
select select "null"
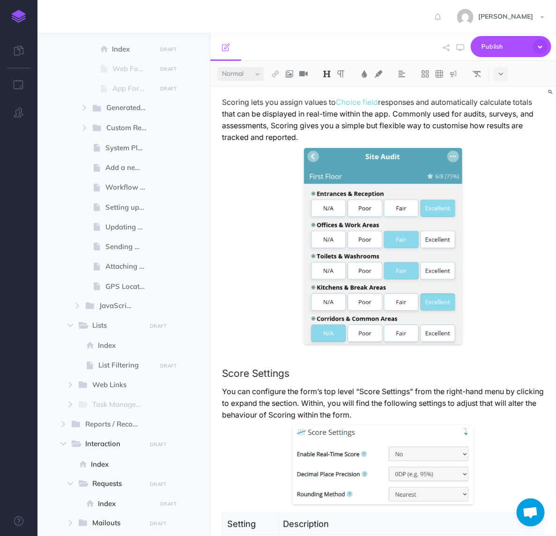
scroll to position [995, 0]
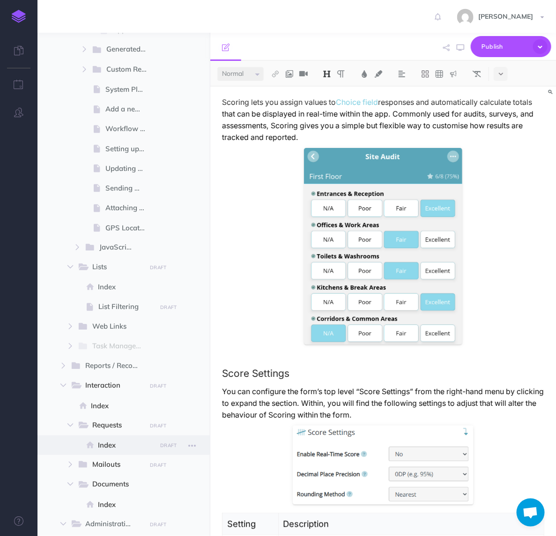
click at [125, 448] on span "Index" at bounding box center [126, 445] width 56 height 11
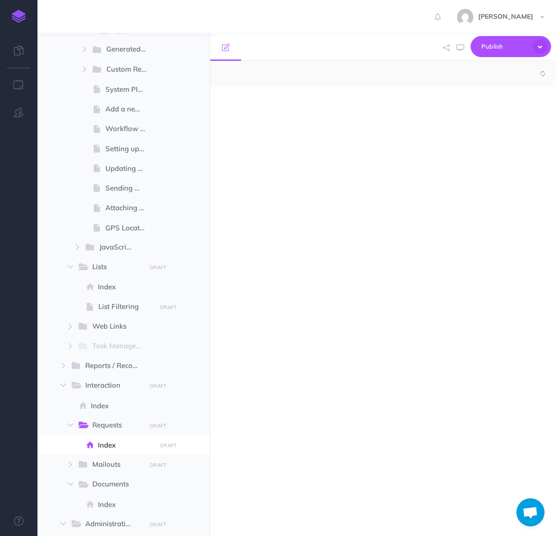
select select "null"
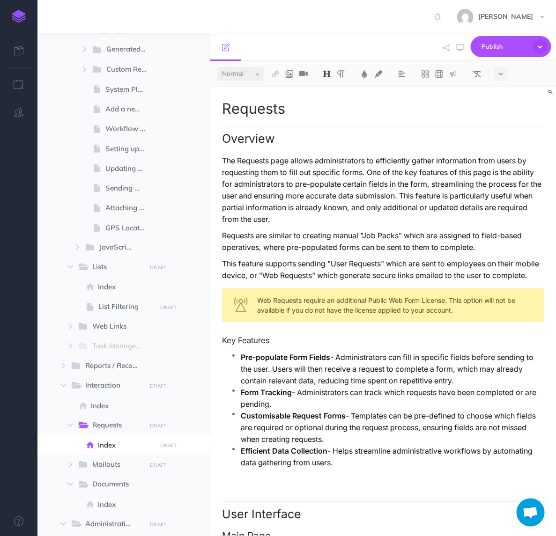
click at [316, 387] on p "Form Tracking - Administrators can track which requests have been completed or …" at bounding box center [392, 398] width 303 height 23
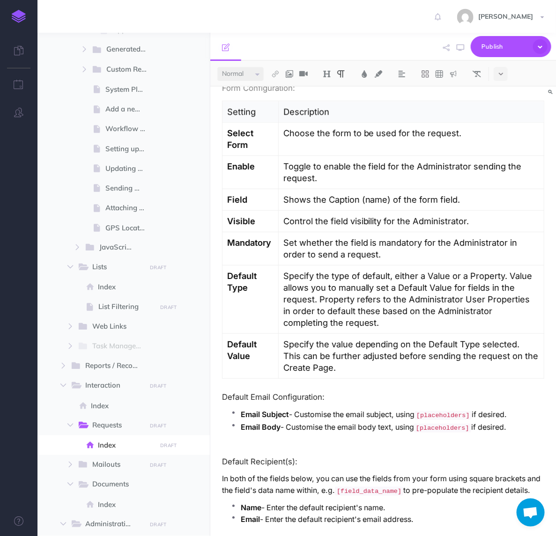
scroll to position [2042, 0]
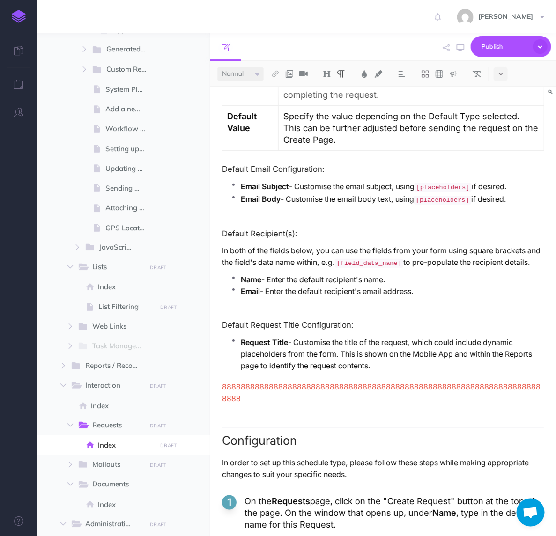
click at [314, 495] on p "On the Requests page, click on the "Create Request" button at the top of the pa…" at bounding box center [394, 512] width 300 height 35
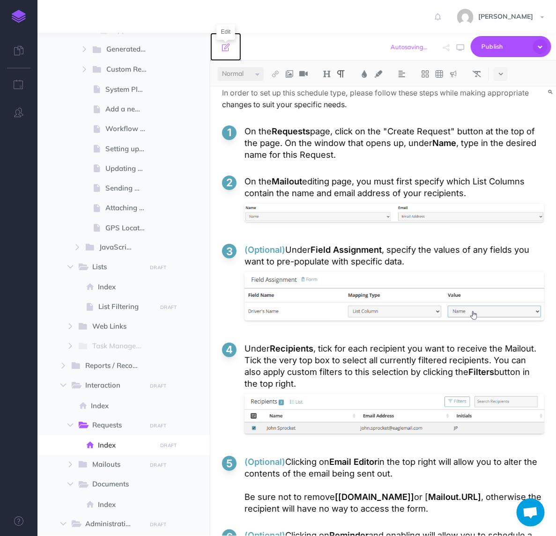
click at [222, 49] on icon at bounding box center [225, 47] width 7 height 7
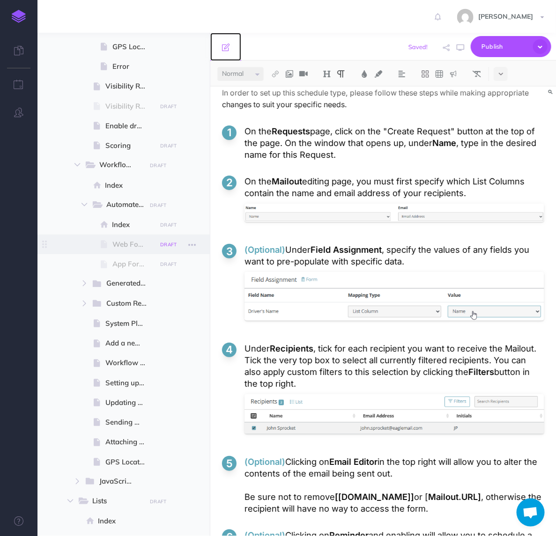
scroll to position [0, 0]
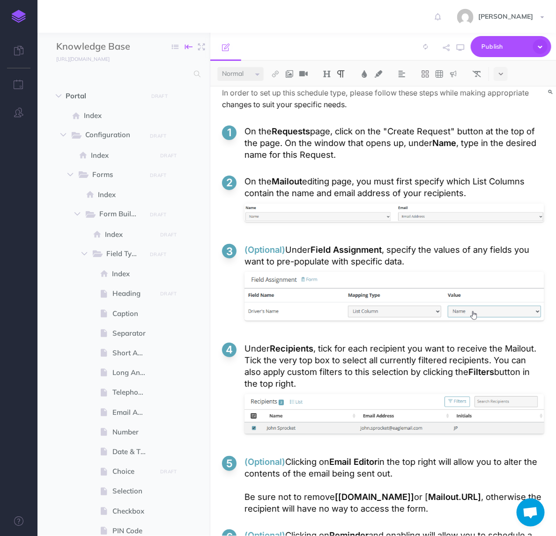
click at [192, 45] on icon "button" at bounding box center [188, 47] width 7 height 14
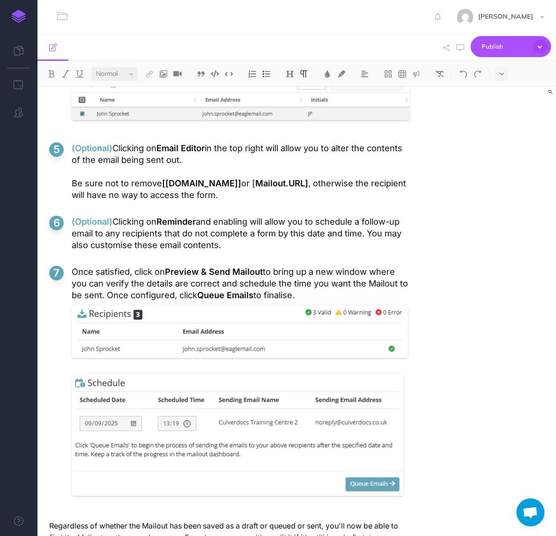
scroll to position [2576, 0]
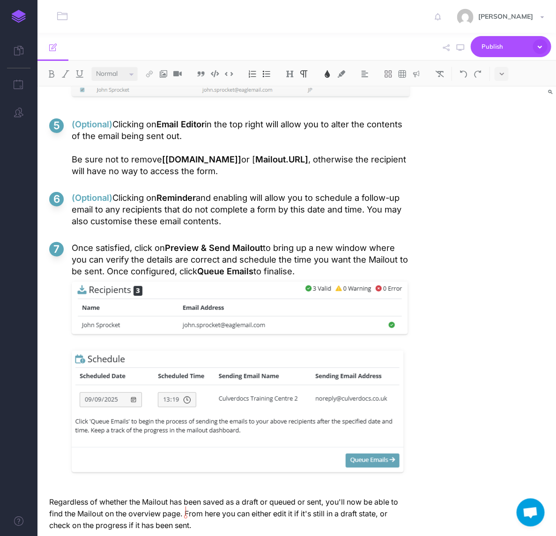
click at [186, 536] on span "888888888888888888888888888888888888888888888888888888888888888888888888" at bounding box center [217, 541] width 337 height 9
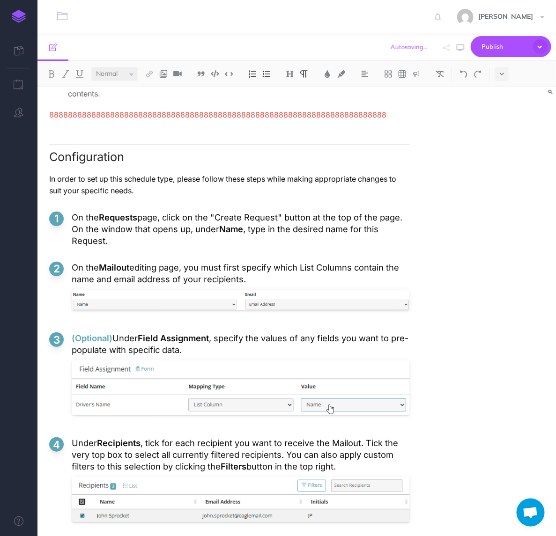
scroll to position [2033, 0]
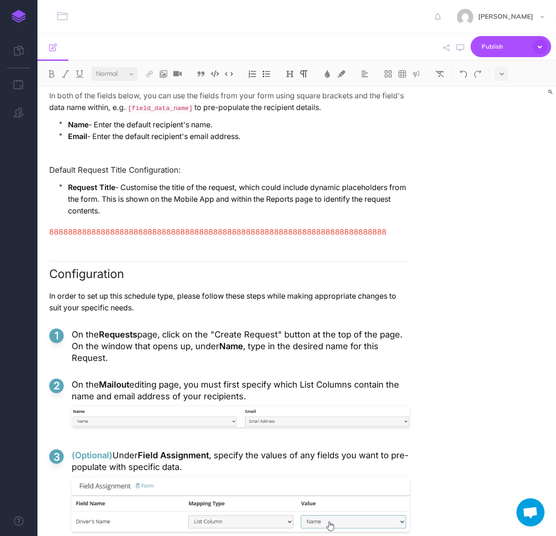
click at [143, 290] on p "In order to set up this schedule type, please follow these steps while making a…" at bounding box center [229, 301] width 360 height 23
click at [128, 290] on p "In order to set up this schedule type, please follow these steps while making a…" at bounding box center [229, 301] width 360 height 23
click at [129, 290] on p "In order to set up this schedule type, please follow these steps while making a…" at bounding box center [229, 301] width 360 height 23
click at [144, 329] on p "On the Requests page, click on the "Create Request" button at the top of the pa…" at bounding box center [241, 346] width 338 height 35
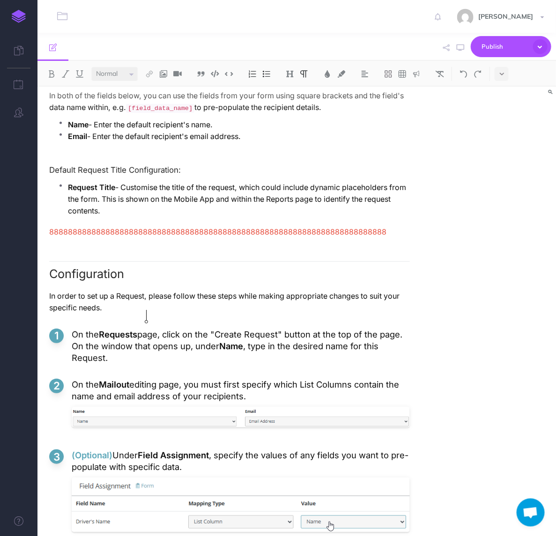
click at [146, 329] on p "On the Requests page, click on the "Create Request" button at the top of the pa…" at bounding box center [241, 346] width 338 height 35
click at [144, 329] on p "On the Requests page, click on the "Create Request" button at the top of the pa…" at bounding box center [241, 346] width 338 height 35
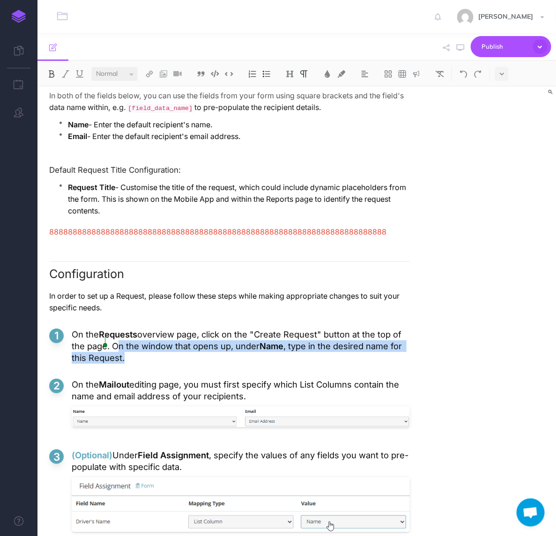
drag, startPoint x: 96, startPoint y: 329, endPoint x: 115, endPoint y: 339, distance: 22.0
click at [115, 339] on p "On the Requests overview page, click on the "Create Request" button at the top …" at bounding box center [241, 346] width 338 height 35
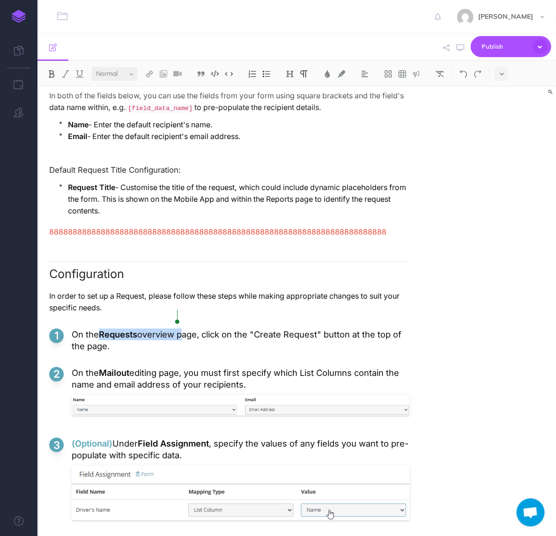
drag, startPoint x: 99, startPoint y: 316, endPoint x: 177, endPoint y: 317, distance: 77.7
click at [177, 329] on p "On the Requests overview page, click on the "Create Request" button at the top …" at bounding box center [241, 340] width 338 height 23
copy p "Requests overview"
drag, startPoint x: 102, startPoint y: 354, endPoint x: 161, endPoint y: 356, distance: 58.5
click at [161, 367] on p "On the Mailout editing page, you must first specify which List Columns contain …" at bounding box center [241, 378] width 338 height 23
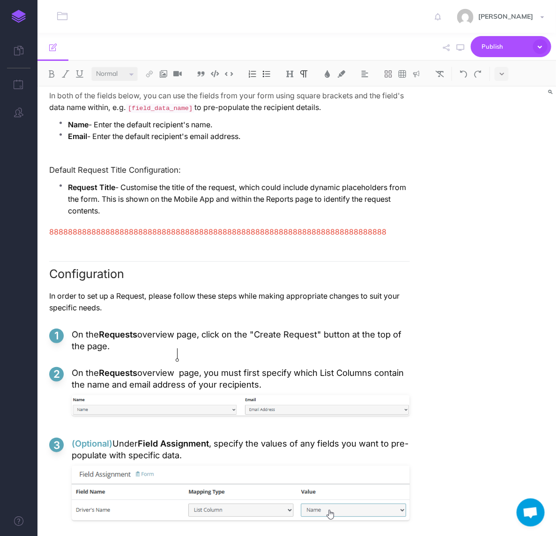
click at [136, 367] on strong "Requests" at bounding box center [118, 372] width 38 height 10
click at [156, 367] on p "On the Requests overview page, you must first specify which List Columns contai…" at bounding box center [241, 378] width 338 height 23
click at [287, 367] on p "On the Requests editing page, you must first specify which List Columns contain…" at bounding box center [241, 378] width 338 height 23
click at [272, 368] on p "On the Requests editing page, you must first specify which List Columns contain…" at bounding box center [241, 378] width 338 height 23
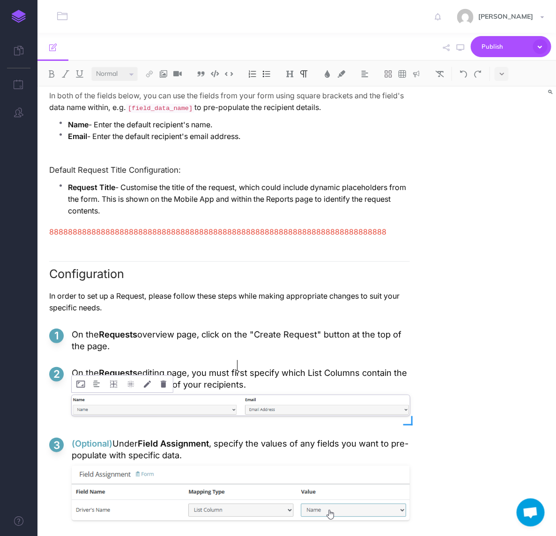
click at [260, 393] on div at bounding box center [241, 408] width 338 height 30
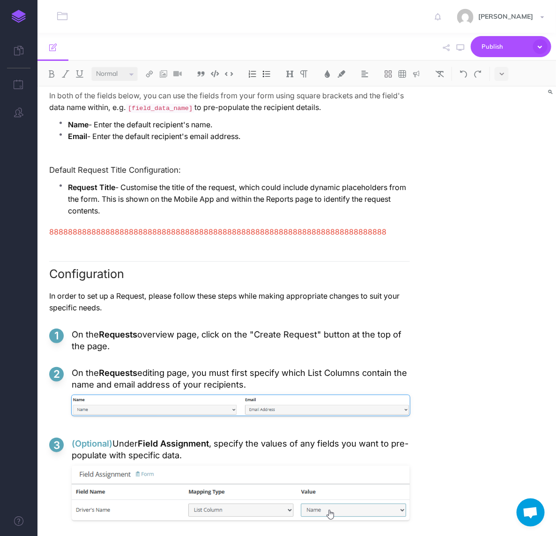
click at [261, 368] on p "On the Requests editing page, you must first specify which List Columns contain…" at bounding box center [241, 378] width 338 height 23
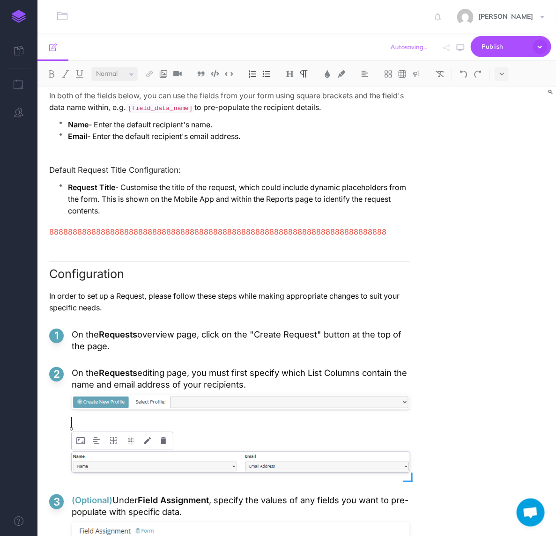
click at [231, 449] on div at bounding box center [241, 464] width 338 height 30
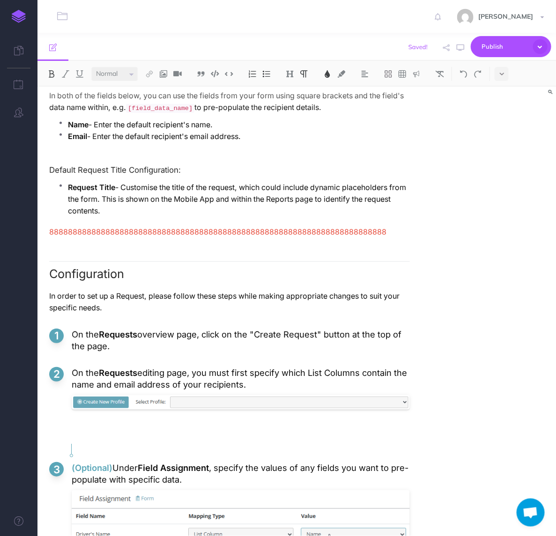
click at [169, 424] on p at bounding box center [241, 435] width 338 height 23
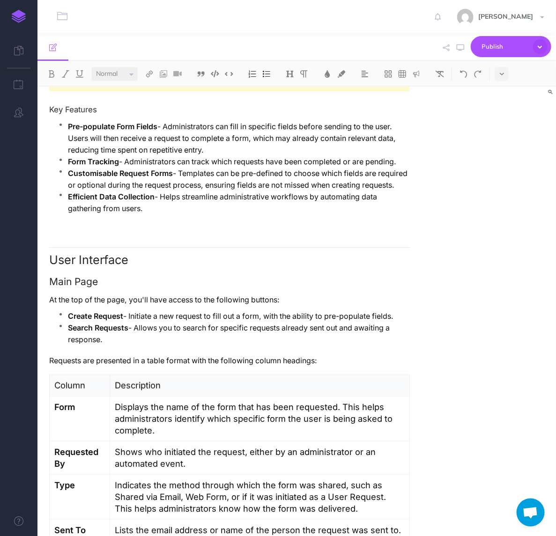
scroll to position [161, 0]
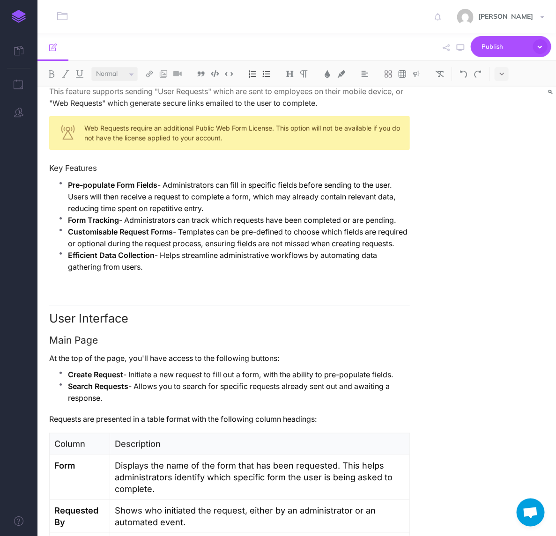
click at [249, 360] on p "At the top of the page, you'll have access to the following buttons:" at bounding box center [229, 358] width 360 height 12
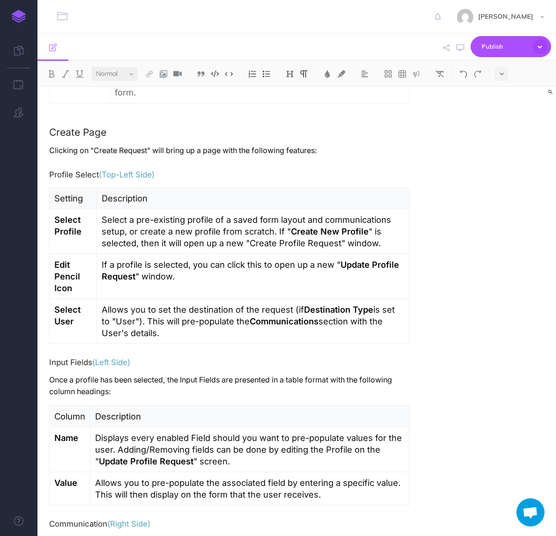
scroll to position [1384, 0]
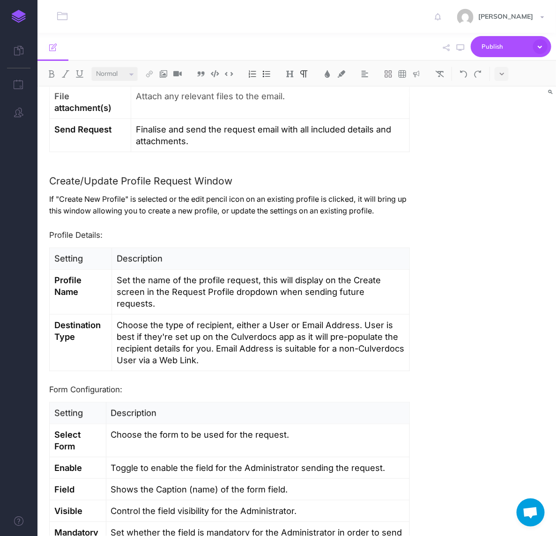
click at [215, 342] on p "Choose the type of recipient, either a User or Email Address. User is best if t…" at bounding box center [261, 342] width 288 height 47
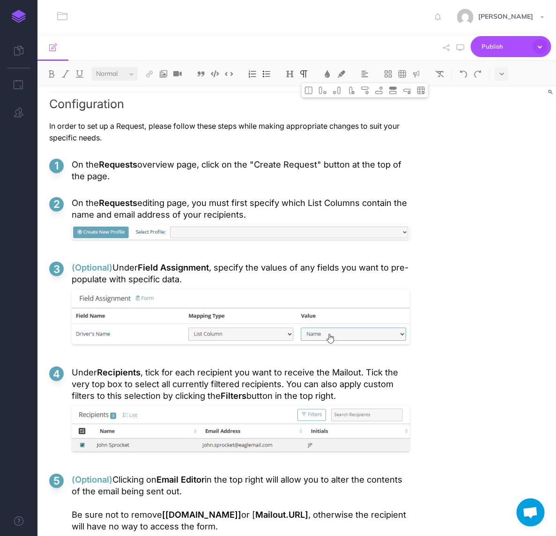
scroll to position [2144, 0]
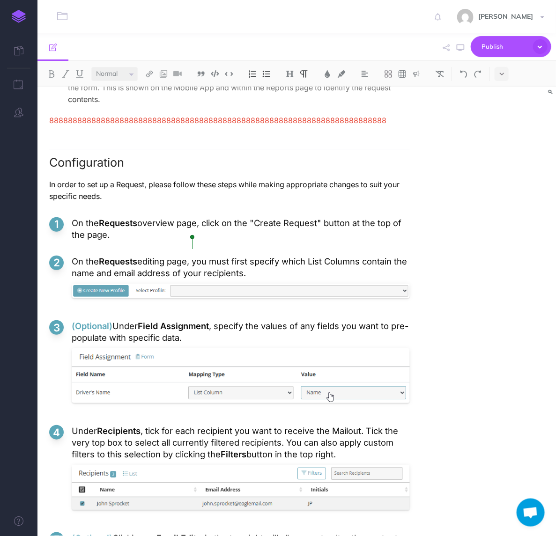
drag, startPoint x: 238, startPoint y: 255, endPoint x: 194, endPoint y: 248, distance: 44.1
click at [194, 256] on p "On the Requests editing page, you must first specify which List Columns contain…" at bounding box center [241, 267] width 338 height 23
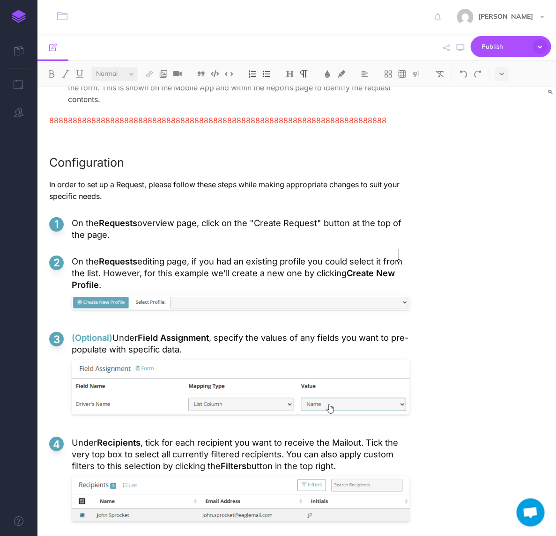
click at [70, 332] on li "(Optional) Under Field Assignment , specify the values of any fields you want t…" at bounding box center [229, 377] width 360 height 90
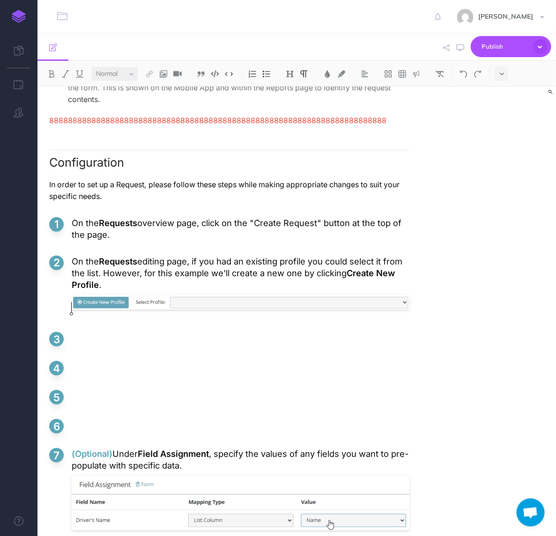
click at [105, 332] on p at bounding box center [241, 338] width 338 height 12
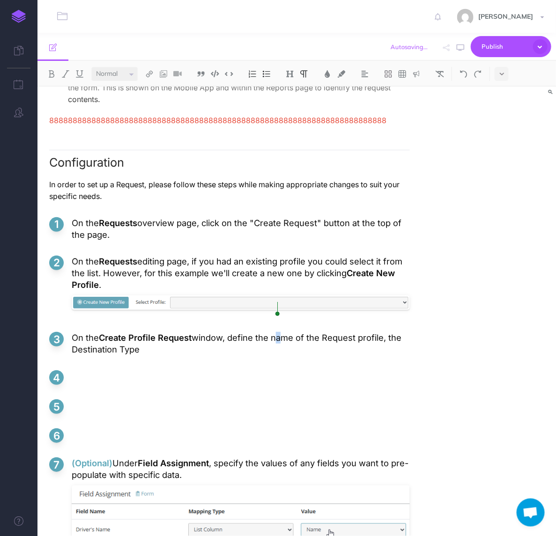
drag, startPoint x: 272, startPoint y: 308, endPoint x: 278, endPoint y: 308, distance: 5.6
click at [278, 332] on p "On the Create Profile Request window, define the name of the Request profile, t…" at bounding box center [241, 343] width 338 height 23
click at [284, 332] on p "On the Create Profile Request window, define the Name of the Request profile, t…" at bounding box center [241, 343] width 338 height 23
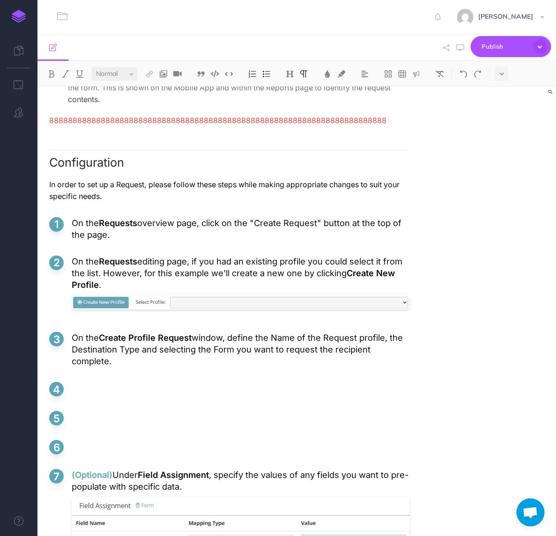
click at [402, 332] on p "On the Create Profile Request window, define the Name of the Request profile, t…" at bounding box center [241, 349] width 338 height 35
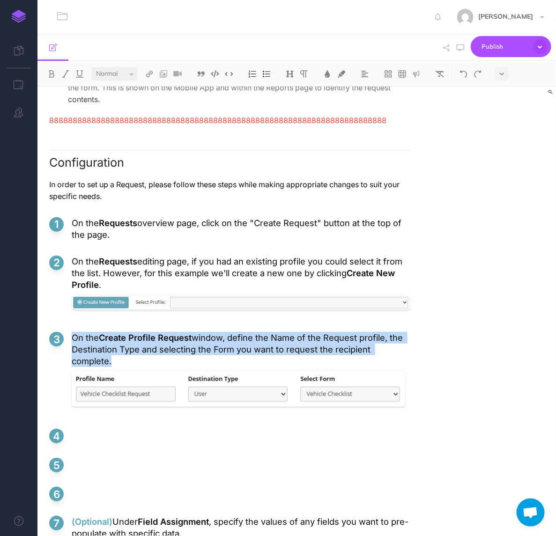
click at [137, 429] on li at bounding box center [229, 436] width 360 height 14
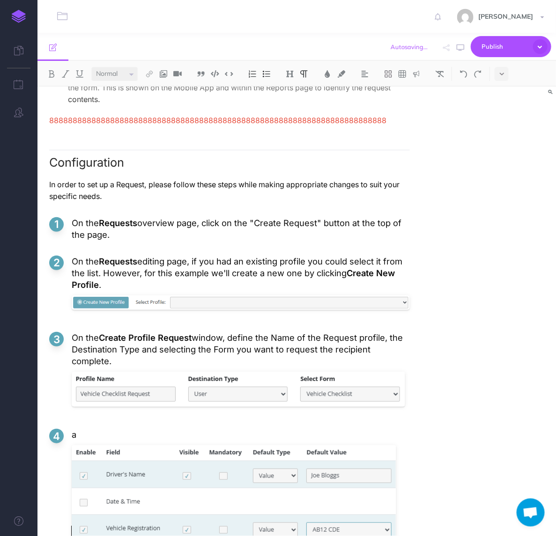
click at [154, 429] on p "a" at bounding box center [241, 435] width 338 height 12
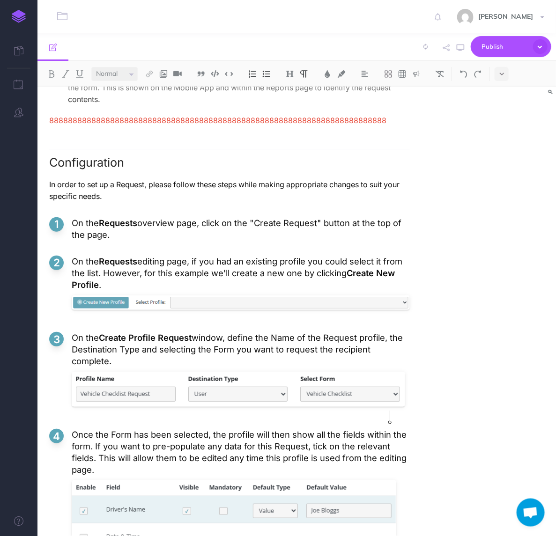
click at [72, 429] on p "Once the Form has been selected, the profile will then show all the fields with…" at bounding box center [241, 452] width 338 height 47
click at [392, 429] on p "Once the Form has been selected, the profile will then show all the fields with…" at bounding box center [241, 452] width 338 height 47
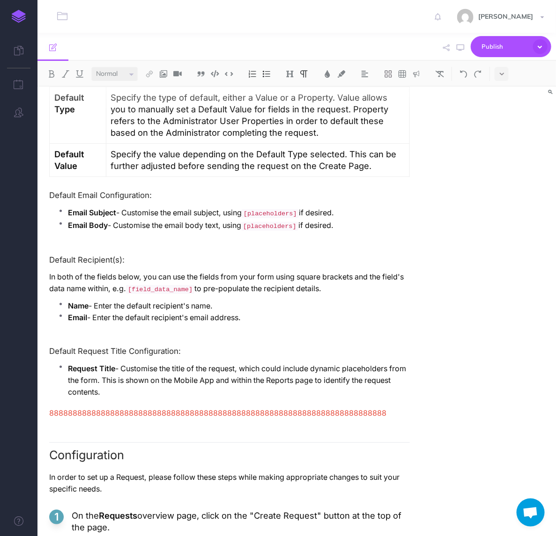
scroll to position [1676, 0]
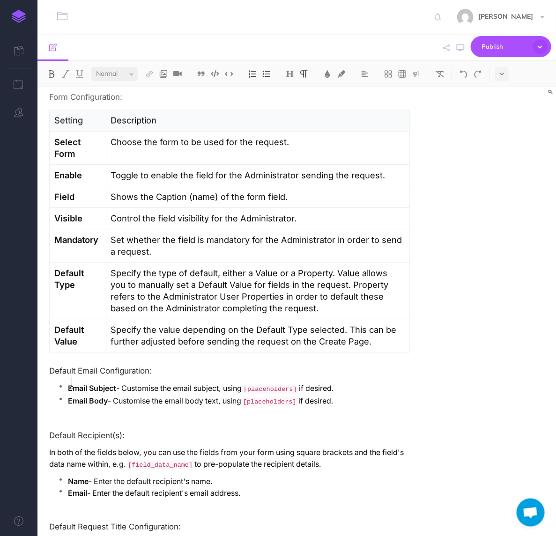
click at [73, 398] on ul "Email Subject - Customise the email subject, using [placeholders] if desired. E…" at bounding box center [232, 399] width 356 height 35
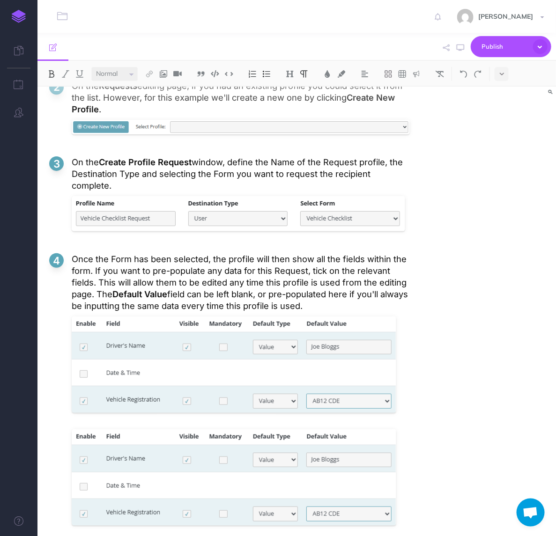
scroll to position [2378, 0]
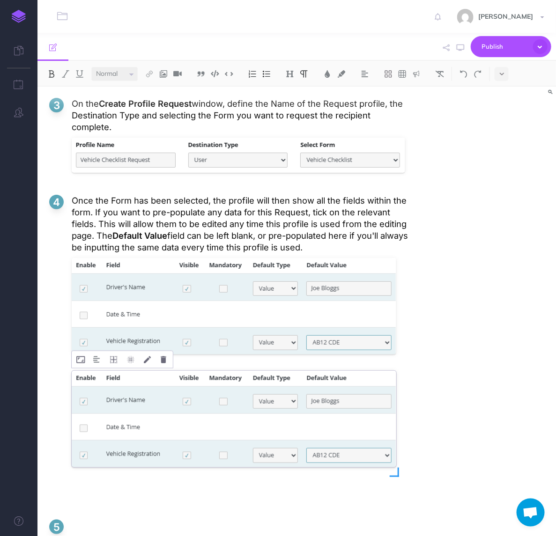
click at [347, 376] on div at bounding box center [234, 421] width 324 height 106
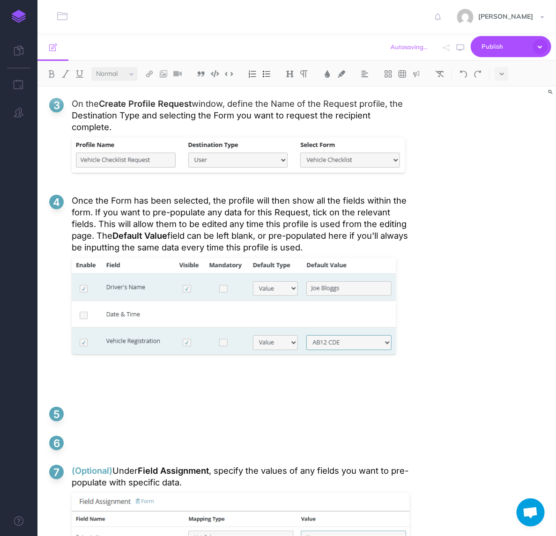
click at [203, 357] on ol "On the Requests overview page, click on the "Create Request" button at the top …" at bounding box center [229, 519] width 360 height 1072
click at [200, 368] on p at bounding box center [241, 379] width 338 height 23
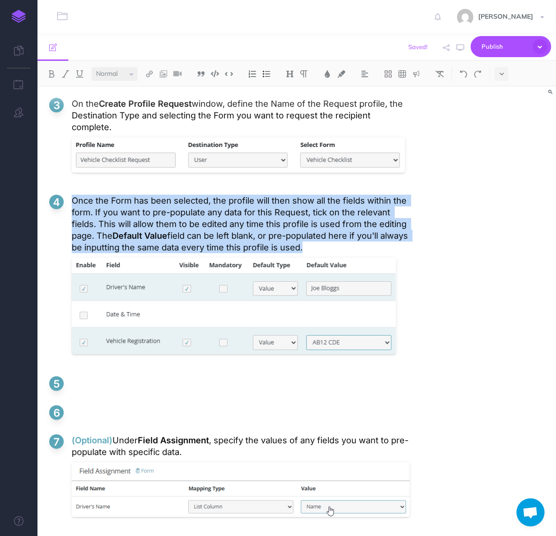
click at [126, 349] on ol "On the Requests overview page, click on the "Create Request" button at the top …" at bounding box center [229, 503] width 360 height 1041
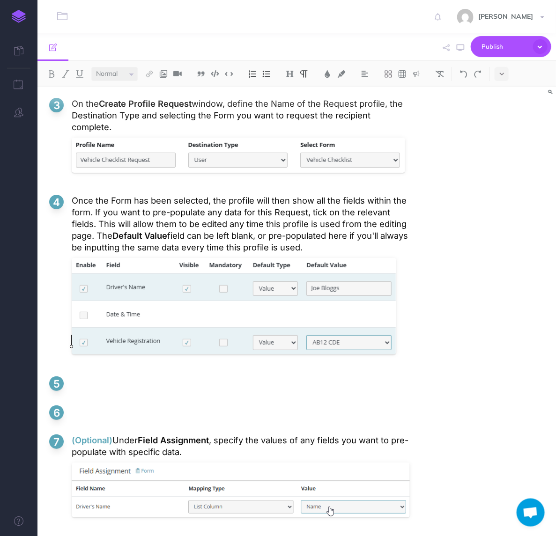
click at [146, 376] on p at bounding box center [241, 382] width 338 height 12
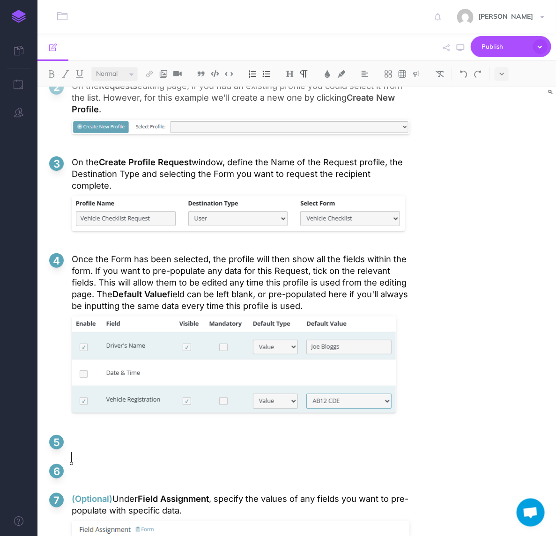
scroll to position [2261, 0]
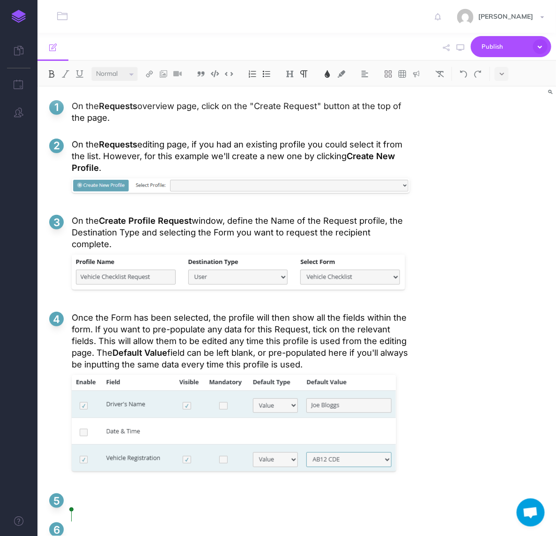
drag, startPoint x: 118, startPoint y: 514, endPoint x: 68, endPoint y: 515, distance: 50.1
copy p "(Optional)"
click at [70, 312] on li "Once the Form has been selected, the profile will then show all the fields with…" at bounding box center [229, 395] width 360 height 167
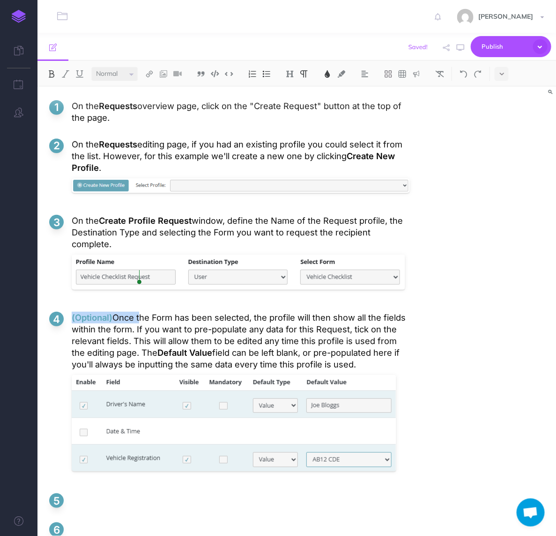
drag, startPoint x: 72, startPoint y: 276, endPoint x: 139, endPoint y: 275, distance: 67.4
click at [139, 312] on p "(Optional) Once the Form has been selected, the profile will then show all the …" at bounding box center [241, 341] width 338 height 59
copy p "(Optional) Once"
click at [102, 493] on p at bounding box center [241, 499] width 338 height 12
click at [123, 493] on p "(Optional) Once" at bounding box center [241, 499] width 338 height 12
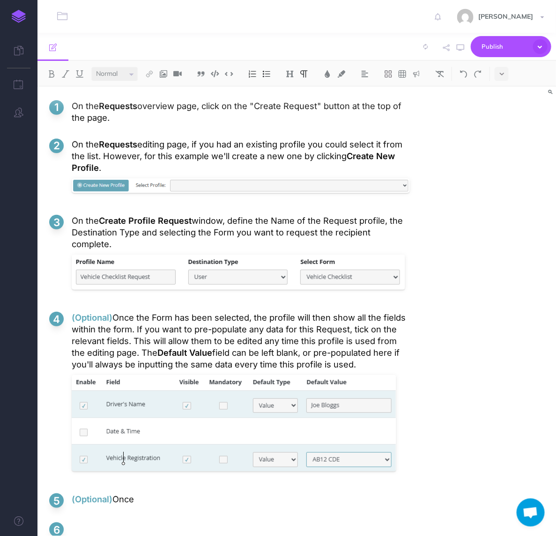
click at [123, 493] on p "(Optional) Once" at bounding box center [241, 499] width 338 height 12
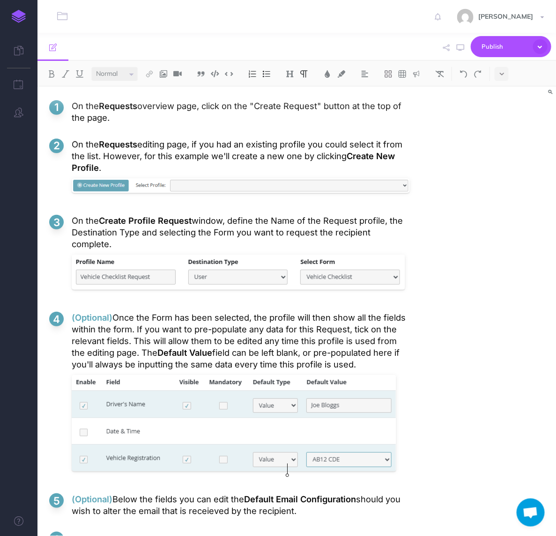
click at [200, 493] on p "(Optional) Below the fields you can edit the Default Email Configuration should…" at bounding box center [241, 504] width 338 height 23
click at [213, 493] on p "(Optional) Below the fields you can edit the Default Email Configuration should…" at bounding box center [241, 504] width 338 height 23
click at [200, 493] on p "(Optional) Below the fields you can edit the Default Email Configuration should…" at bounding box center [241, 504] width 338 height 23
click at [0, 0] on div "received" at bounding box center [0, 0] width 0 height 0
click at [312, 493] on p "(Optional) Below the fields you can edit the Default Email Configuration should…" at bounding box center [241, 504] width 338 height 23
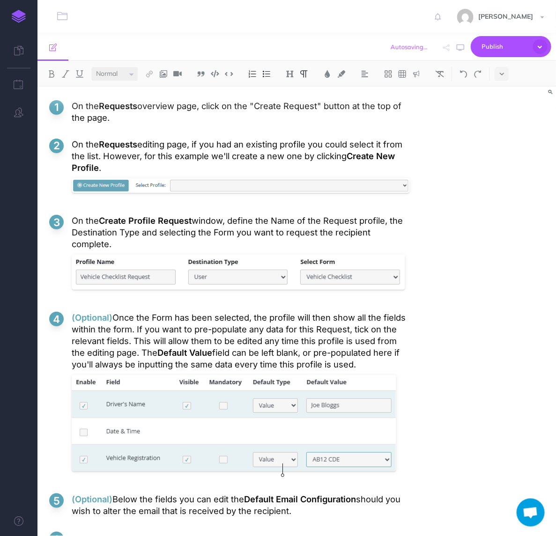
click at [311, 493] on p "(Optional) Below the fields you can edit the Default Email Configuration should…" at bounding box center [241, 504] width 338 height 23
click at [307, 493] on p "(Optional) Below the fields you can edit the Default Email Configuration should…" at bounding box center [241, 504] width 338 height 23
click at [102, 493] on p "(Optional) Below the fields you can edit the Default Email Configuration should…" at bounding box center [241, 510] width 338 height 35
click at [188, 493] on p "(Optional) Below the fields you can edit the Default Email Configuration should…" at bounding box center [241, 510] width 338 height 35
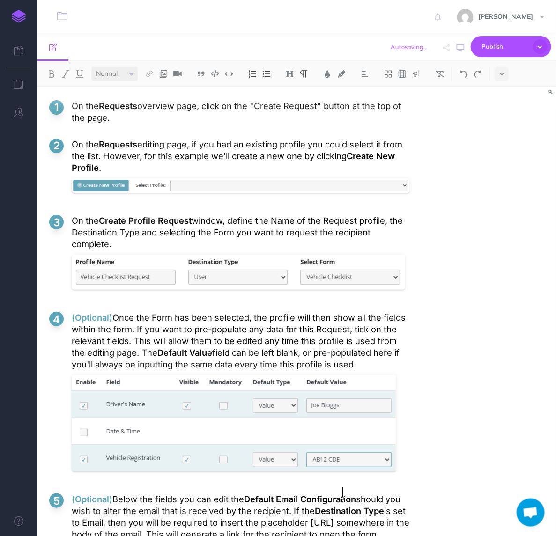
click at [282, 493] on p "(Optional) Below the fields you can edit the Default Email Configuration should…" at bounding box center [241, 516] width 338 height 47
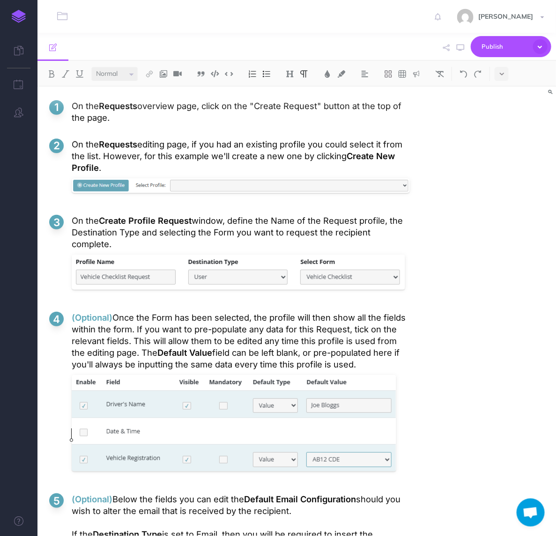
scroll to position [2320, 0]
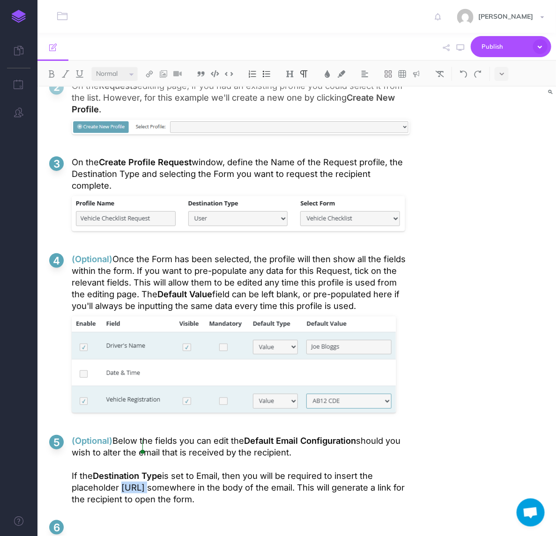
drag, startPoint x: 120, startPoint y: 447, endPoint x: 142, endPoint y: 448, distance: 22.0
click at [142, 458] on p "If the Destination Type is set to Email, then you will be required to insert th…" at bounding box center [241, 481] width 338 height 47
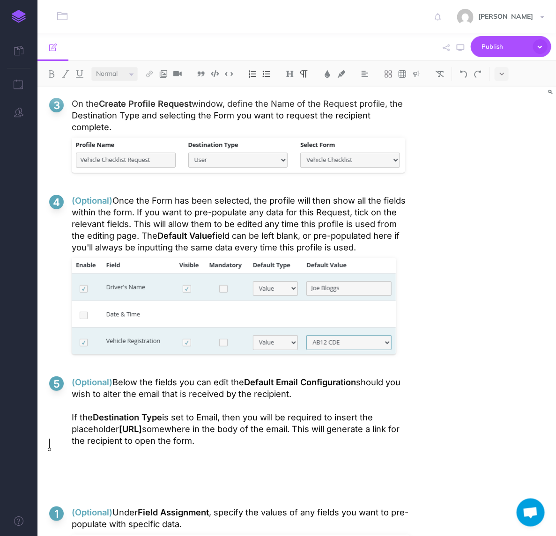
click at [193, 403] on p "If the Destination Type is set to Email, then you will be required to insert th…" at bounding box center [241, 423] width 338 height 47
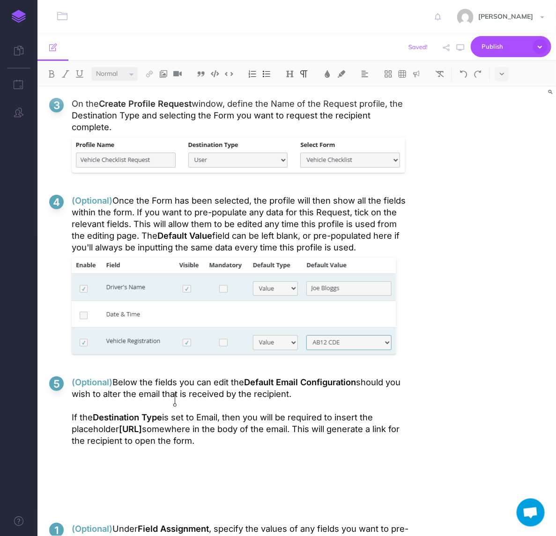
click at [193, 403] on p "If the Destination Type is set to Email, then you will be required to insert th…" at bounding box center [241, 423] width 338 height 47
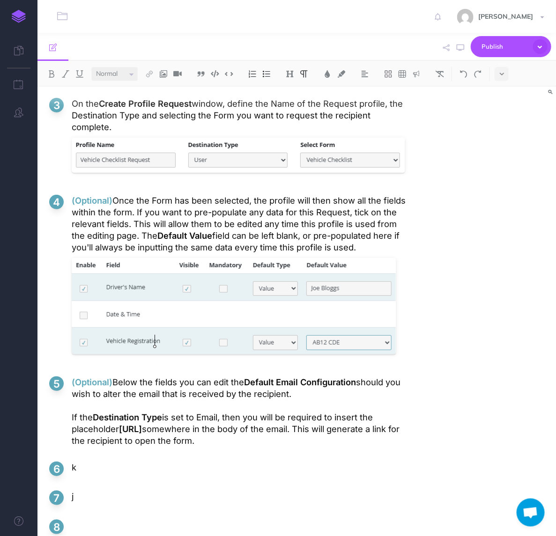
drag, startPoint x: 73, startPoint y: 338, endPoint x: 147, endPoint y: 341, distance: 74.0
click at [147, 376] on p "(Optional) Below the fields you can edit the Default Email Configuration should…" at bounding box center [241, 387] width 338 height 23
drag, startPoint x: 143, startPoint y: 340, endPoint x: 69, endPoint y: 344, distance: 74.5
click at [69, 376] on li "(Optional) Below the fields you can edit the Default Email Configuration should…" at bounding box center [229, 411] width 360 height 70
copy p "(Optional) Below"
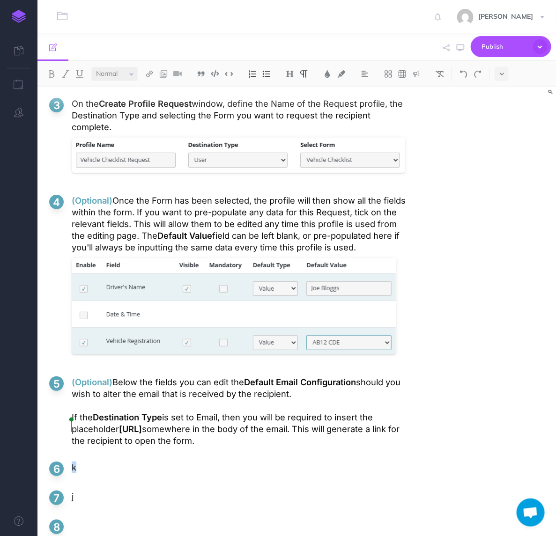
drag, startPoint x: 86, startPoint y: 426, endPoint x: 65, endPoint y: 427, distance: 21.1
click at [65, 462] on li "k" at bounding box center [229, 469] width 360 height 14
click at [123, 462] on p "(Optional) Below" at bounding box center [241, 468] width 338 height 12
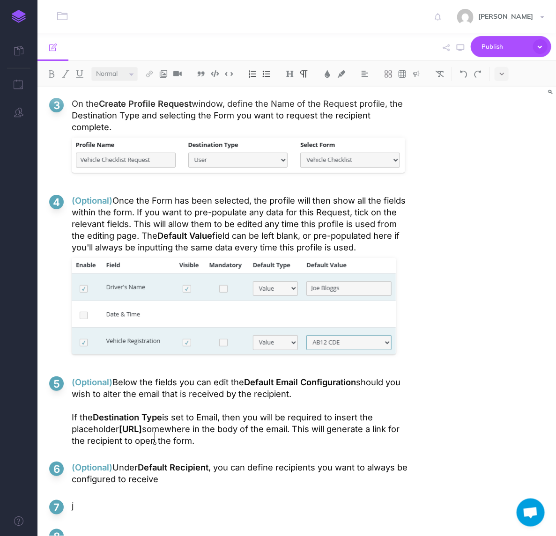
click at [87, 462] on p "(Optional) Under Default Recipient , you can define recipients you want to alwa…" at bounding box center [241, 473] width 338 height 23
click at [229, 462] on p "(Optional) Under Default Recipient , you can define recipients you want to alwa…" at bounding box center [241, 473] width 338 height 23
click at [146, 462] on p "(Optional) Under Default Recipient , you can define recipients you want to alwa…" at bounding box center [241, 473] width 338 height 23
click at [279, 462] on p "(Optional) Under Default Recipient , you can define recipients you want to alwa…" at bounding box center [241, 473] width 338 height 23
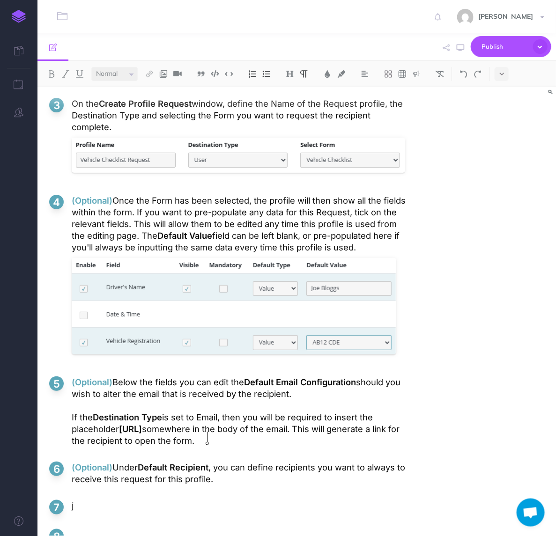
click at [395, 462] on p "(Optional) Under Default Recipient , you can define recipients you want to alwa…" at bounding box center [241, 473] width 338 height 23
click at [373, 462] on p "(Optional) Under Default Recipient , you can define recipients you want to alwa…" at bounding box center [241, 473] width 338 height 23
click at [193, 462] on p "(Optional) Under Default Recipient , you can define recipients you want to rece…" at bounding box center [241, 473] width 338 height 23
click at [78, 462] on p "(Optional) Under Default Recipient , you can define recipients you want to rece…" at bounding box center [241, 473] width 338 height 23
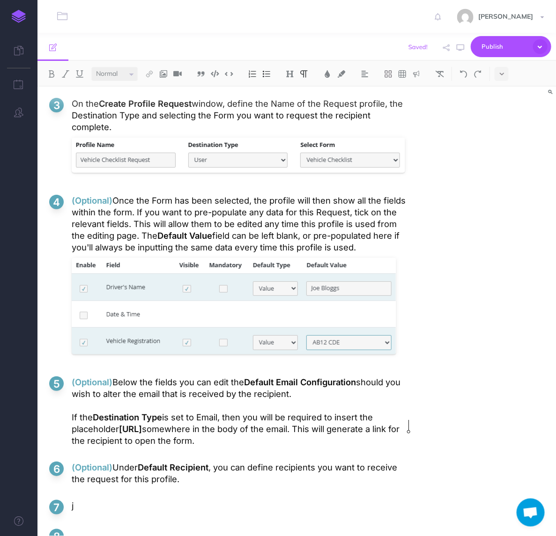
click at [102, 462] on p "(Optional) Under Default Recipient , you can define recipients you want to rece…" at bounding box center [241, 473] width 338 height 23
click at [183, 462] on p "(Optional) Under Default Recipient , you can define recipients you want to rece…" at bounding box center [241, 473] width 338 height 23
click at [382, 462] on p "(Optional) Under Default Recipient , you can define recipients you want to rece…" at bounding box center [241, 473] width 338 height 23
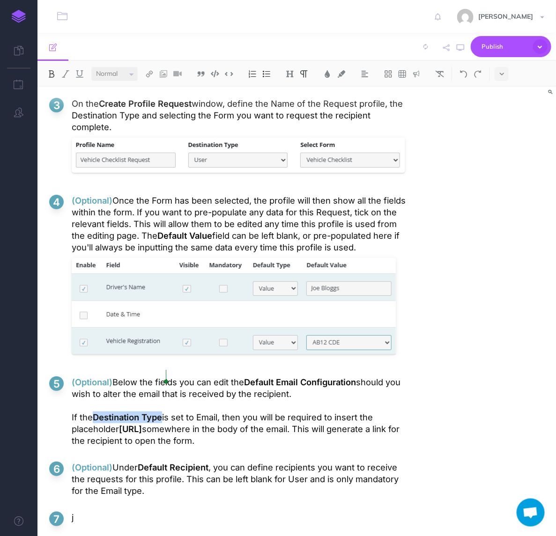
drag, startPoint x: 92, startPoint y: 374, endPoint x: 167, endPoint y: 373, distance: 74.4
click at [167, 400] on p "If the Destination Type is set to Email, then you will be required to insert th…" at bounding box center [241, 423] width 338 height 47
copy strong "Destination Type"
click at [260, 462] on p "(Optional) Under Default Recipient , you can define recipients you want to rece…" at bounding box center [241, 479] width 338 height 35
click at [206, 462] on p "(Optional) Under Default Recipient , you can define recipients you want to rece…" at bounding box center [241, 479] width 338 height 35
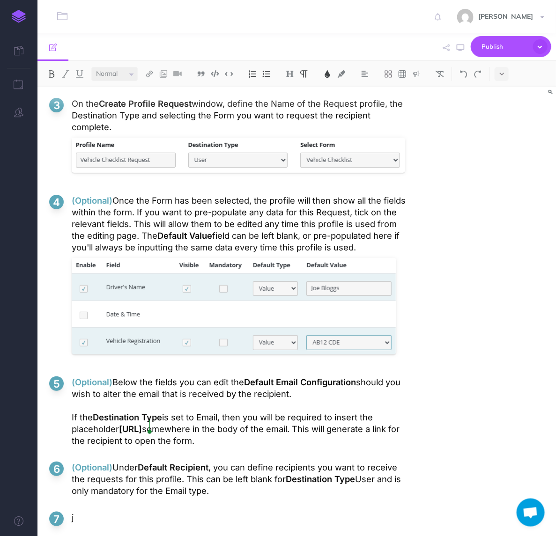
drag, startPoint x: 72, startPoint y: 428, endPoint x: 144, endPoint y: 429, distance: 72.6
click at [144, 462] on p "(Optional) Under Default Recipient , you can define recipients you want to rece…" at bounding box center [241, 479] width 338 height 35
copy p "(Optional) Under"
click at [103, 467] on ol "On the Requests overview page, click on the "Create Request" button at the top …" at bounding box center [229, 277] width 360 height 588
drag, startPoint x: 80, startPoint y: 478, endPoint x: 69, endPoint y: 478, distance: 11.2
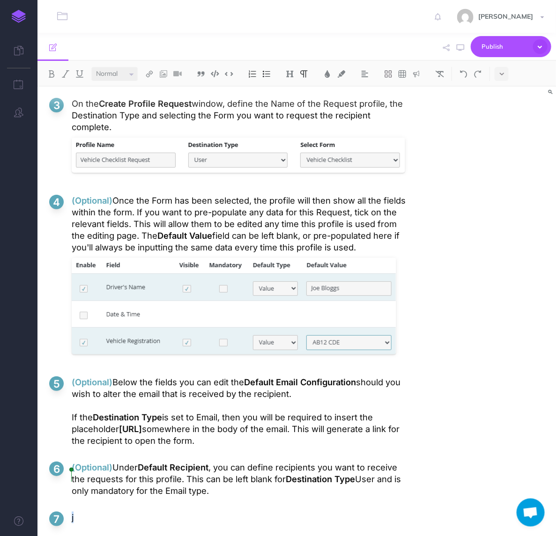
click at [69, 512] on li "j" at bounding box center [229, 519] width 360 height 14
click at [127, 512] on p "(Optional) Under" at bounding box center [241, 518] width 338 height 12
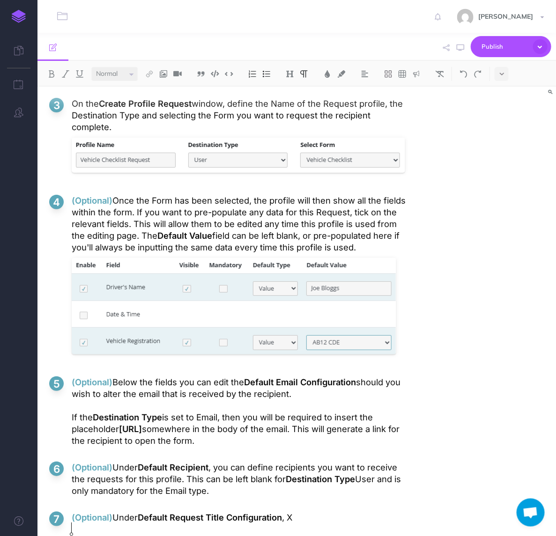
scroll to position [2405, 0]
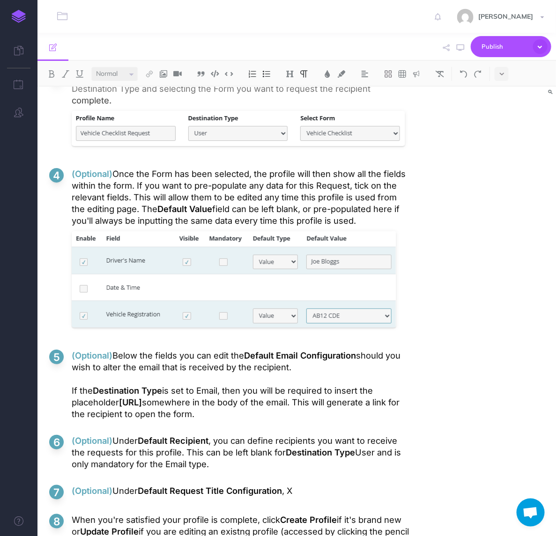
click at [235, 389] on ol "On the Requests overview page, click on the "Create Request" button at the top …" at bounding box center [229, 275] width 360 height 639
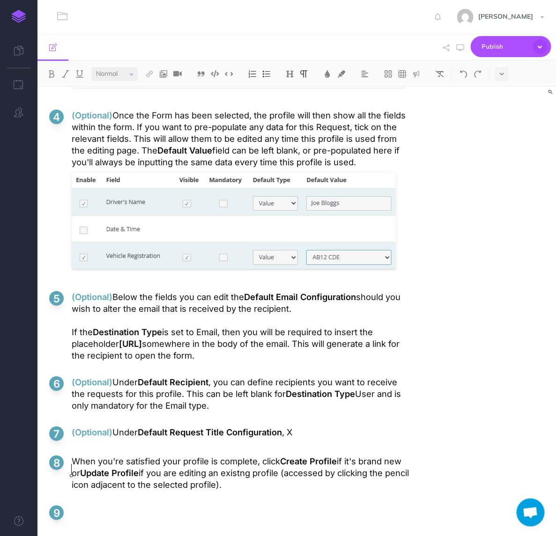
click at [309, 426] on p "(Optional) Under Default Request Title Configuration , X" at bounding box center [241, 432] width 338 height 12
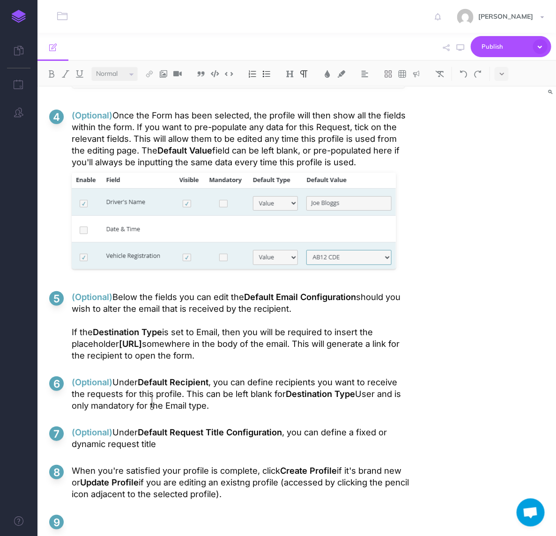
click at [388, 426] on p "(Optional) Under Default Request Title Configuration , you can define a fixed o…" at bounding box center [241, 437] width 338 height 23
drag, startPoint x: 368, startPoint y: 400, endPoint x: 362, endPoint y: 392, distance: 10.7
click at [362, 426] on p "(Optional) Under Default Request Title Configuration , you can define a fixed t…" at bounding box center [241, 437] width 338 height 23
click at [172, 426] on p "(Optional) Under Default Request Title Configuration , you can define a 'keywor…" at bounding box center [241, 437] width 338 height 23
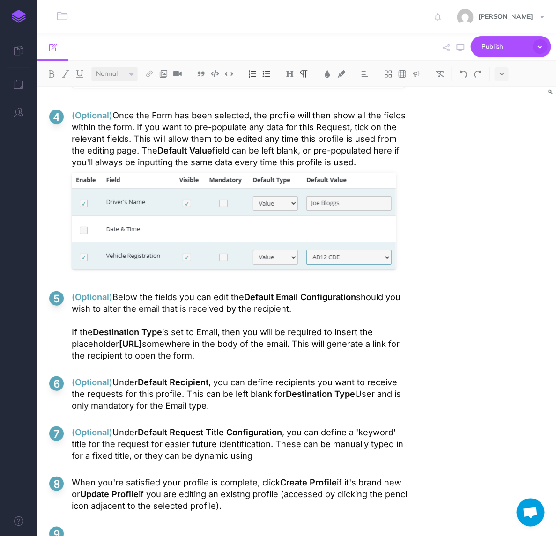
click at [239, 426] on p "(Optional) Under Default Request Title Configuration , you can define a 'keywor…" at bounding box center [241, 443] width 338 height 35
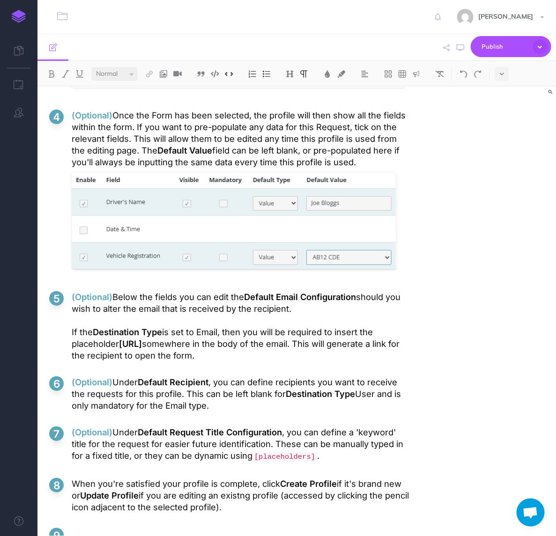
click at [267, 478] on p "When you're satisfied your profile is complete, click Create Profile if it's br…" at bounding box center [241, 495] width 338 height 35
click at [299, 426] on p "(Optional) Under Default Request Title Configuration , you can define a 'keywor…" at bounding box center [241, 444] width 338 height 37
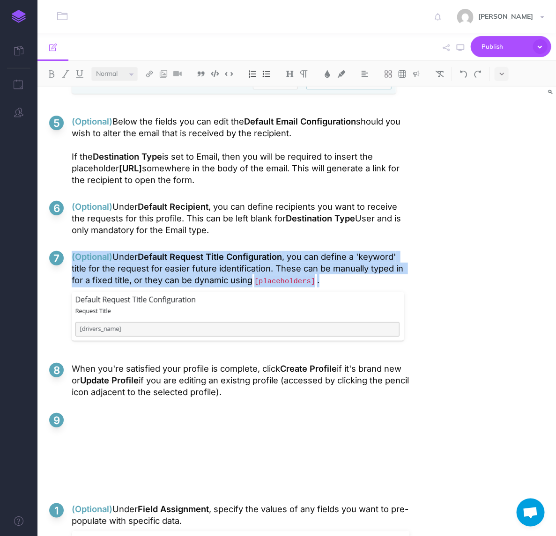
scroll to position [2698, 0]
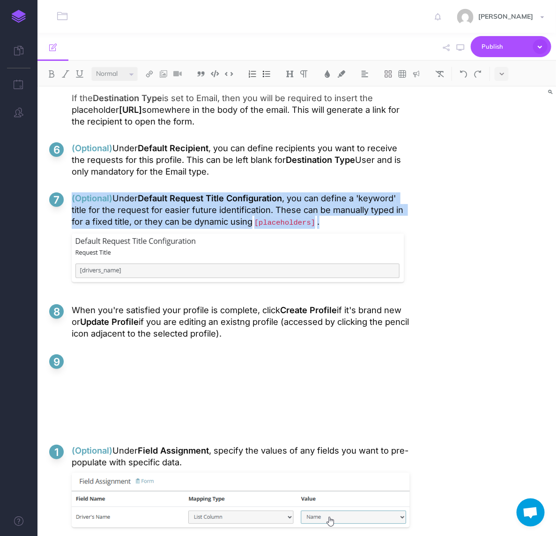
click at [123, 327] on ol "On the Requests overview page, click on the "Create Request" button at the top …" at bounding box center [229, 24] width 360 height 721
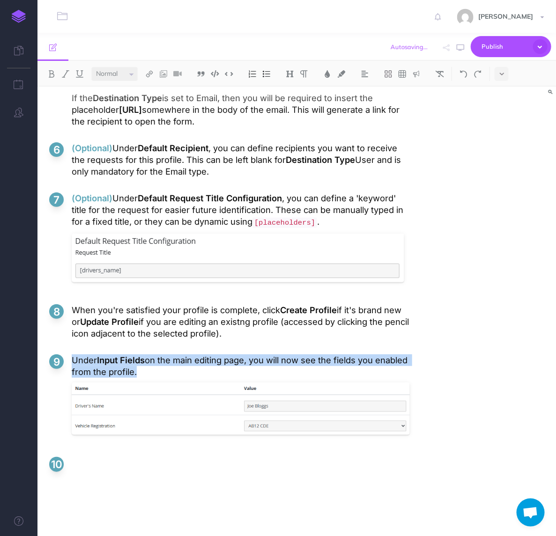
click at [200, 354] on p "Under Input Fields on the main editing page, you will now see the fields you en…" at bounding box center [241, 365] width 338 height 23
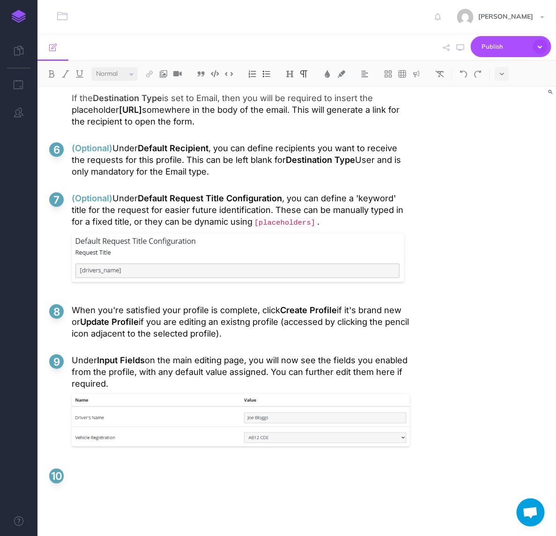
click at [270, 142] on p "(Optional) Under Default Recipient , you can define recipients you want to rece…" at bounding box center [241, 159] width 338 height 35
click at [356, 142] on p "(Optional) Under Default Recipient , you can define recipients you want to rece…" at bounding box center [241, 159] width 338 height 35
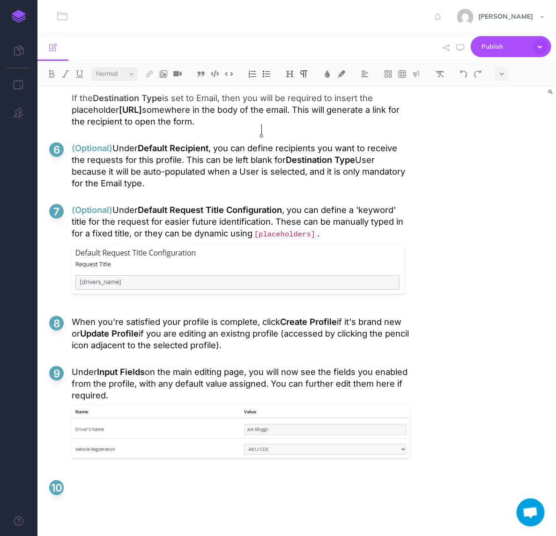
click at [183, 480] on p at bounding box center [241, 486] width 338 height 12
drag, startPoint x: 118, startPoint y: 155, endPoint x: 66, endPoint y: 155, distance: 52.9
click at [66, 204] on li "(Optional) Under Default Request Title Configuration , you can define a 'keywor…" at bounding box center [229, 252] width 360 height 97
copy p "(Optional)"
click at [65, 366] on li "Under Input Fields on the main editing page, you will now see the fields you en…" at bounding box center [229, 415] width 360 height 99
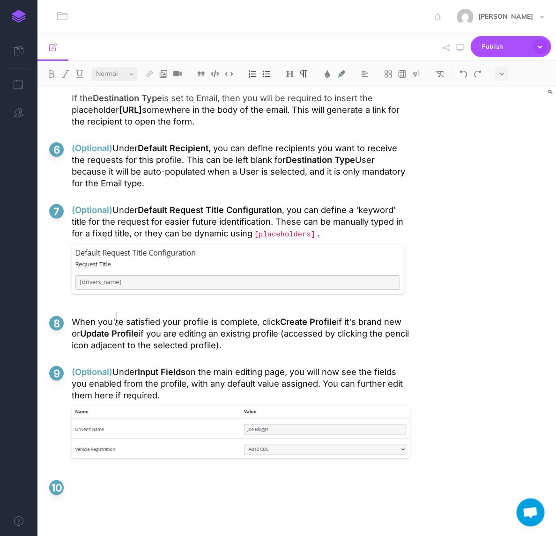
click at [120, 480] on p at bounding box center [241, 486] width 338 height 12
click at [69, 480] on li "Under Communication on the right side of the editing page, you can" at bounding box center [229, 487] width 360 height 14
click at [103, 480] on p at bounding box center [241, 486] width 338 height 12
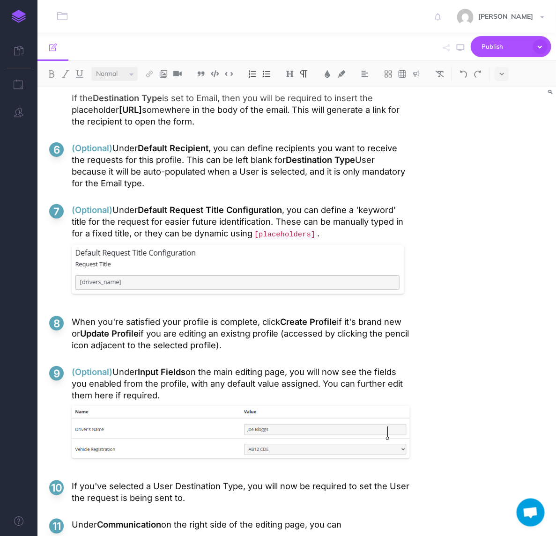
click at [389, 480] on p "If you've selected a User Destination Type, you will now be required to set the…" at bounding box center [241, 491] width 338 height 23
click at [93, 480] on p "If you've selected a User Destination Type, you will now be required to set the…" at bounding box center [241, 491] width 338 height 23
click at [235, 480] on p "If you've selected a User Destination Type, you will now be required to set the…" at bounding box center [241, 491] width 338 height 23
drag, startPoint x: 228, startPoint y: 447, endPoint x: 237, endPoint y: 447, distance: 9.4
click at [228, 480] on p "If you've selected a User Destination Type, you will now be required to set the…" at bounding box center [241, 491] width 338 height 23
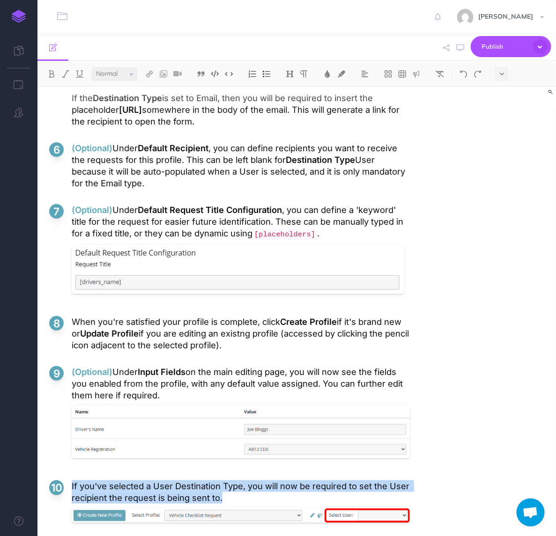
click at [253, 480] on p "If you've selected a User Destination Type, you will now be required to set the…" at bounding box center [241, 491] width 338 height 23
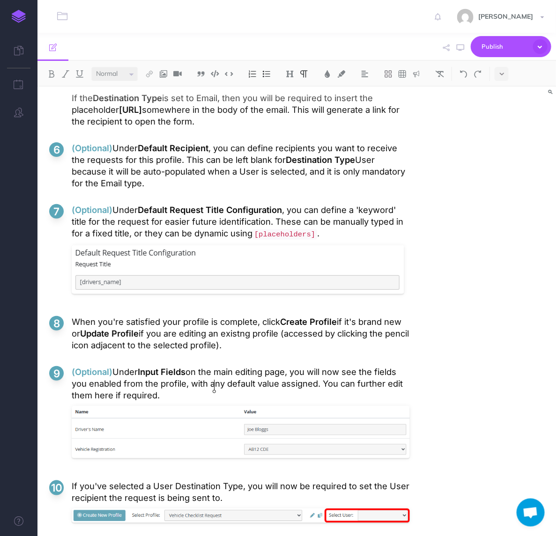
scroll to position [2756, 0]
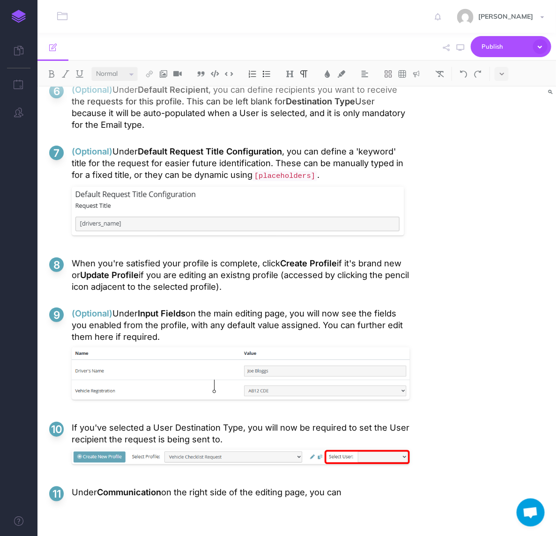
click at [353, 486] on p "Under Communication on the right side of the editing page, you can" at bounding box center [241, 492] width 338 height 12
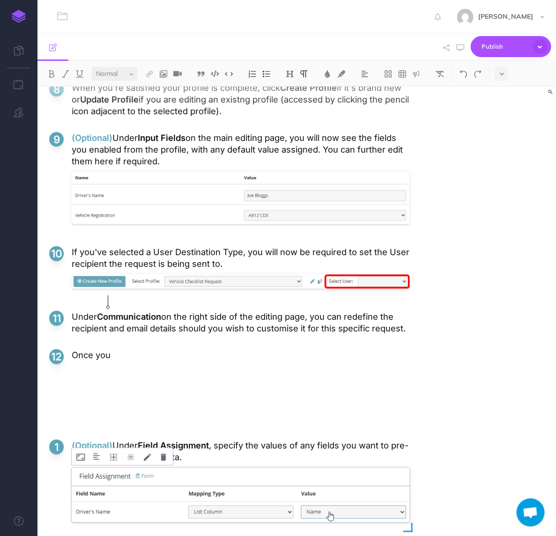
scroll to position [2990, 0]
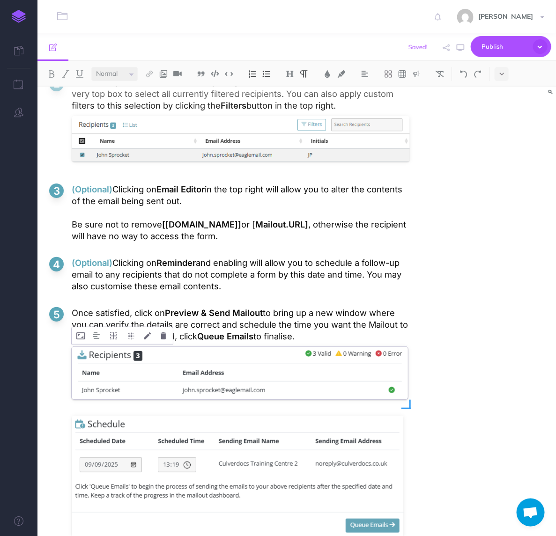
scroll to position [3425, 0]
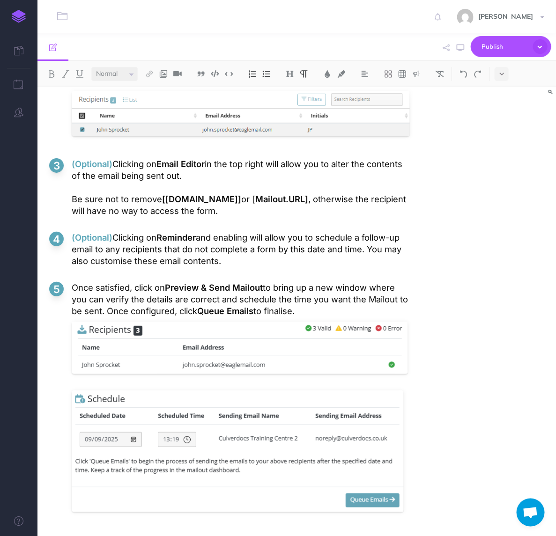
click at [202, 232] on p "(Optional) Clicking on Reminder and enabling will allow you to schedule a follo…" at bounding box center [241, 249] width 338 height 35
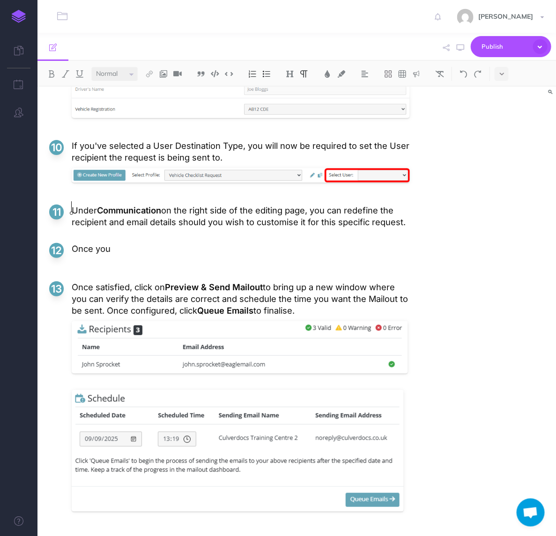
scroll to position [3029, 0]
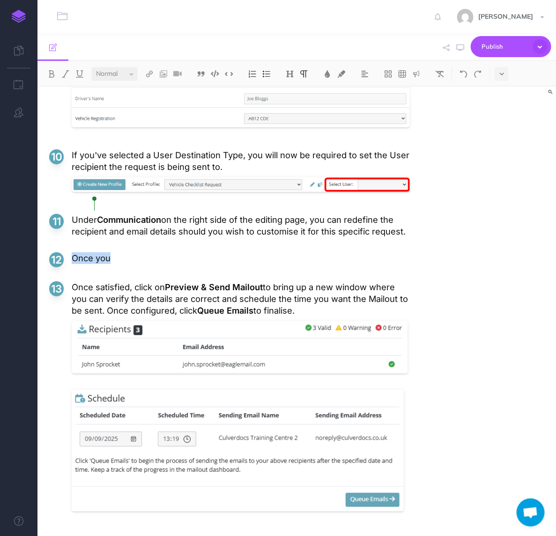
drag, startPoint x: 121, startPoint y: 207, endPoint x: 20, endPoint y: 209, distance: 100.7
click at [37, 209] on div "Toggle Navigation Lawrence Murrell Settings Account Settings Teams Create Team …" at bounding box center [296, 268] width 518 height 536
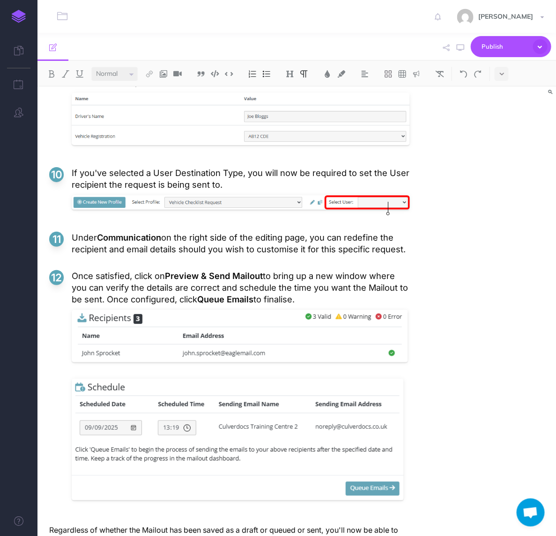
scroll to position [2999, 0]
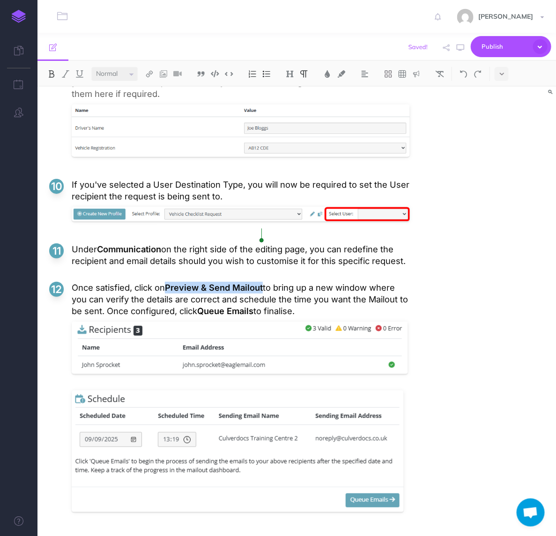
drag, startPoint x: 161, startPoint y: 233, endPoint x: 261, endPoint y: 235, distance: 99.7
click at [261, 282] on p "Once satisfied, click on Preview & Send Mailout to bring up a new window where …" at bounding box center [241, 299] width 338 height 35
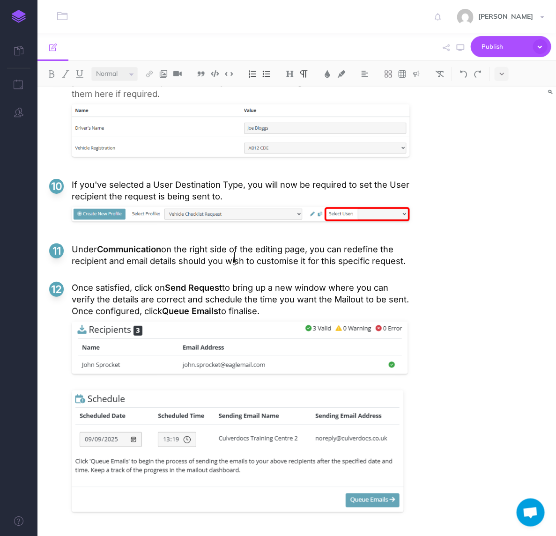
drag, startPoint x: 221, startPoint y: 234, endPoint x: 244, endPoint y: 253, distance: 29.6
click at [244, 282] on p "Once satisfied, click on Send Request to bring up a new window where you can ve…" at bounding box center [241, 299] width 338 height 35
drag, startPoint x: 244, startPoint y: 254, endPoint x: 230, endPoint y: 236, distance: 22.4
click at [230, 282] on p "Once satisfied, click on Send Request to bring up a new window where you can ve…" at bounding box center [241, 299] width 338 height 35
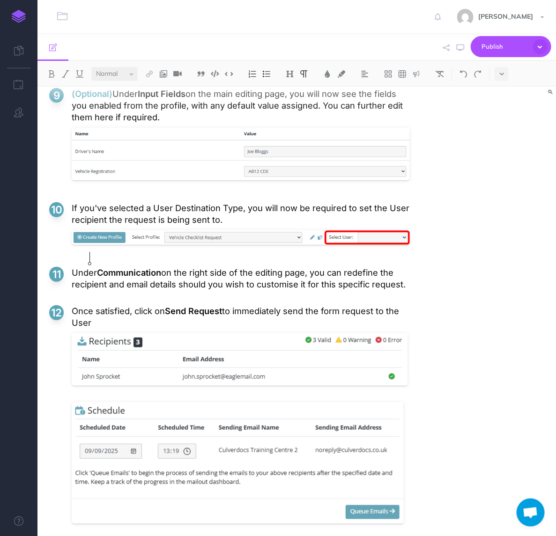
scroll to position [2987, 0]
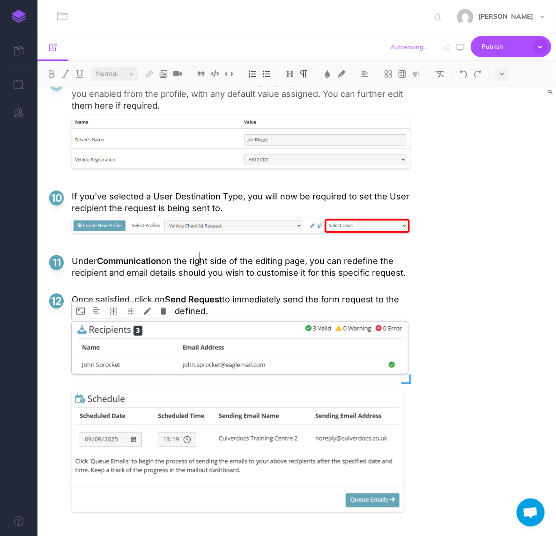
click at [265, 319] on div at bounding box center [240, 350] width 336 height 62
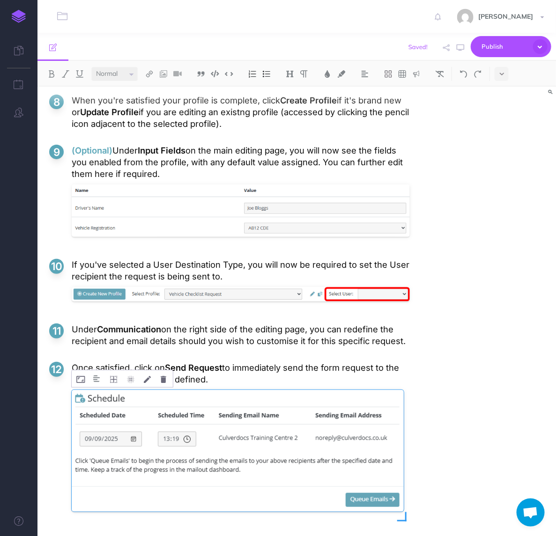
click at [220, 388] on div at bounding box center [238, 453] width 332 height 131
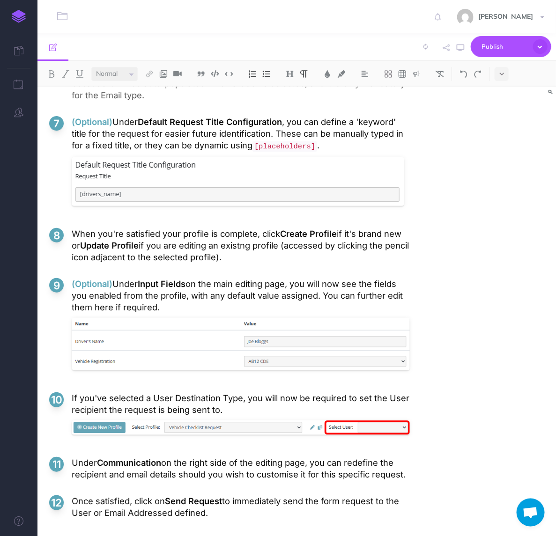
drag, startPoint x: 315, startPoint y: 490, endPoint x: 24, endPoint y: 485, distance: 291.2
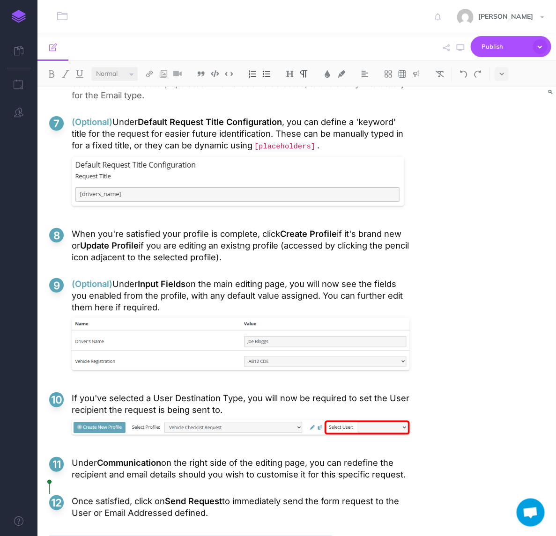
click at [37, 485] on div "Toggle Navigation Lawrence Murrell Settings Account Settings Teams Create Team …" at bounding box center [296, 268] width 518 height 536
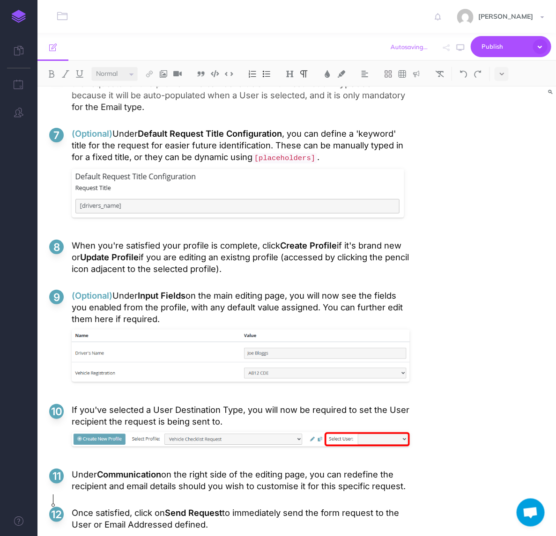
drag, startPoint x: 261, startPoint y: 512, endPoint x: 22, endPoint y: 499, distance: 239.5
click at [37, 499] on div "Toggle Navigation Lawrence Murrell Settings Account Settings Teams Create Team …" at bounding box center [296, 268] width 518 height 536
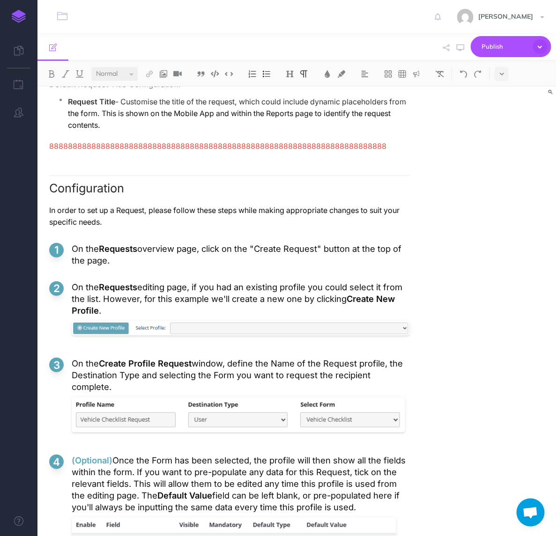
scroll to position [1885, 0]
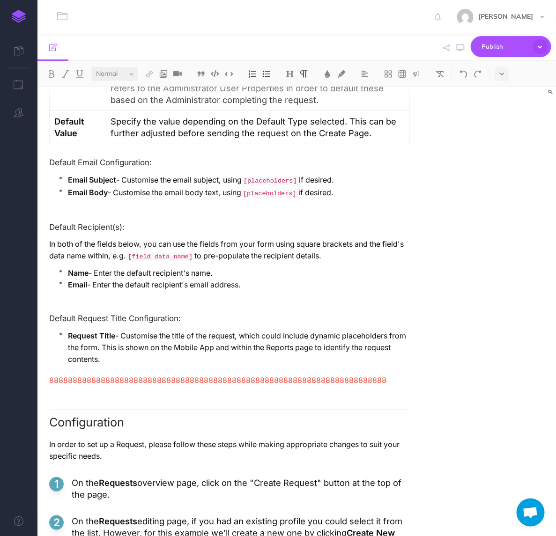
click at [195, 376] on span "888888888888888888888888888888888888888888888888888888888888888888888888" at bounding box center [217, 380] width 337 height 9
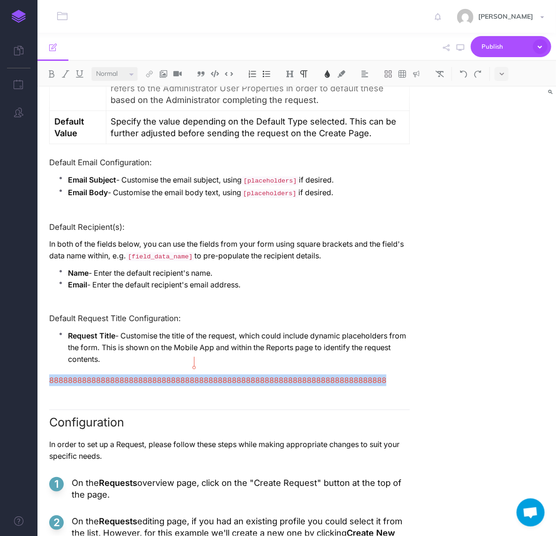
click at [195, 376] on span "888888888888888888888888888888888888888888888888888888888888888888888888" at bounding box center [217, 380] width 337 height 9
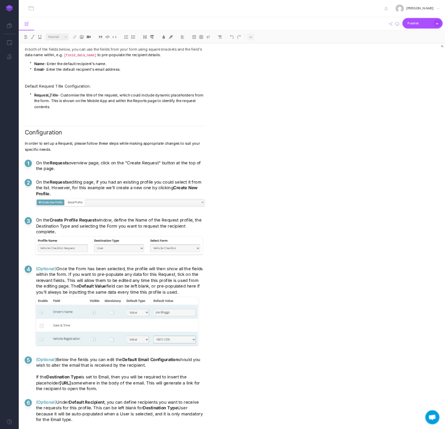
scroll to position [2031, 0]
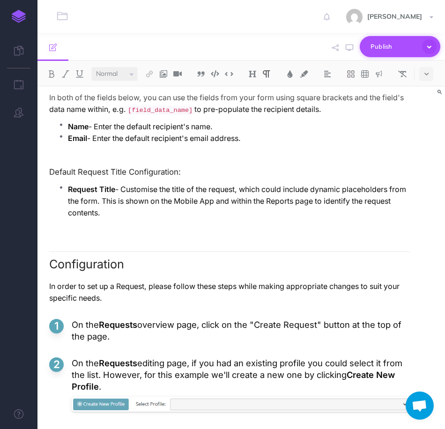
click at [385, 54] on button "Publish" at bounding box center [400, 46] width 81 height 21
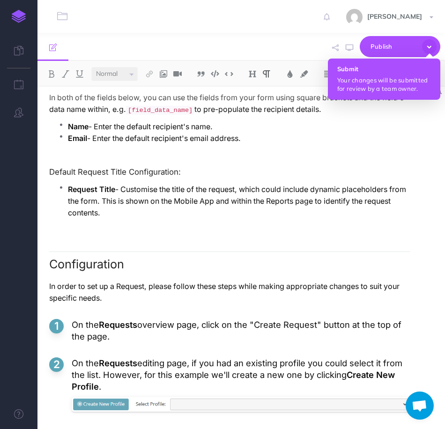
click at [382, 79] on p "Your changes will be submitted for review by a team owner." at bounding box center [384, 84] width 94 height 17
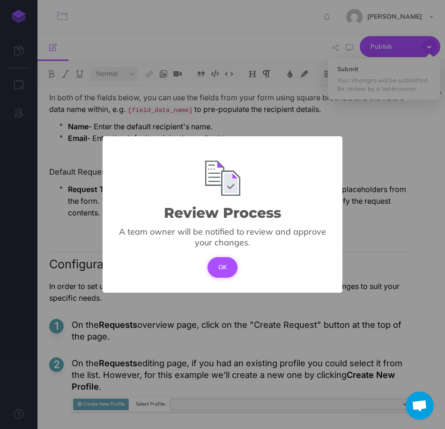
click at [213, 269] on button "OK" at bounding box center [222, 267] width 30 height 21
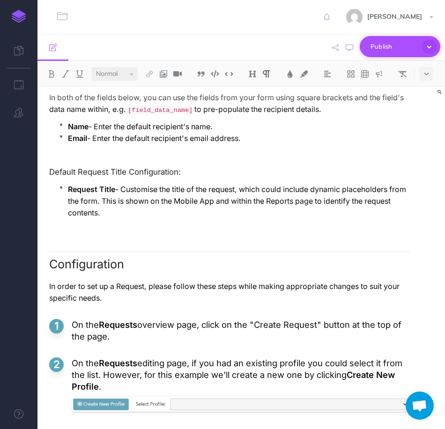
click at [395, 40] on span "Publish" at bounding box center [393, 46] width 47 height 15
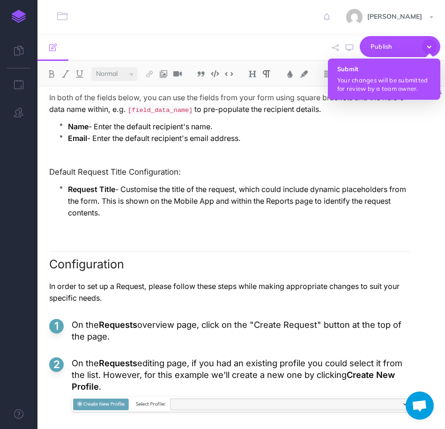
click at [383, 69] on h4 "Submit" at bounding box center [384, 69] width 94 height 7
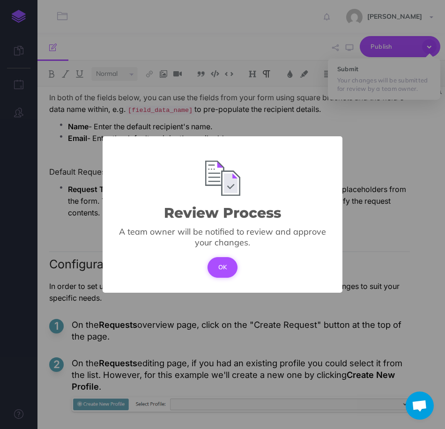
click at [223, 264] on button "OK" at bounding box center [222, 267] width 30 height 21
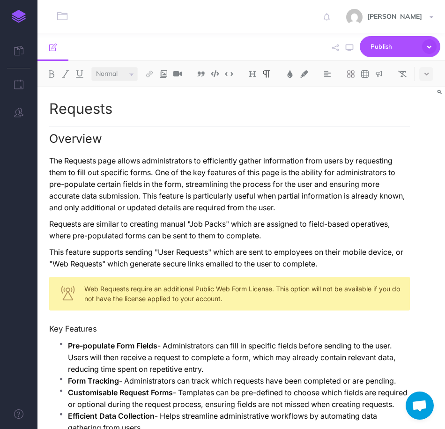
select select "null"
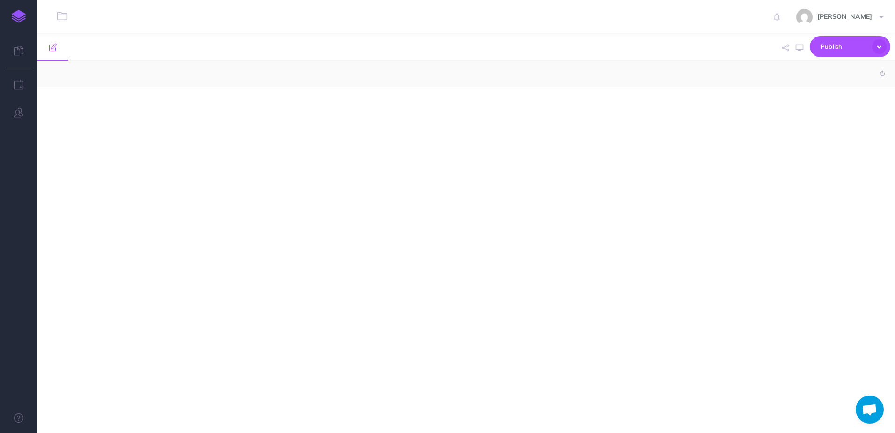
select select "null"
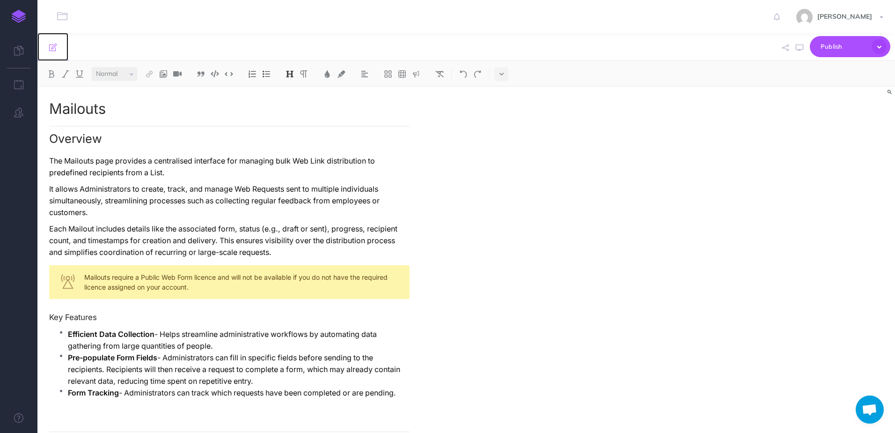
click at [53, 49] on icon at bounding box center [52, 47] width 7 height 7
click at [67, 16] on icon "button" at bounding box center [62, 16] width 10 height 11
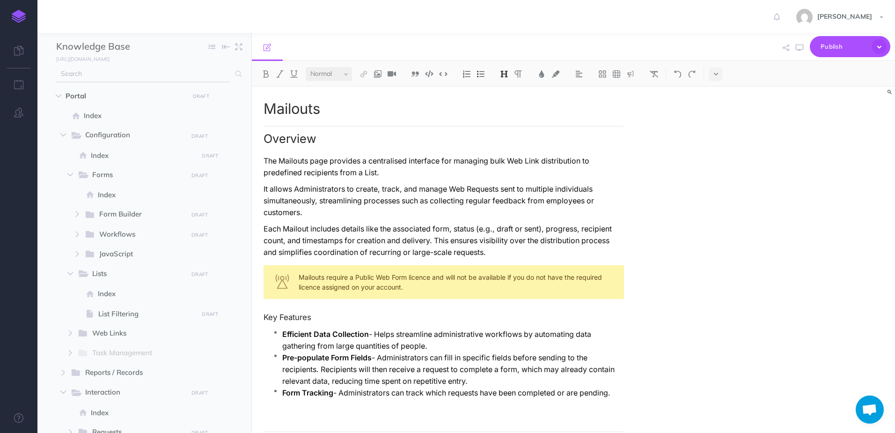
click at [160, 76] on input "text" at bounding box center [143, 74] width 174 height 17
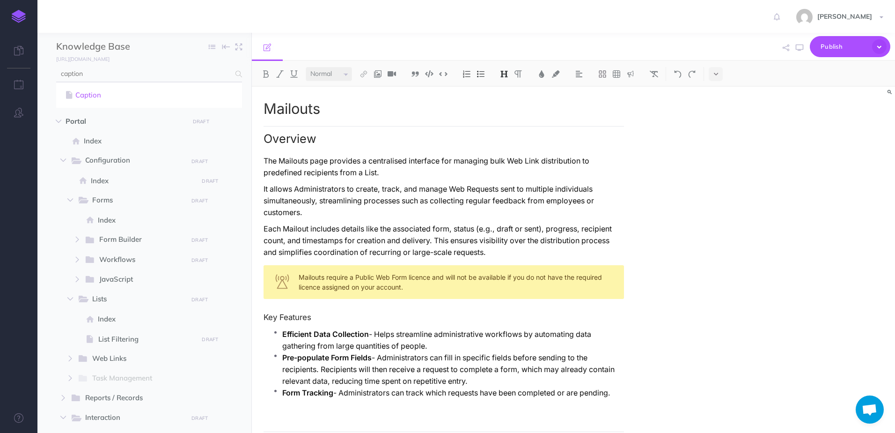
type input "caption"
click at [119, 94] on link "Caption" at bounding box center [149, 94] width 172 height 11
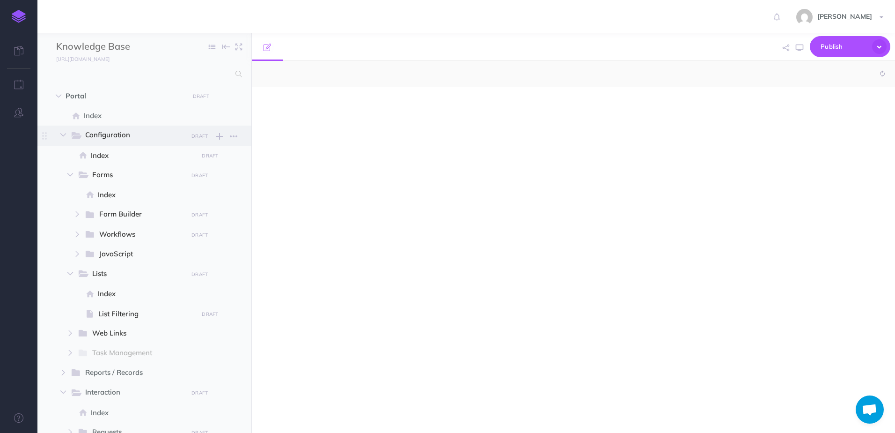
select select "null"
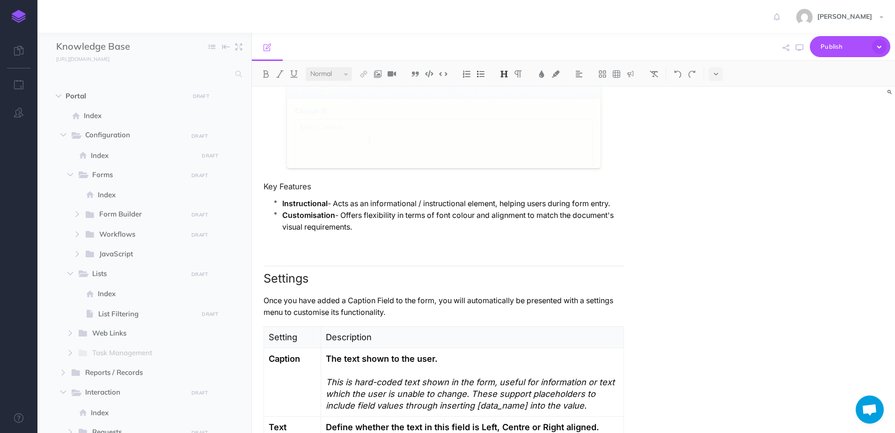
scroll to position [15, 0]
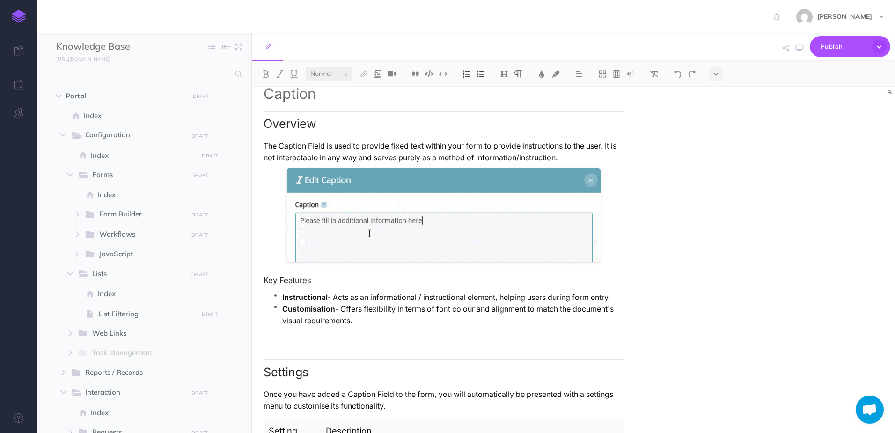
click at [280, 157] on p "The Caption Field is used to provide fixed text within your form to provide ins…" at bounding box center [444, 151] width 360 height 23
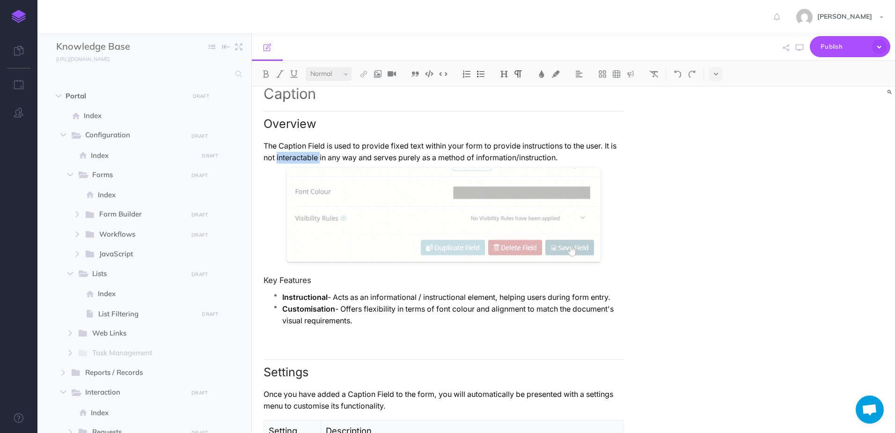
click at [280, 157] on p "The Caption Field is used to provide fixed text within your form to provide ins…" at bounding box center [444, 151] width 360 height 23
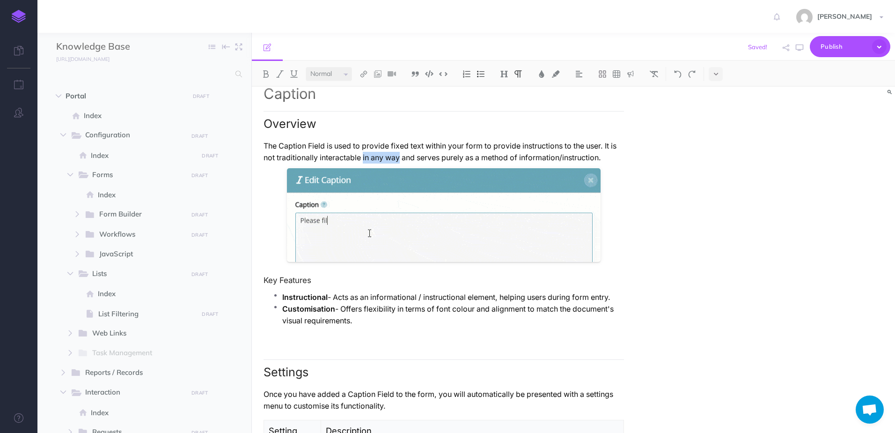
drag, startPoint x: 347, startPoint y: 159, endPoint x: 381, endPoint y: 162, distance: 33.9
click at [381, 162] on p "The Caption Field is used to provide fixed text within your form to provide ins…" at bounding box center [444, 151] width 360 height 23
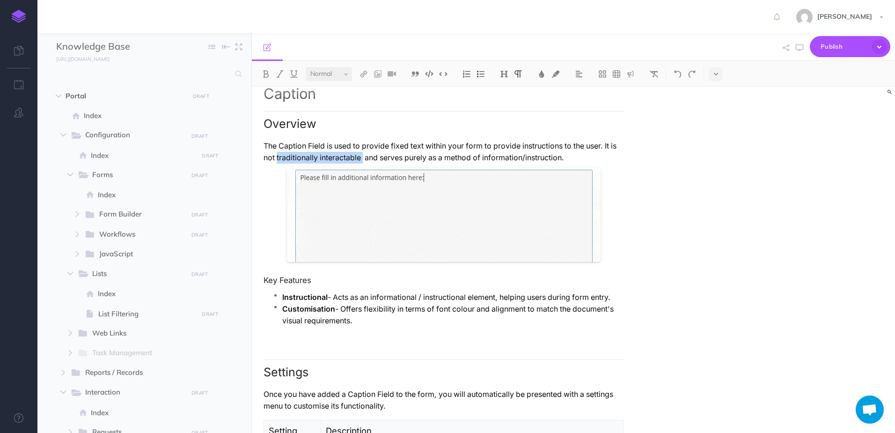
drag, startPoint x: 264, startPoint y: 157, endPoint x: 346, endPoint y: 159, distance: 82.9
click at [346, 159] on p "The Caption Field is used to provide fixed text within your form to provide ins…" at bounding box center [444, 151] width 360 height 23
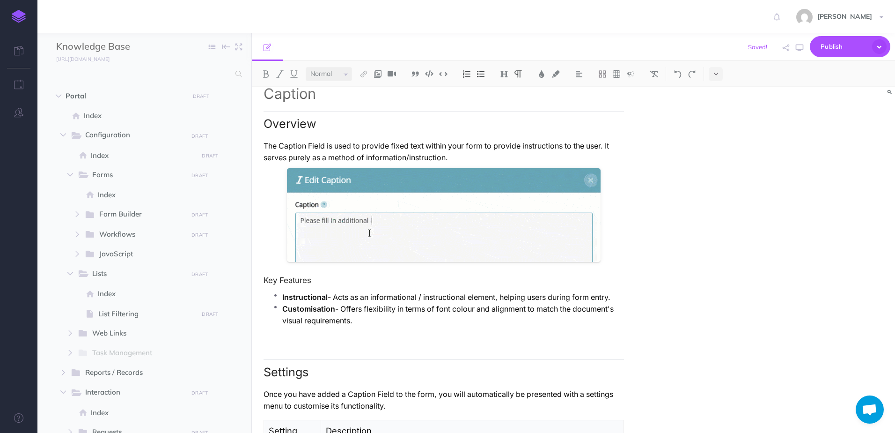
click at [273, 157] on p "The Caption Field is used to provide fixed text within your form to provide ins…" at bounding box center [444, 151] width 360 height 23
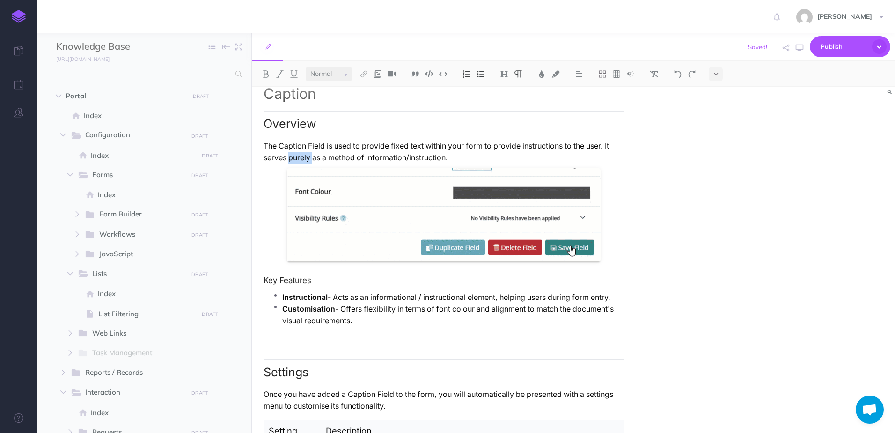
click at [273, 157] on p "The Caption Field is used to provide fixed text within your form to provide ins…" at bounding box center [444, 151] width 360 height 23
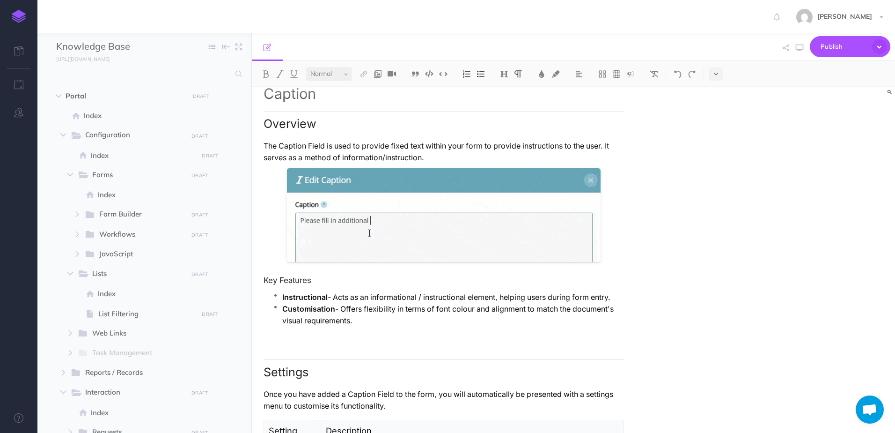
click at [512, 153] on p "The Caption Field is used to provide fixed text within your form to provide ins…" at bounding box center [444, 151] width 360 height 23
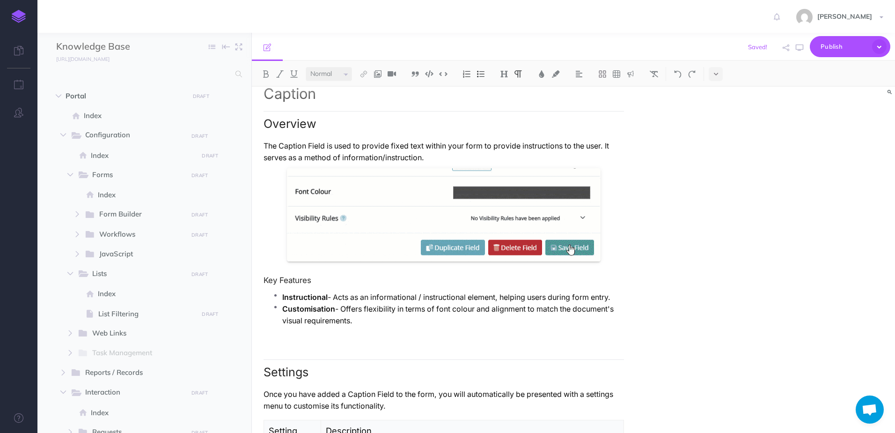
click at [266, 157] on p "The Caption Field is used to provide fixed text within your form to provide ins…" at bounding box center [444, 151] width 360 height 23
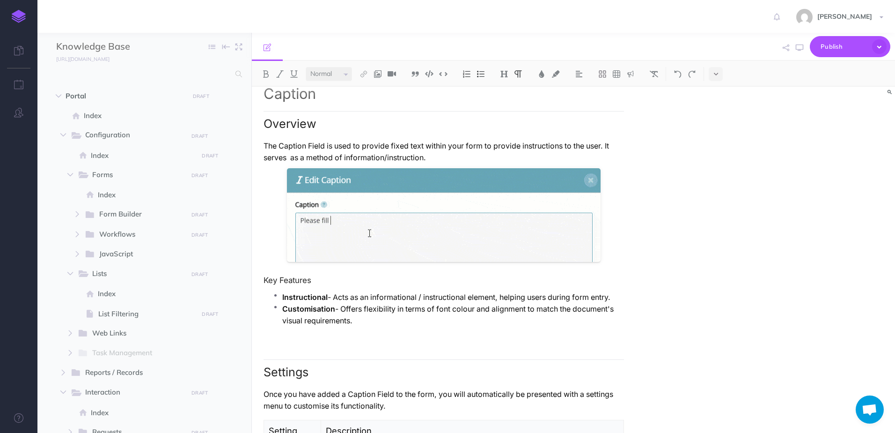
click at [599, 145] on p "The Caption Field is used to provide fixed text within your form to provide ins…" at bounding box center [444, 151] width 360 height 23
click at [289, 159] on p "The Caption Field is used to provide fixed text within your form to provide ins…" at bounding box center [444, 151] width 360 height 23
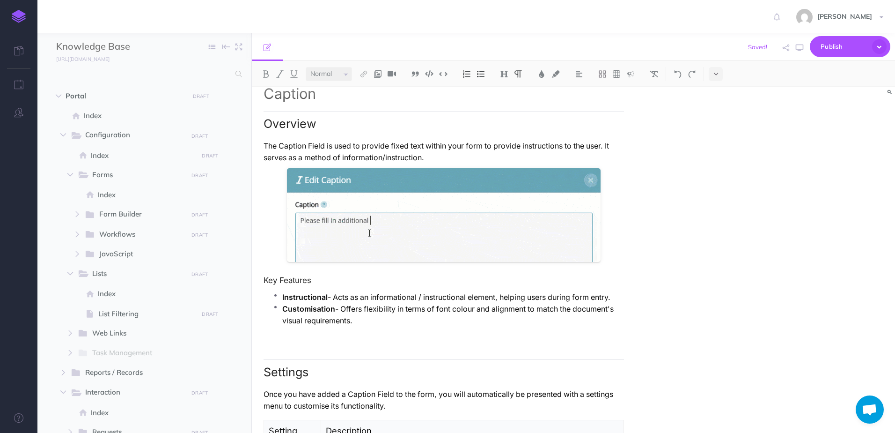
click at [409, 157] on p "The Caption Field is used to provide fixed text within your form to provide ins…" at bounding box center [444, 151] width 360 height 23
drag, startPoint x: 527, startPoint y: 157, endPoint x: 594, endPoint y: 147, distance: 67.7
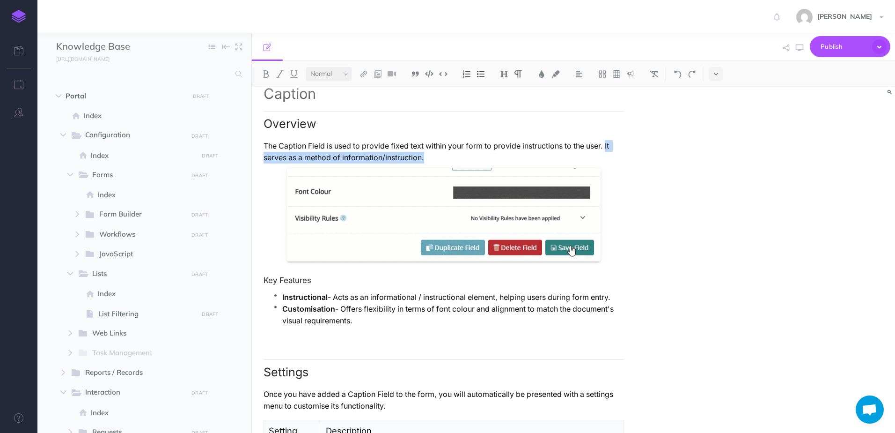
click at [594, 147] on p "The Caption Field is used to provide fixed text within your form to provide ins…" at bounding box center [444, 151] width 360 height 23
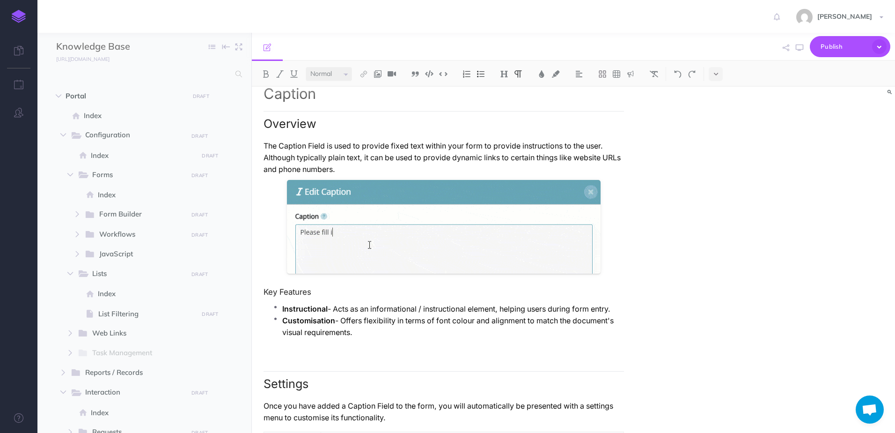
click at [595, 143] on p "The Caption Field is used to provide fixed text within your form to provide ins…" at bounding box center [444, 157] width 360 height 35
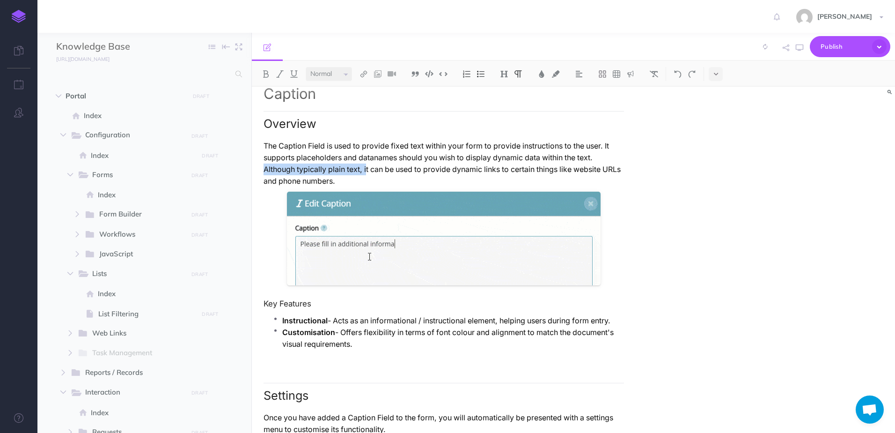
drag, startPoint x: 584, startPoint y: 158, endPoint x: 329, endPoint y: 173, distance: 255.6
click at [329, 173] on p "The Caption Field is used to provide fixed text within your form to provide ins…" at bounding box center [444, 163] width 360 height 47
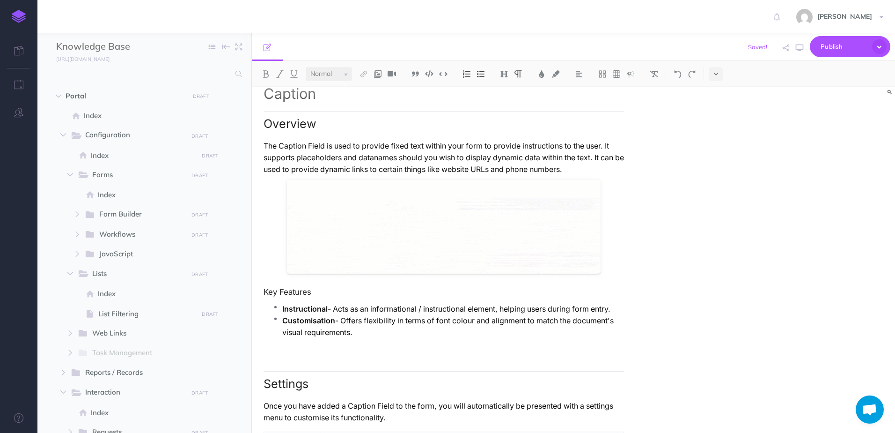
click at [601, 158] on p "The Caption Field is used to provide fixed text within your form to provide ins…" at bounding box center [444, 157] width 360 height 35
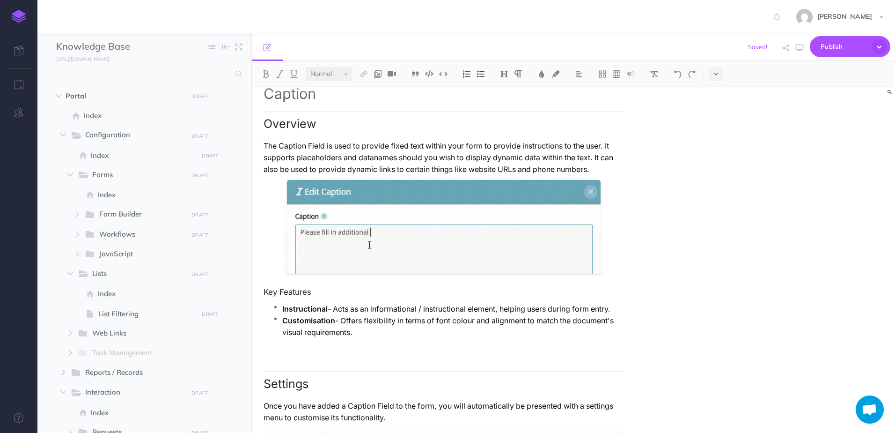
click at [360, 167] on p "The Caption Field is used to provide fixed text within your form to provide ins…" at bounding box center [444, 157] width 360 height 35
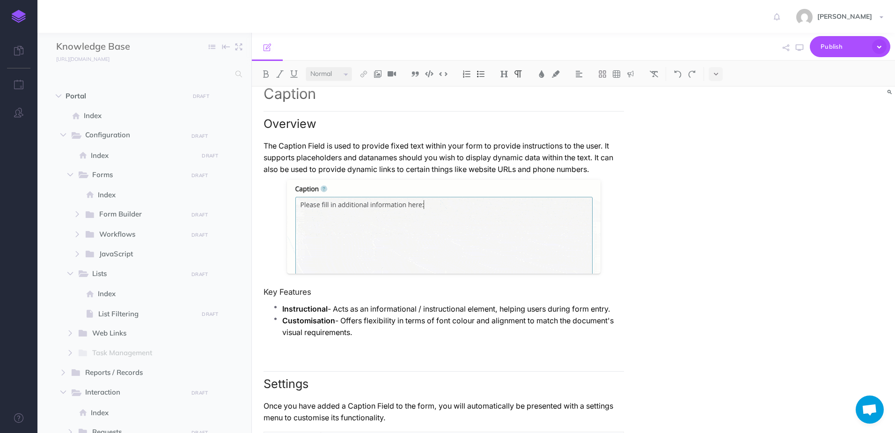
click at [342, 168] on p "The Caption Field is used to provide fixed text within your form to provide ins…" at bounding box center [444, 157] width 360 height 35
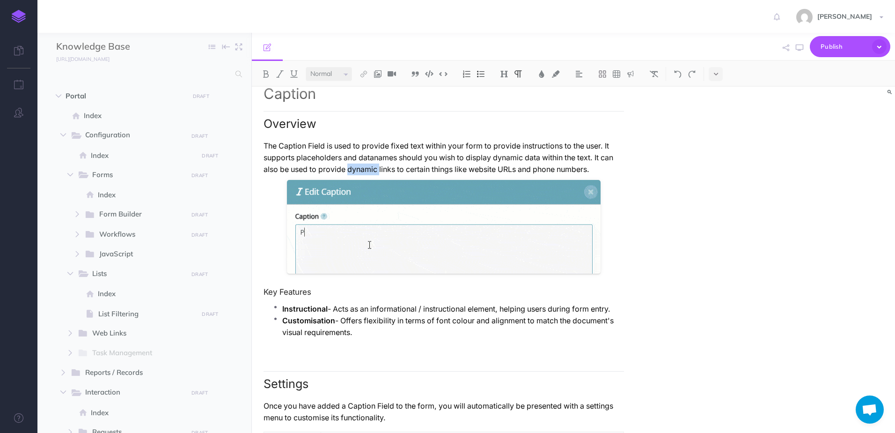
click at [342, 168] on p "The Caption Field is used to provide fixed text within your form to provide ins…" at bounding box center [444, 157] width 360 height 35
click at [414, 168] on p "The Caption Field is used to provide fixed text within your form to provide ins…" at bounding box center [444, 157] width 360 height 35
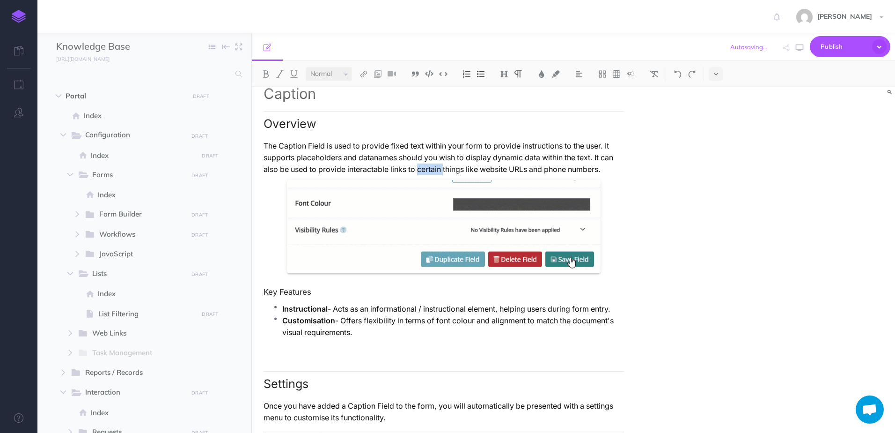
click at [414, 168] on p "The Caption Field is used to provide fixed text within your form to provide ins…" at bounding box center [444, 157] width 360 height 35
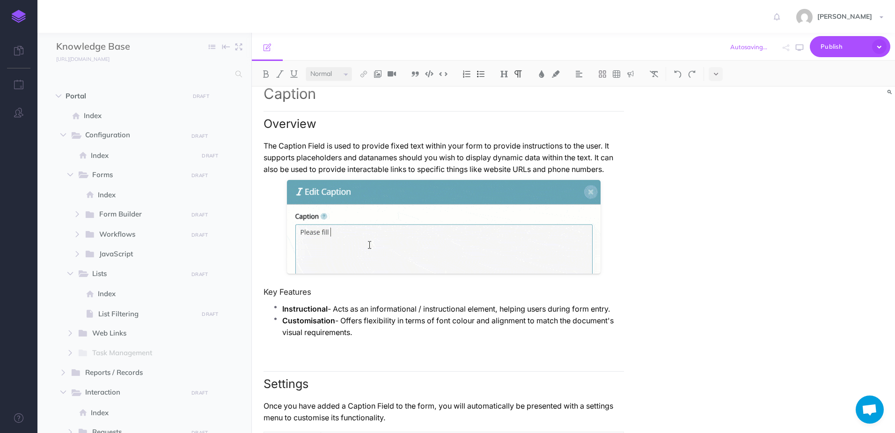
click at [319, 154] on p "The Caption Field is used to provide fixed text within your form to provide ins…" at bounding box center [444, 157] width 360 height 35
click at [0, 0] on span "placeholders" at bounding box center [0, 0] width 0 height 0
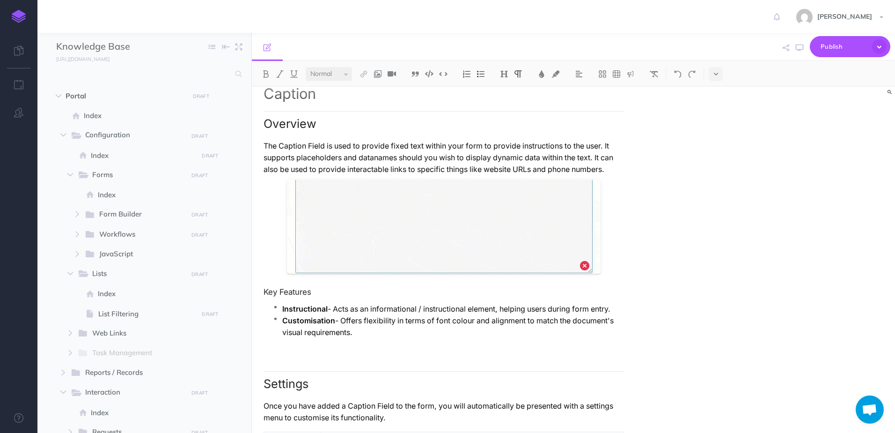
click at [496, 165] on p "The Caption Field is used to provide fixed text within your form to provide ins…" at bounding box center [444, 157] width 360 height 35
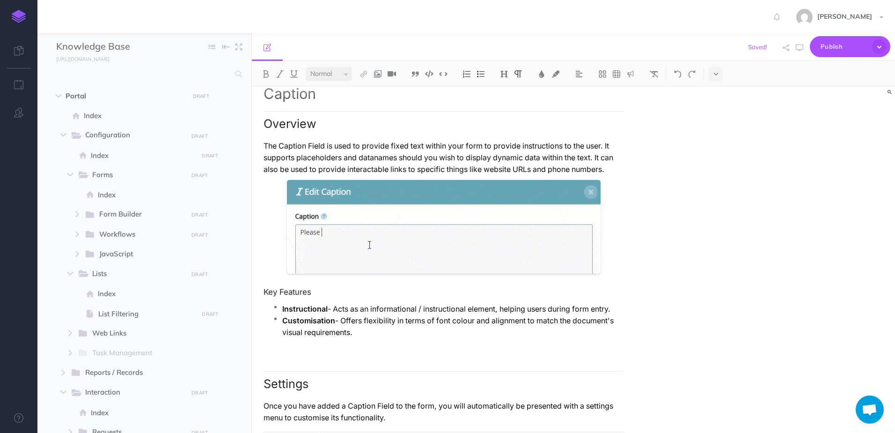
click at [599, 169] on p "The Caption Field is used to provide fixed text within your form to provide ins…" at bounding box center [444, 157] width 360 height 35
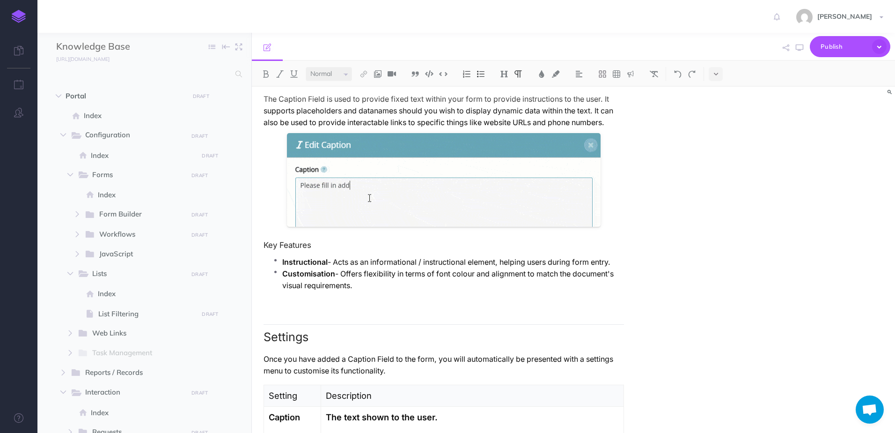
scroll to position [109, 0]
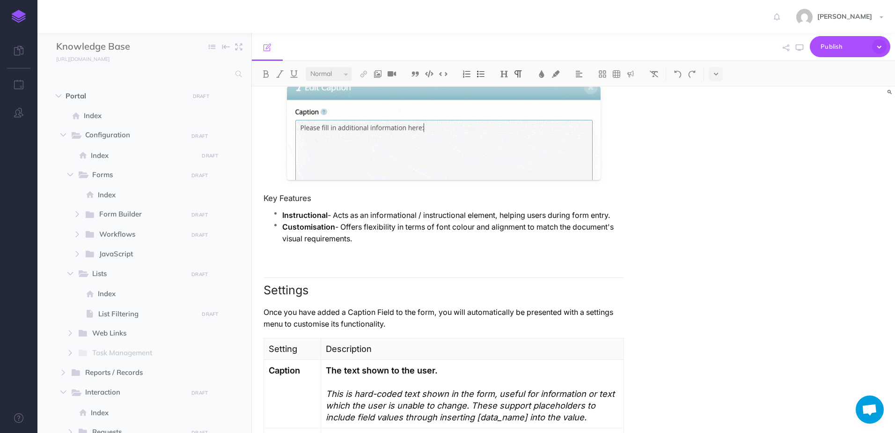
click at [367, 237] on p "Customisation - Offers flexibility in terms of font colour and alignment to mat…" at bounding box center [453, 232] width 342 height 23
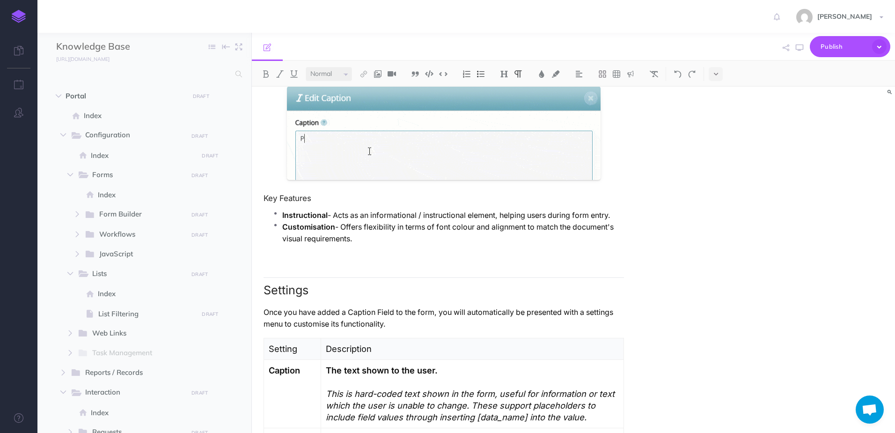
click at [612, 214] on p "Instructional - Acts as an informational / instructional element, helping users…" at bounding box center [453, 215] width 342 height 12
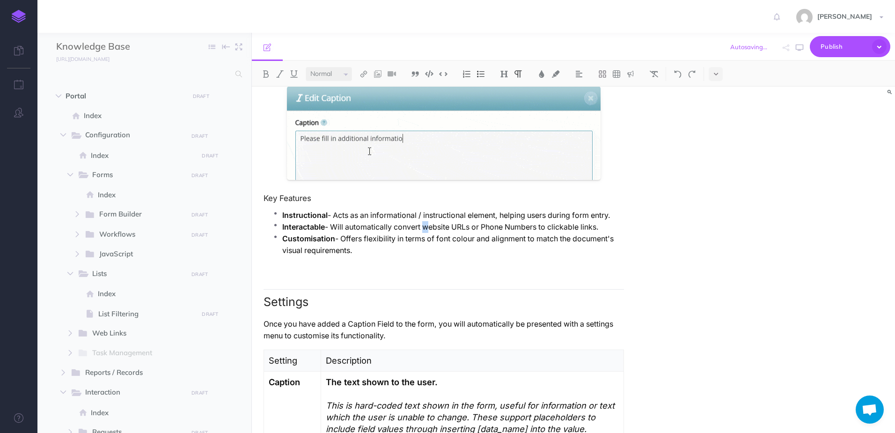
click at [426, 230] on p "Interactable - Will automatically convert website URLs or Phone Numbers to clic…" at bounding box center [453, 227] width 342 height 12
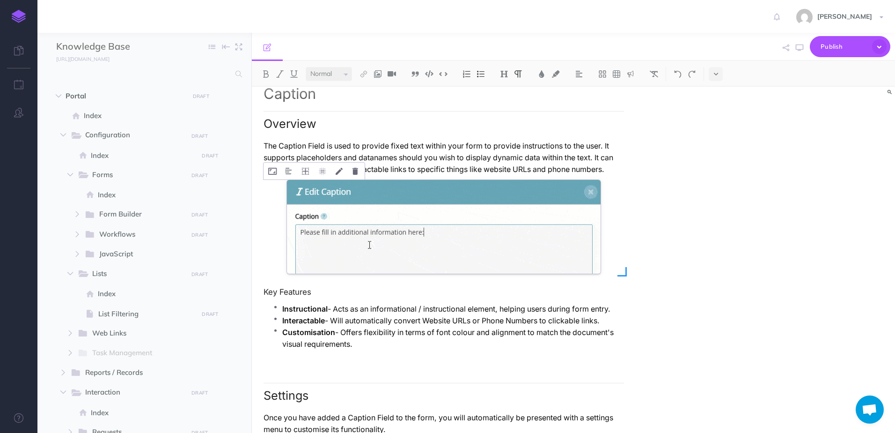
scroll to position [0, 0]
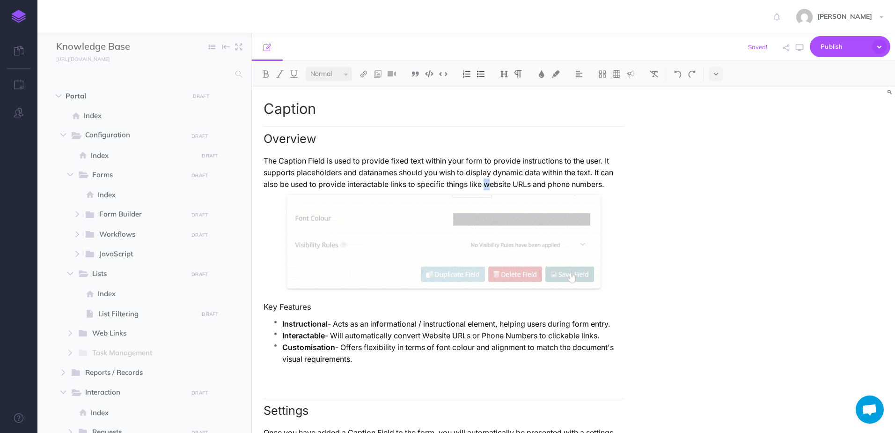
click at [462, 184] on p "The Caption Field is used to provide fixed text within your form to provide ins…" at bounding box center [444, 172] width 360 height 35
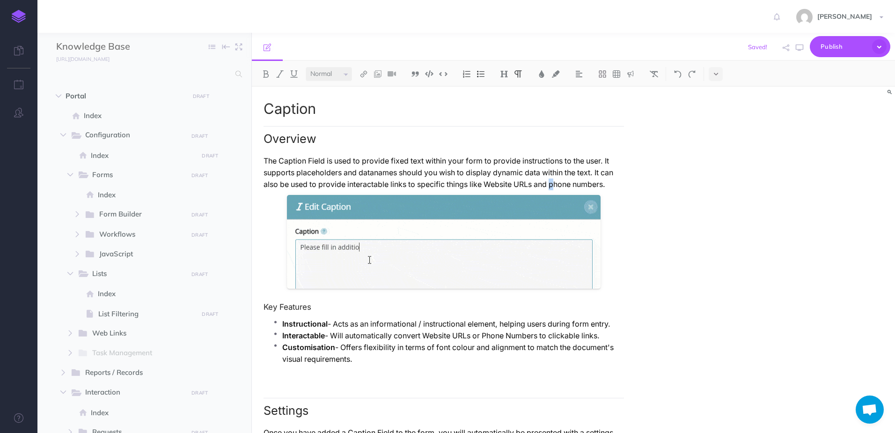
click at [524, 183] on p "The Caption Field is used to provide fixed text within your form to provide ins…" at bounding box center [444, 172] width 360 height 35
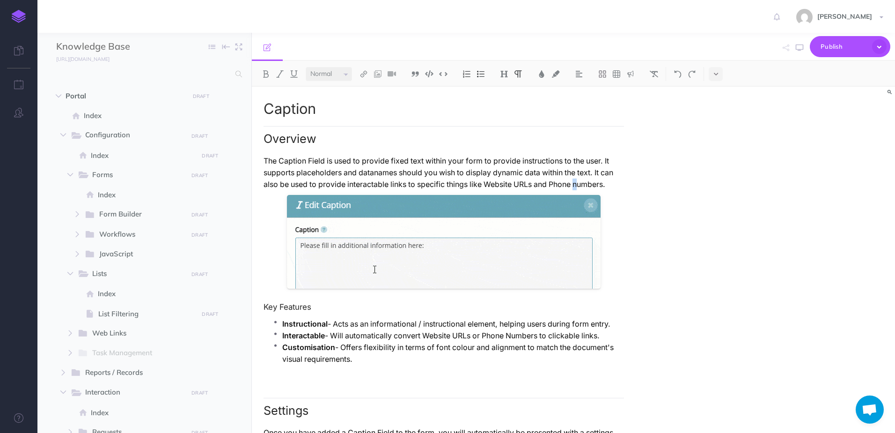
click at [546, 184] on p "The Caption Field is used to provide fixed text within your form to provide ins…" at bounding box center [444, 172] width 360 height 35
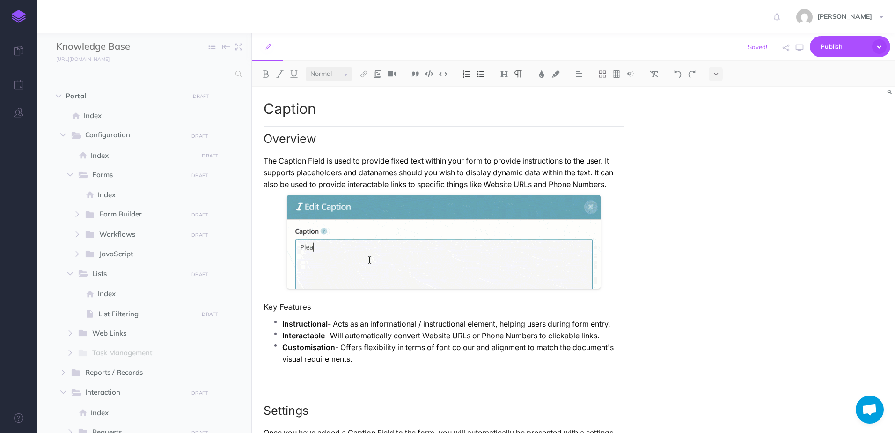
click at [612, 188] on p "The Caption Field is used to provide fixed text within your form to provide ins…" at bounding box center [444, 172] width 360 height 35
drag, startPoint x: 536, startPoint y: 335, endPoint x: 568, endPoint y: 334, distance: 31.4
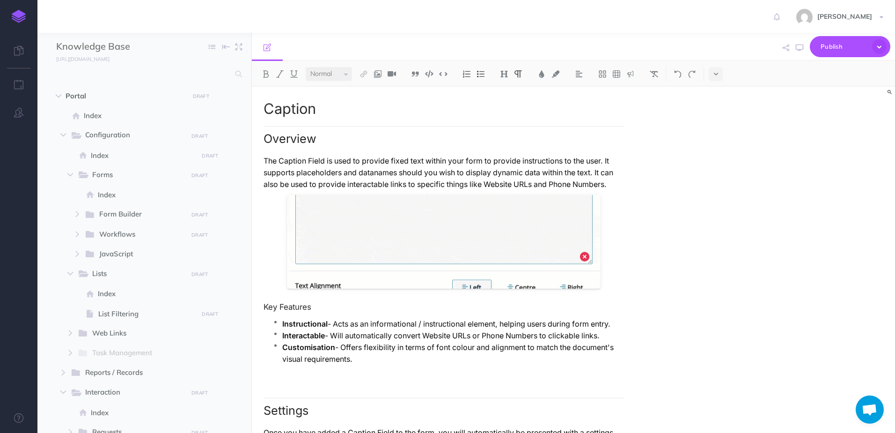
click at [536, 335] on p "Interactable - Will automatically convert Website URLs or Phone Numbers to clic…" at bounding box center [453, 336] width 342 height 12
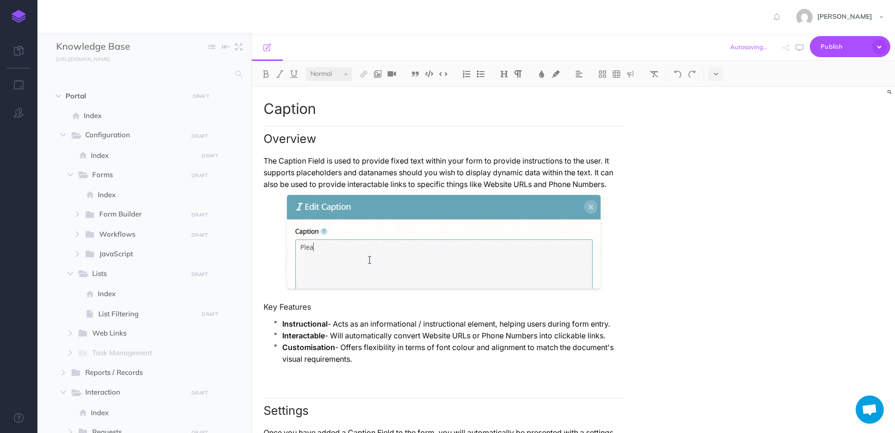
click at [399, 359] on p "Customisation - Offers flexibility in terms of font colour and alignment to mat…" at bounding box center [453, 352] width 342 height 23
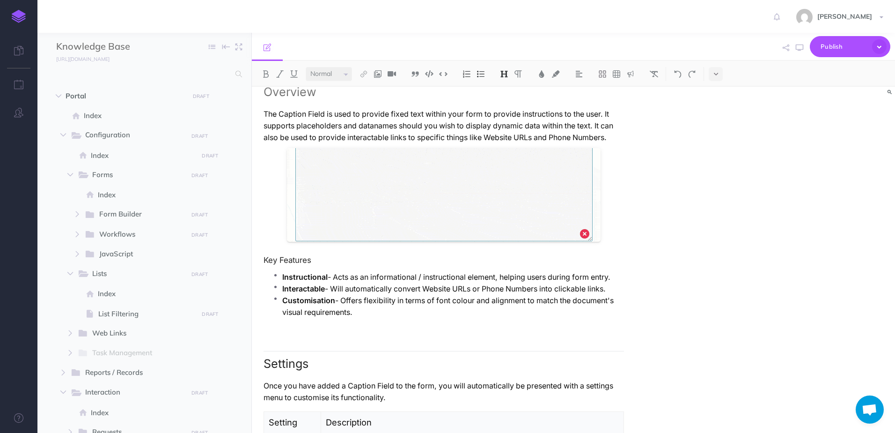
scroll to position [0, 0]
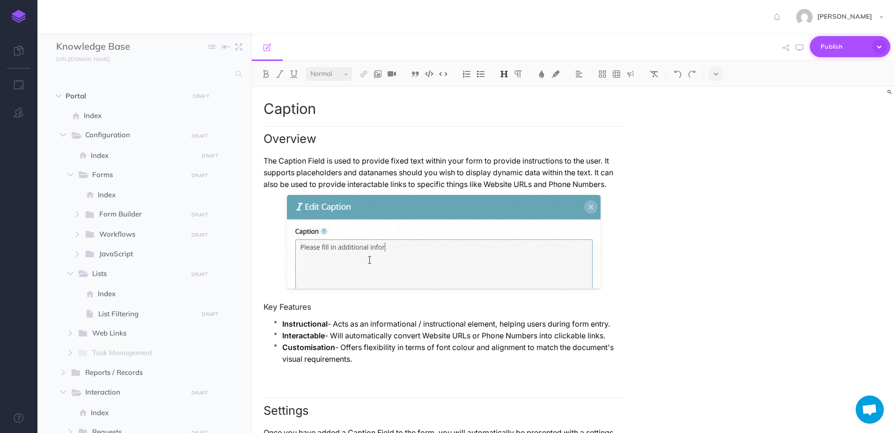
click at [830, 53] on span "Publish" at bounding box center [844, 46] width 47 height 15
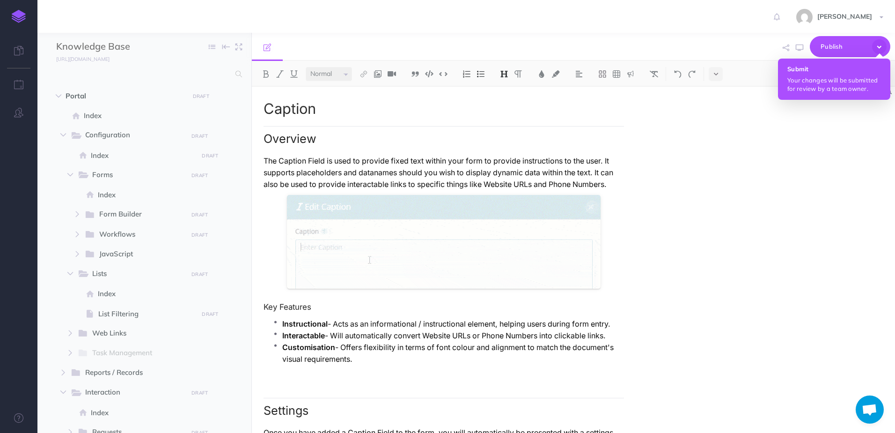
click at [824, 75] on button "Submit Your changes will be submitted for review by a team owner." at bounding box center [834, 79] width 112 height 41
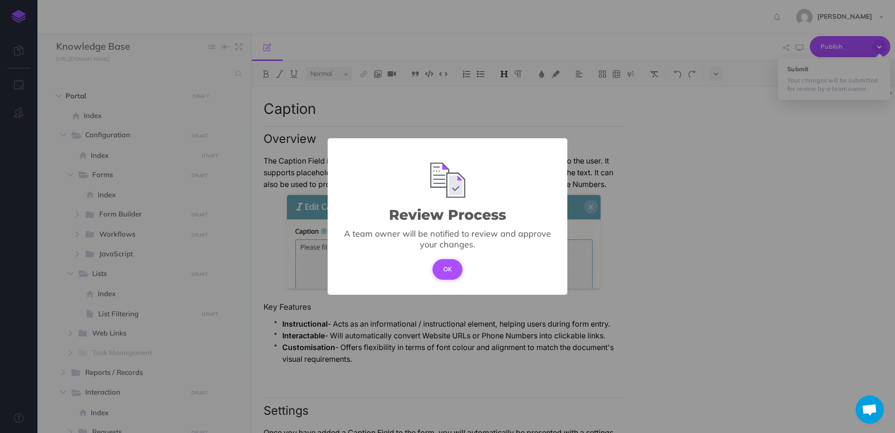
click at [446, 264] on button "OK" at bounding box center [448, 269] width 30 height 21
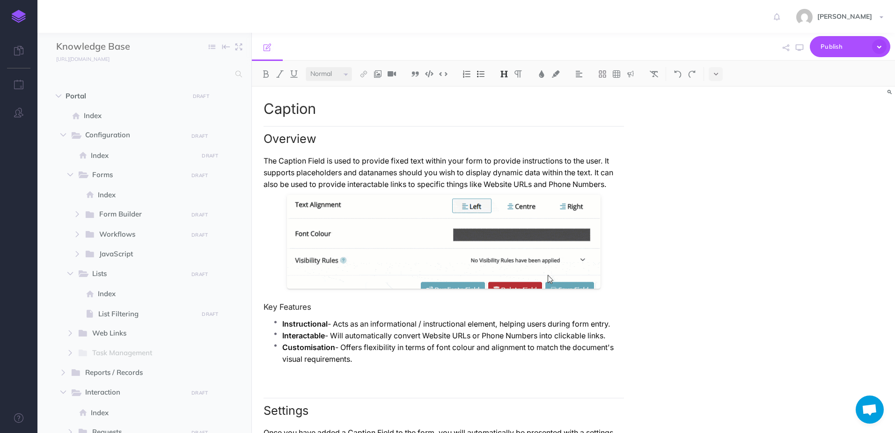
click at [817, 211] on div "Caption Overview The Caption Field is used to provide fixed text within your fo…" at bounding box center [573, 260] width 643 height 346
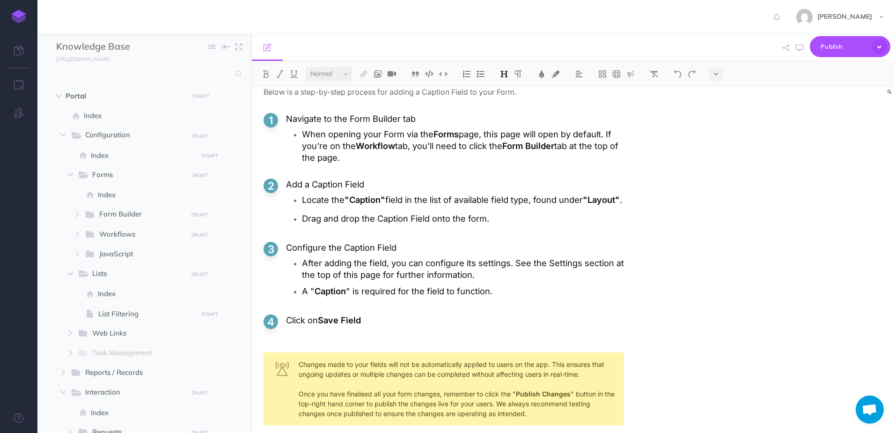
scroll to position [796, 0]
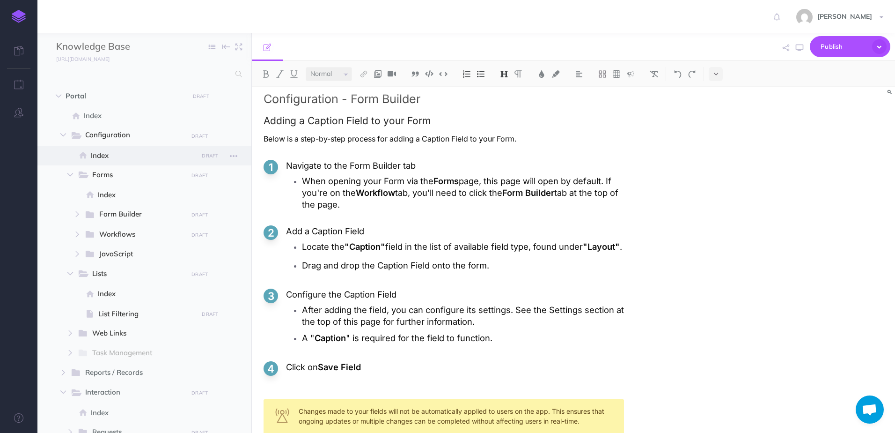
click at [139, 157] on span "Index" at bounding box center [143, 155] width 104 height 11
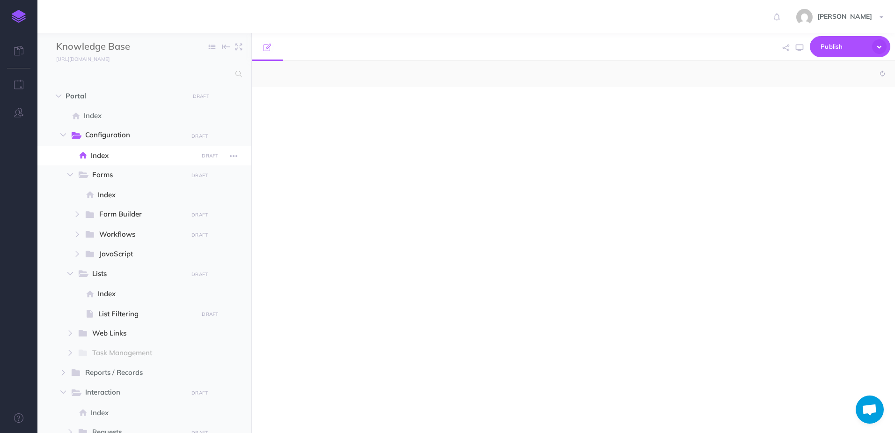
select select "null"
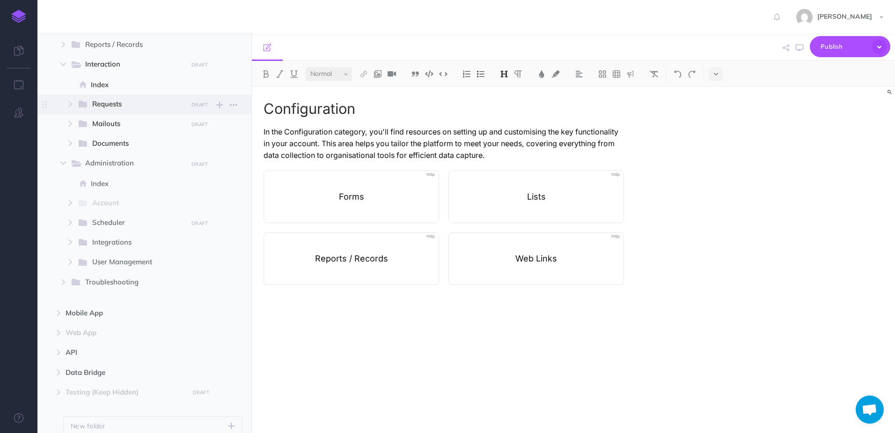
scroll to position [368, 0]
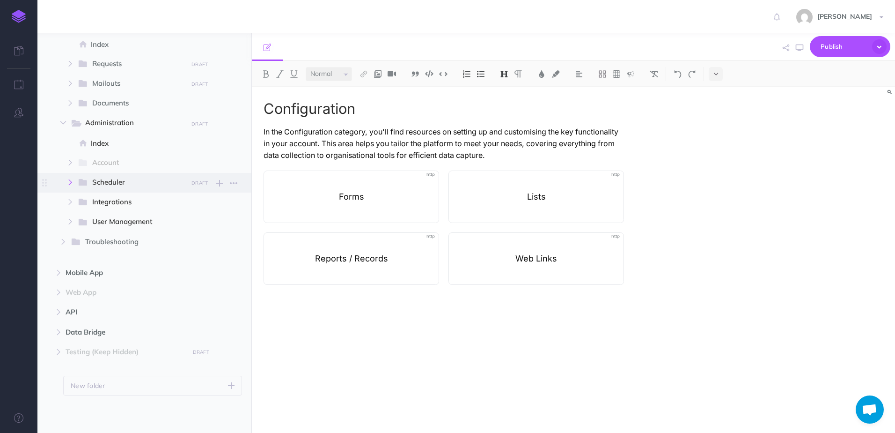
click at [72, 183] on icon "button" at bounding box center [70, 182] width 6 height 6
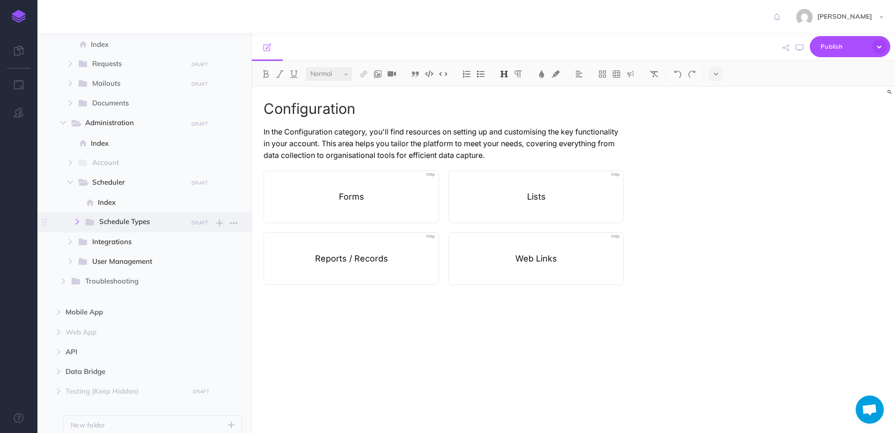
click at [79, 220] on icon "button" at bounding box center [77, 222] width 6 height 6
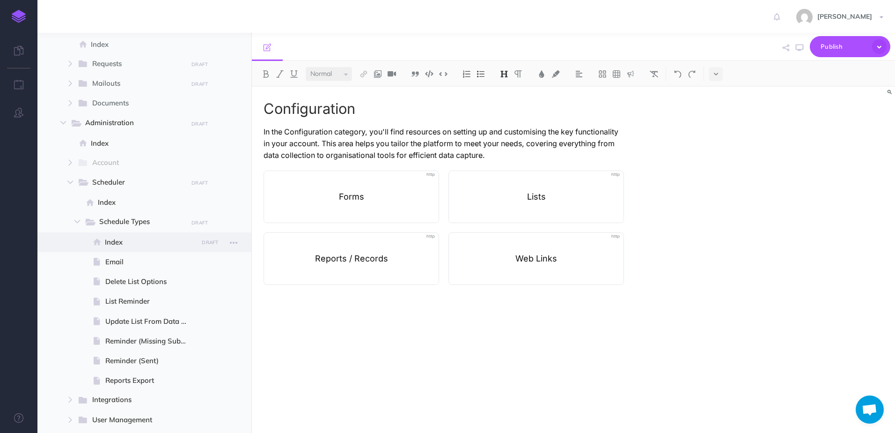
click at [137, 242] on span "Index" at bounding box center [150, 241] width 90 height 11
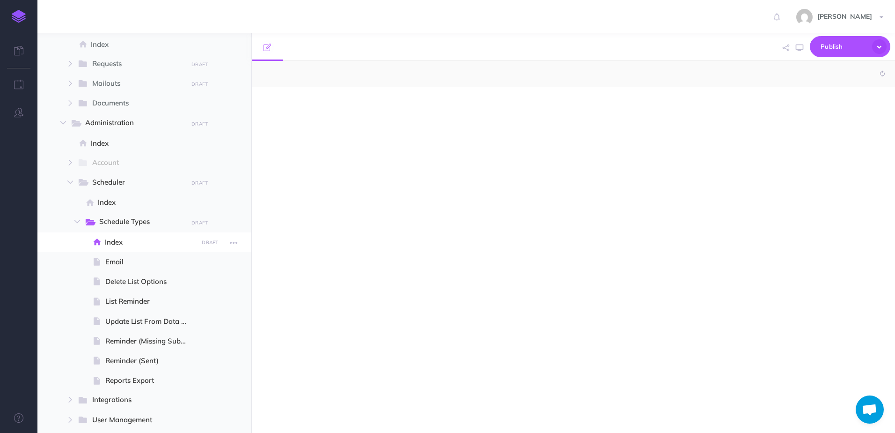
select select "null"
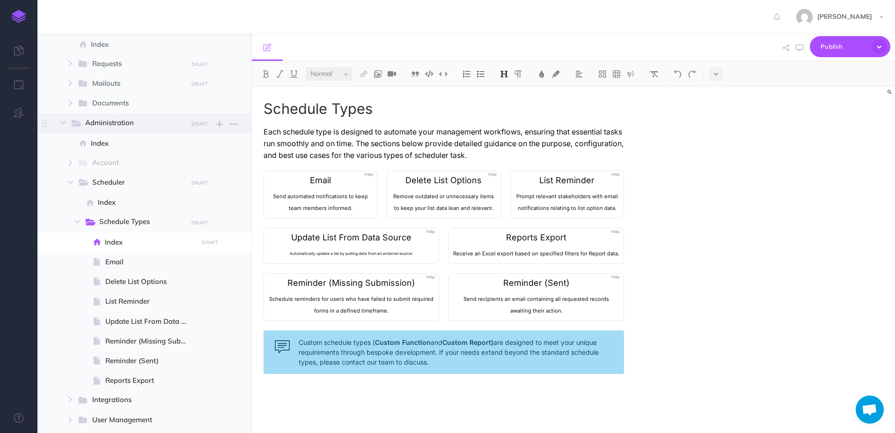
scroll to position [321, 0]
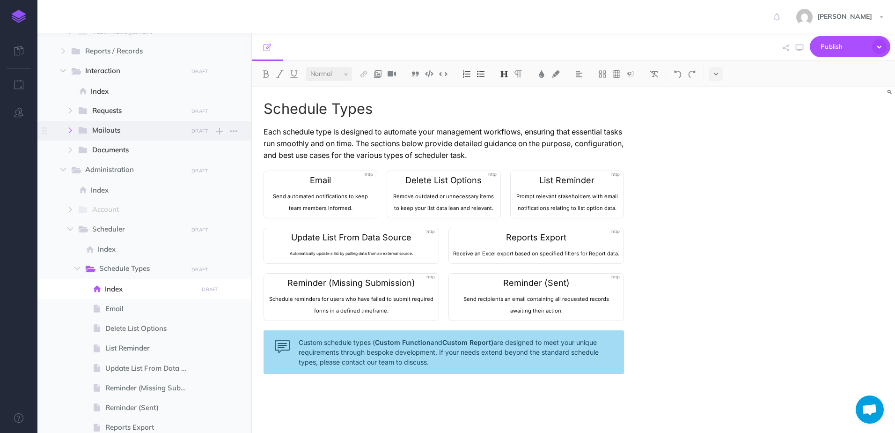
click at [73, 128] on icon "button" at bounding box center [70, 130] width 6 height 6
click at [71, 115] on button "button" at bounding box center [70, 110] width 17 height 11
click at [126, 131] on span "Index" at bounding box center [146, 130] width 97 height 11
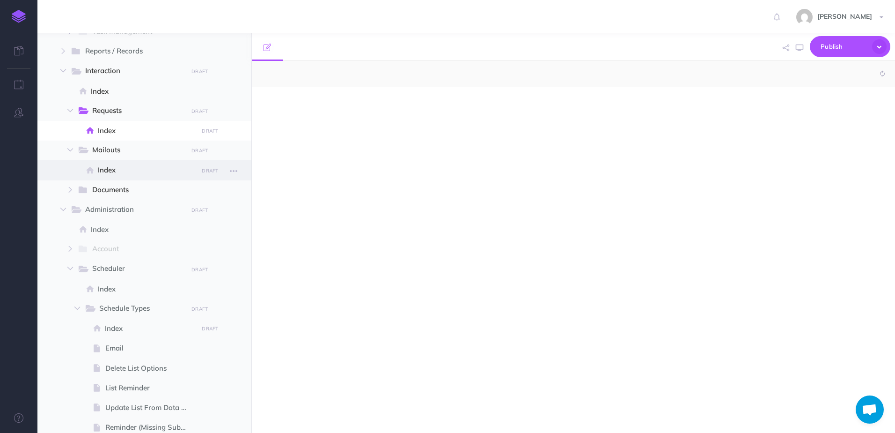
select select "null"
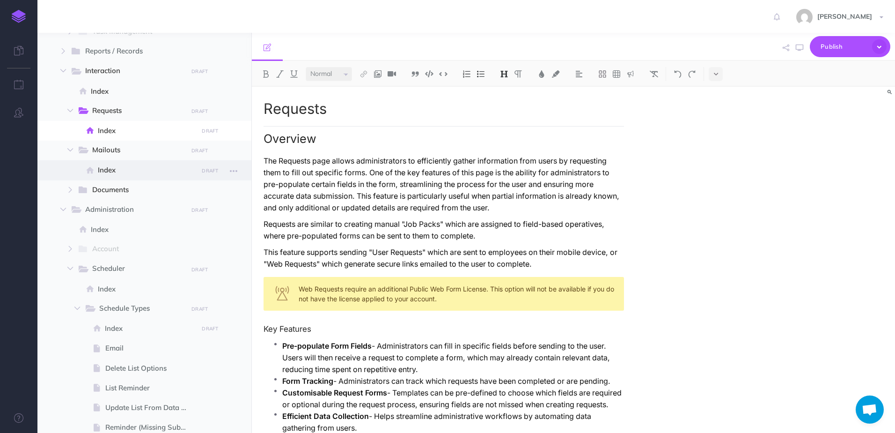
click at [125, 167] on span "Index" at bounding box center [146, 169] width 97 height 11
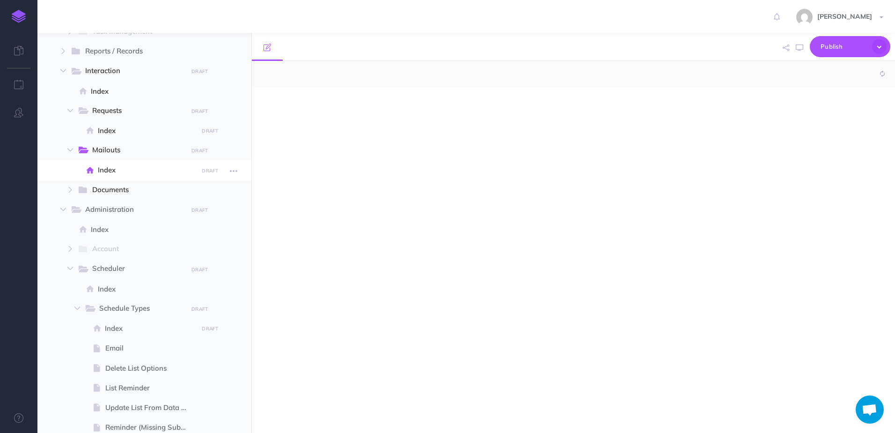
select select "null"
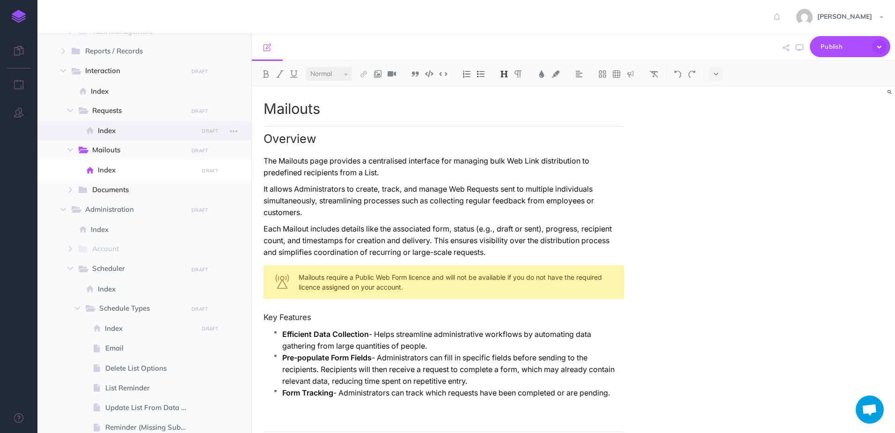
click at [122, 135] on span "Index" at bounding box center [146, 130] width 97 height 11
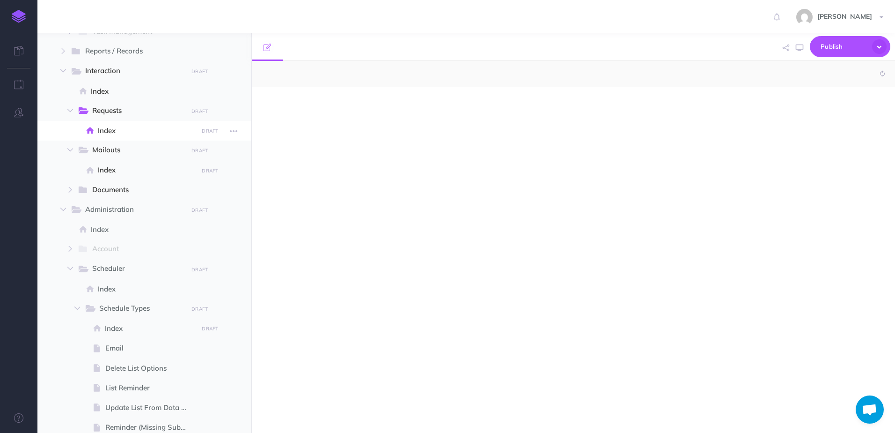
select select "null"
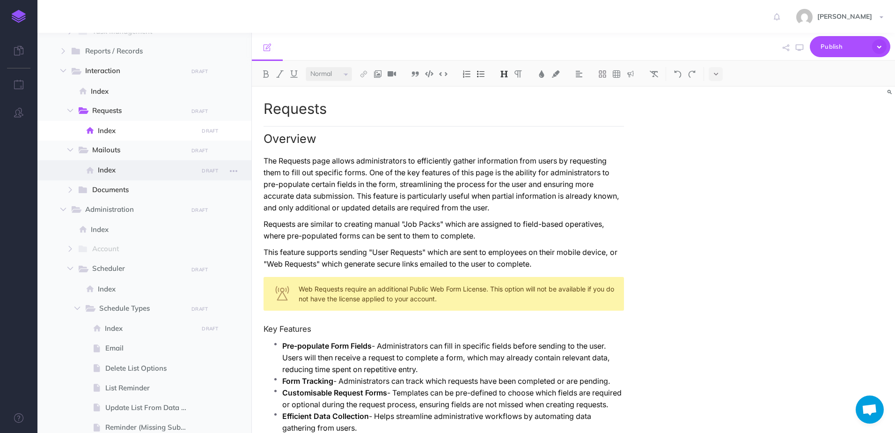
click at [111, 167] on span "Index" at bounding box center [146, 169] width 97 height 11
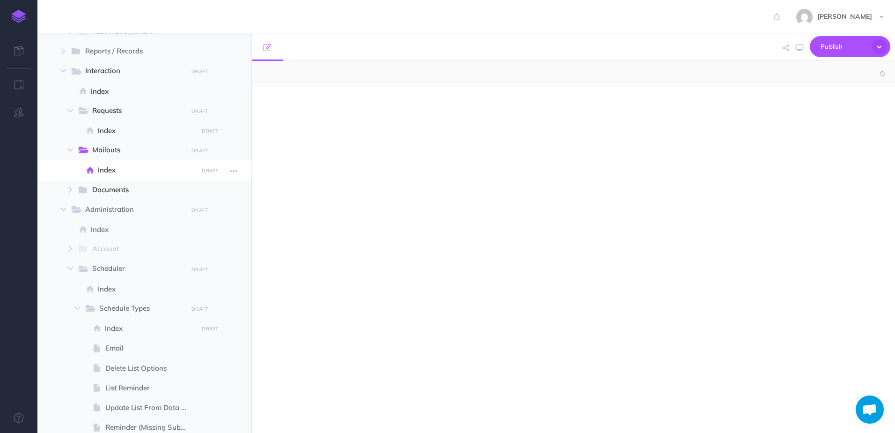
select select "null"
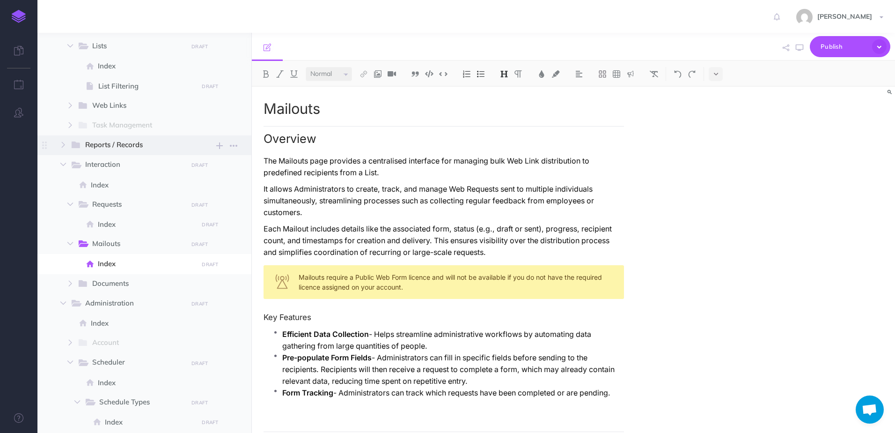
scroll to position [134, 0]
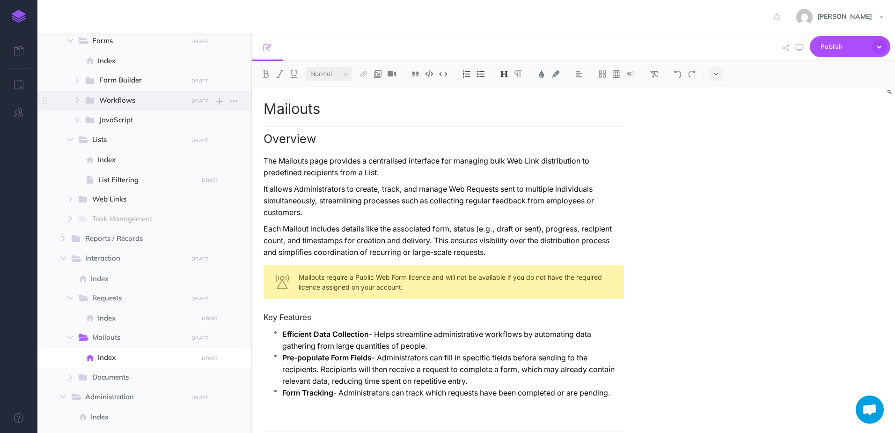
click at [101, 101] on span "Workflows" at bounding box center [140, 101] width 82 height 12
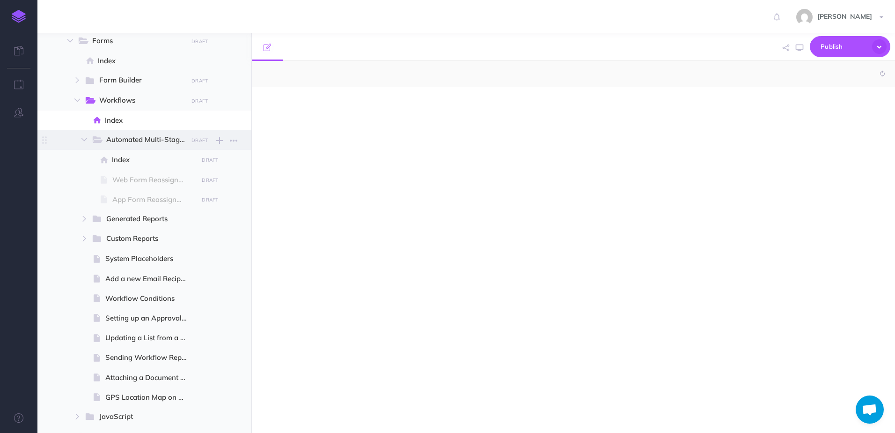
select select "null"
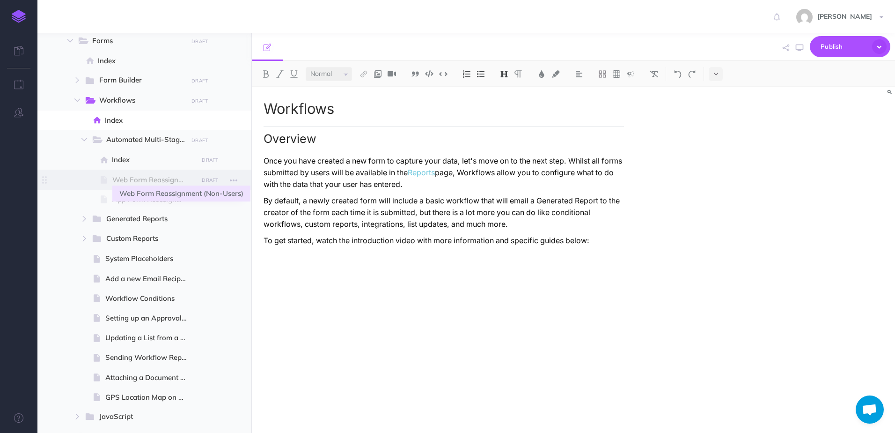
click at [149, 181] on span "Web Form Reassignment (Non-Users)" at bounding box center [153, 179] width 83 height 11
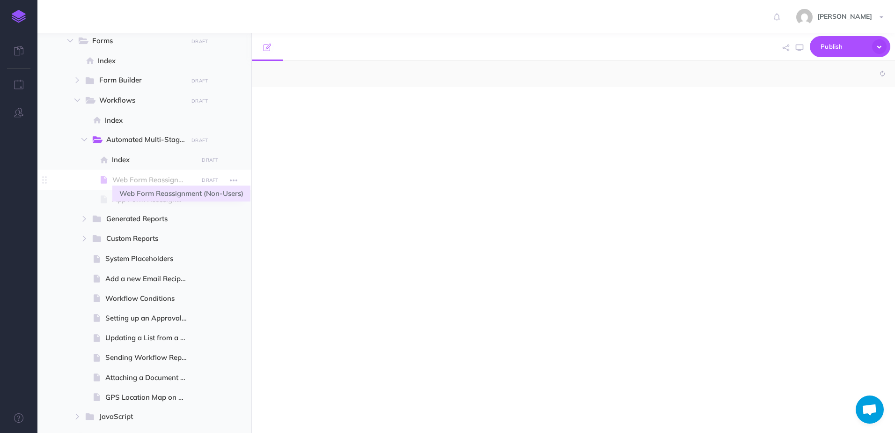
select select "null"
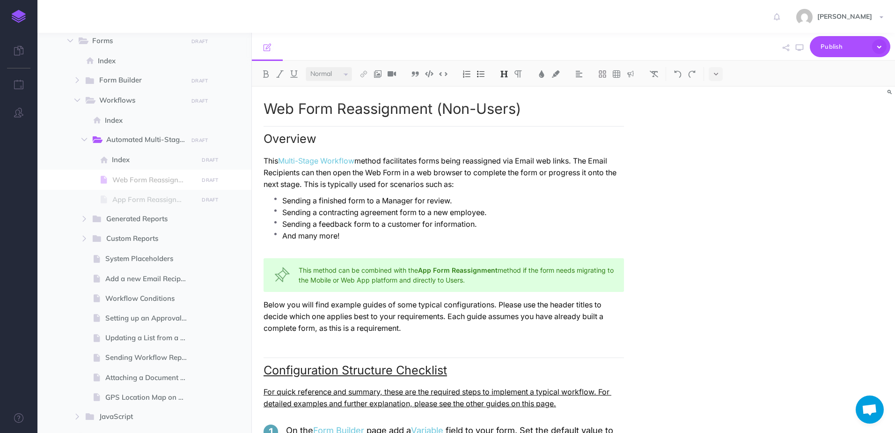
click at [401, 103] on h1 "Web Form Reassignment (Non-Users)" at bounding box center [444, 109] width 360 height 16
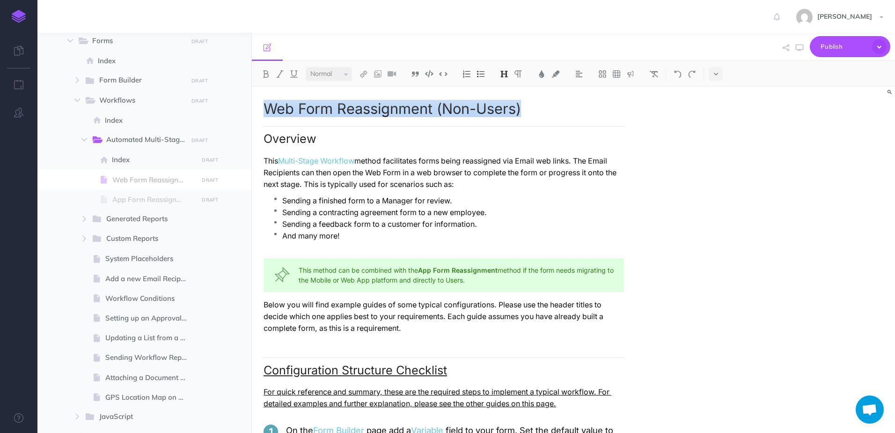
click at [401, 103] on h1 "Web Form Reassignment (Non-Users)" at bounding box center [444, 109] width 360 height 16
copy h1 "Web Form Reassignment (Non-Users)"
click at [166, 195] on span "App Form Reassignment (Users)" at bounding box center [153, 199] width 83 height 11
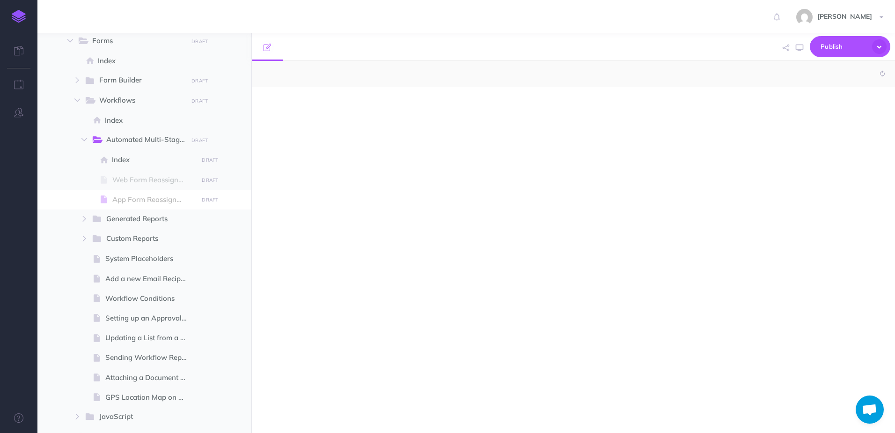
select select "null"
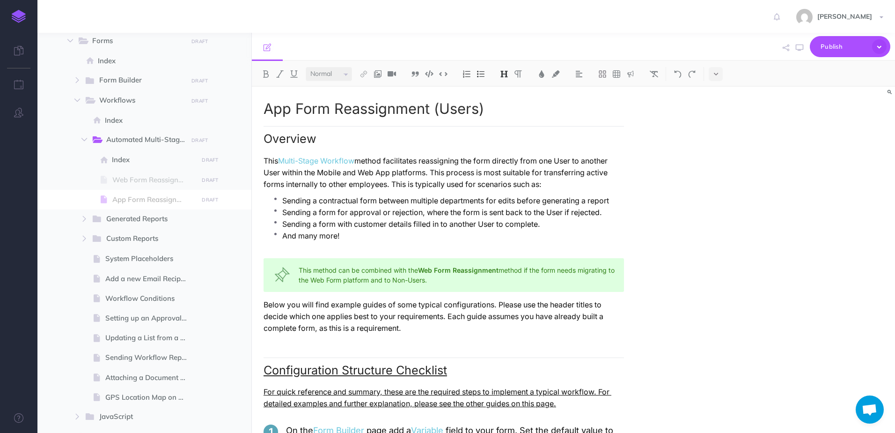
click at [346, 117] on h1 "App Form Reassignment (Users)" at bounding box center [444, 109] width 360 height 16
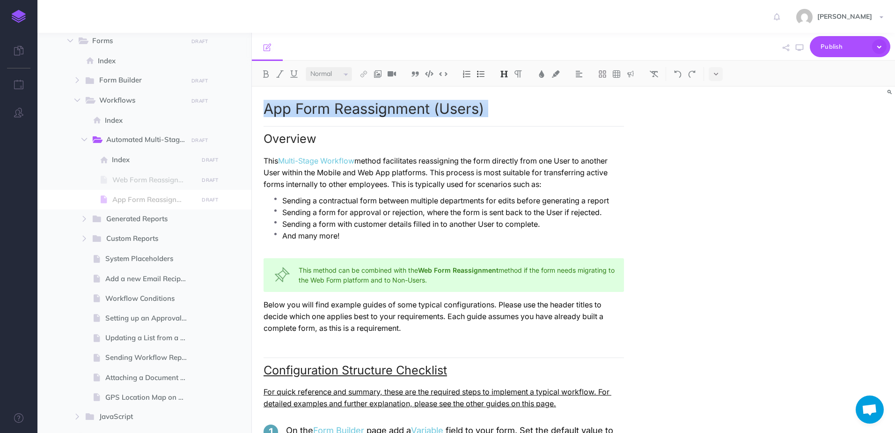
click at [346, 117] on h1 "App Form Reassignment (Users)" at bounding box center [444, 109] width 360 height 16
copy h1 "App Form Reassignment (Users)"
click at [132, 139] on span "Automated Multi-Stage Workflows" at bounding box center [151, 140] width 90 height 12
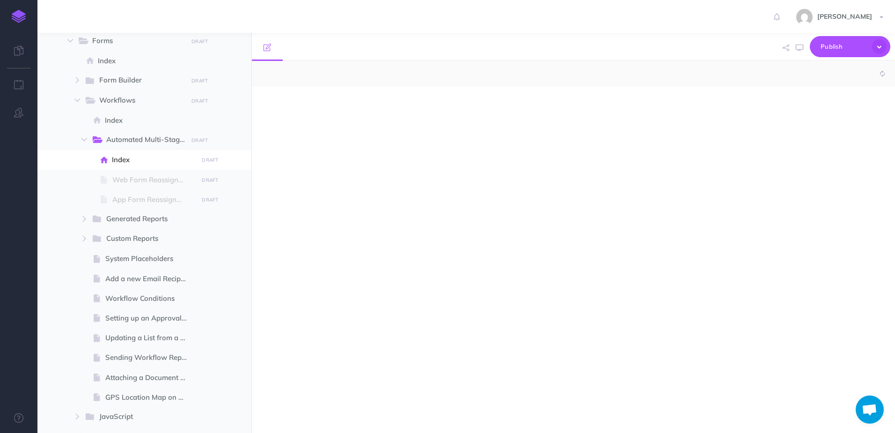
select select "null"
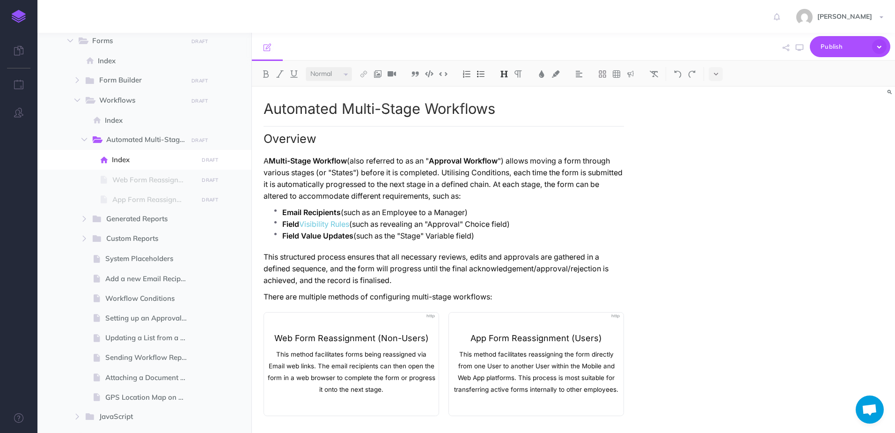
click at [358, 110] on h1 "Automated Multi-Stage Workflows" at bounding box center [444, 109] width 360 height 16
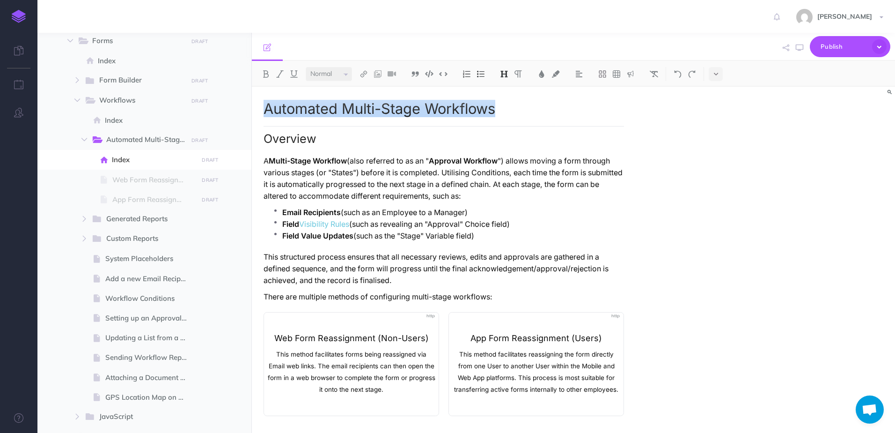
click at [358, 110] on h1 "Automated Multi-Stage Workflows" at bounding box center [444, 109] width 360 height 16
copy h1 "Automated Multi-Stage Workflows"
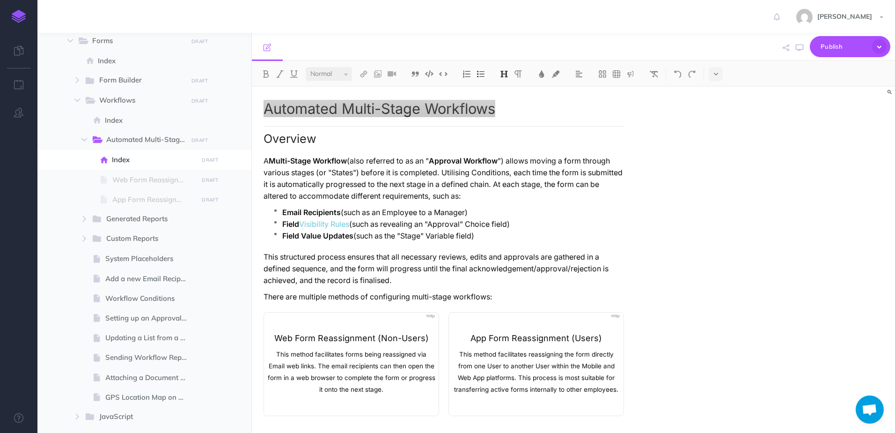
scroll to position [23, 0]
